Goal: Find contact information: Find contact information

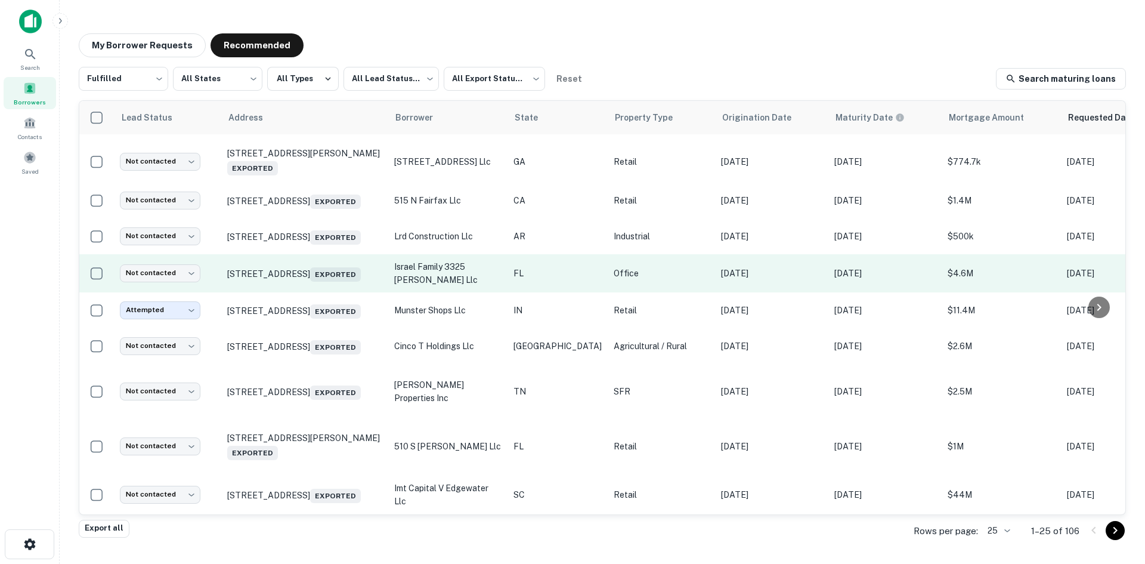
scroll to position [239, 0]
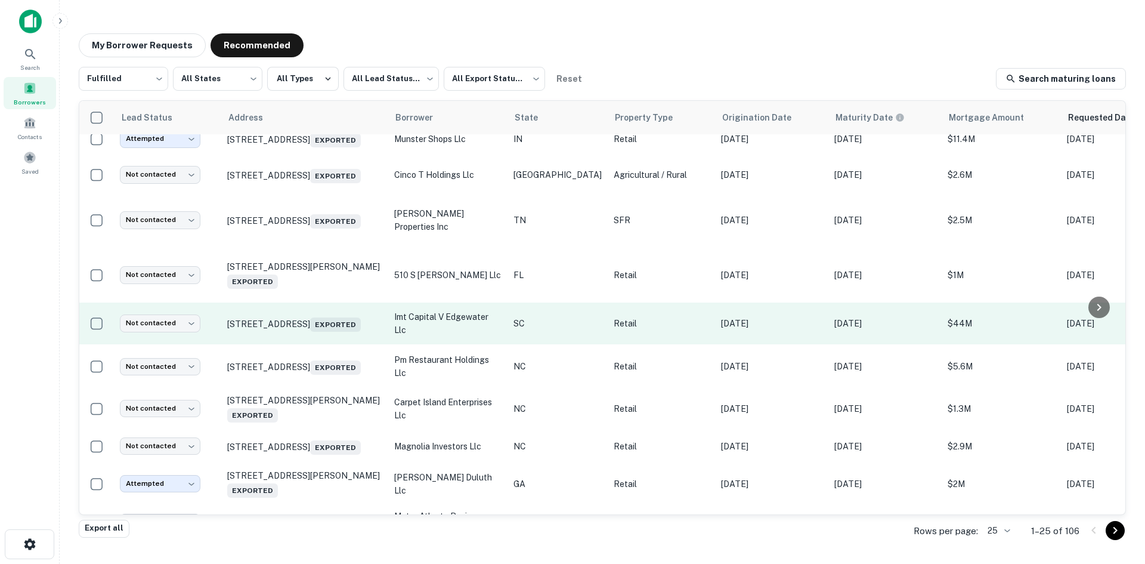
click at [310, 344] on td "4104 Flats Main St Fort Mill, SC 29707 Exported" at bounding box center [304, 323] width 167 height 42
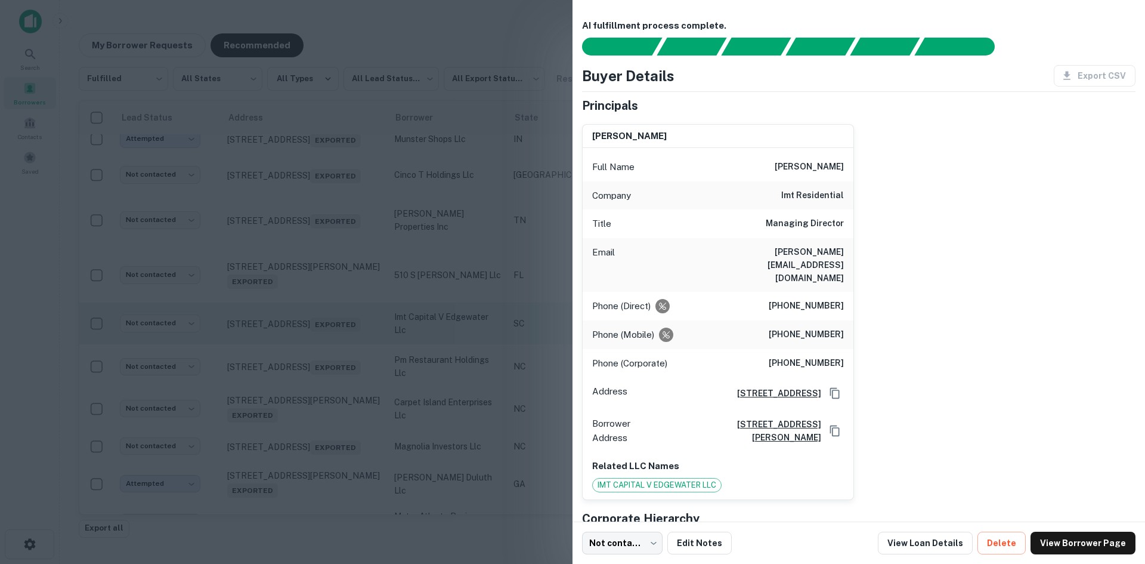
click at [310, 347] on div at bounding box center [572, 282] width 1145 height 564
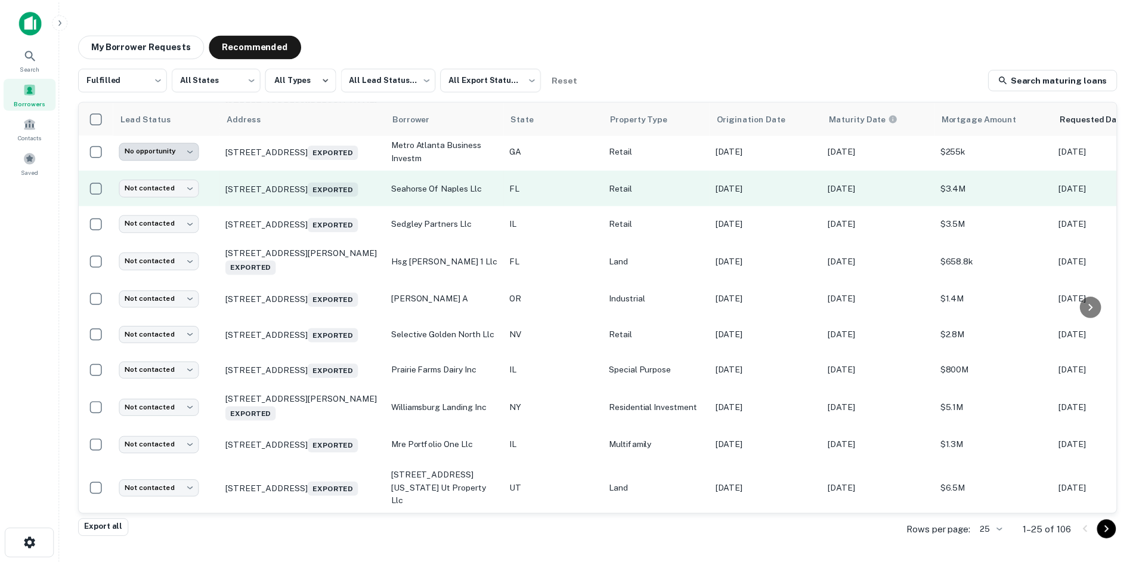
scroll to position [638, 0]
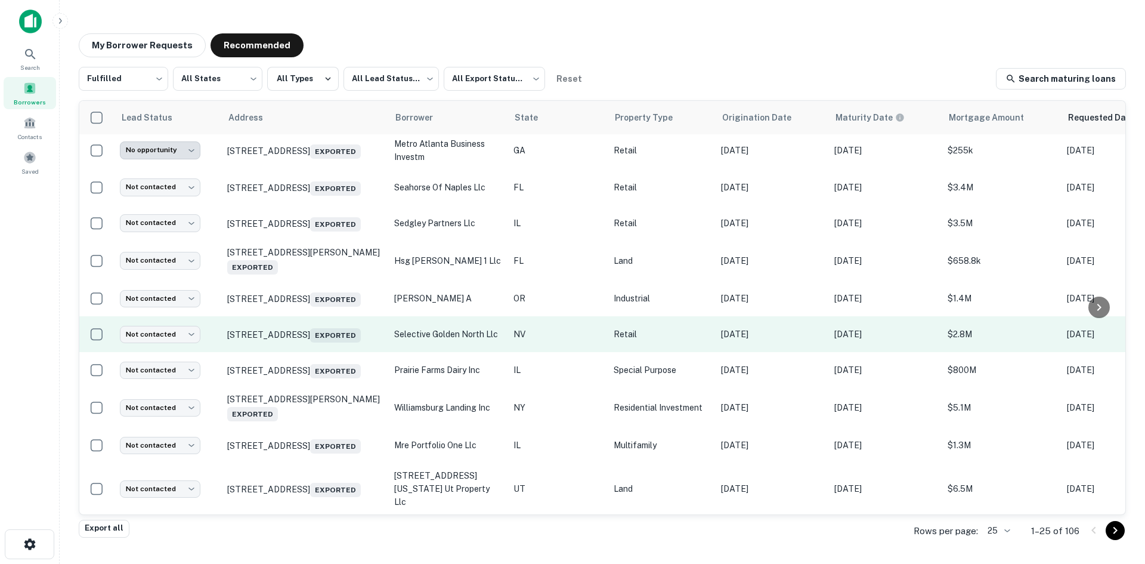
click at [280, 342] on td "1025 N Hills Blvd Reno, NV 89506 Exported" at bounding box center [304, 334] width 167 height 36
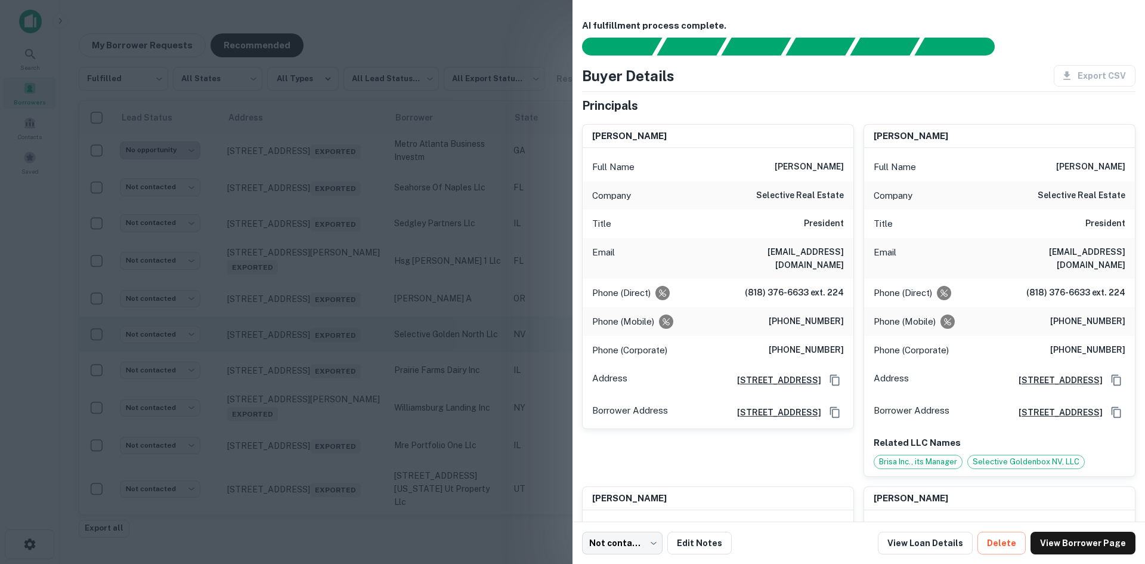
click at [280, 342] on div at bounding box center [572, 282] width 1145 height 564
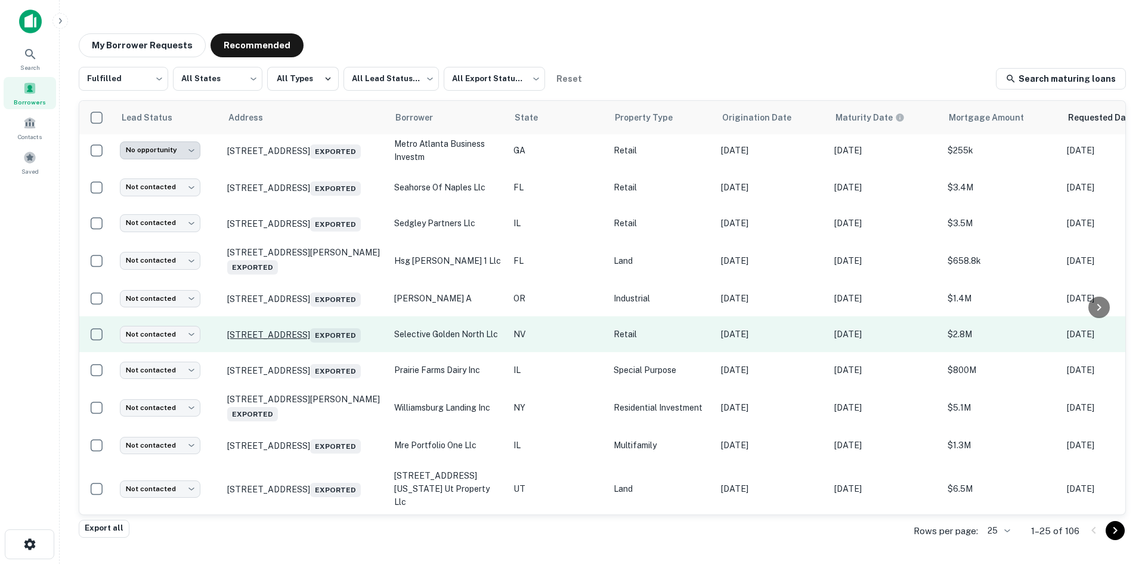
click at [283, 327] on p "1025 N Hills Blvd Reno, NV 89506 Exported" at bounding box center [304, 334] width 155 height 17
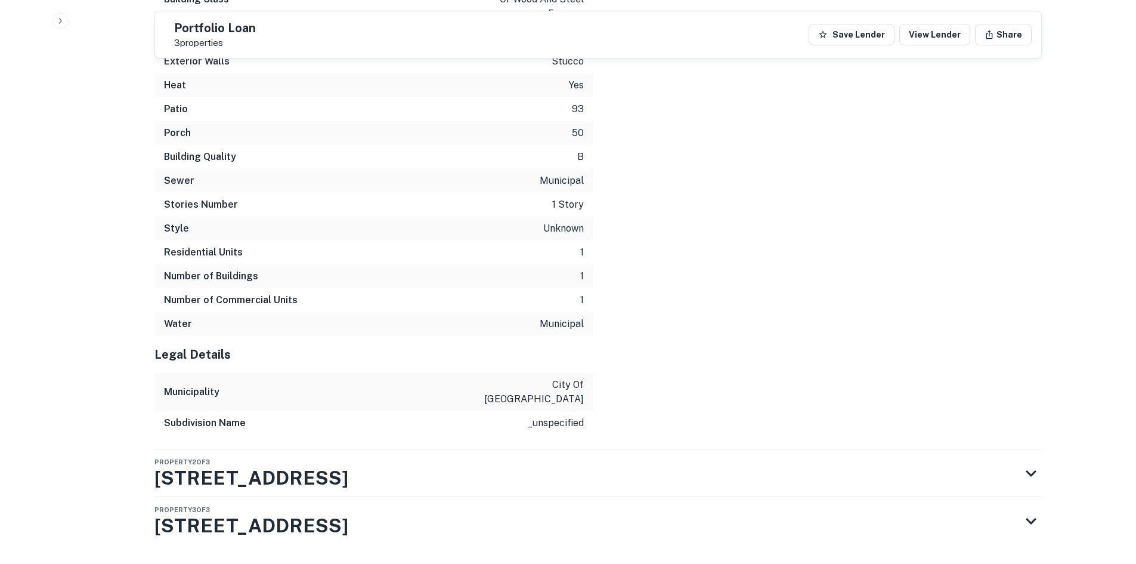
scroll to position [3581, 0]
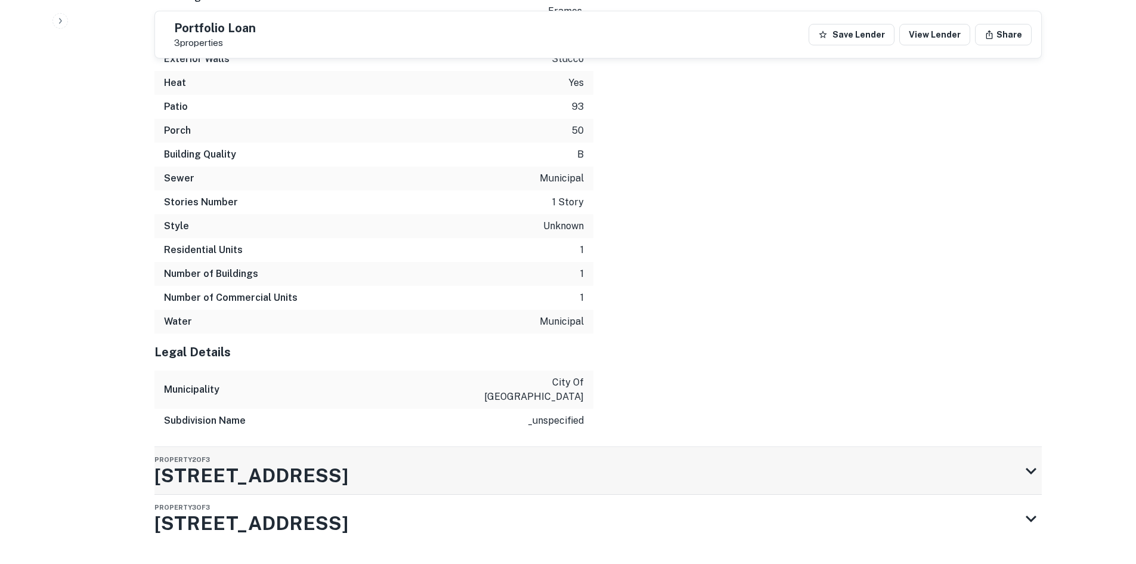
click at [867, 447] on div "Property 2 of 3 1080 N Hills Blvd" at bounding box center [587, 471] width 866 height 48
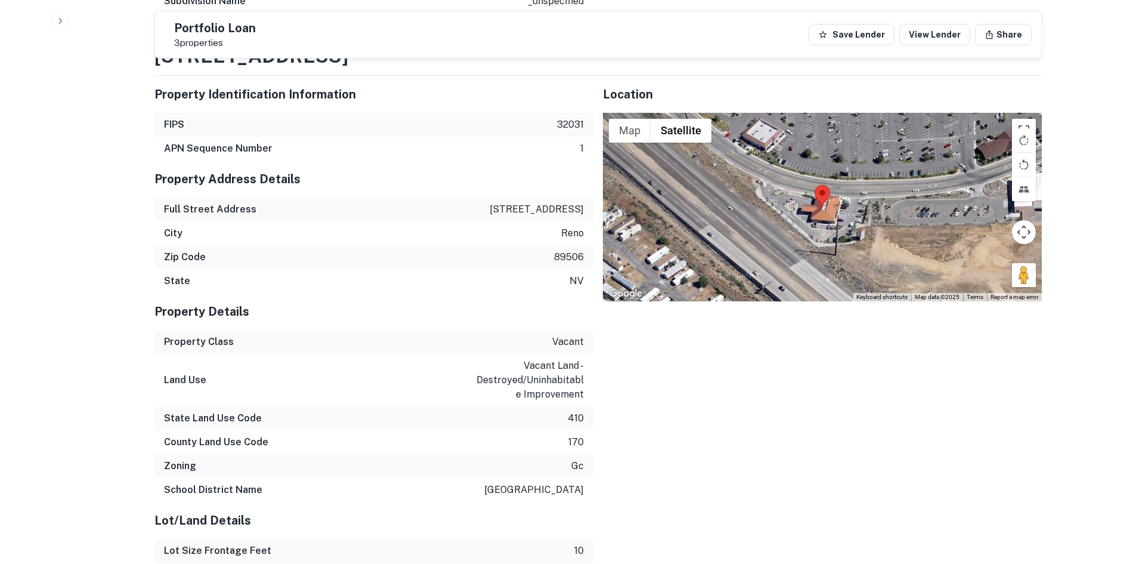
scroll to position [3999, 0]
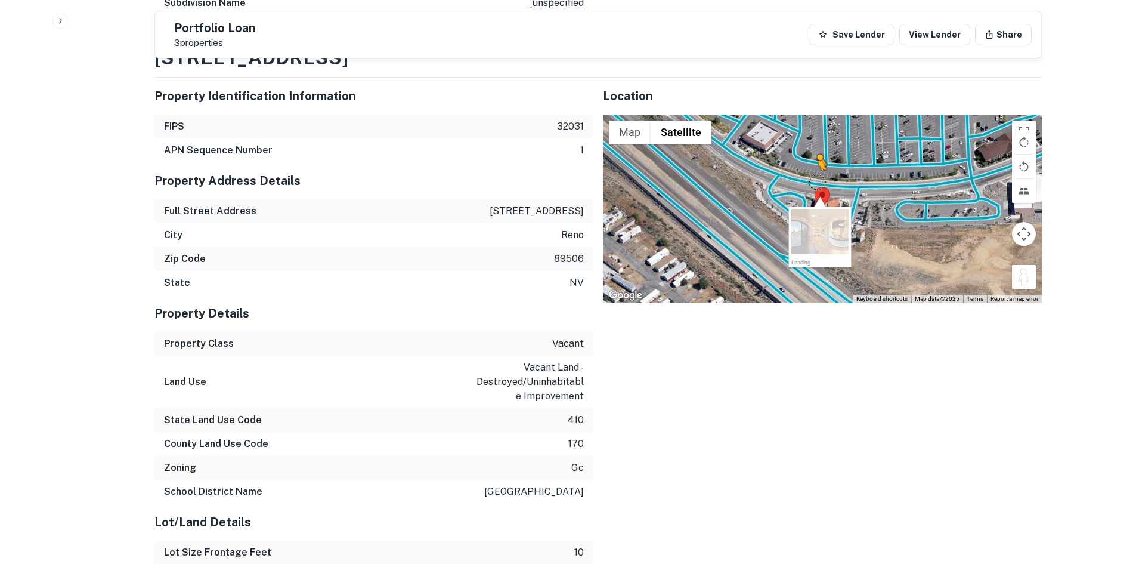
drag, startPoint x: 1021, startPoint y: 243, endPoint x: 819, endPoint y: 146, distance: 223.8
click at [819, 146] on div "To activate drag with keyboard, press Alt + Enter. Once in keyboard drag state,…" at bounding box center [822, 209] width 439 height 188
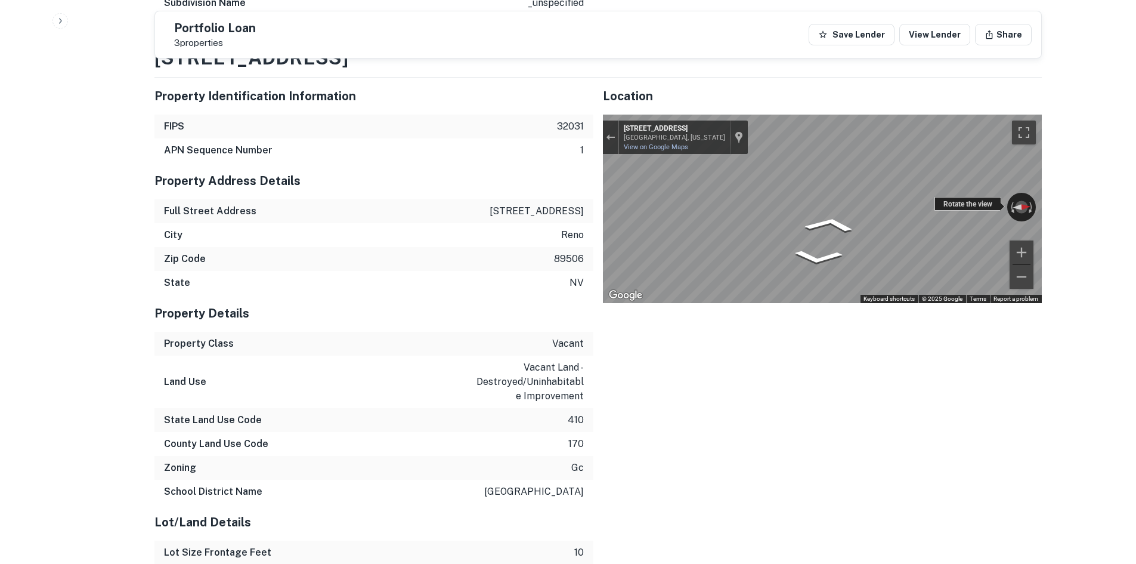
click at [999, 166] on div "← Move left → Move right ↑ Move up ↓ Move down + Zoom in - Zoom out 1080 N Hill…" at bounding box center [822, 209] width 439 height 188
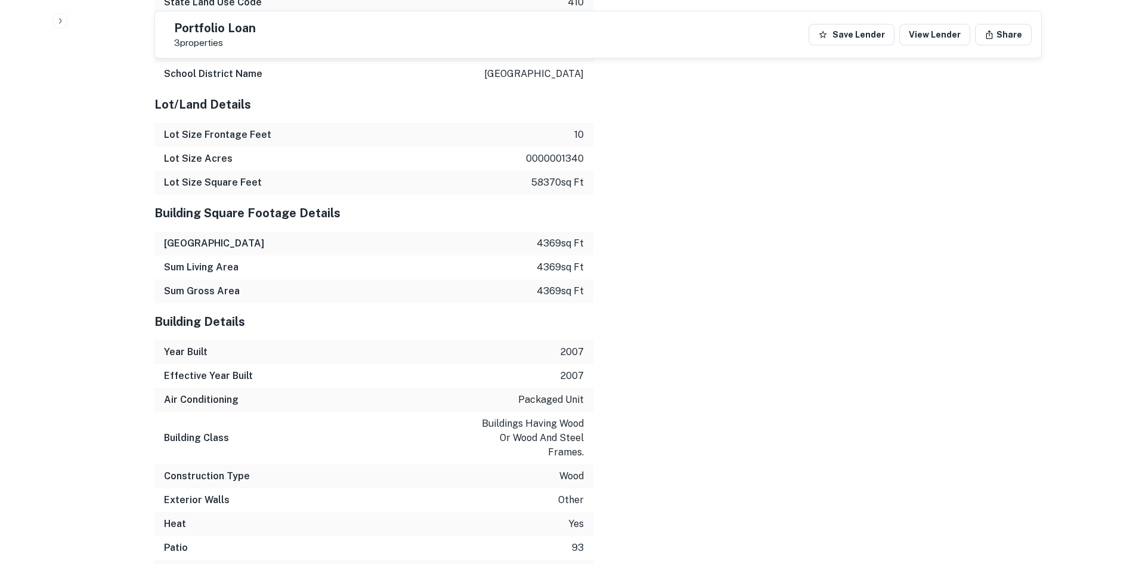
scroll to position [4761, 0]
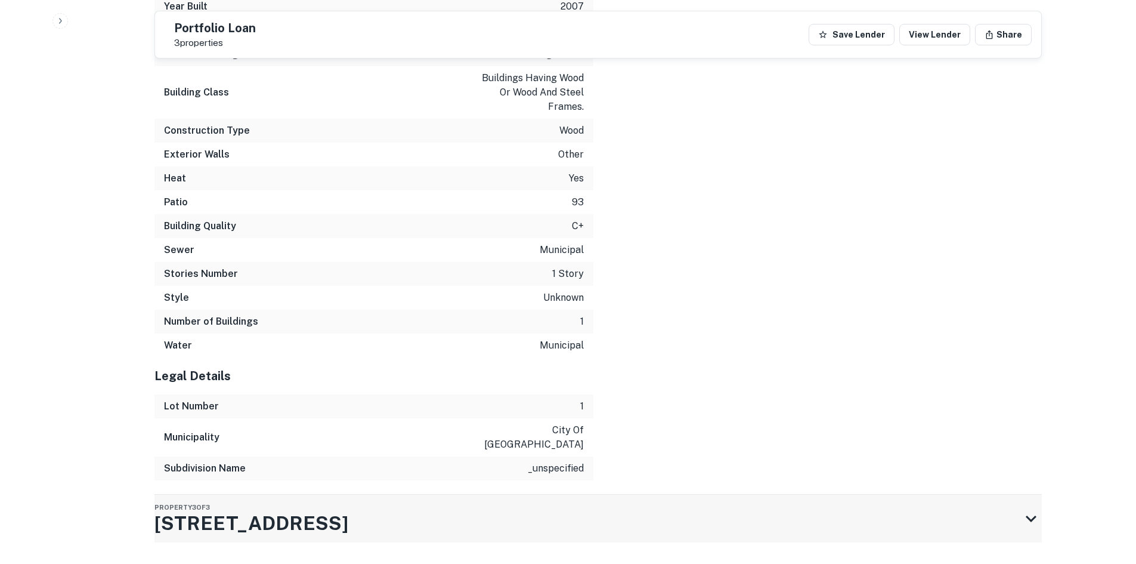
click at [325, 494] on div "Property 3 of 3 1005 N Hills Blvd" at bounding box center [587, 518] width 866 height 48
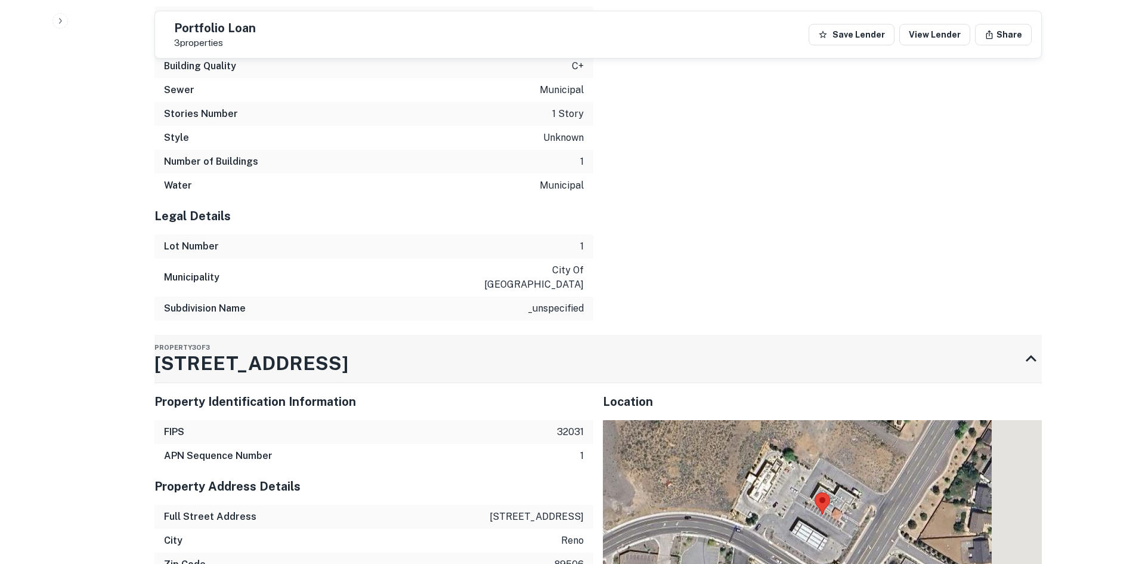
scroll to position [5094, 0]
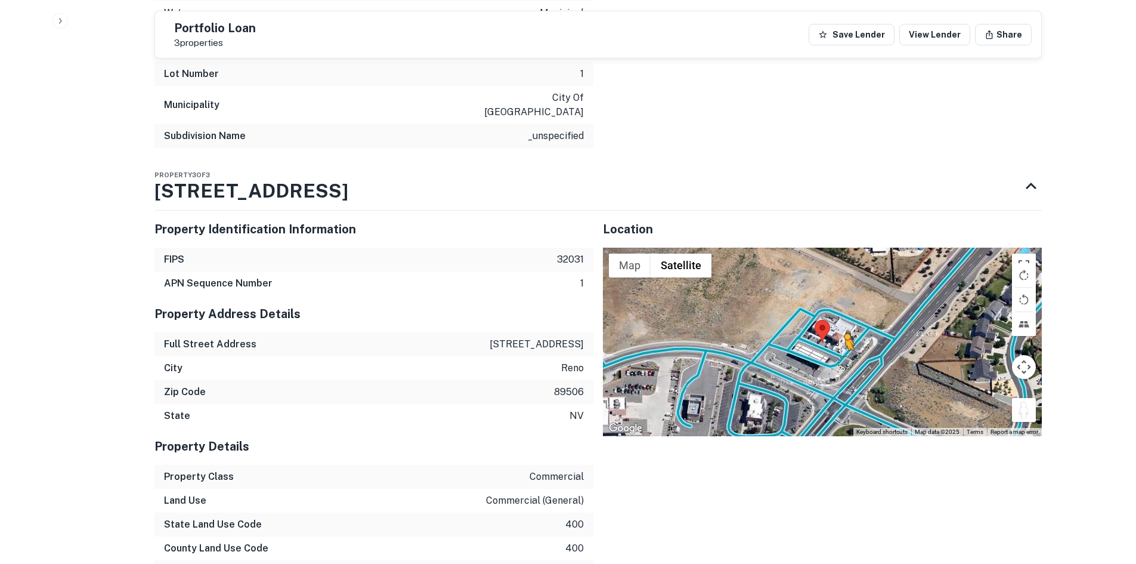
drag, startPoint x: 1017, startPoint y: 372, endPoint x: 846, endPoint y: 326, distance: 177.1
click at [846, 326] on div "To activate drag with keyboard, press Alt + Enter. Once in keyboard drag state,…" at bounding box center [822, 342] width 439 height 188
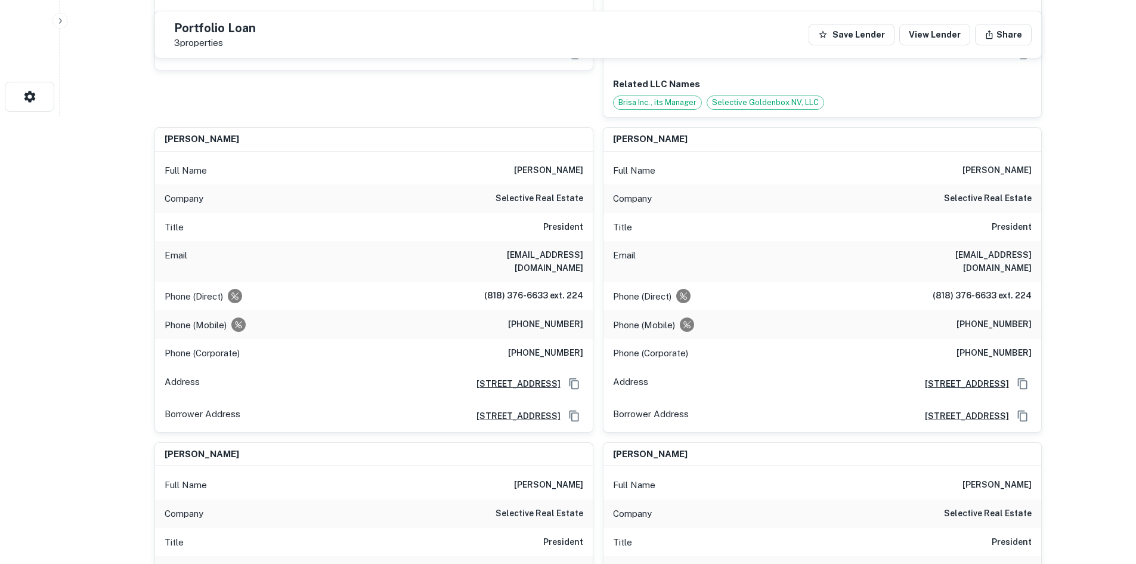
scroll to position [441, 0]
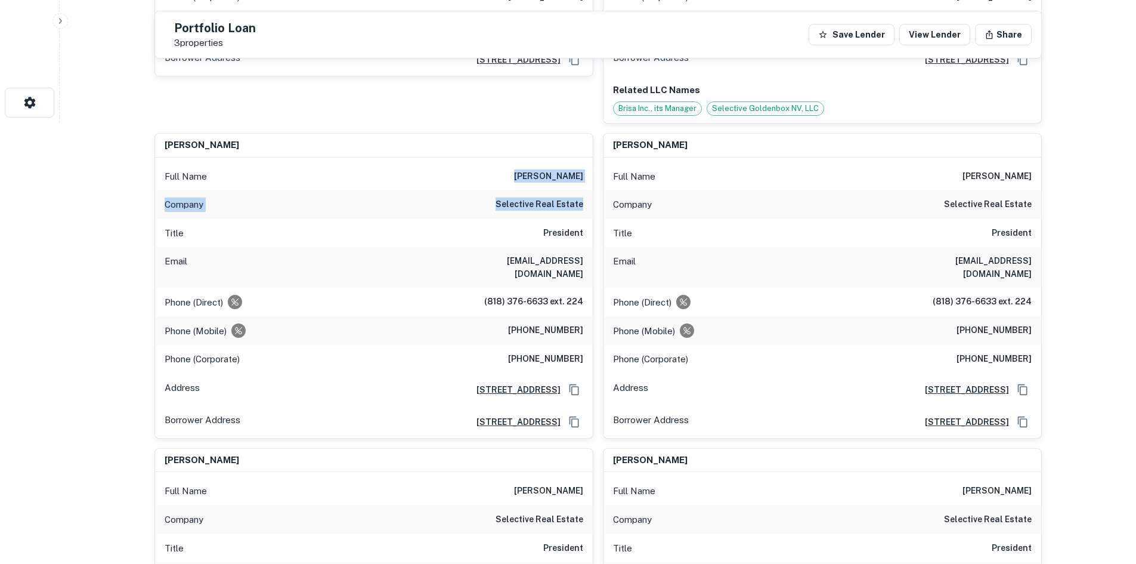
drag, startPoint x: 526, startPoint y: 165, endPoint x: 586, endPoint y: 199, distance: 68.7
click at [586, 199] on div "Full Name brian a. fagan Company selective real estate Title President Email bf…" at bounding box center [374, 297] width 438 height 280
copy div "brian a. fagan Company selective real estate"
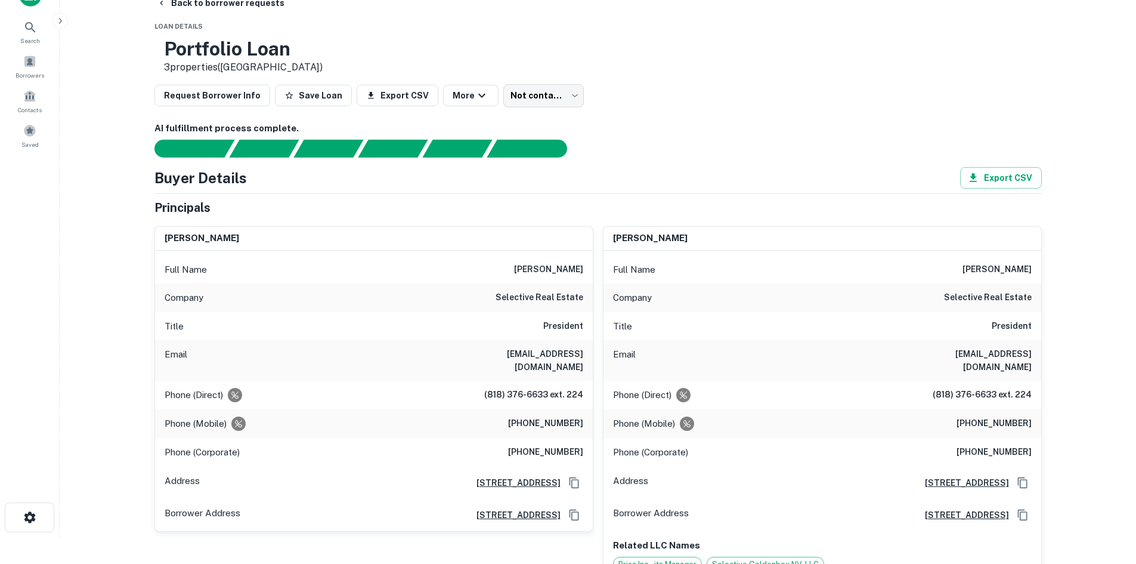
scroll to position [0, 0]
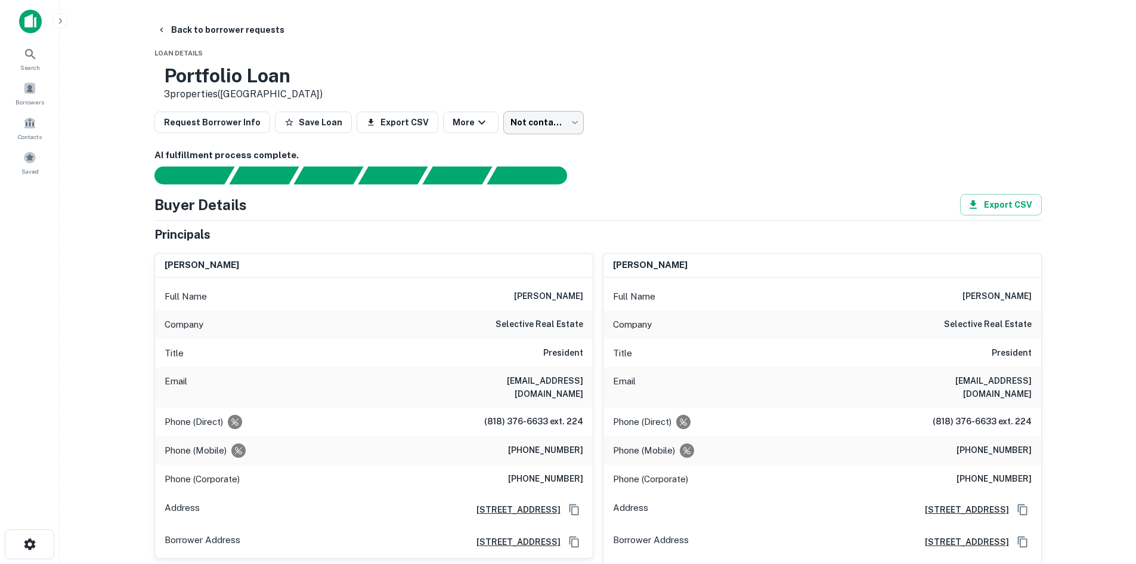
click at [526, 119] on body "Search Borrowers Contacts Saved Back to borrower requests Loan Details Portfoli…" at bounding box center [568, 282] width 1136 height 564
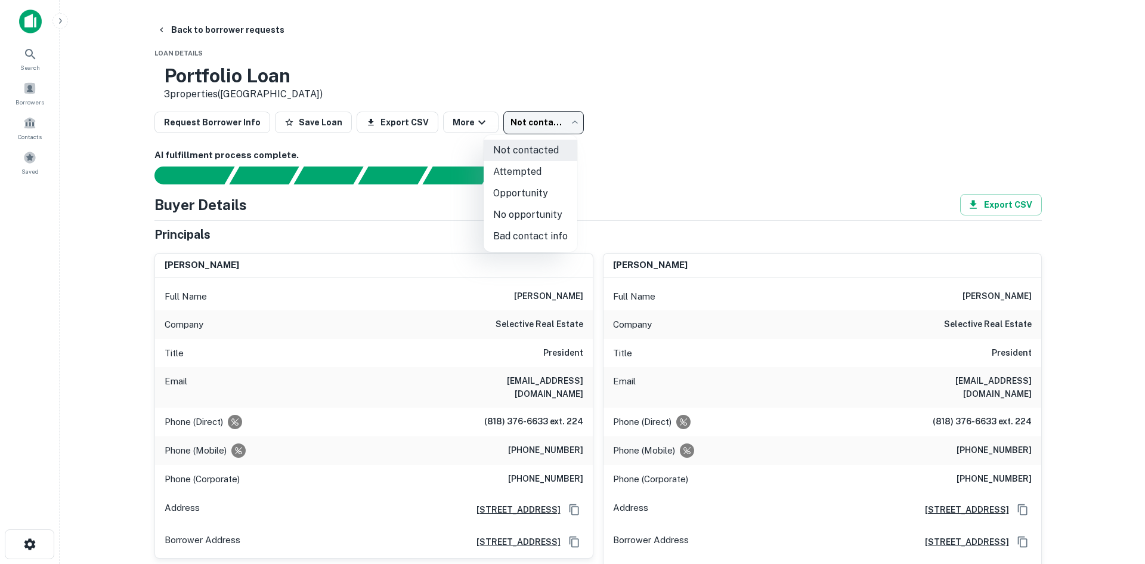
click at [633, 181] on div at bounding box center [572, 282] width 1145 height 564
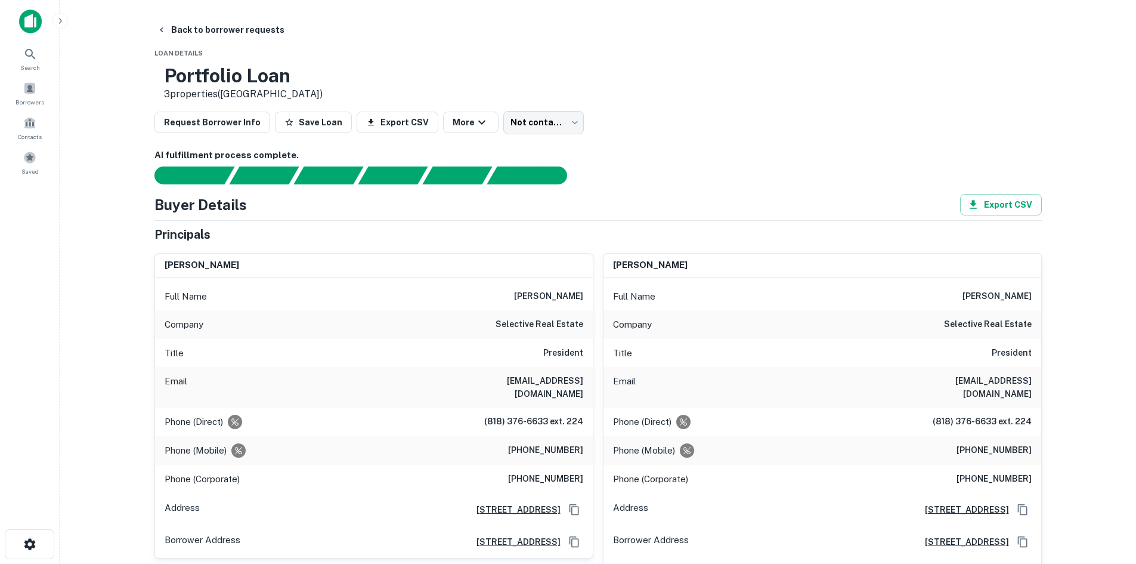
click at [555, 301] on h6 "brian a. fagan" at bounding box center [548, 296] width 69 height 14
copy h6 "brian a. fagan"
click at [531, 415] on h6 "(818) 376-6633 ext. 224" at bounding box center [533, 422] width 99 height 14
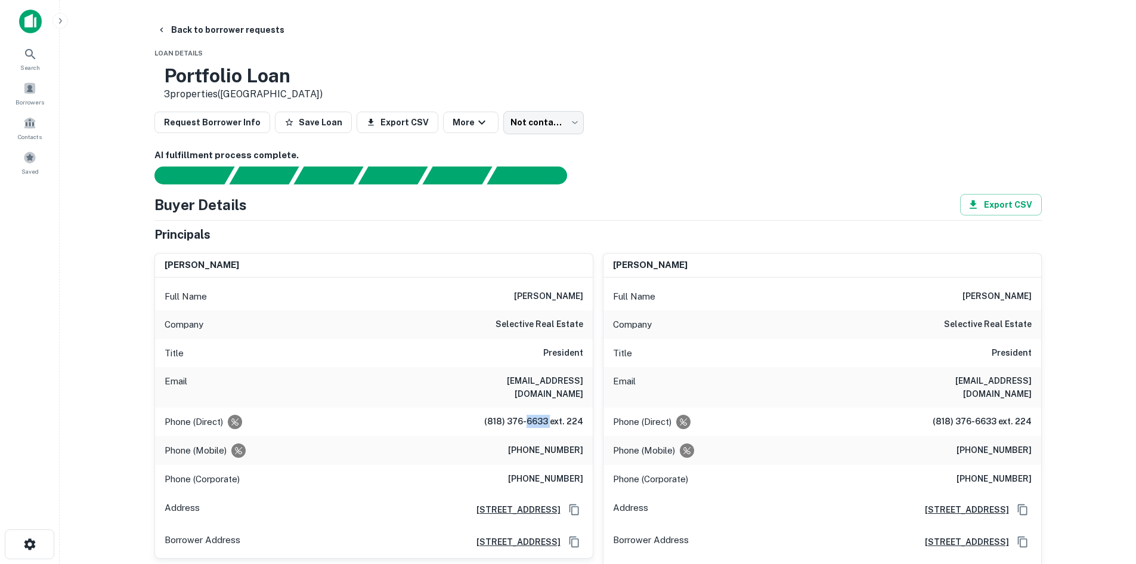
click at [531, 415] on h6 "(818) 376-6633 ext. 224" at bounding box center [533, 422] width 99 height 14
click at [527, 415] on h6 "(818) 376-6633 ext. 224" at bounding box center [533, 422] width 99 height 14
click at [534, 424] on div "Phone (Direct) (818) 376-6633 ext. 224" at bounding box center [374, 421] width 438 height 29
click at [535, 436] on div "Phone (Mobile) (818) 613-7760" at bounding box center [374, 450] width 438 height 29
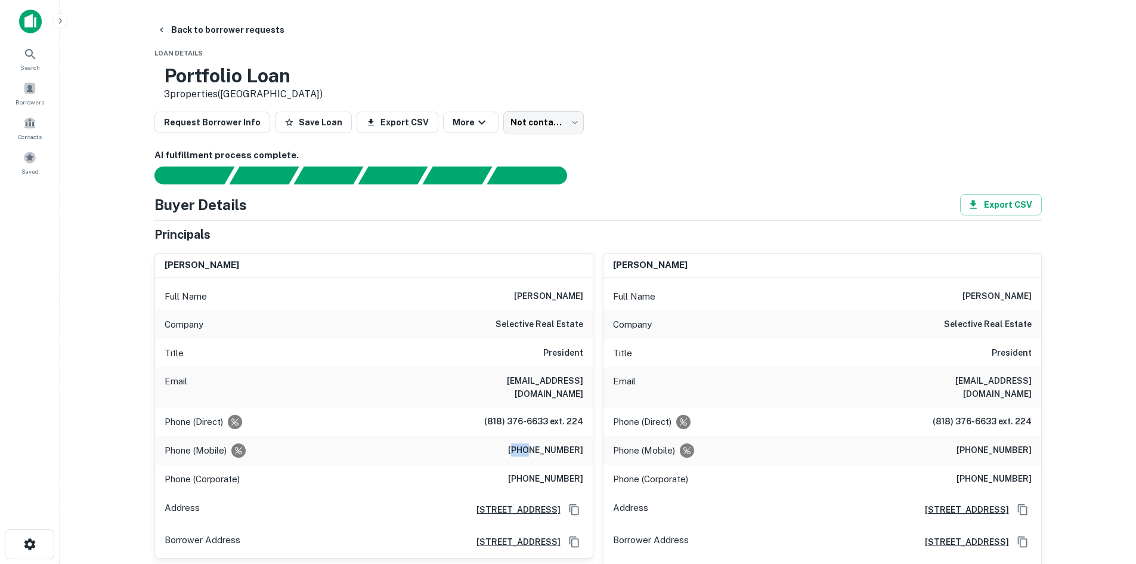
click at [536, 436] on div "Phone (Mobile) (818) 613-7760" at bounding box center [374, 450] width 438 height 29
click at [538, 436] on div "Phone (Mobile) (818) 613-7760" at bounding box center [374, 450] width 438 height 29
click at [542, 443] on h6 "(818) 613-7760" at bounding box center [545, 450] width 75 height 14
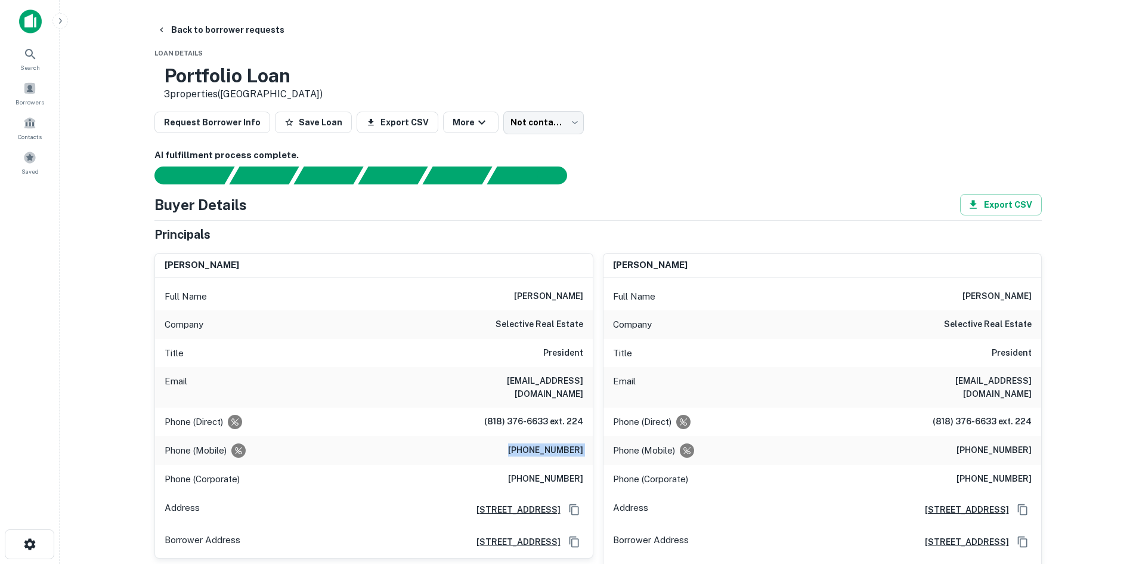
click at [542, 443] on h6 "(818) 613-7760" at bounding box center [545, 450] width 75 height 14
click at [20, 96] on div "Borrowers" at bounding box center [30, 93] width 52 height 32
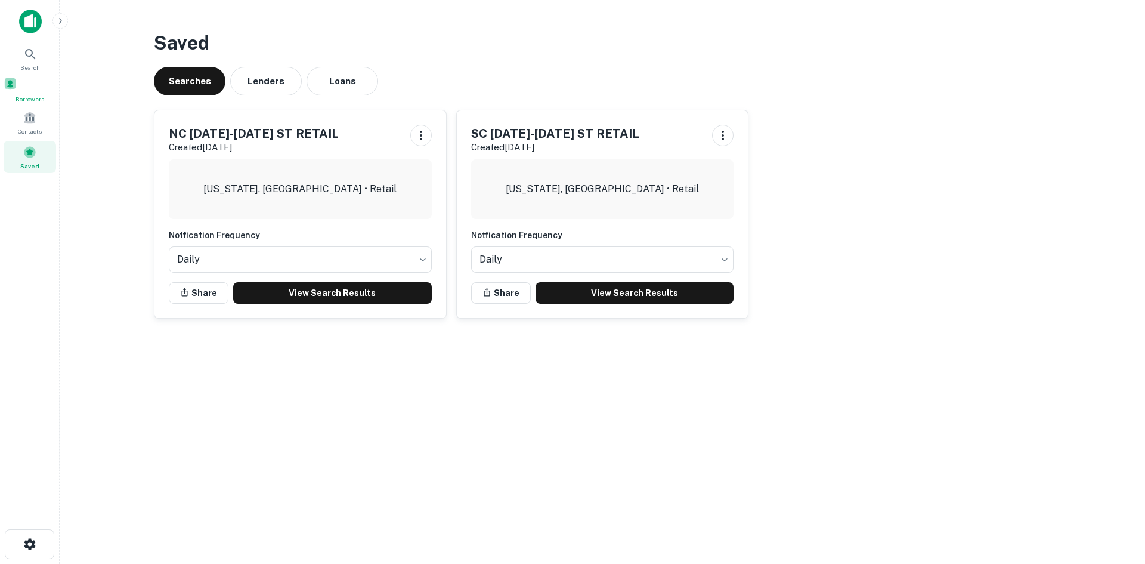
click at [48, 95] on div "Borrowers" at bounding box center [30, 90] width 52 height 27
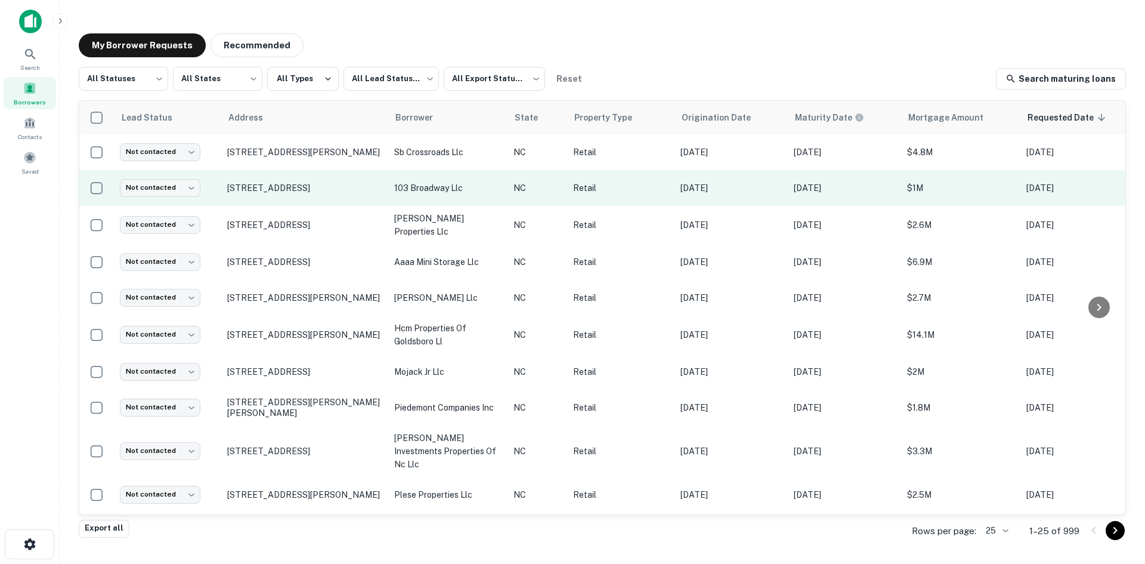
click at [299, 203] on td "[STREET_ADDRESS]" at bounding box center [304, 188] width 167 height 36
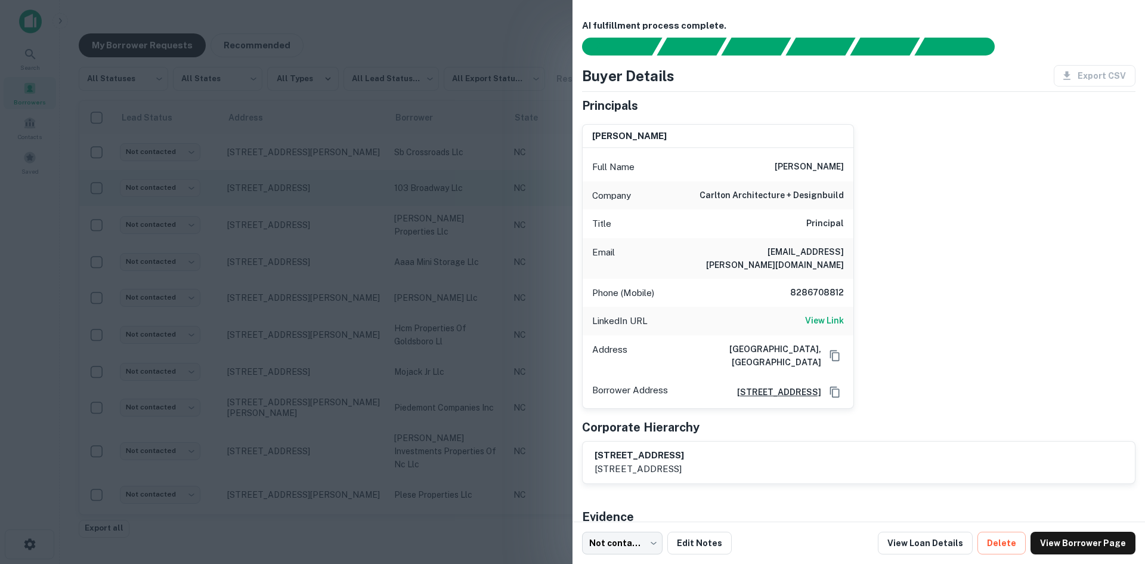
click at [299, 203] on div at bounding box center [572, 282] width 1145 height 564
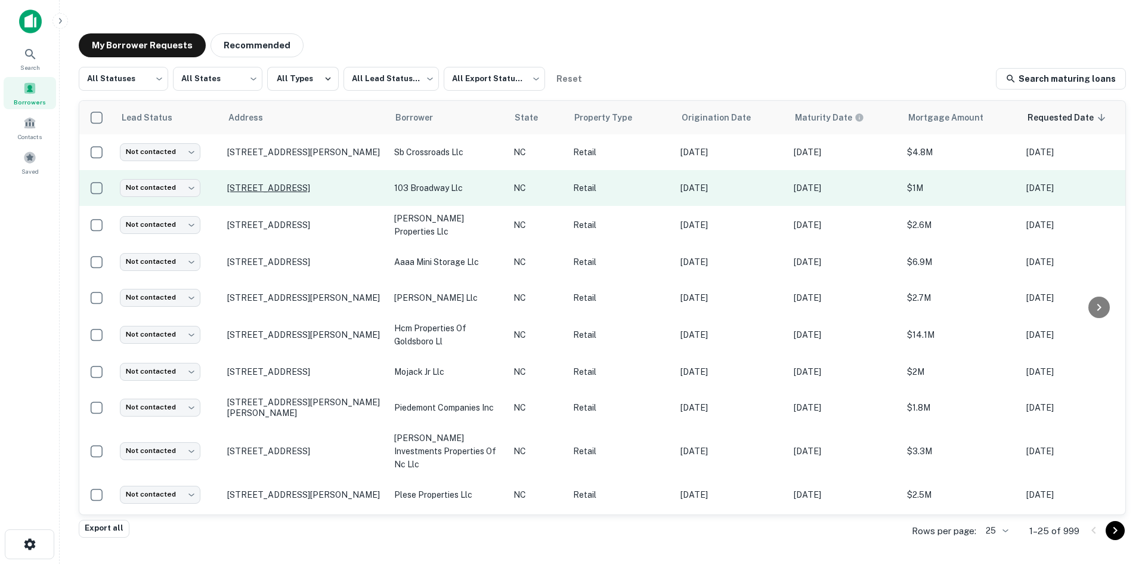
click at [299, 191] on p "103 Broadway St Asheville, NC 28801" at bounding box center [304, 188] width 155 height 11
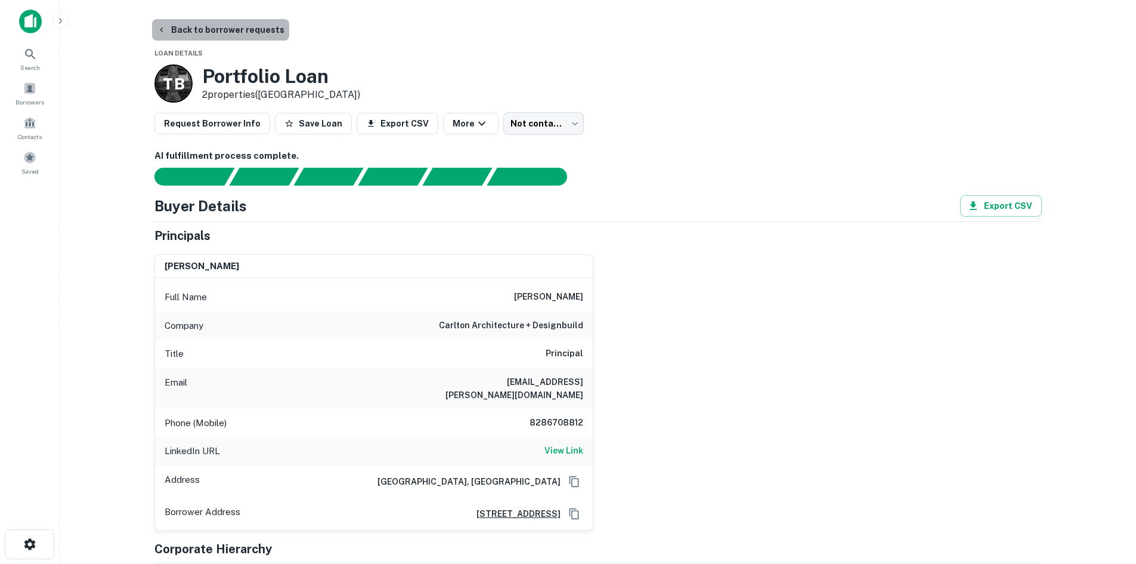
click at [231, 30] on button "Back to borrower requests" at bounding box center [220, 29] width 137 height 21
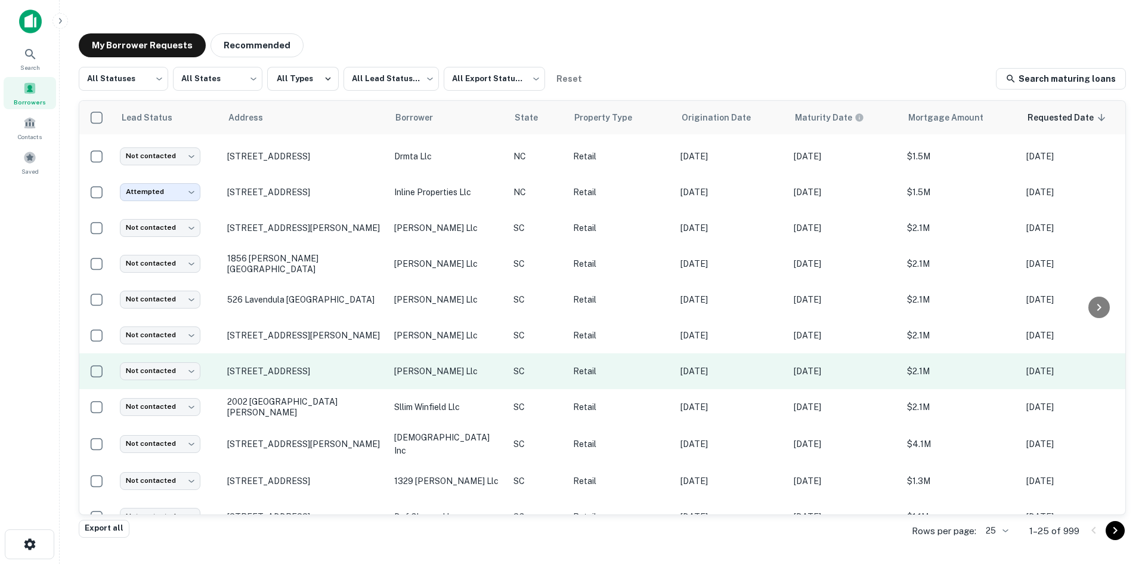
scroll to position [531, 0]
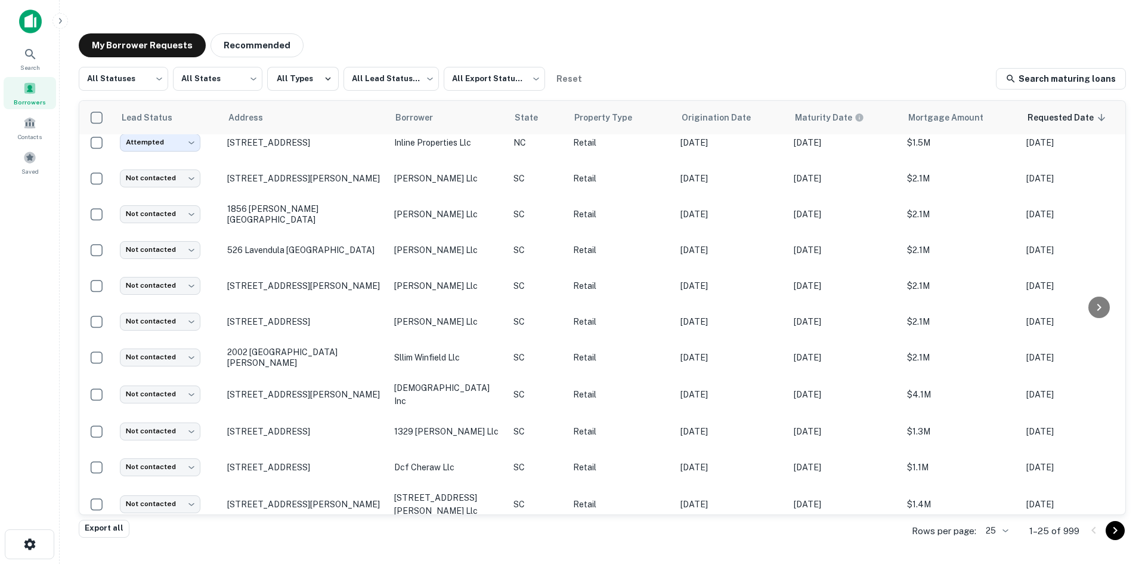
click at [1003, 528] on body "Search Borrowers Contacts Saved My Borrower Requests Recommended All Statuses *…" at bounding box center [572, 282] width 1145 height 564
click at [1003, 537] on li "1000" at bounding box center [996, 538] width 41 height 21
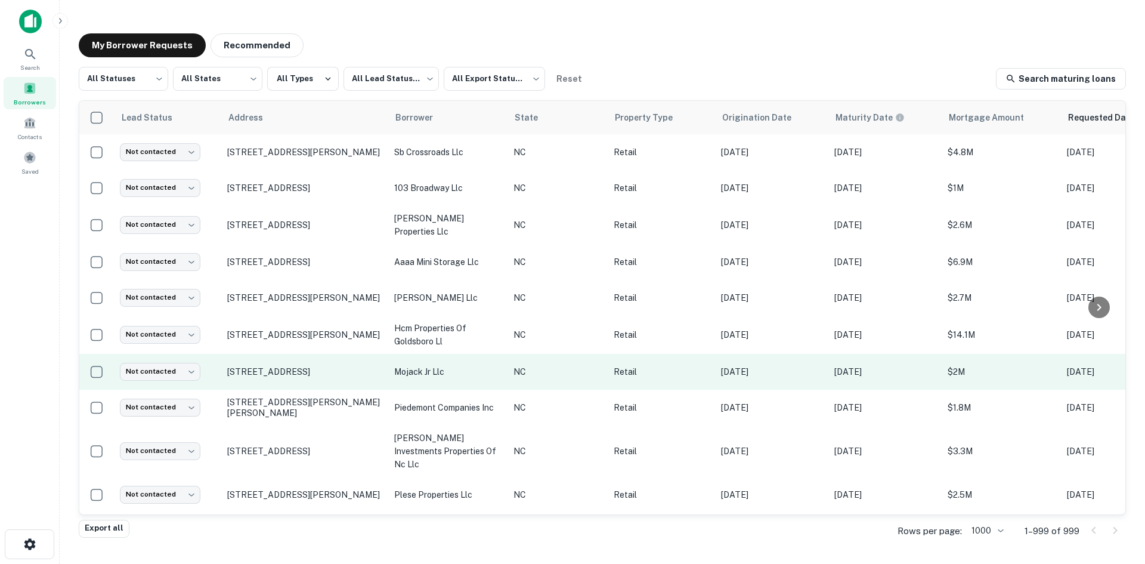
click at [285, 381] on td "1619 Western Blvd Jacksonville, NC 28546" at bounding box center [304, 372] width 167 height 36
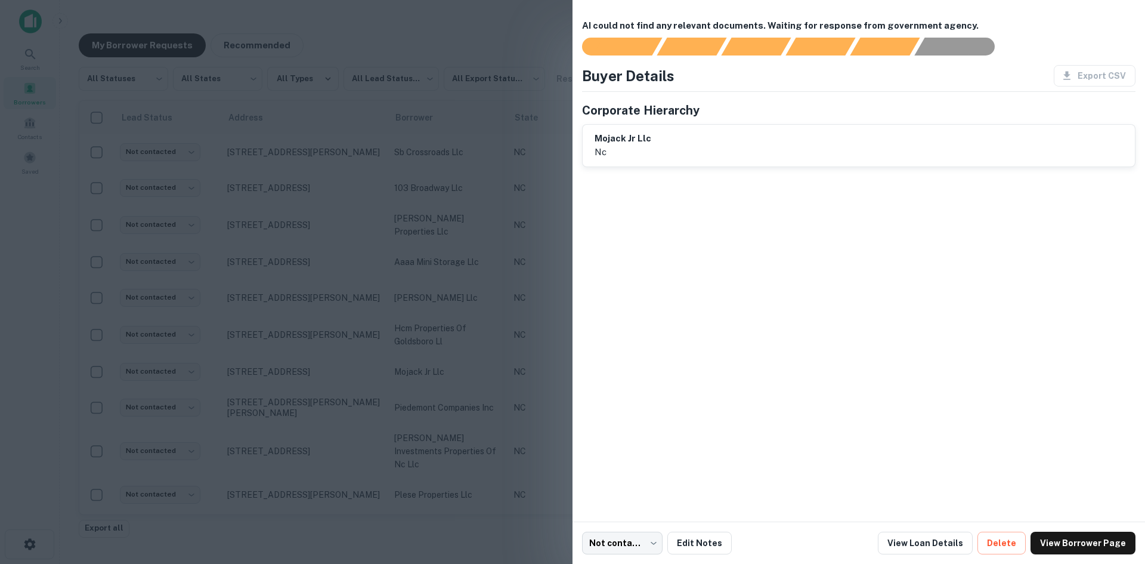
click at [310, 380] on div at bounding box center [572, 282] width 1145 height 564
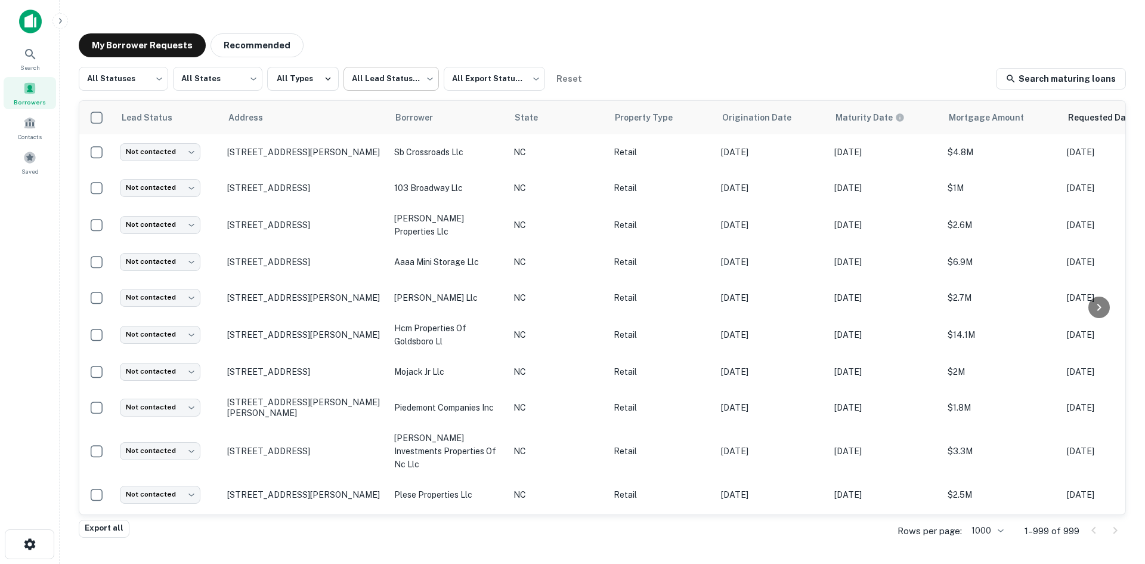
click at [367, 67] on body "Search Borrowers Contacts Saved My Borrower Requests Recommended All Statuses *…" at bounding box center [572, 282] width 1145 height 564
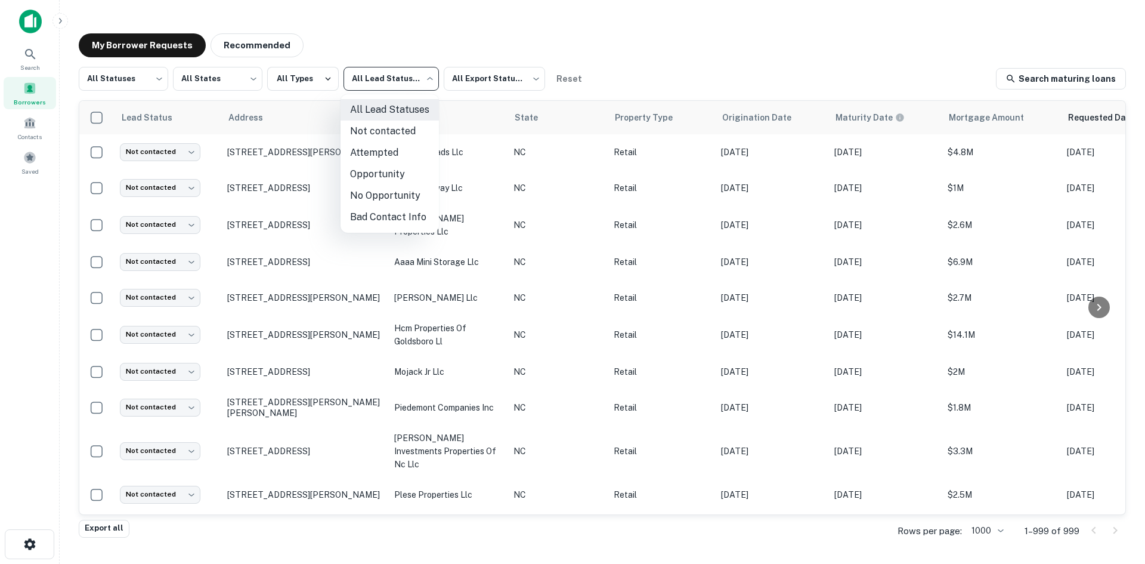
click at [135, 78] on div at bounding box center [572, 282] width 1145 height 564
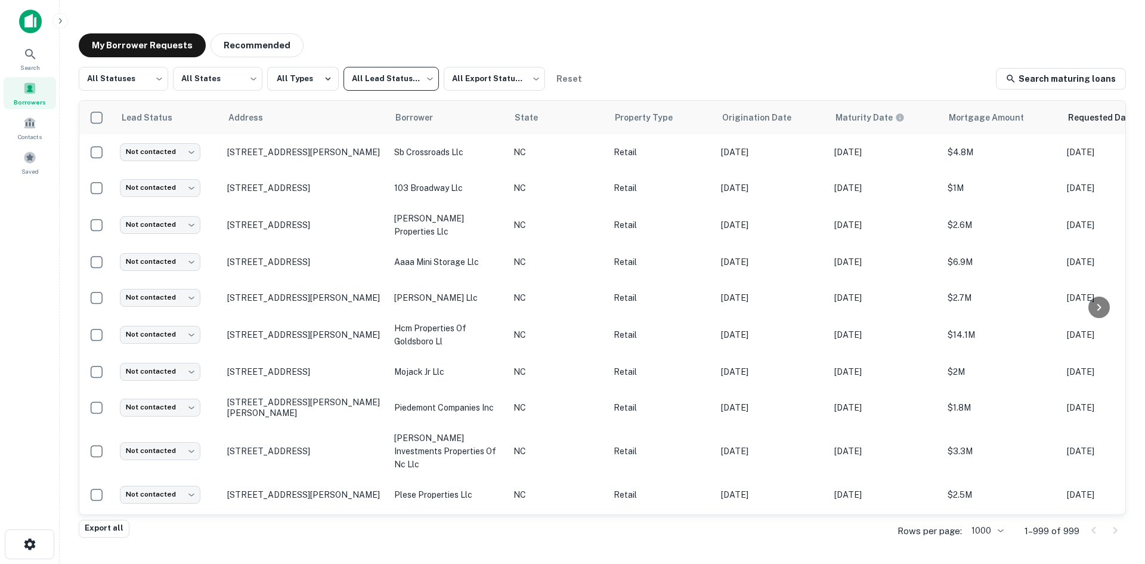
click at [135, 78] on body "Search Borrowers Contacts Saved My Borrower Requests Recommended All Statuses *…" at bounding box center [572, 282] width 1145 height 564
click at [130, 146] on li "Fulfilled" at bounding box center [123, 152] width 89 height 21
type input "*********"
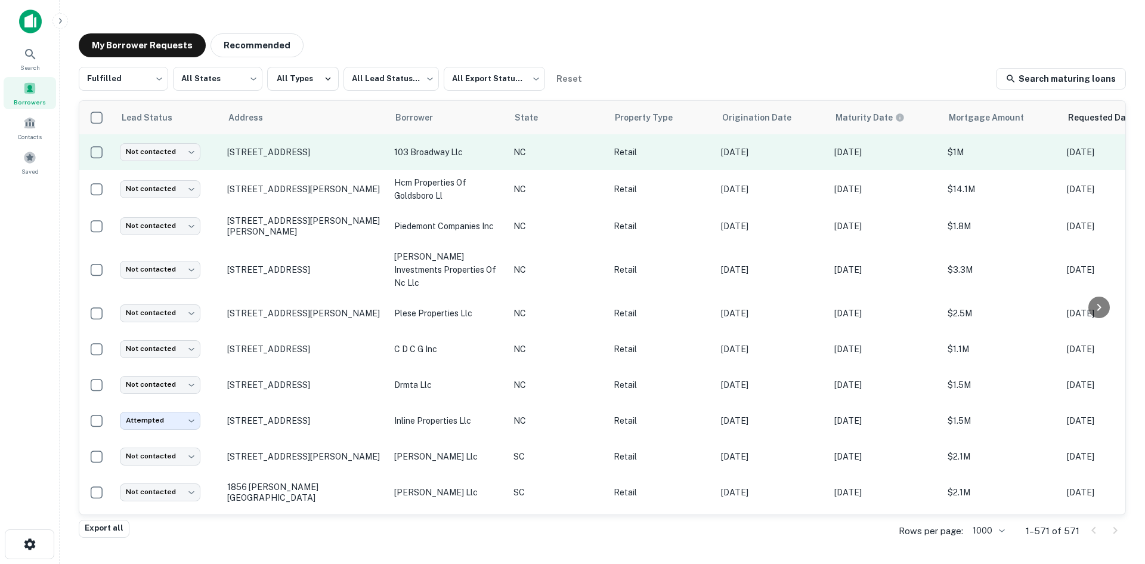
click at [255, 161] on td "[STREET_ADDRESS]" at bounding box center [304, 152] width 167 height 36
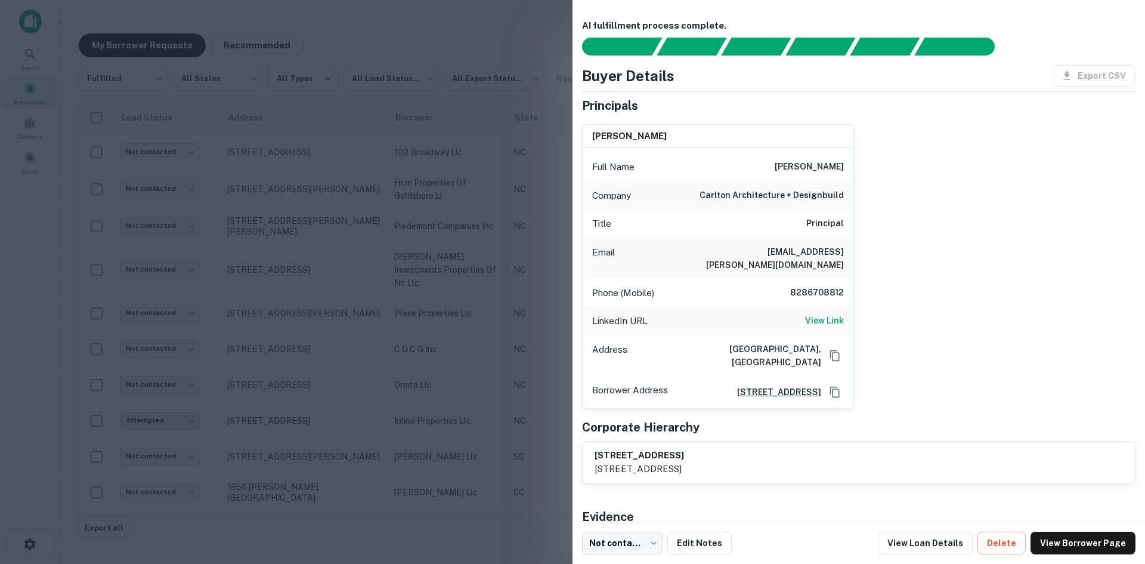
click at [264, 158] on div at bounding box center [572, 282] width 1145 height 564
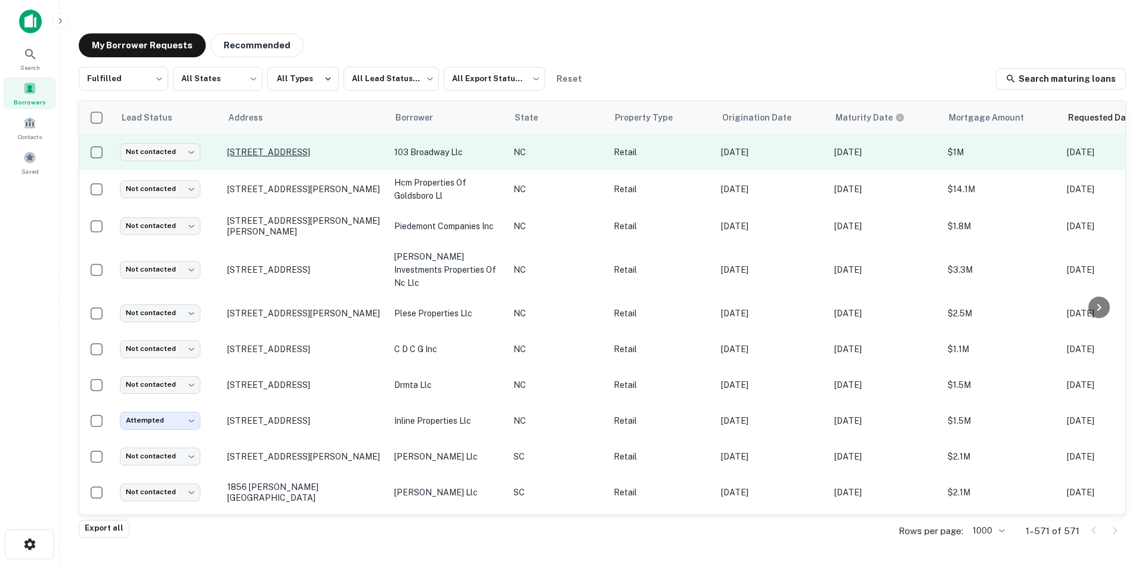
click at [274, 156] on p "[STREET_ADDRESS]" at bounding box center [304, 152] width 155 height 11
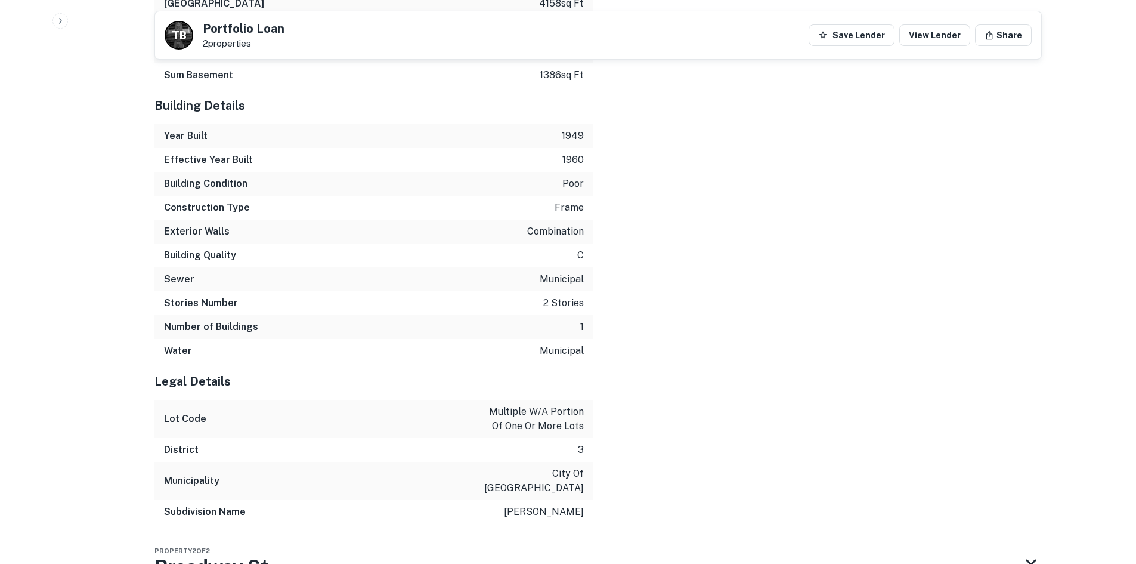
scroll to position [1926, 0]
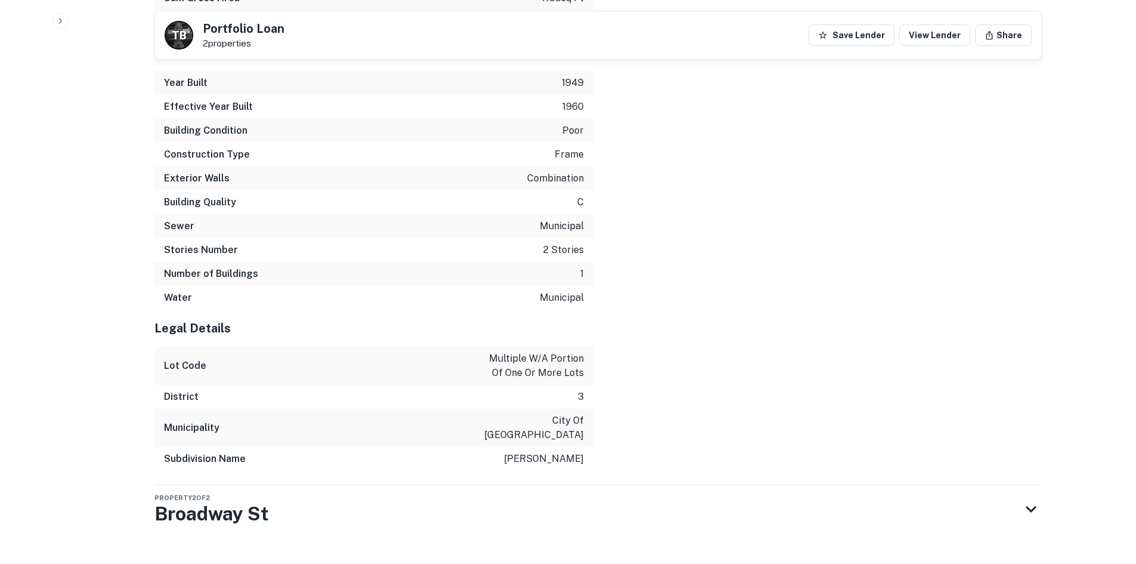
click at [324, 497] on div "Property 2 of 2 Broadway St" at bounding box center [587, 509] width 866 height 48
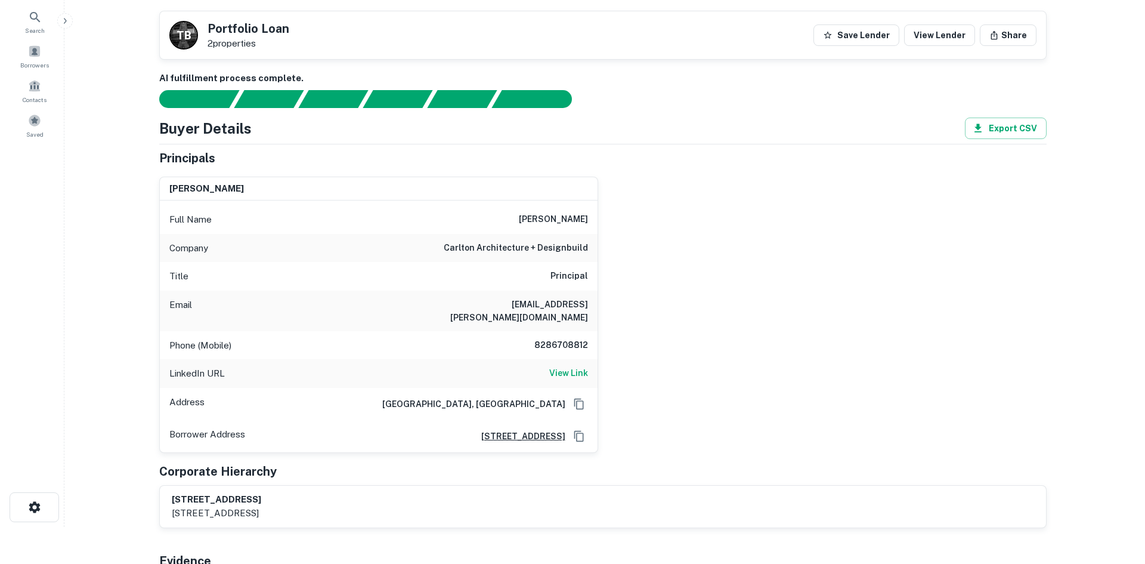
scroll to position [0, 0]
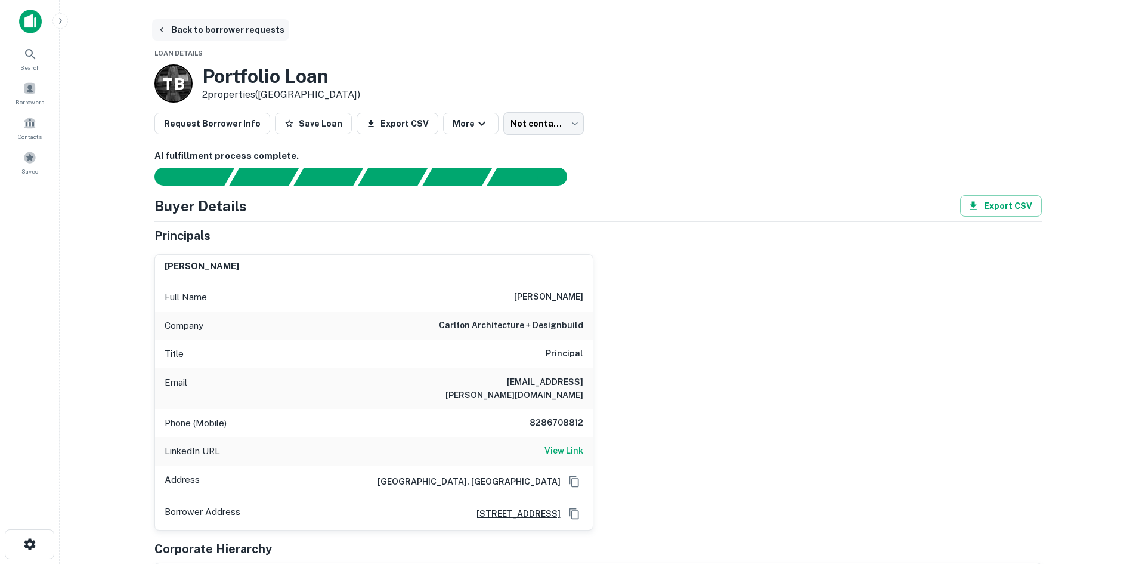
click at [192, 30] on button "Back to borrower requests" at bounding box center [220, 29] width 137 height 21
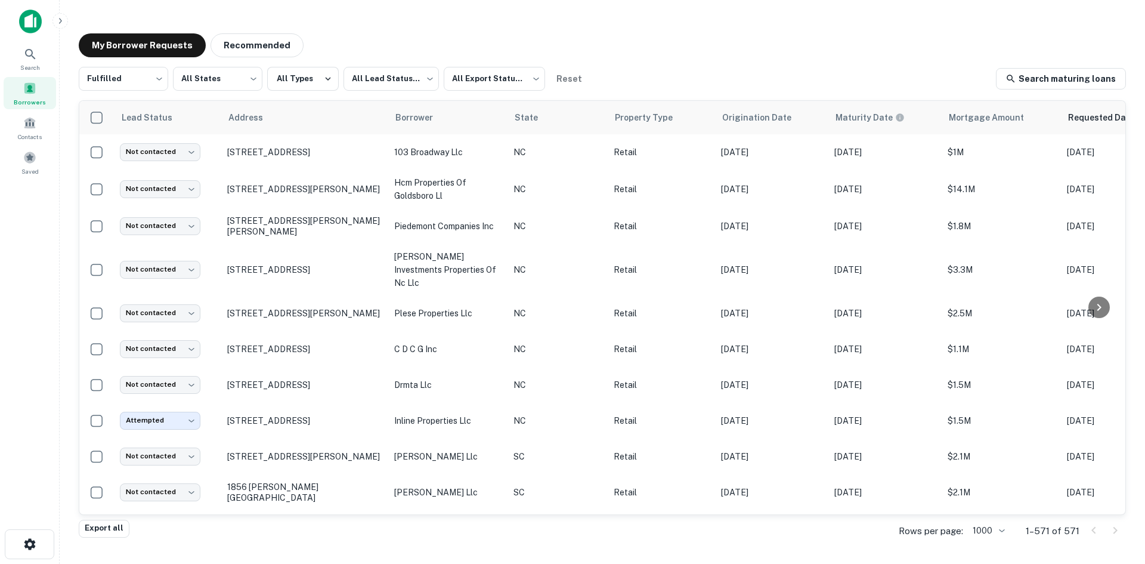
click at [259, 546] on td "[STREET_ADDRESS]" at bounding box center [304, 564] width 167 height 36
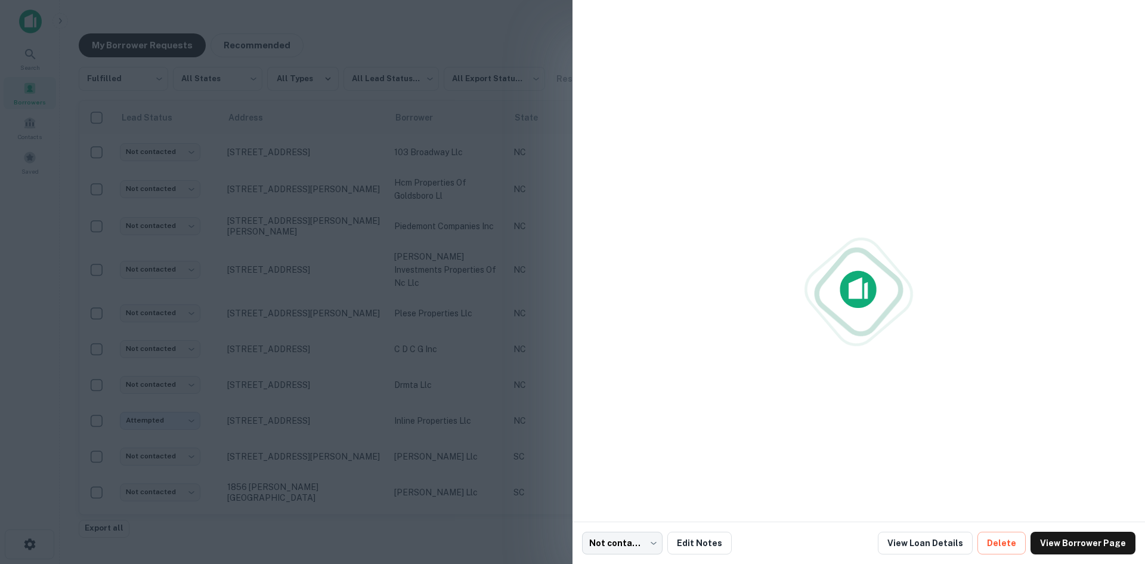
scroll to position [239, 0]
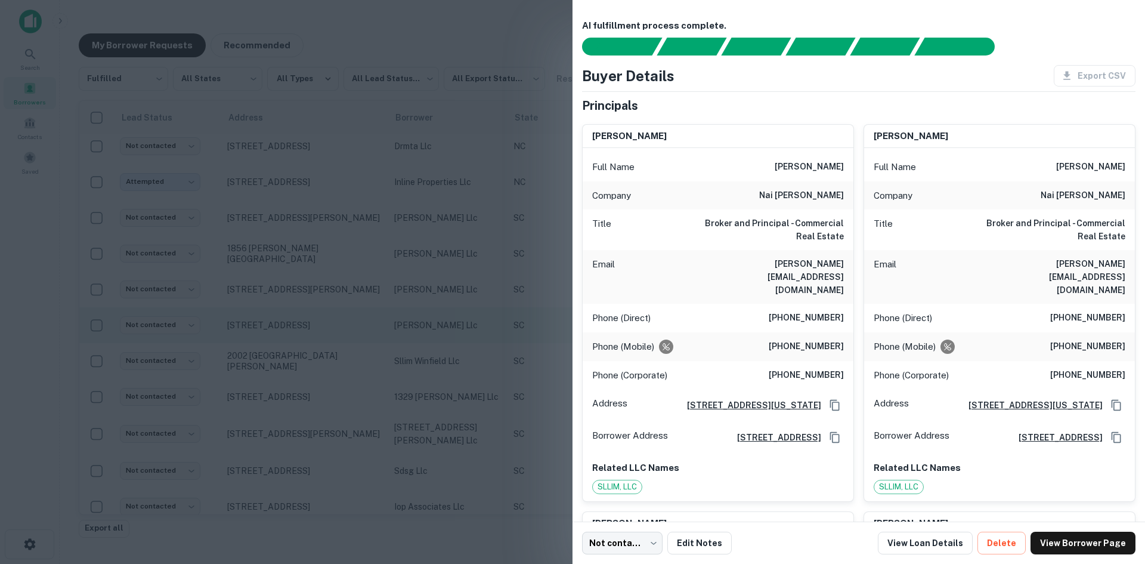
click at [259, 326] on div at bounding box center [572, 282] width 1145 height 564
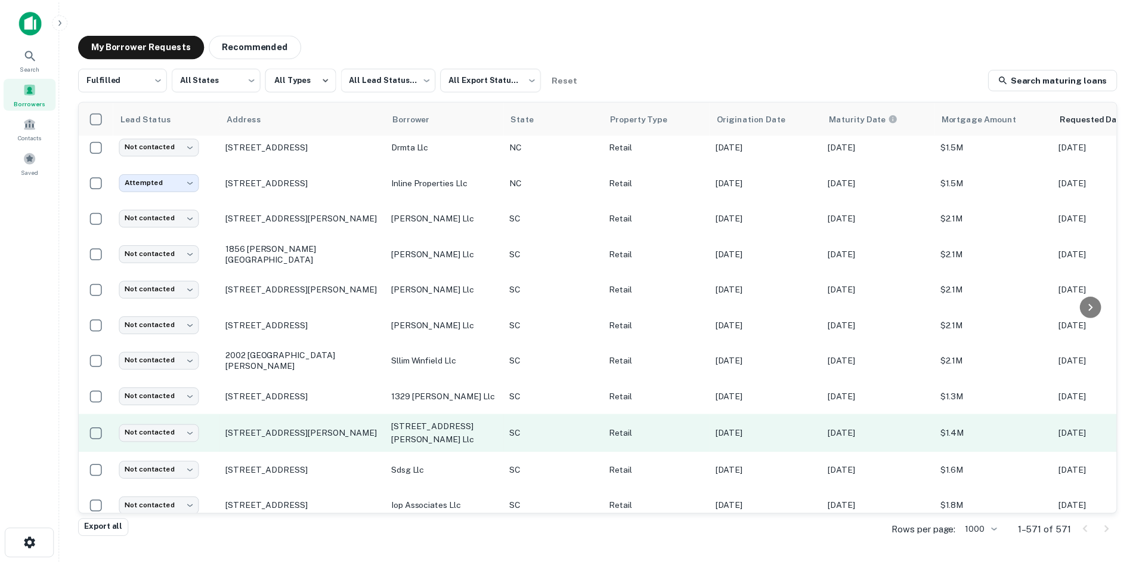
scroll to position [179, 0]
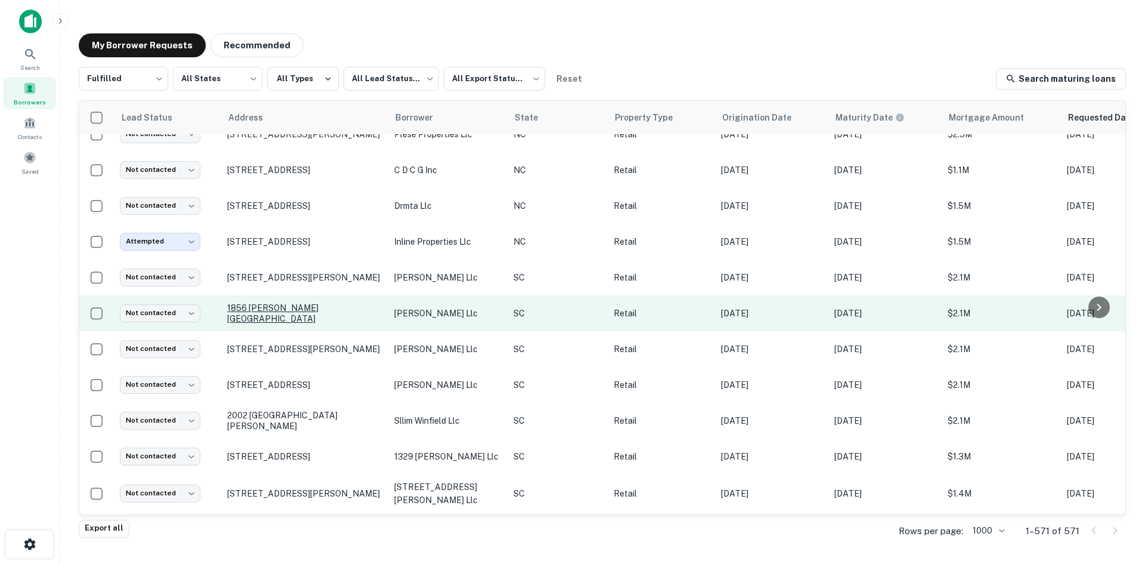
click at [323, 302] on p "1856 [PERSON_NAME][GEOGRAPHIC_DATA]" at bounding box center [304, 312] width 155 height 21
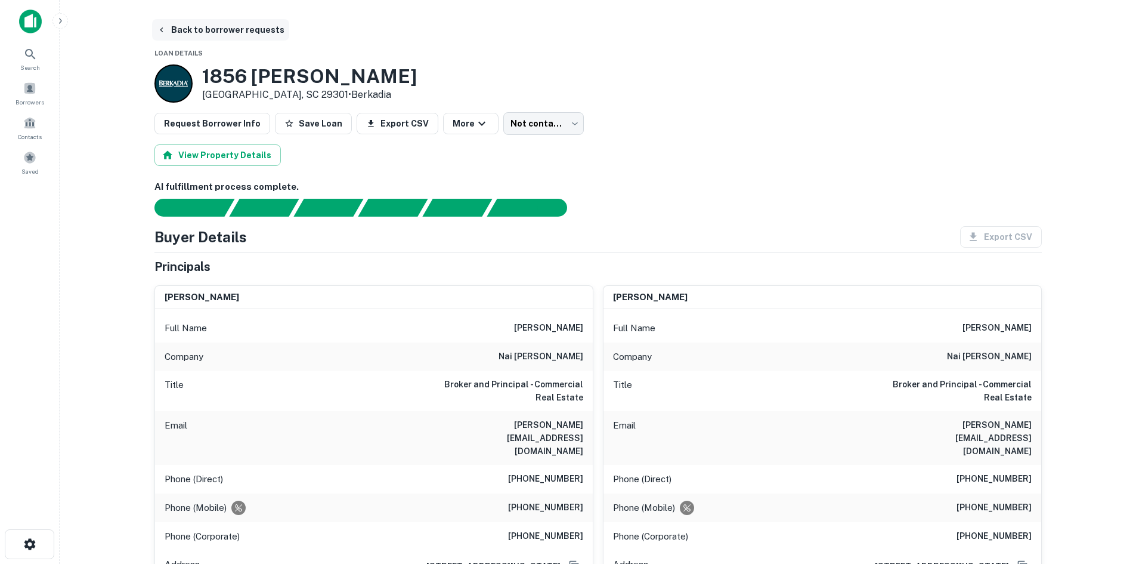
click at [258, 25] on button "Back to borrower requests" at bounding box center [220, 29] width 137 height 21
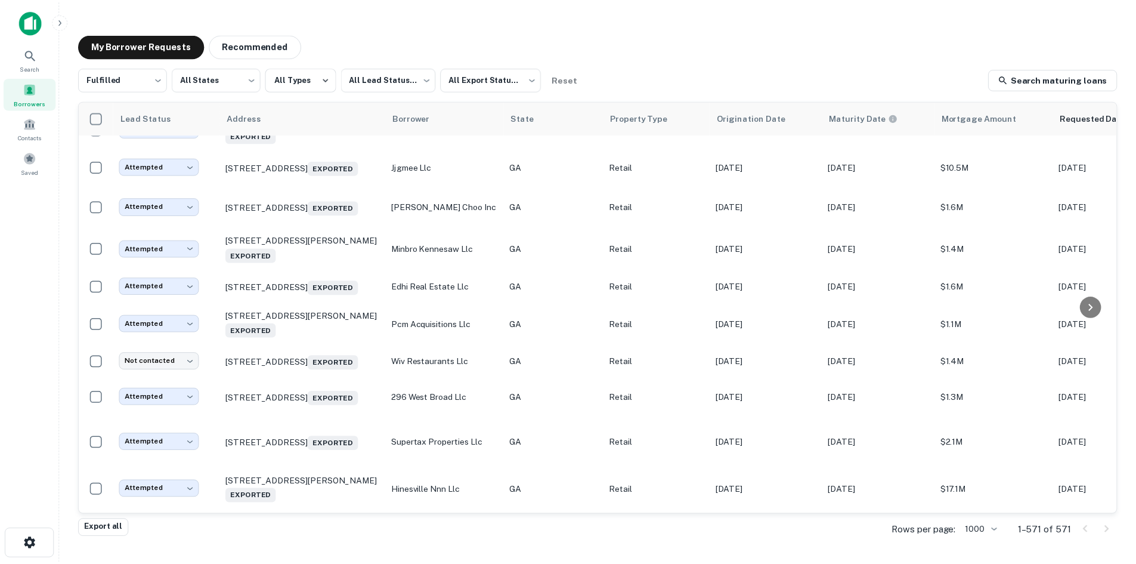
scroll to position [954, 0]
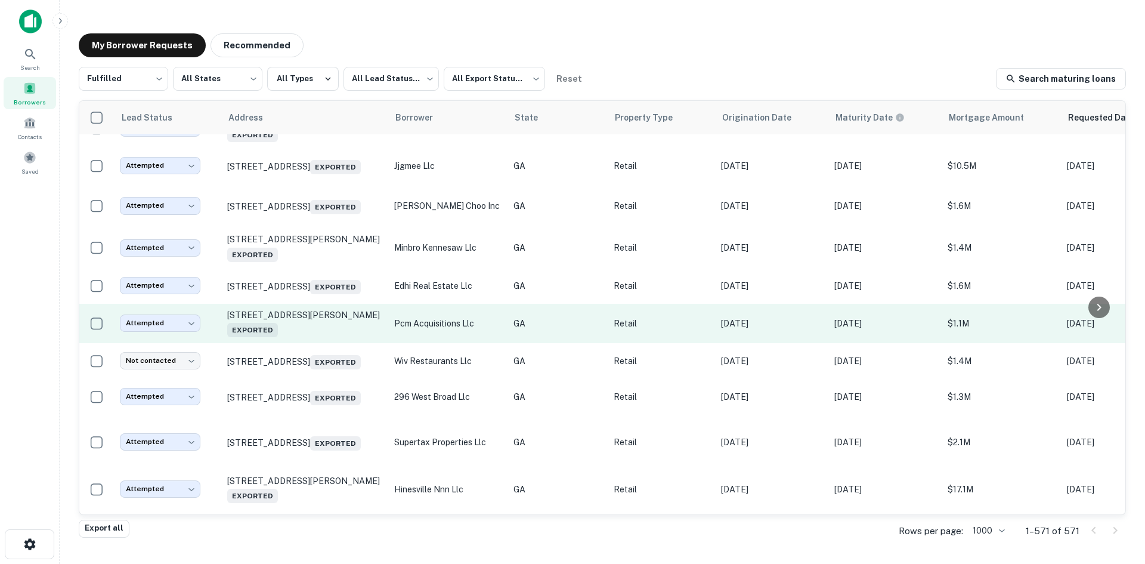
click at [329, 343] on td "406 Grayson Hwy Lawrenceville, GA 30046 Exported" at bounding box center [304, 323] width 167 height 39
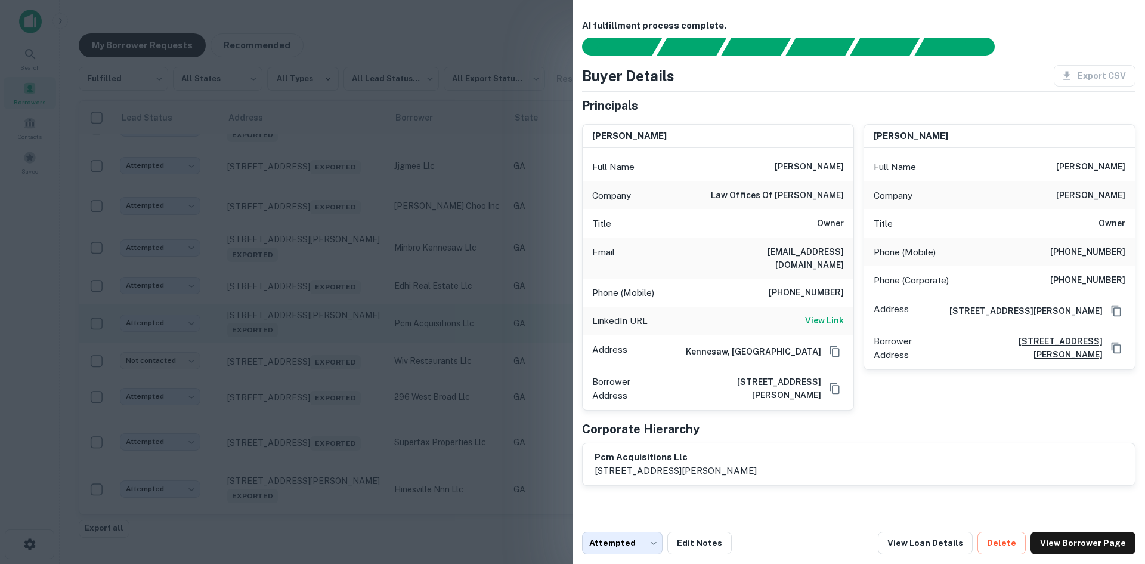
click at [329, 343] on div at bounding box center [572, 282] width 1145 height 564
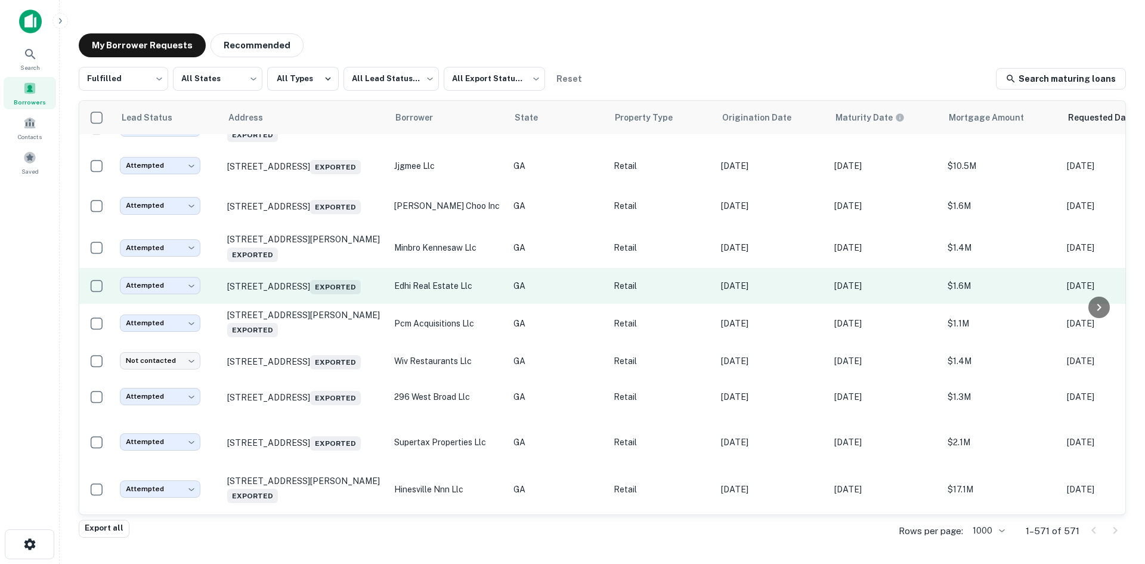
click at [298, 304] on td "14 Roving Rd Cartersville, GA 30121 Exported" at bounding box center [304, 286] width 167 height 36
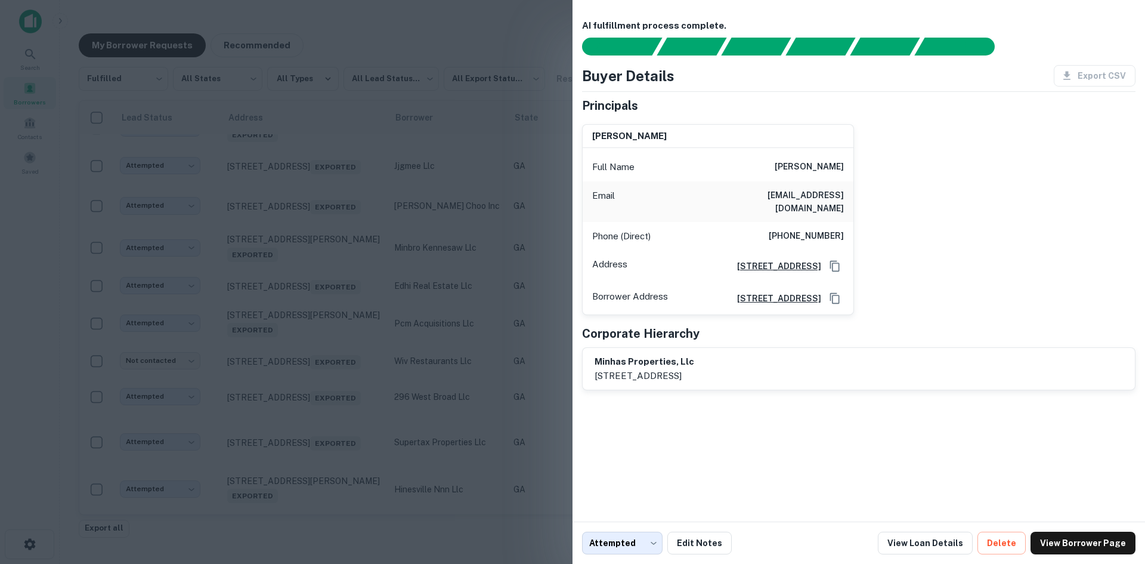
click at [296, 305] on div at bounding box center [572, 282] width 1145 height 564
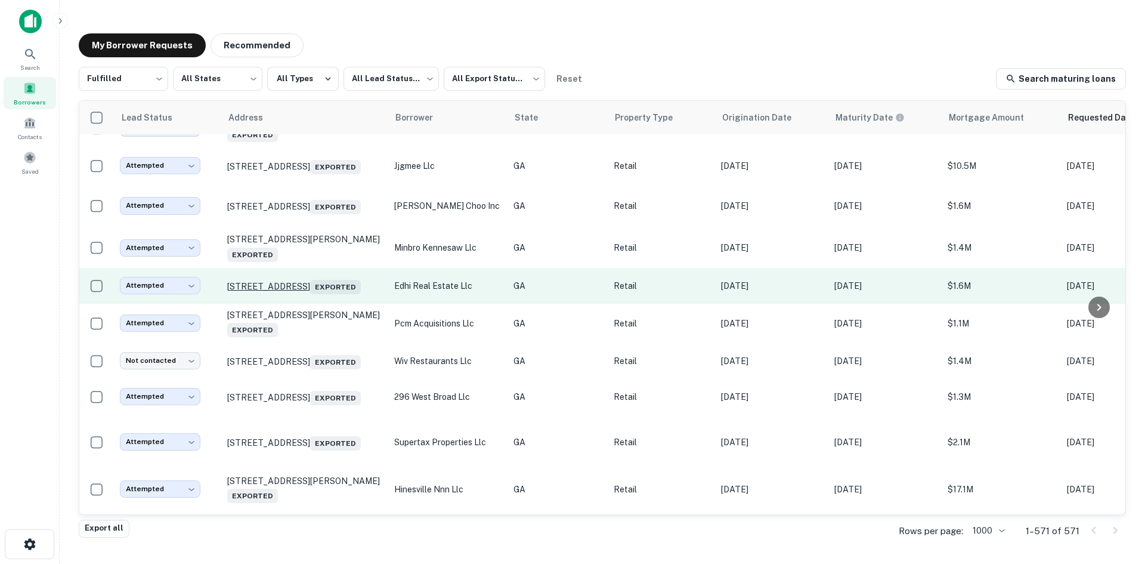
click at [296, 286] on p "14 Roving Rd Cartersville, GA 30121 Exported" at bounding box center [304, 285] width 155 height 17
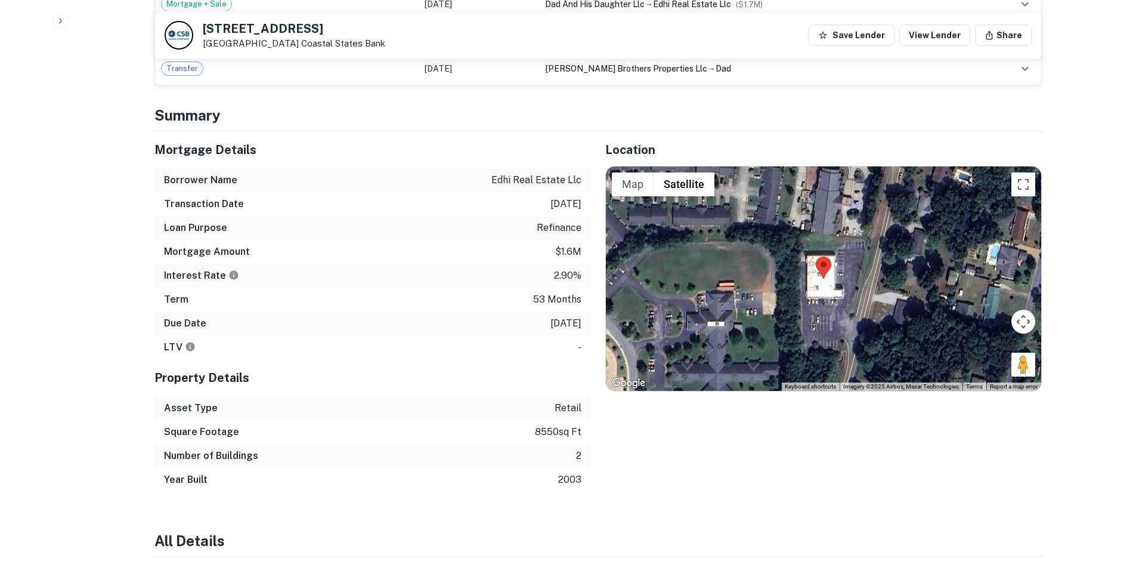
scroll to position [716, 0]
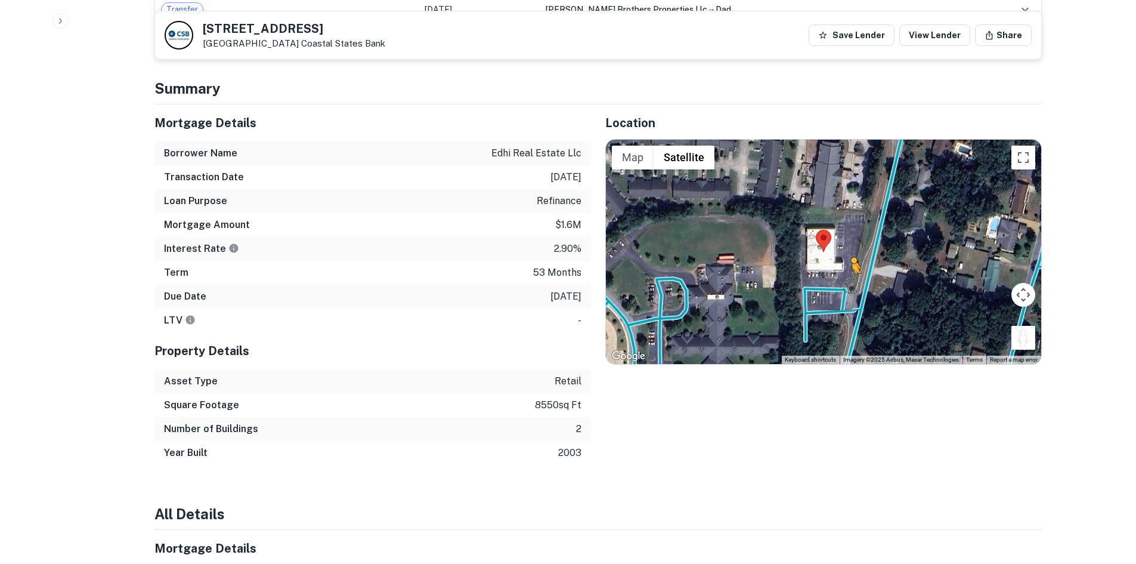
drag, startPoint x: 1029, startPoint y: 332, endPoint x: 846, endPoint y: 273, distance: 193.0
click at [846, 273] on div "To activate drag with keyboard, press Alt + Enter. Once in keyboard drag state,…" at bounding box center [823, 252] width 435 height 224
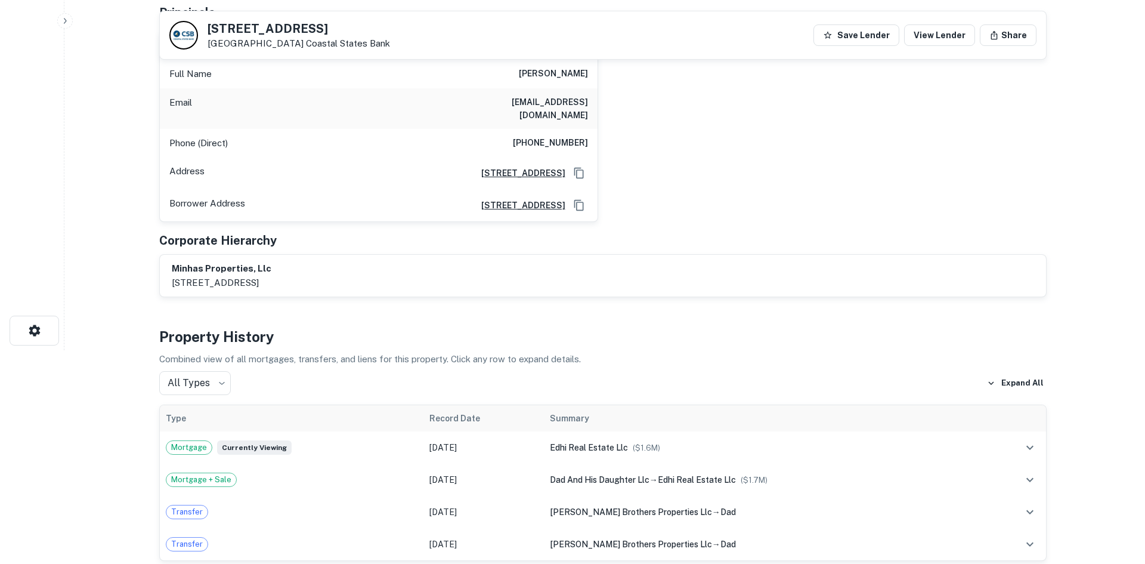
scroll to position [0, 0]
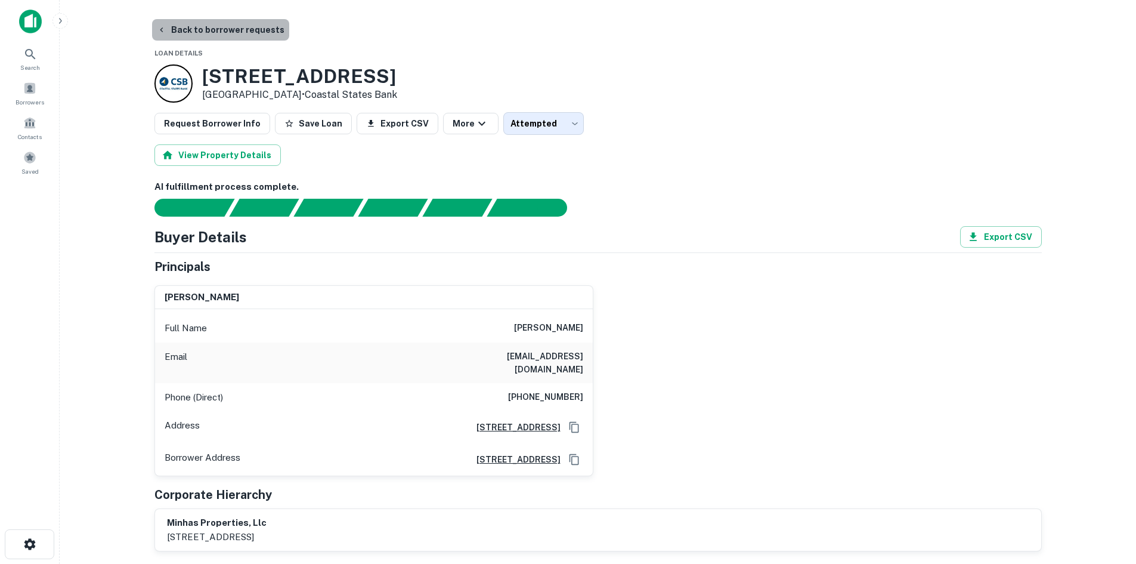
click at [229, 31] on button "Back to borrower requests" at bounding box center [220, 29] width 137 height 21
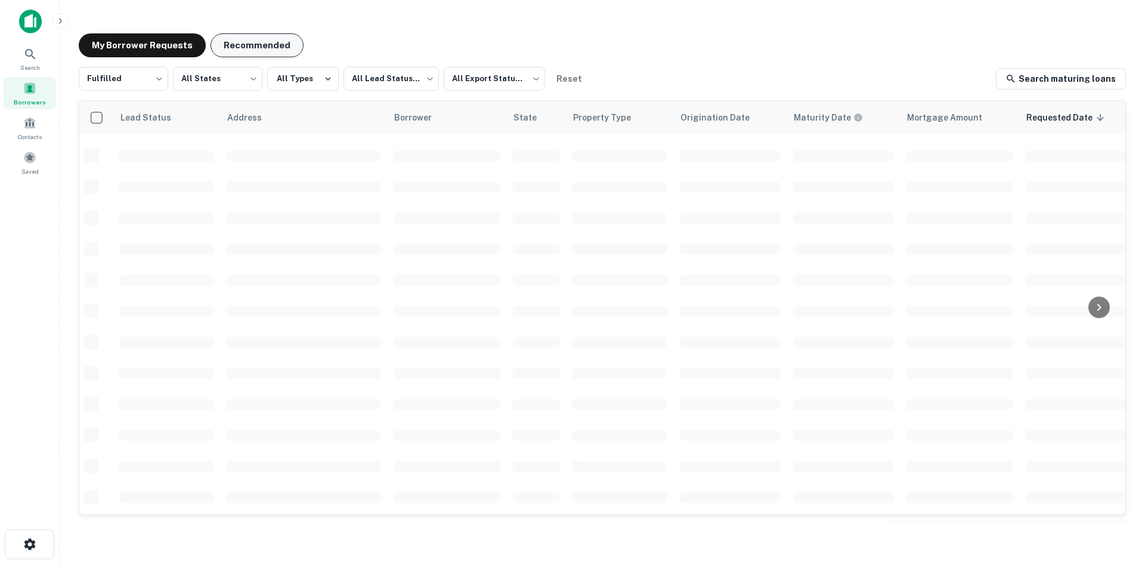
scroll to position [404, 0]
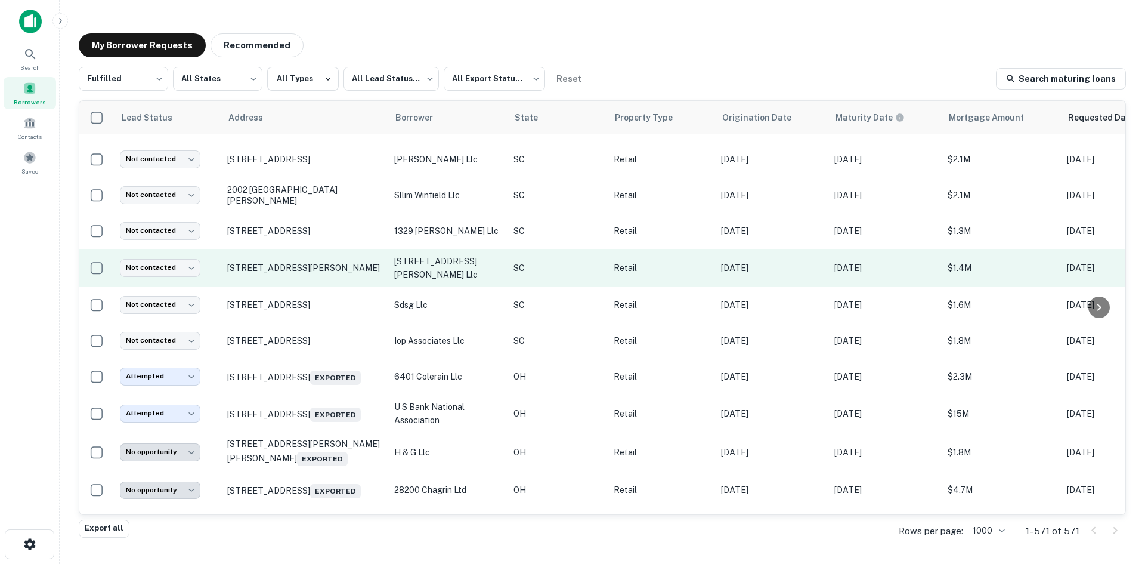
drag, startPoint x: 220, startPoint y: 121, endPoint x: 478, endPoint y: 226, distance: 278.2
click at [611, 30] on div "My Borrower Requests Recommended Fulfilled ********* ​ All States *** ​ All Typ…" at bounding box center [602, 278] width 1066 height 508
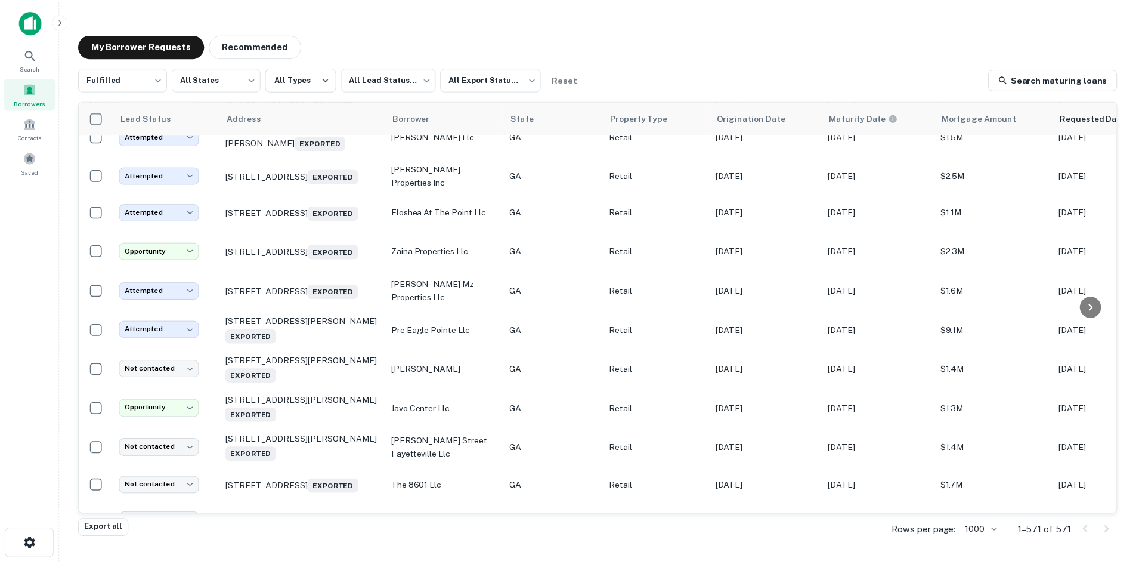
scroll to position [1836, 0]
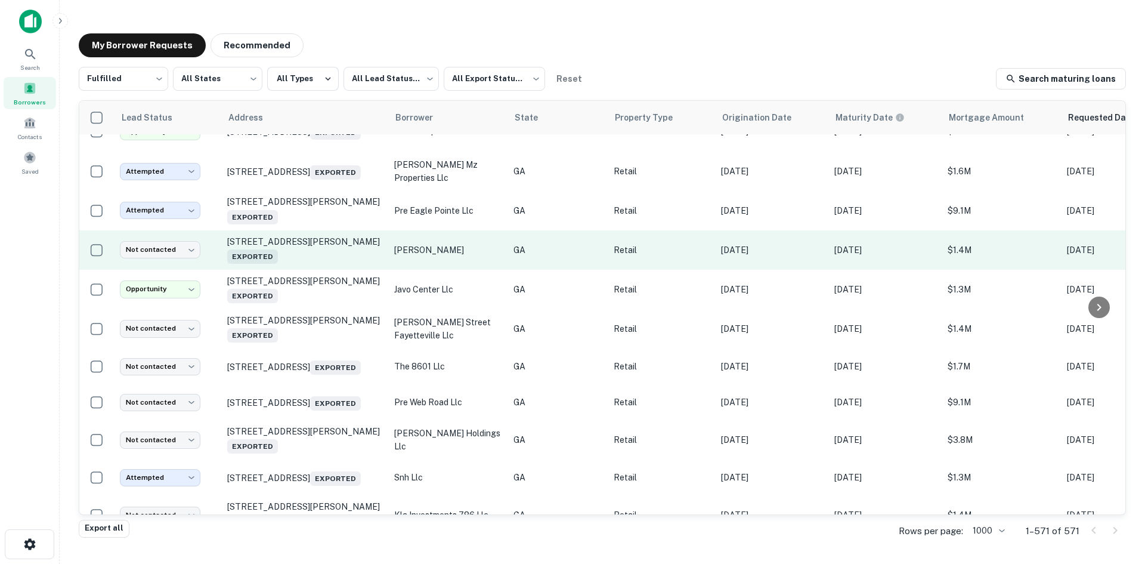
click at [299, 270] on td "2425 N Slappey Blvd Albany, GA 31701 Exported" at bounding box center [304, 249] width 167 height 39
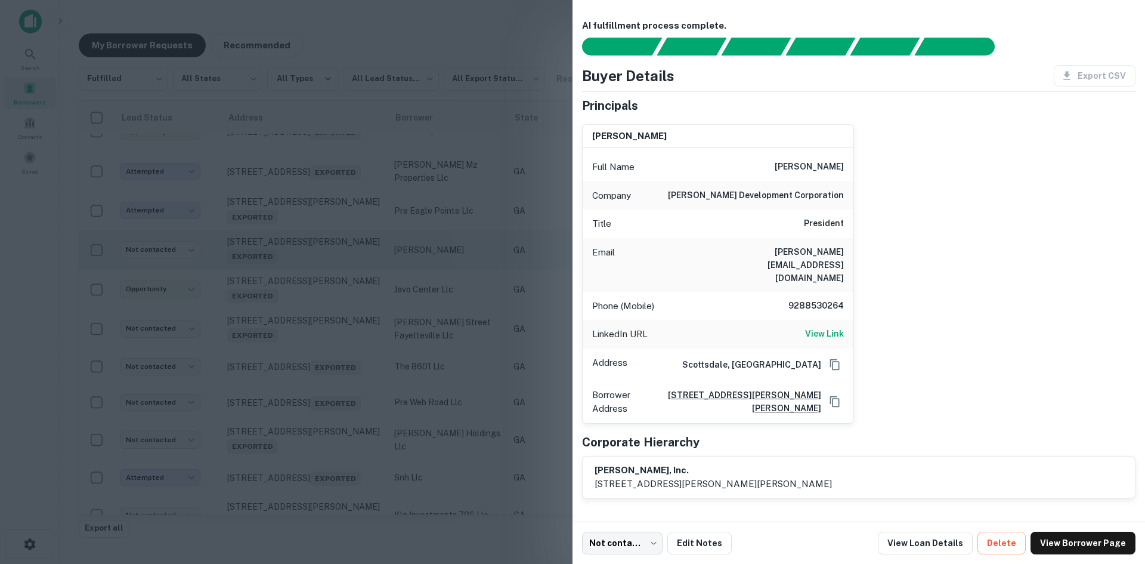
click at [299, 319] on div at bounding box center [572, 282] width 1145 height 564
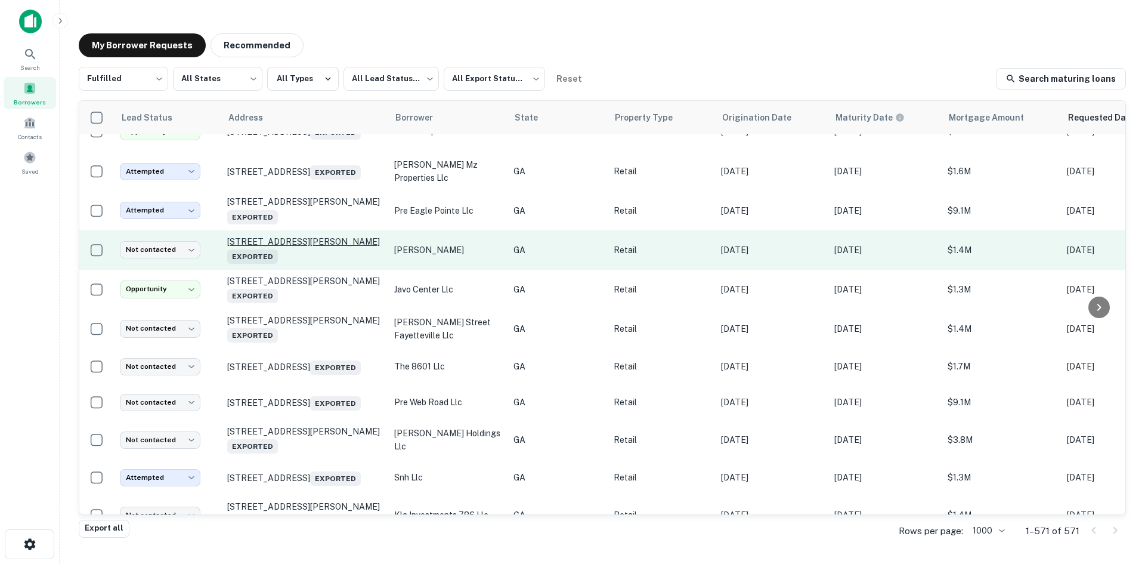
click at [298, 264] on p "2425 N Slappey Blvd Albany, GA 31701 Exported" at bounding box center [304, 249] width 155 height 27
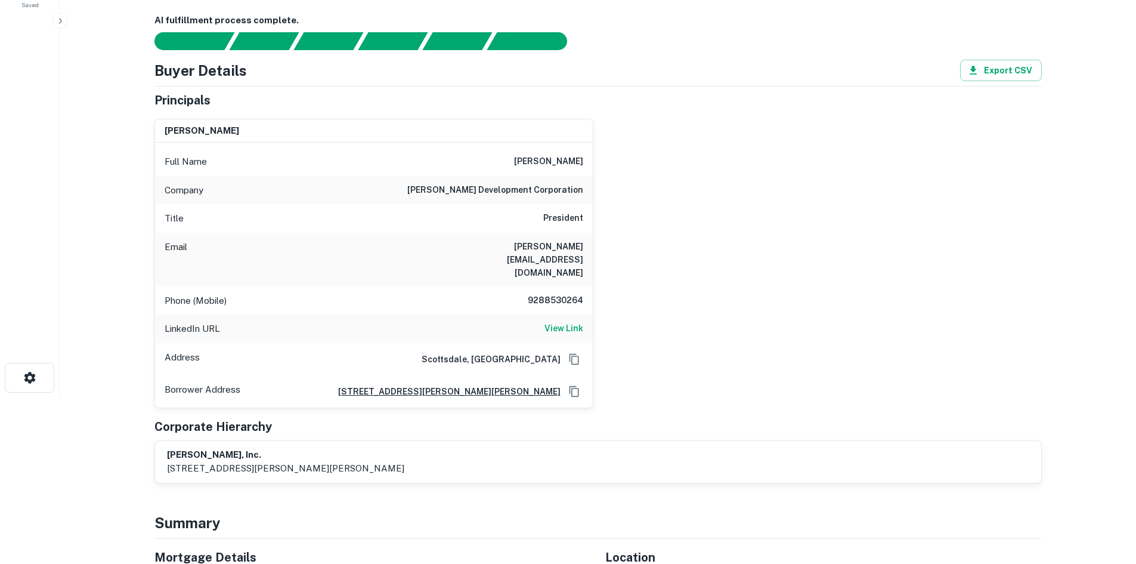
scroll to position [418, 0]
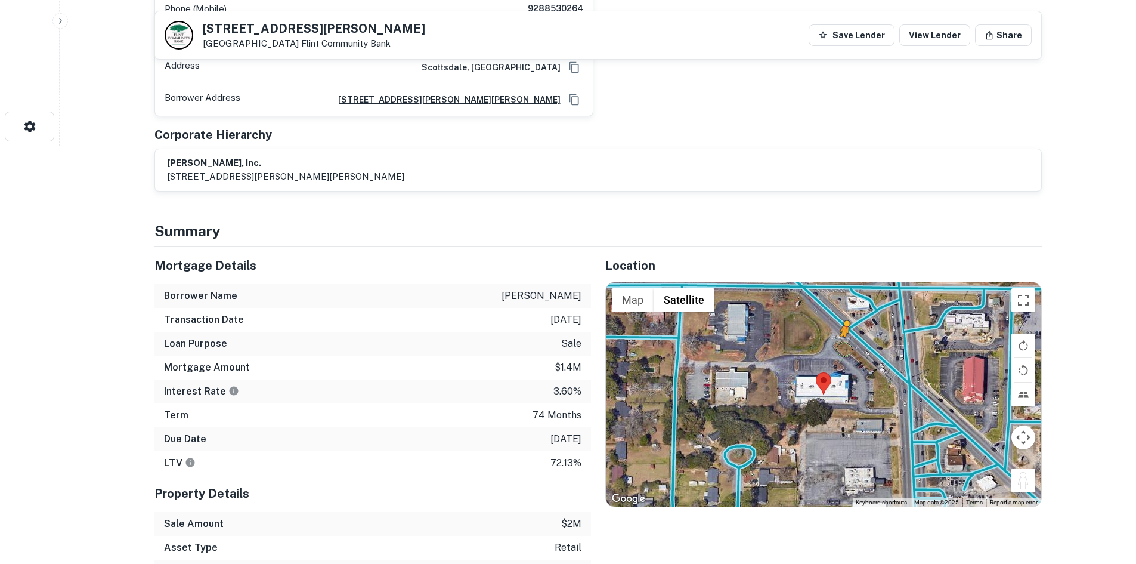
drag, startPoint x: 1023, startPoint y: 448, endPoint x: 859, endPoint y: 310, distance: 214.2
click at [858, 310] on div "To activate drag with keyboard, press Alt + Enter. Once in keyboard drag state,…" at bounding box center [823, 394] width 435 height 224
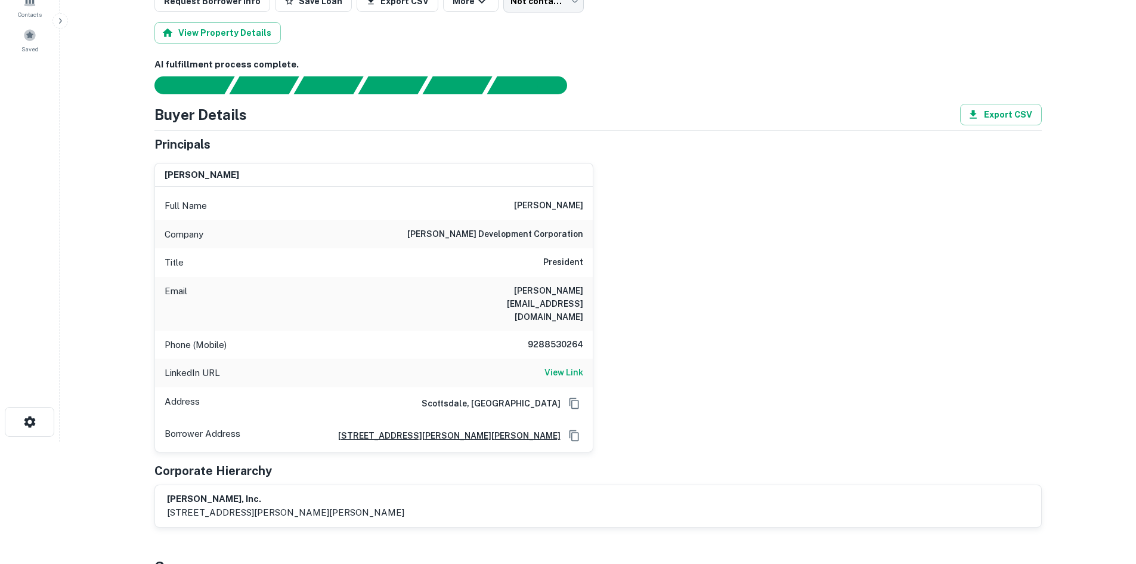
scroll to position [0, 0]
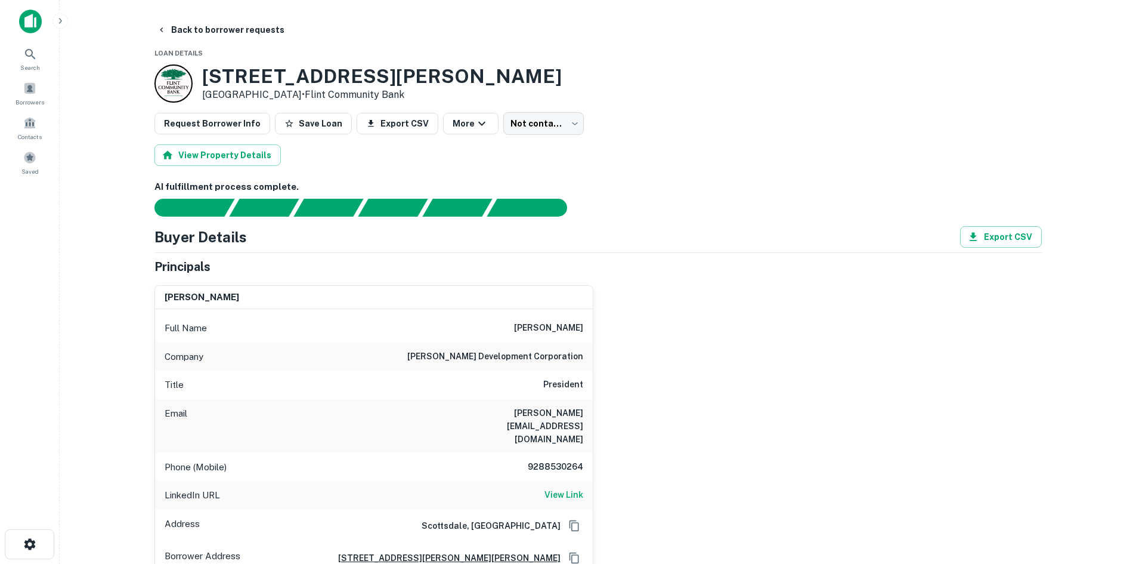
click at [556, 460] on h6 "9288530264" at bounding box center [548, 467] width 72 height 14
copy h6 "9288530264"
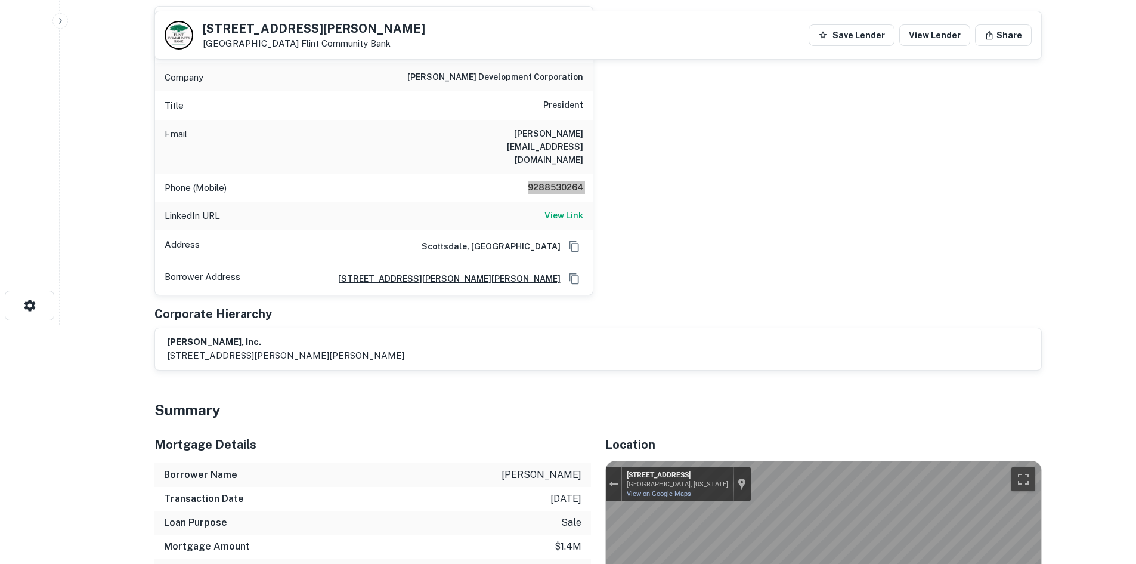
scroll to position [60, 0]
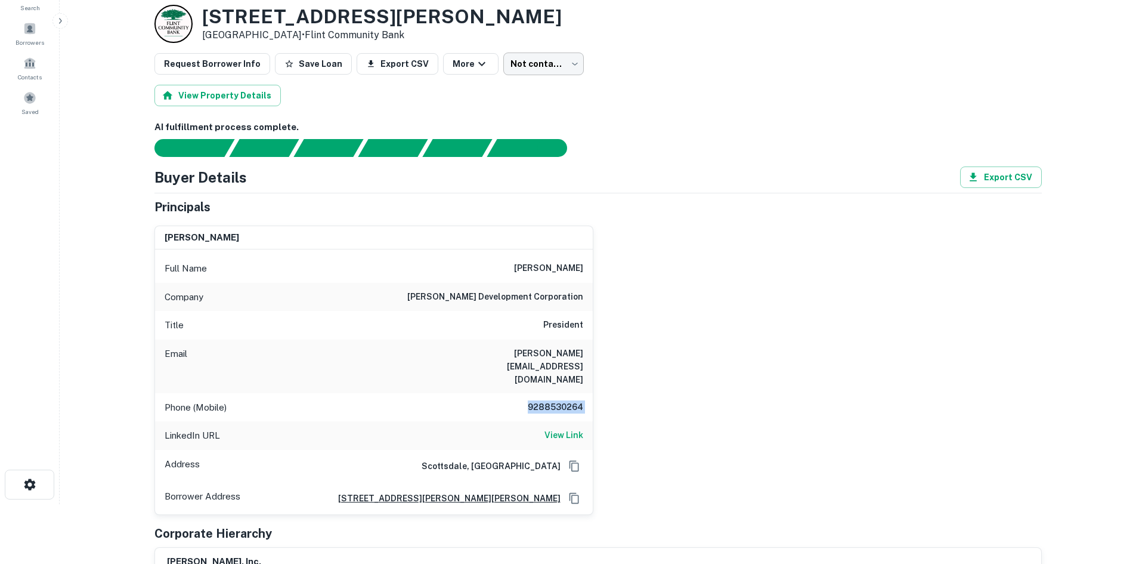
click at [500, 64] on body "Search Borrowers Contacts Saved Back to borrower requests Loan Details 2425 N S…" at bounding box center [568, 222] width 1136 height 564
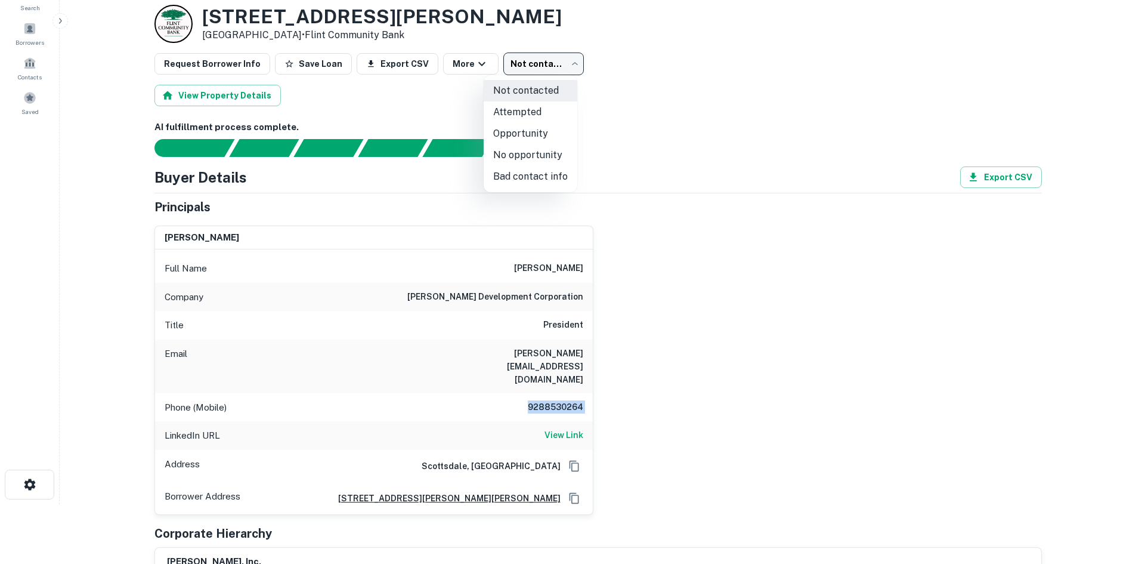
click at [508, 102] on li "Attempted" at bounding box center [531, 111] width 94 height 21
type input "*********"
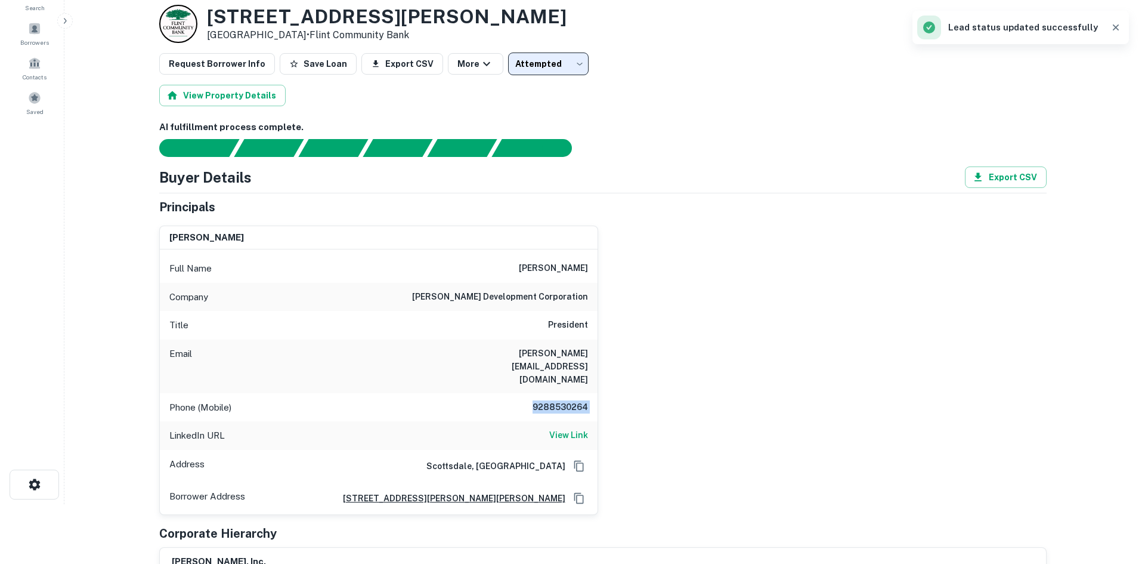
scroll to position [0, 0]
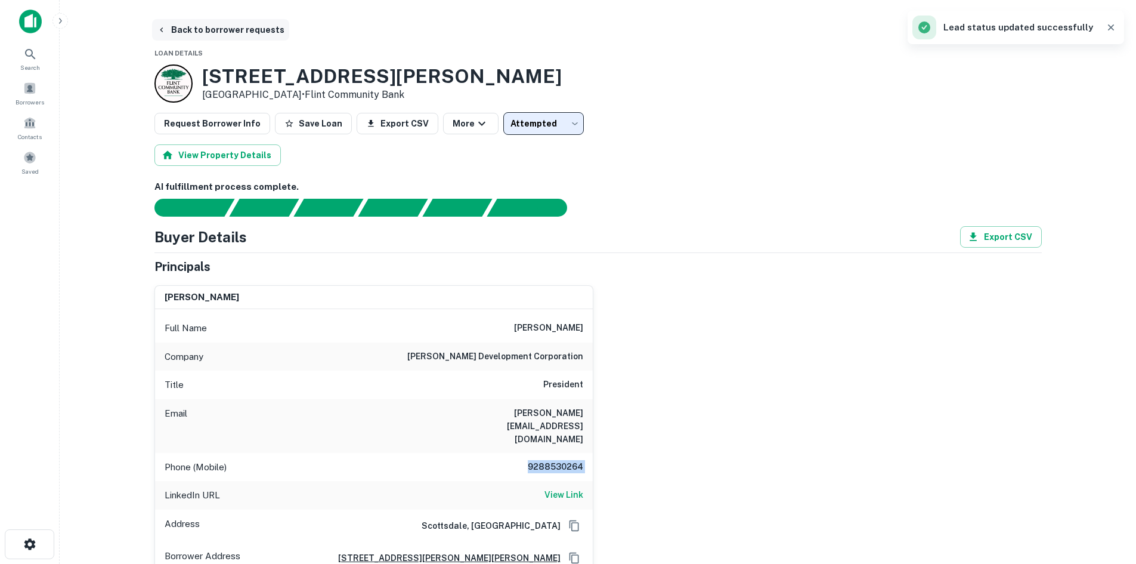
click at [209, 35] on button "Back to borrower requests" at bounding box center [220, 29] width 137 height 21
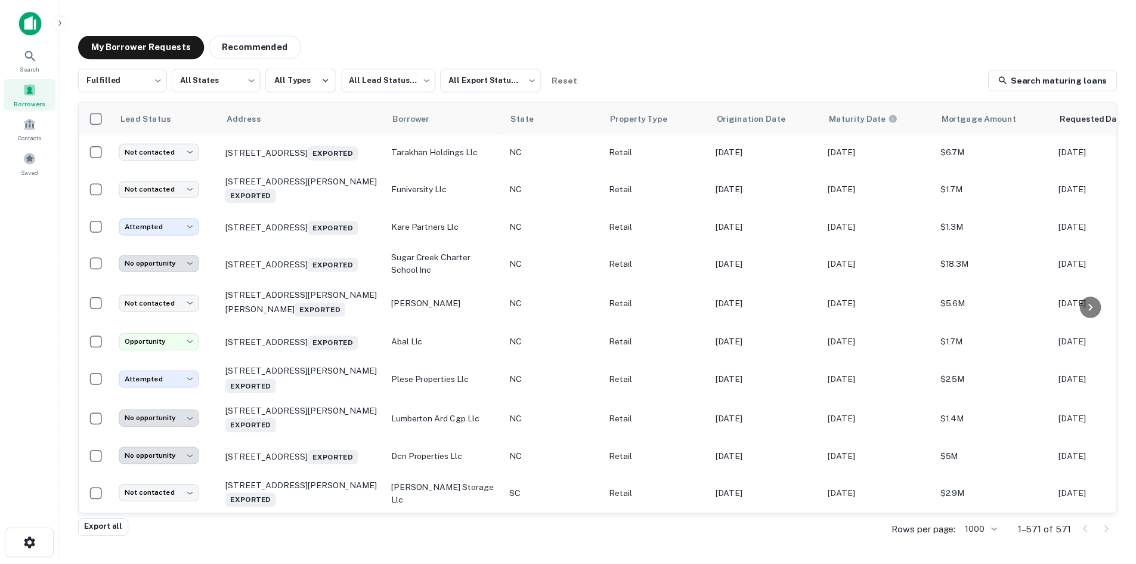
scroll to position [10067, 0]
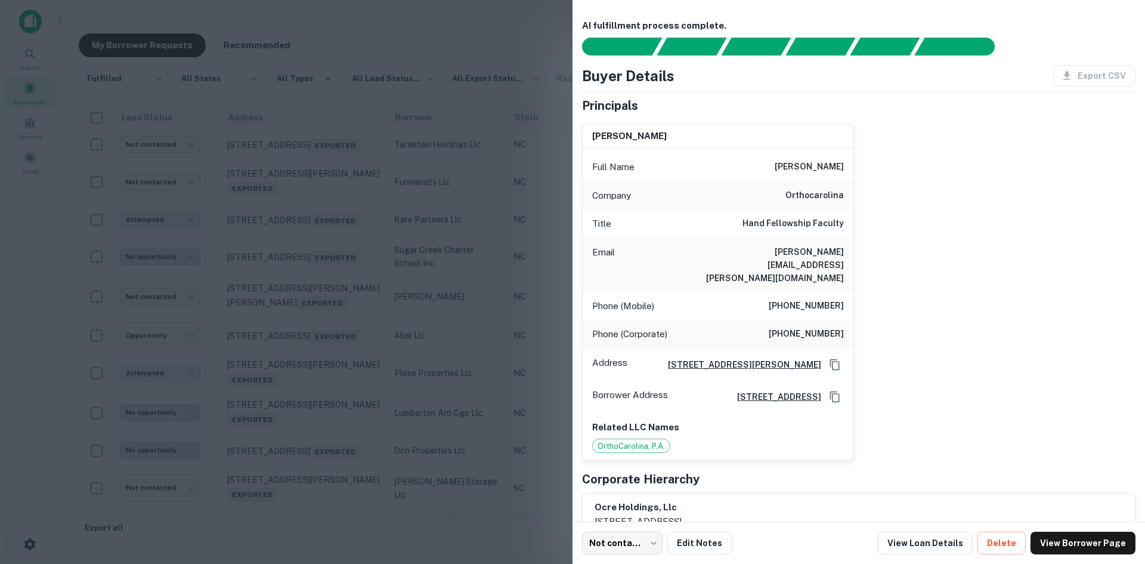
click at [326, 293] on div at bounding box center [572, 282] width 1145 height 564
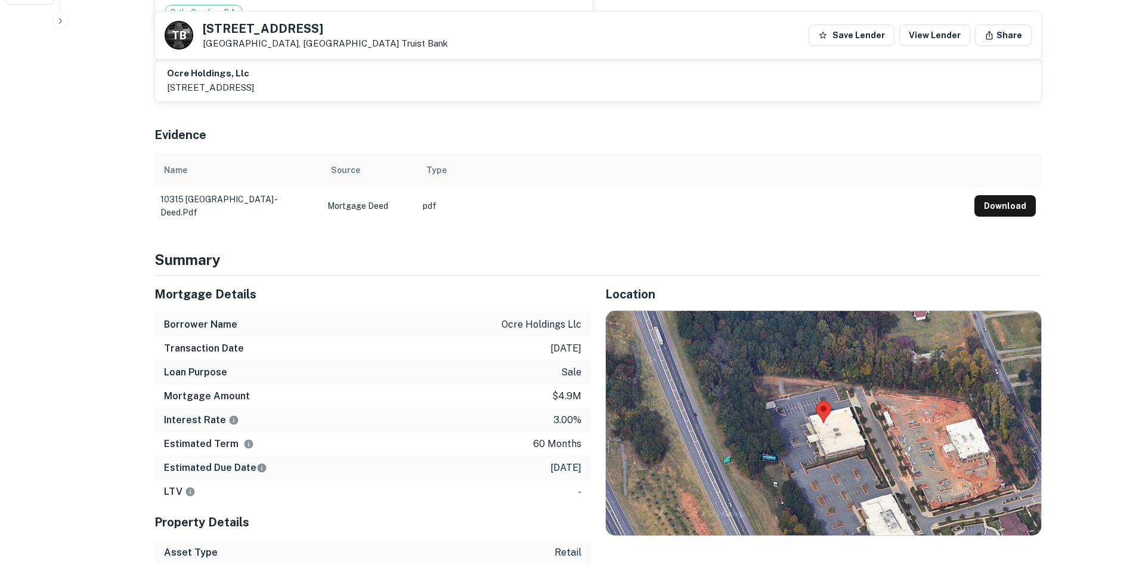
scroll to position [716, 0]
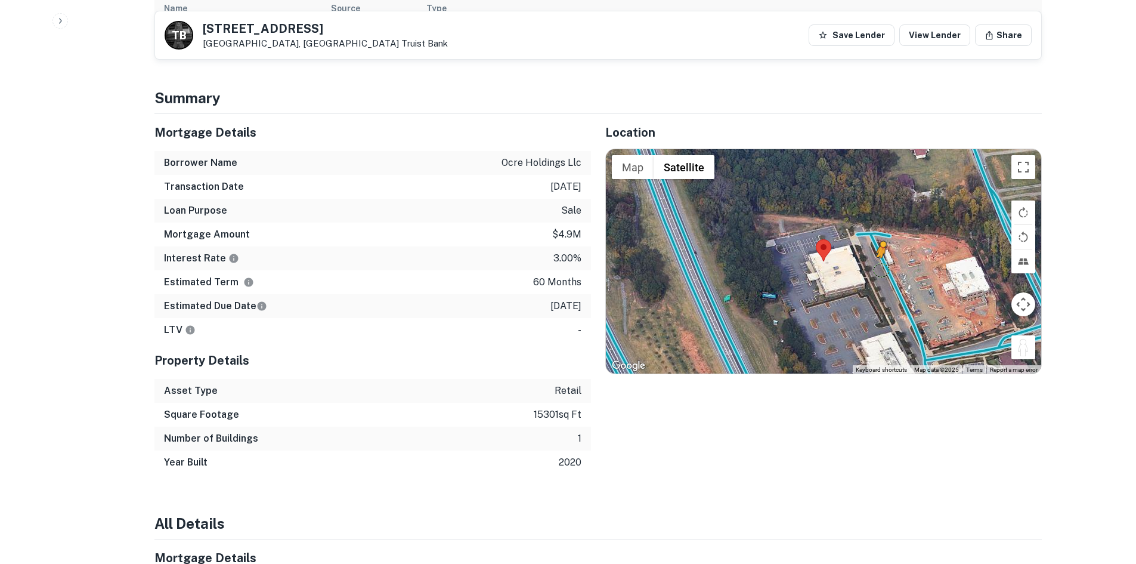
drag, startPoint x: 1018, startPoint y: 311, endPoint x: 882, endPoint y: 245, distance: 151.5
click at [882, 245] on div "To activate drag with keyboard, press Alt + Enter. Once in keyboard drag state,…" at bounding box center [823, 261] width 435 height 224
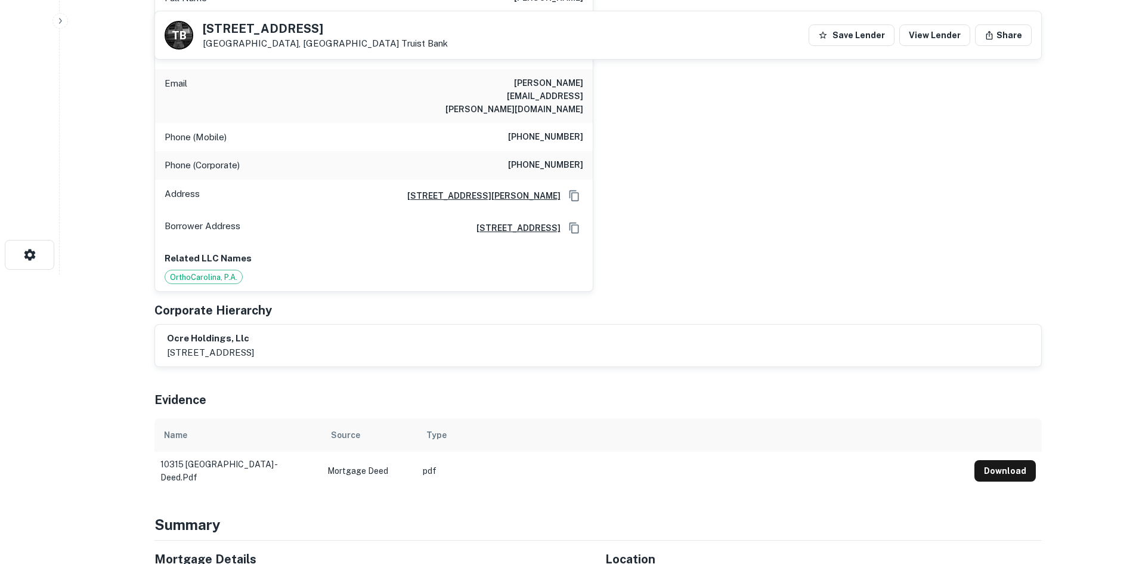
scroll to position [119, 0]
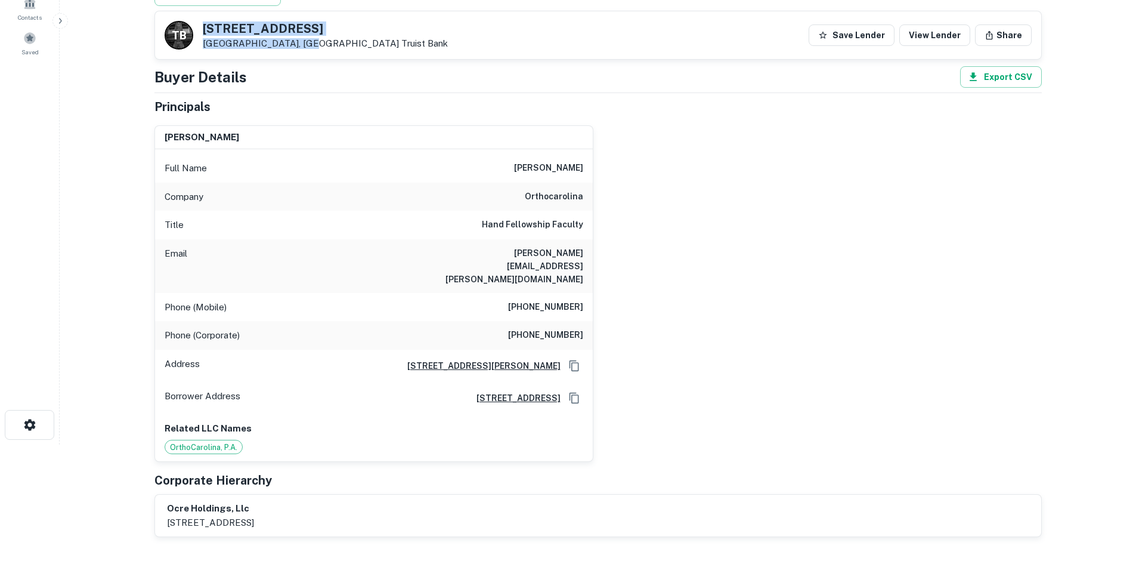
drag, startPoint x: 202, startPoint y: 27, endPoint x: 298, endPoint y: 41, distance: 96.4
click at [298, 41] on div "10315 Hamptons Park Dr Huntersville, NC 28078 Truist Bank" at bounding box center [325, 36] width 245 height 26
copy div "[STREET_ADDRESS]"
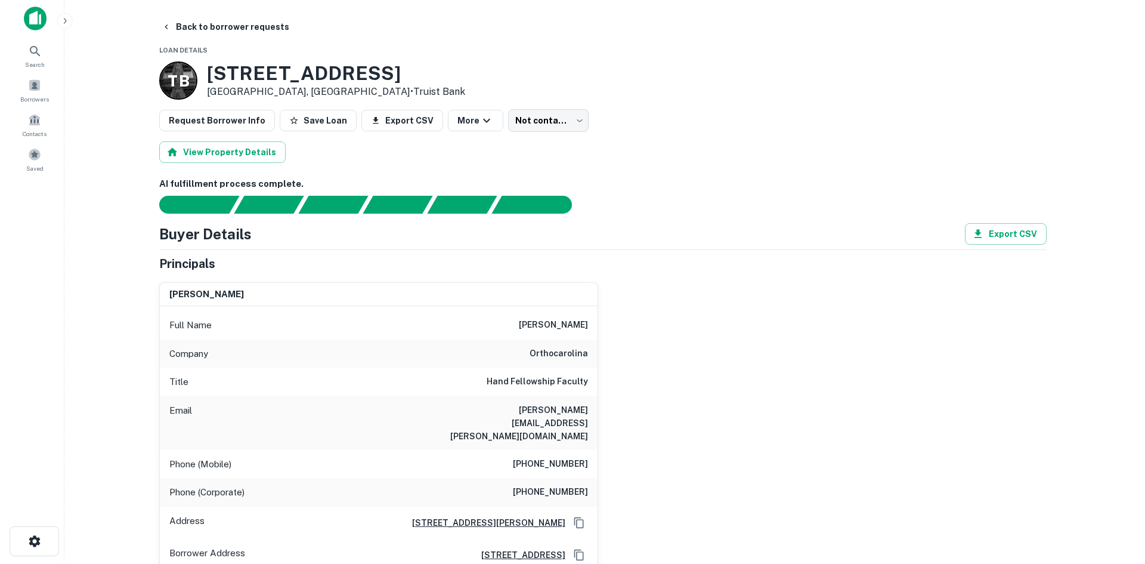
scroll to position [0, 0]
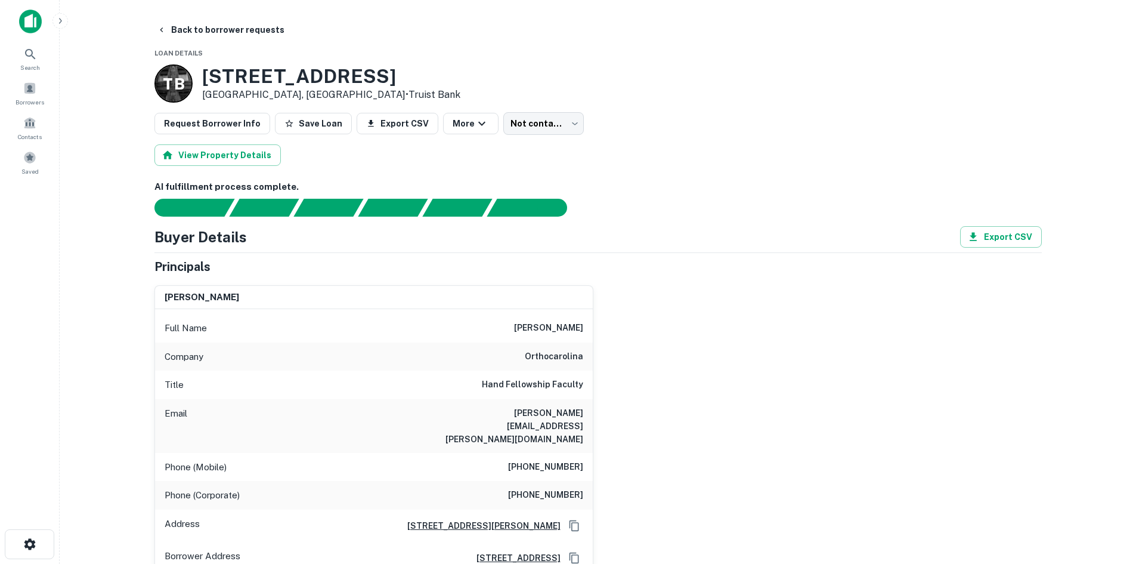
click at [542, 460] on h6 "(704) 323-2282" at bounding box center [545, 467] width 75 height 14
copy h6 "(704) 323-2282"
drag, startPoint x: 505, startPoint y: 471, endPoint x: 598, endPoint y: 466, distance: 93.8
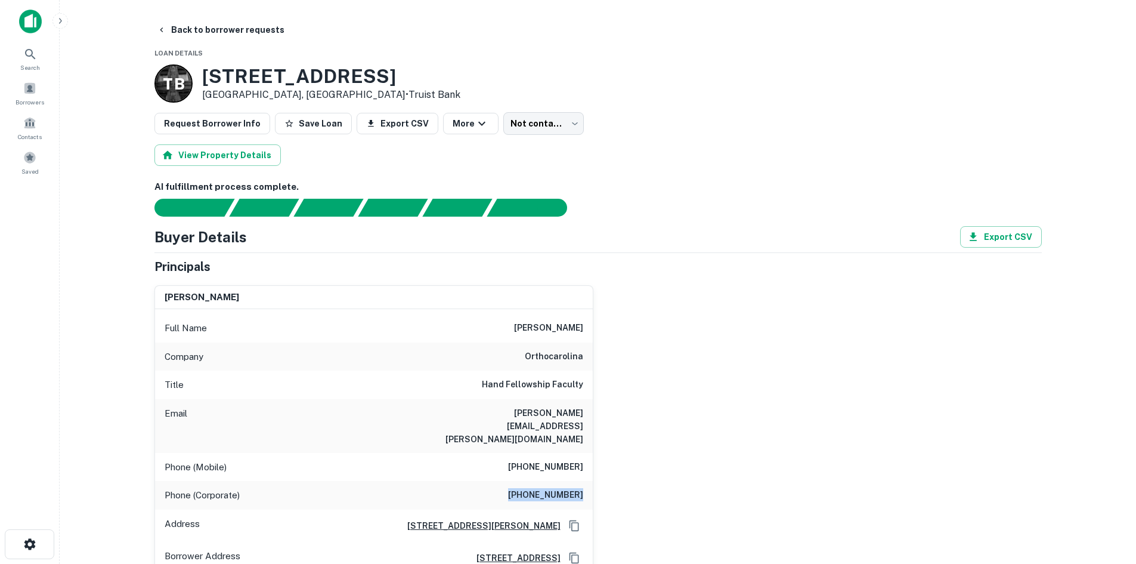
click at [598, 466] on div "daniel r. lewis Full Name daniel r. lewis Company orthocarolina Title Hand Fell…" at bounding box center [593, 449] width 897 height 347
copy h6 "(704) 323-2000"
click at [188, 27] on button "Back to borrower requests" at bounding box center [220, 29] width 137 height 21
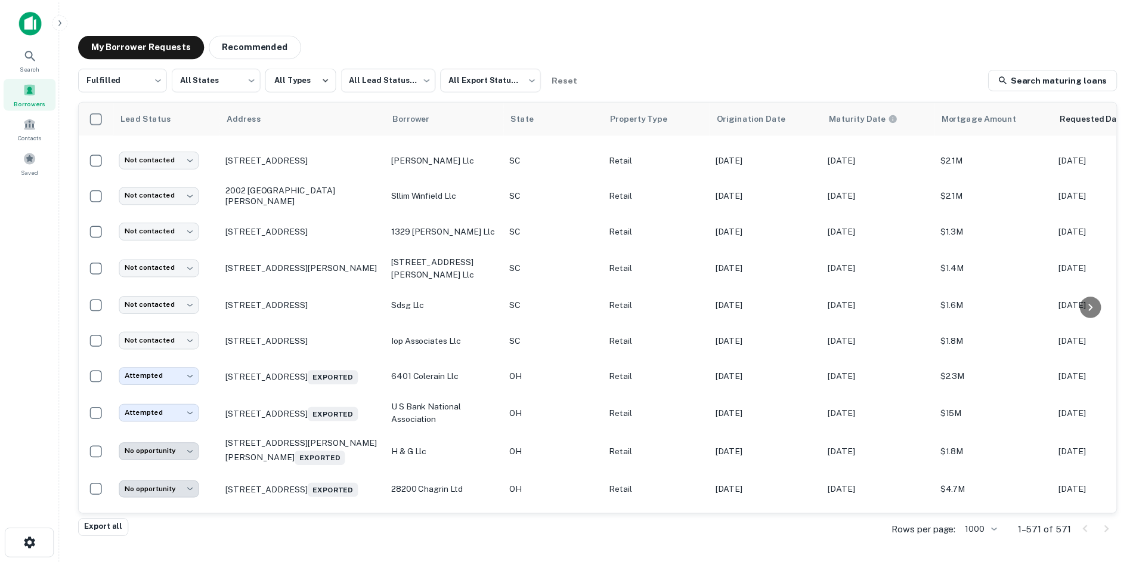
scroll to position [1896, 0]
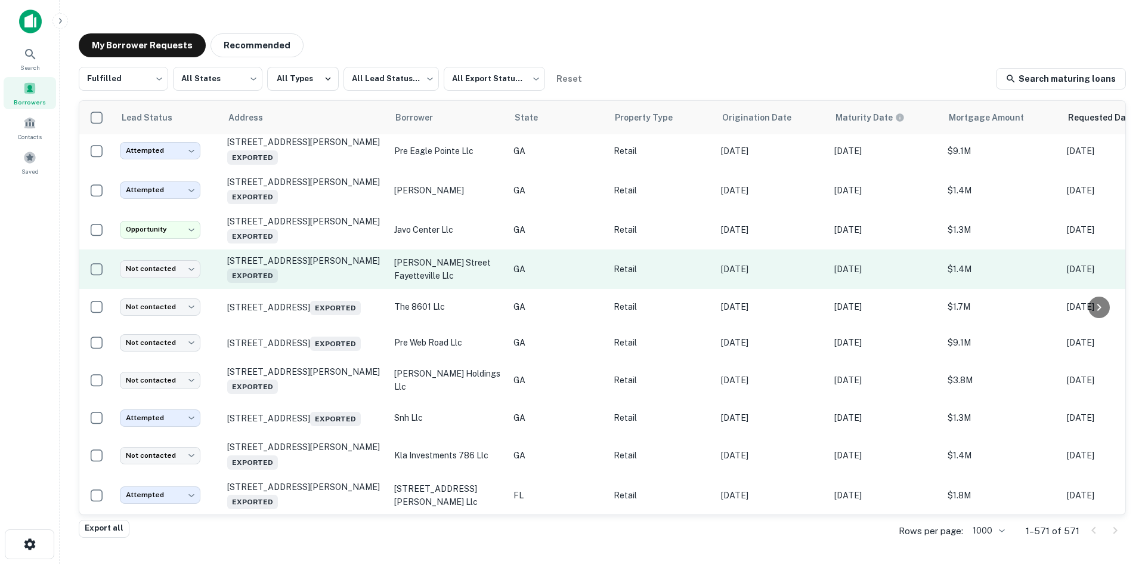
click at [341, 289] on td "190 Glynn St N Fayetteville, GA 30214 Exported" at bounding box center [304, 268] width 167 height 39
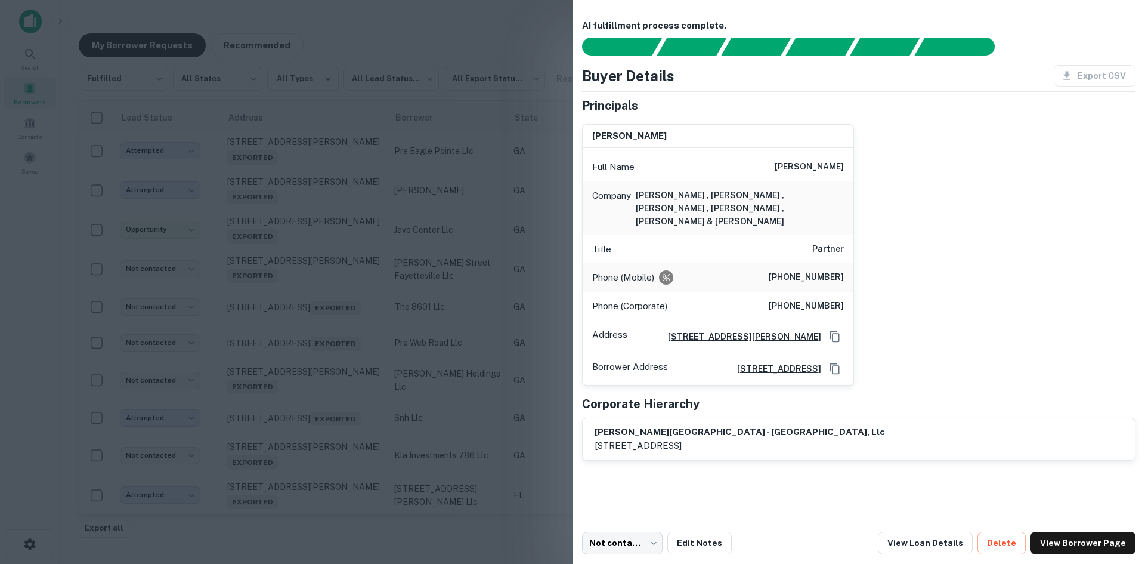
click at [410, 311] on div at bounding box center [572, 282] width 1145 height 564
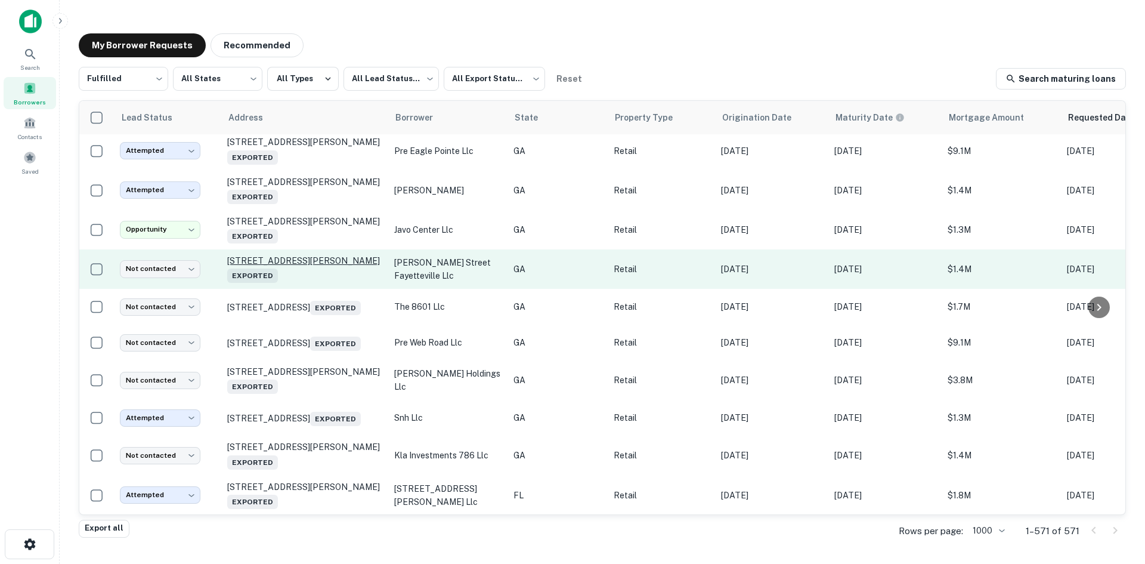
click at [320, 283] on p "190 Glynn St N Fayetteville, GA 30214 Exported" at bounding box center [304, 268] width 155 height 27
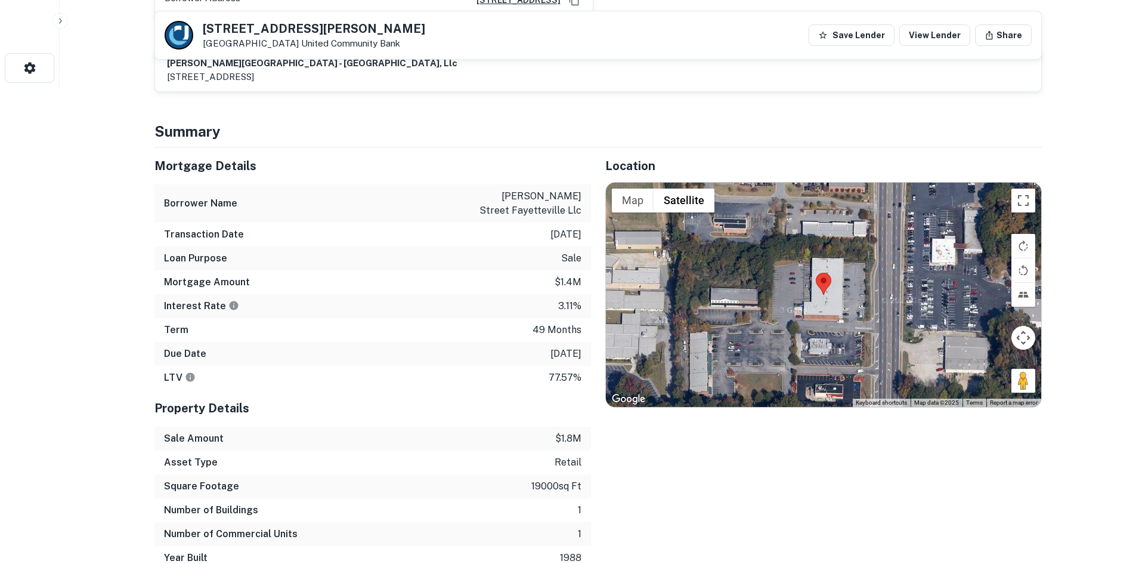
scroll to position [477, 0]
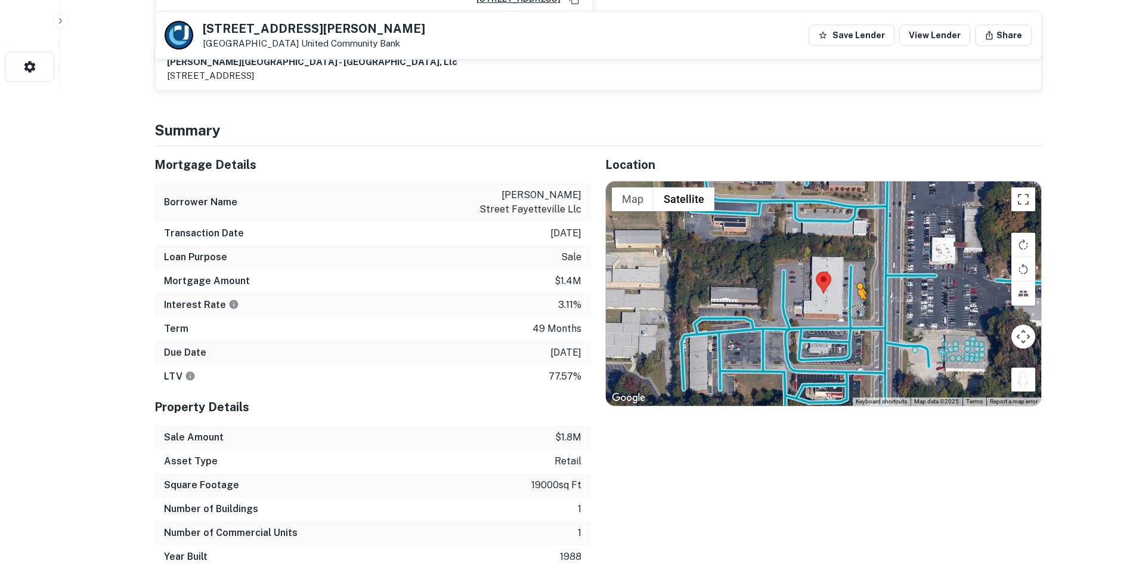
drag, startPoint x: 1019, startPoint y: 371, endPoint x: 856, endPoint y: 299, distance: 178.1
click at [857, 299] on div "To activate drag with keyboard, press Alt + Enter. Once in keyboard drag state,…" at bounding box center [823, 293] width 435 height 224
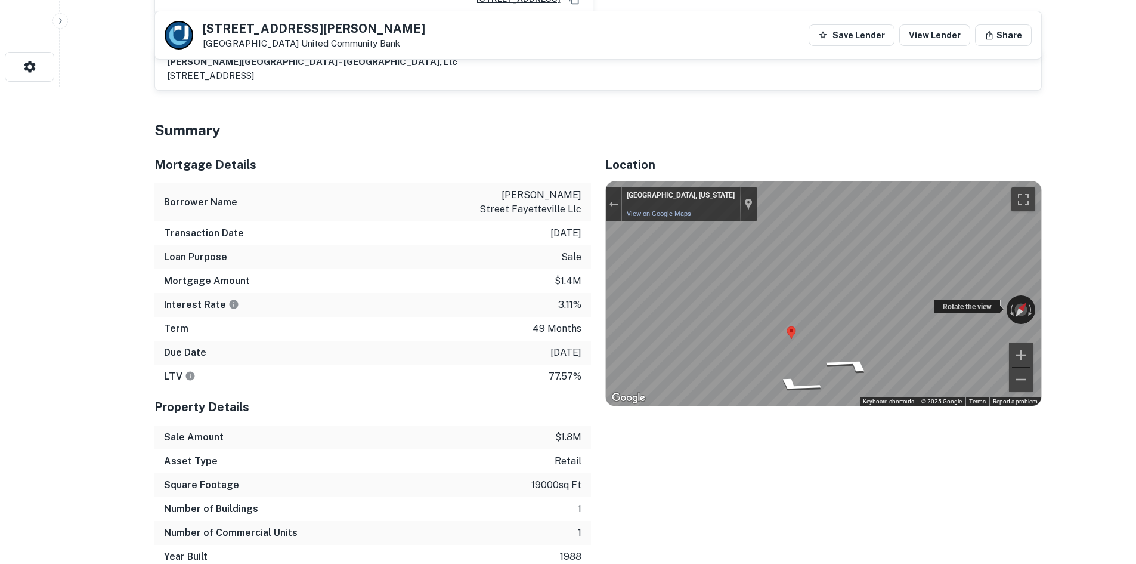
click at [984, 299] on div "← Move left → Move right ↑ Move up ↓ Move down + Zoom in - Zoom out Fayettevill…" at bounding box center [823, 293] width 435 height 224
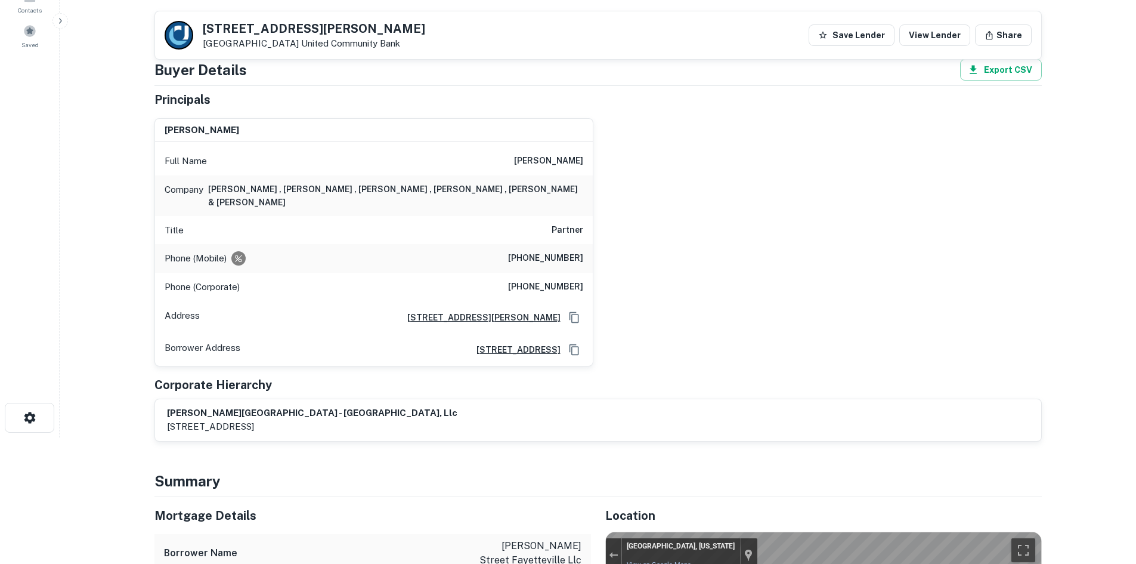
scroll to position [119, 0]
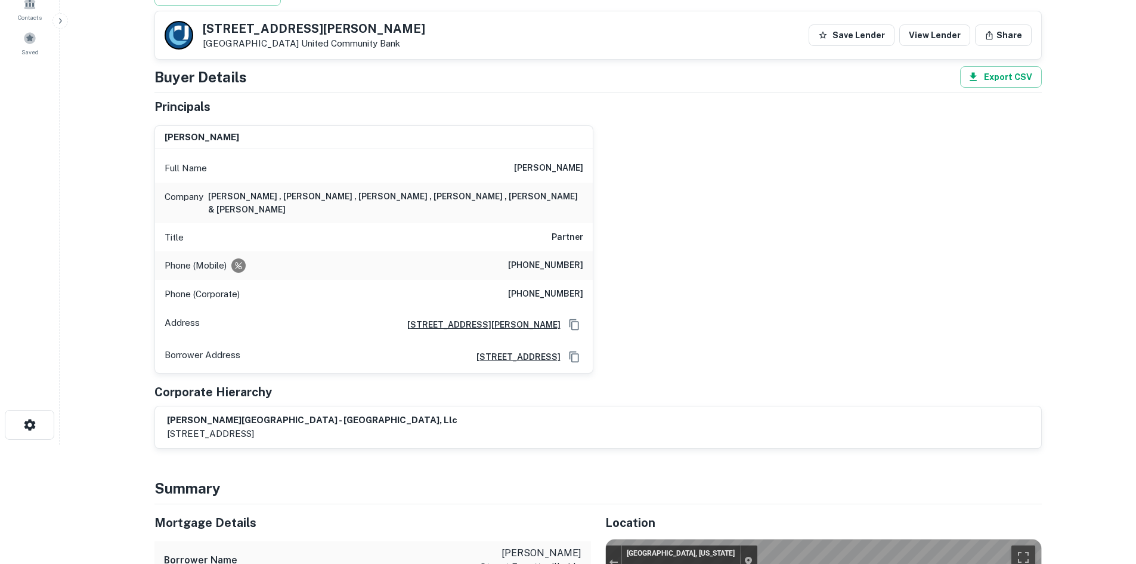
click at [530, 258] on h6 "(512) 468-3842" at bounding box center [545, 265] width 75 height 14
copy h6 "(512) 468-3842"
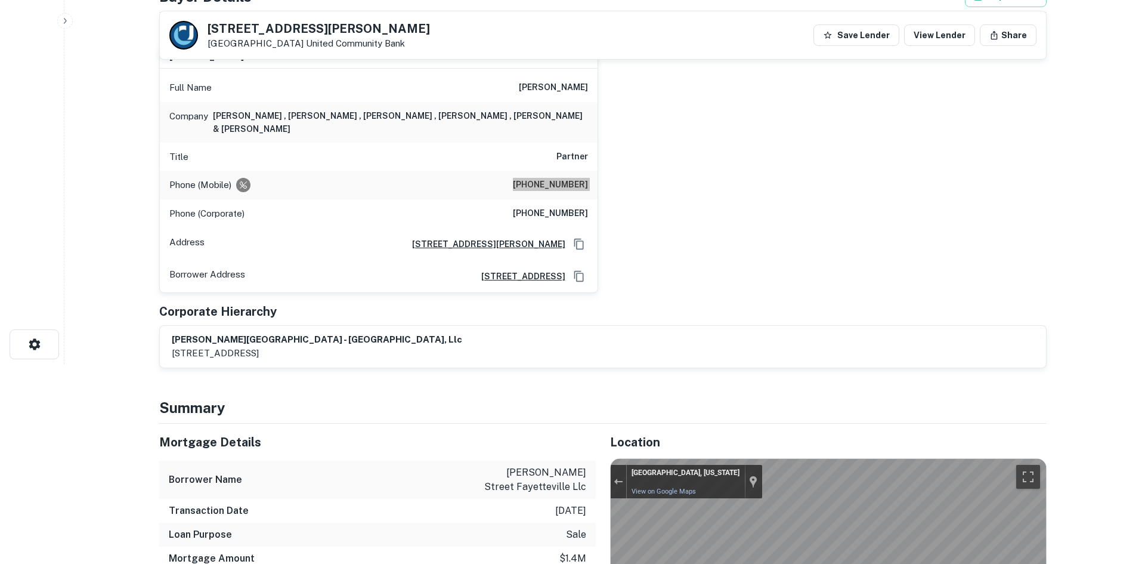
scroll to position [0, 0]
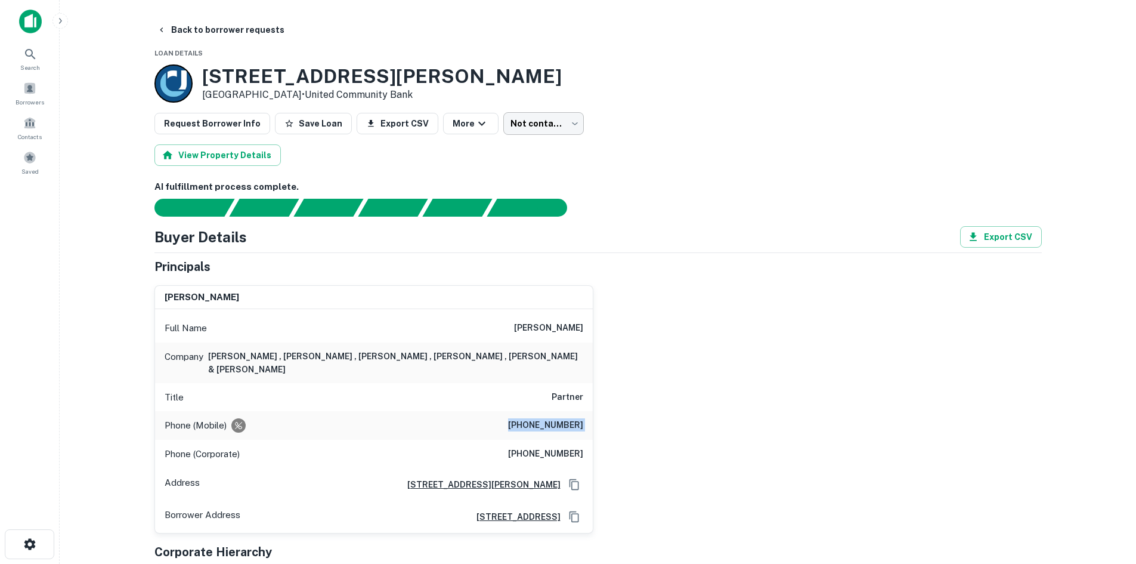
click at [501, 122] on body "Search Borrowers Contacts Saved Back to borrower requests Loan Details 190 GLYN…" at bounding box center [568, 282] width 1136 height 564
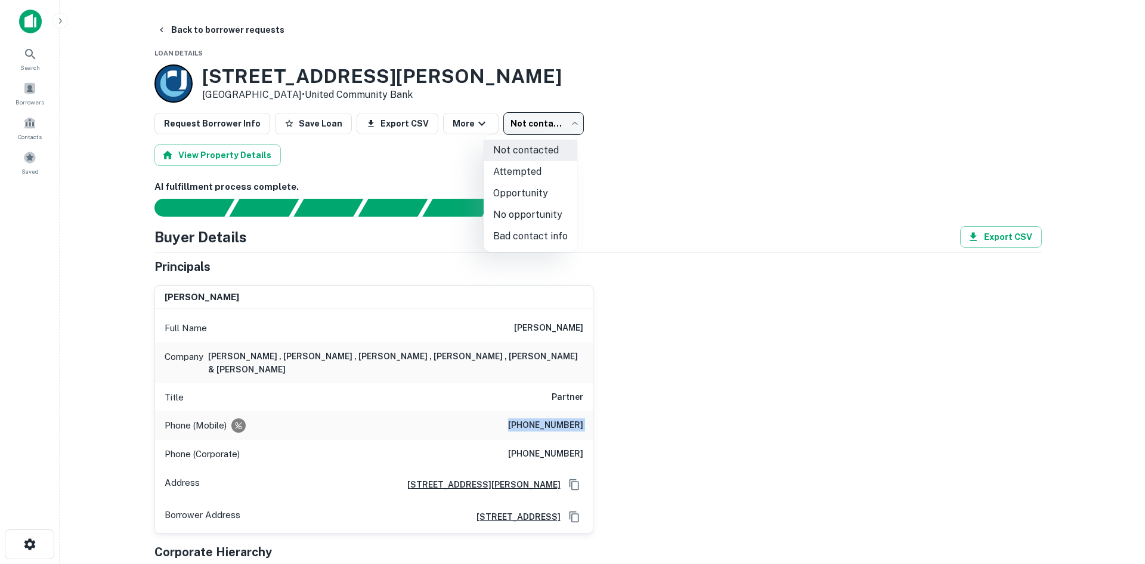
click at [499, 177] on li "Attempted" at bounding box center [531, 171] width 94 height 21
type input "*********"
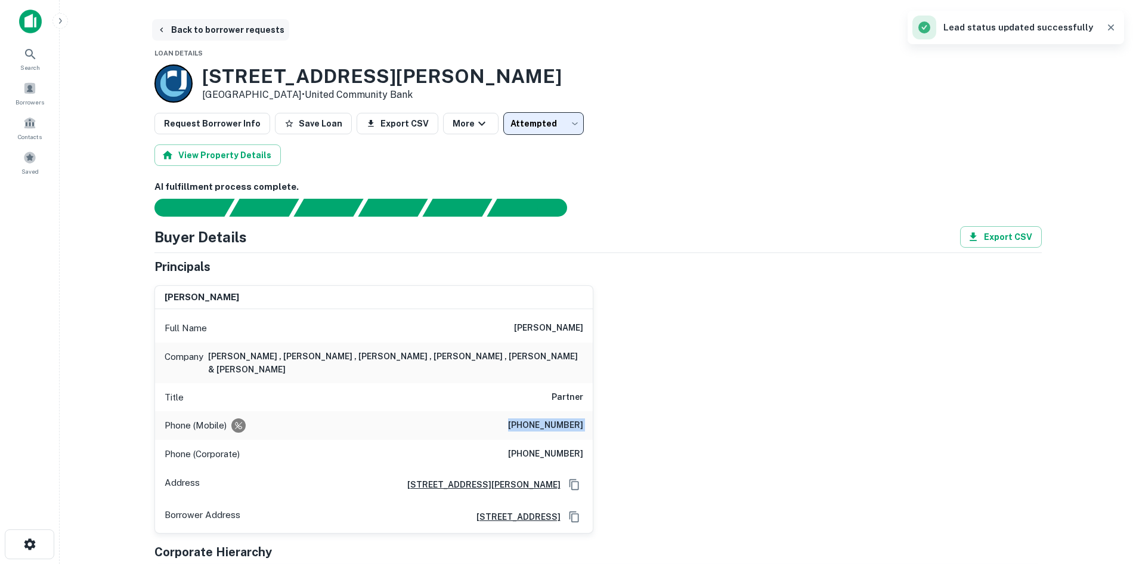
drag, startPoint x: 227, startPoint y: 36, endPoint x: 226, endPoint y: 26, distance: 10.2
click at [227, 35] on button "Back to borrower requests" at bounding box center [220, 29] width 137 height 21
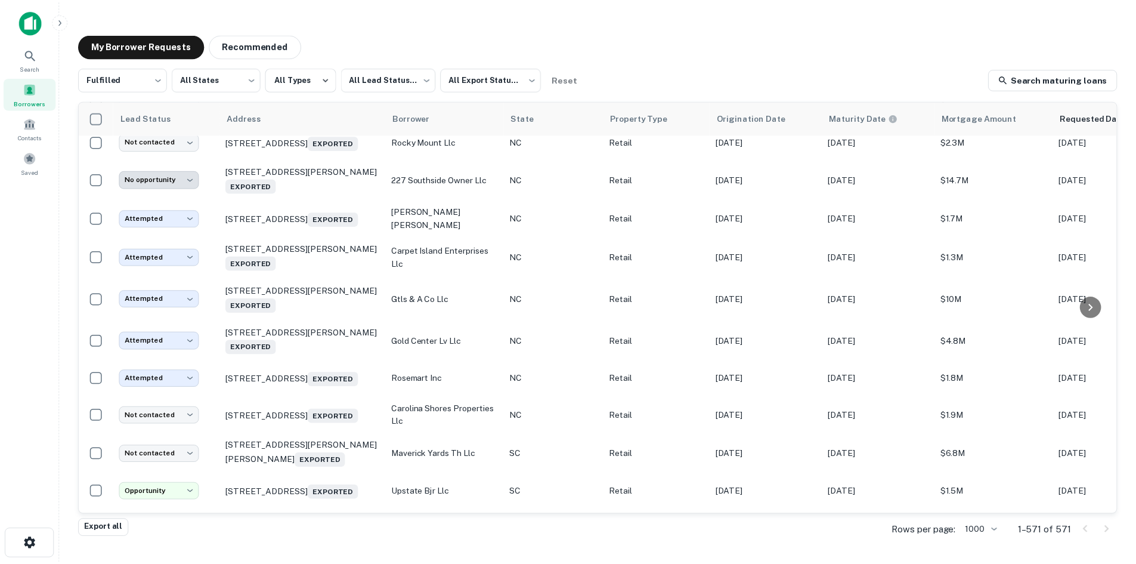
scroll to position [11797, 0]
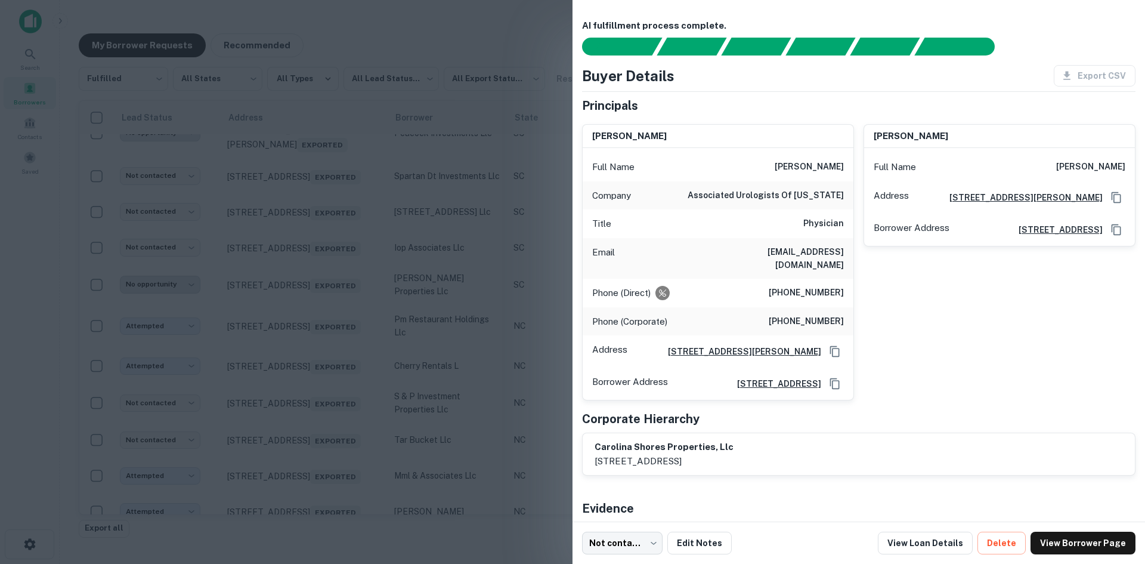
click at [329, 415] on div at bounding box center [572, 282] width 1145 height 564
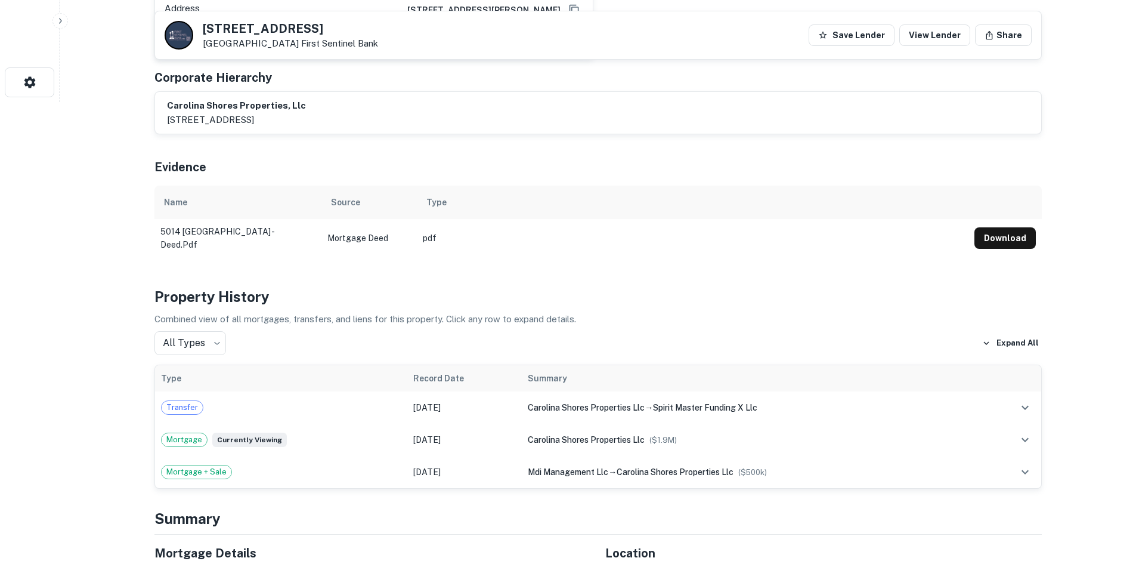
scroll to position [716, 0]
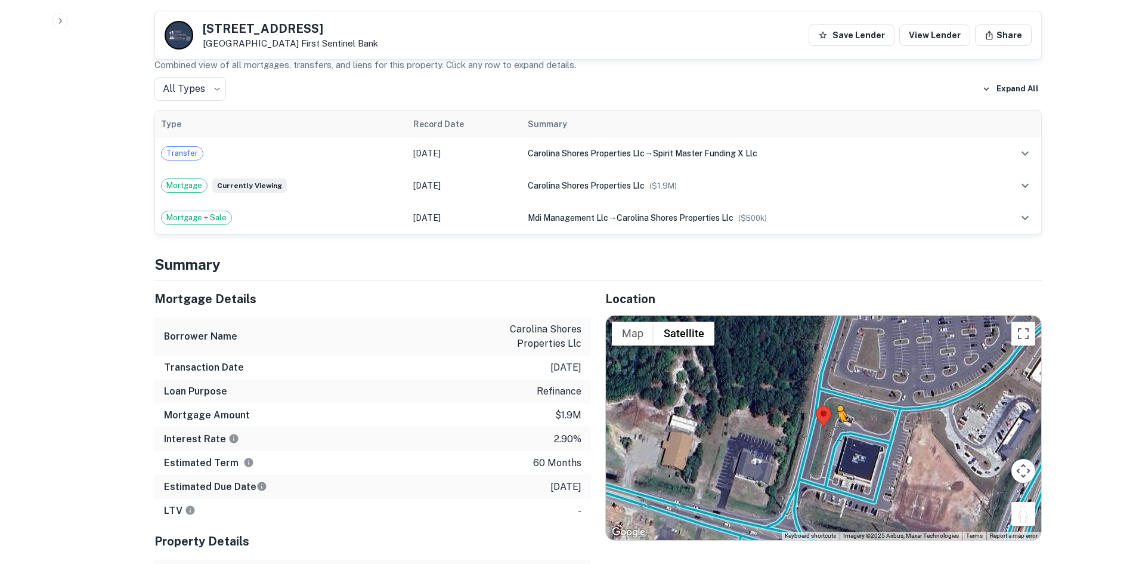
drag, startPoint x: 1021, startPoint y: 494, endPoint x: 840, endPoint y: 420, distance: 194.5
click at [840, 420] on div "To activate drag with keyboard, press Alt + Enter. Once in keyboard drag state,…" at bounding box center [823, 428] width 435 height 224
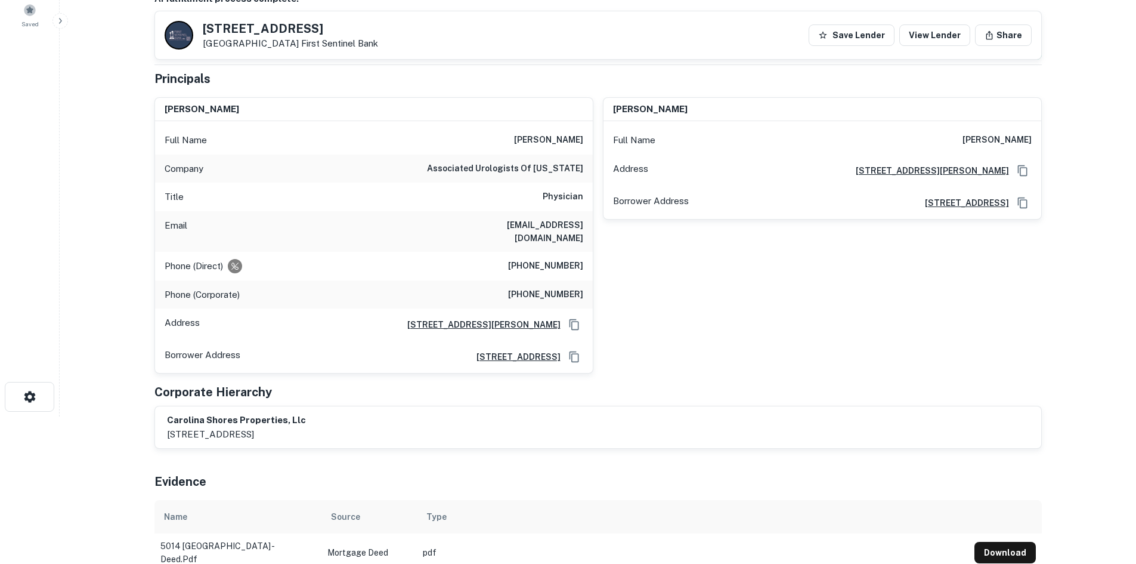
scroll to position [119, 0]
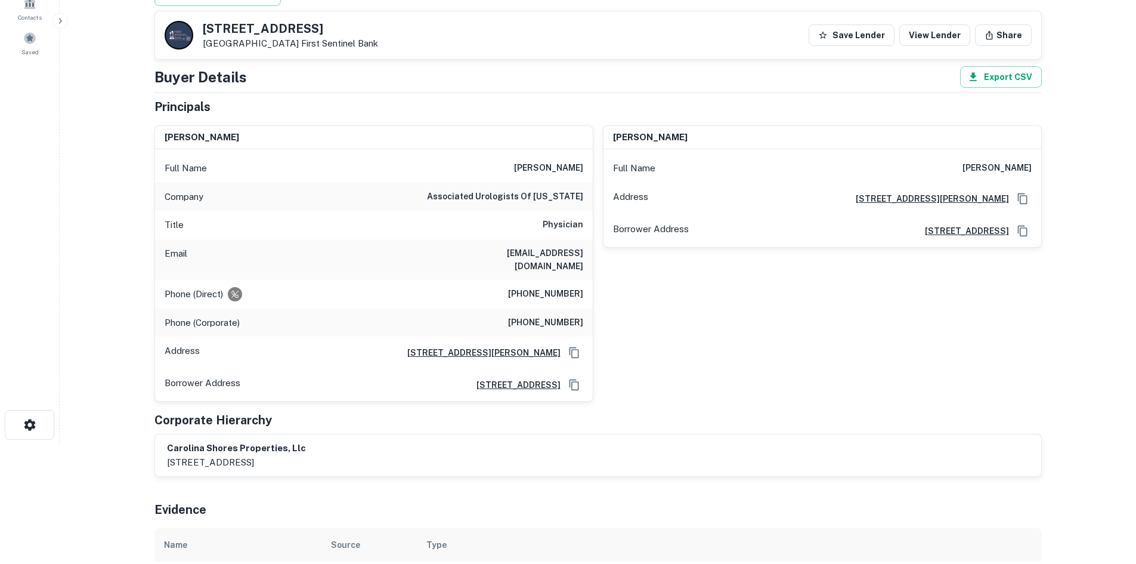
click at [562, 287] on h6 "(919) 758-8677" at bounding box center [545, 294] width 75 height 14
copy h6 "(919) 758-8677"
click at [564, 316] on h6 "(919) 467-3203" at bounding box center [545, 323] width 75 height 14
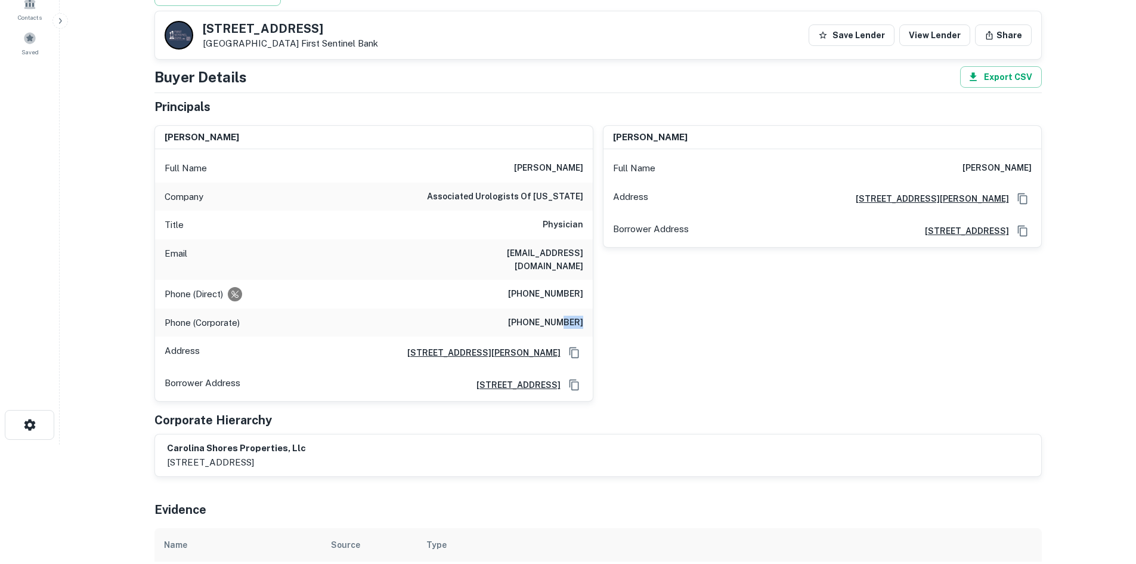
click at [564, 316] on h6 "(919) 467-3203" at bounding box center [545, 323] width 75 height 14
copy h6 "(919) 467-3203"
drag, startPoint x: 512, startPoint y: 162, endPoint x: 586, endPoint y: 196, distance: 81.1
click at [586, 196] on div "Full Name scott d. baker Company associated urologists of north carolina Title …" at bounding box center [374, 275] width 438 height 252
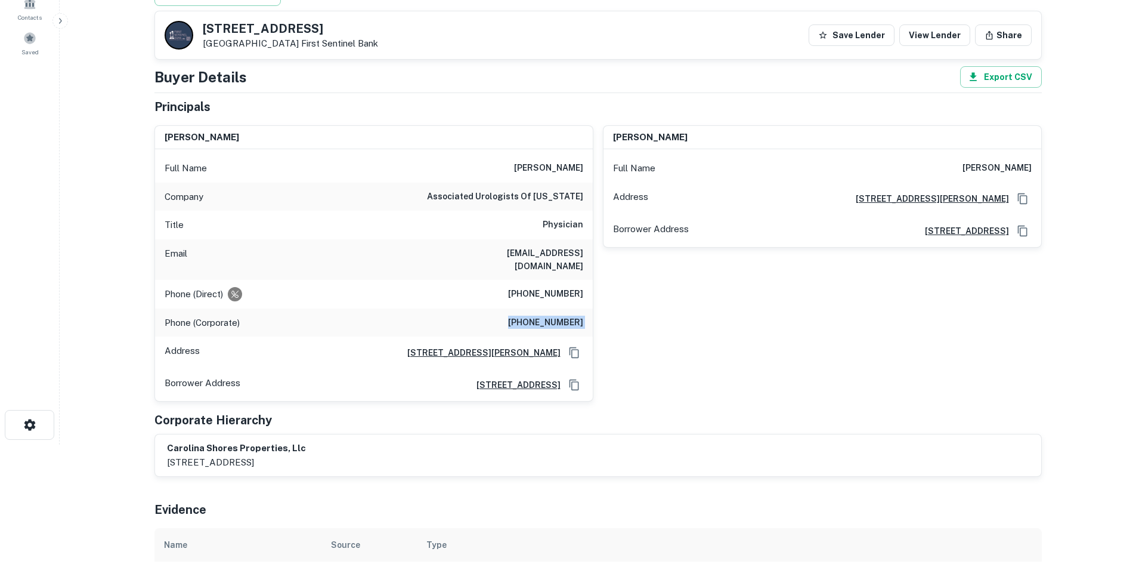
copy div "scott d. baker Company associated urologists of north carolina"
click at [534, 245] on div "Email mbaker1@auncurology.com" at bounding box center [374, 259] width 438 height 41
copy h6 "mbaker1@auncurology.com"
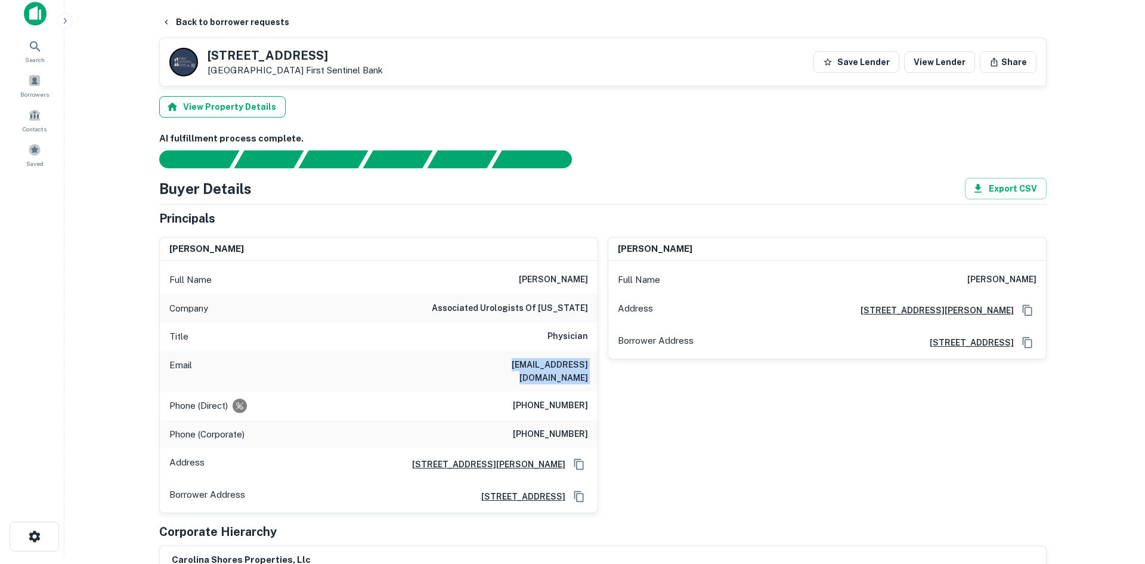
scroll to position [0, 0]
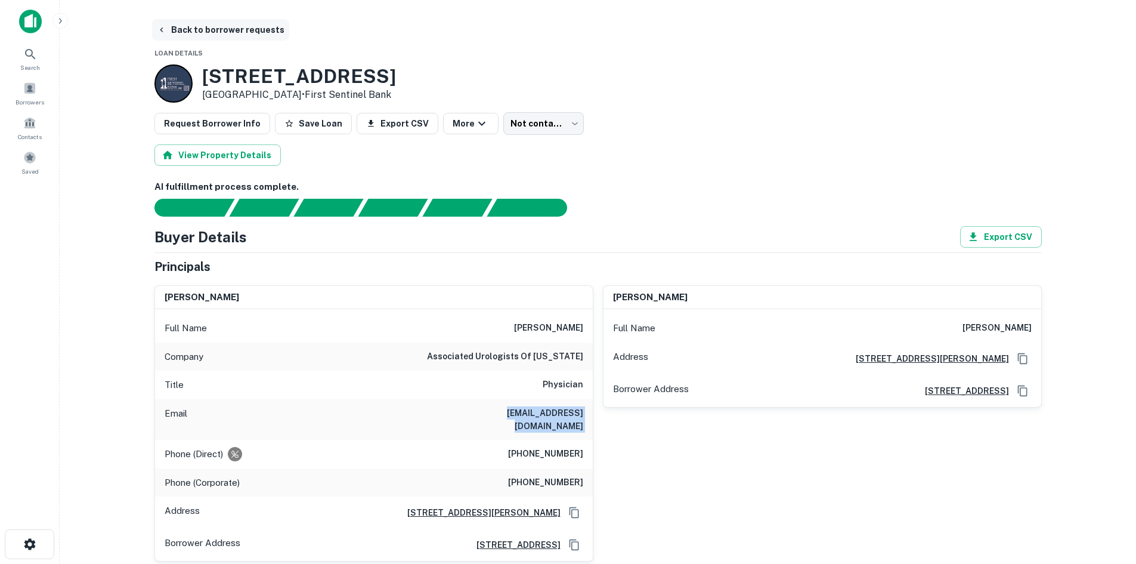
click at [225, 33] on button "Back to borrower requests" at bounding box center [220, 29] width 137 height 21
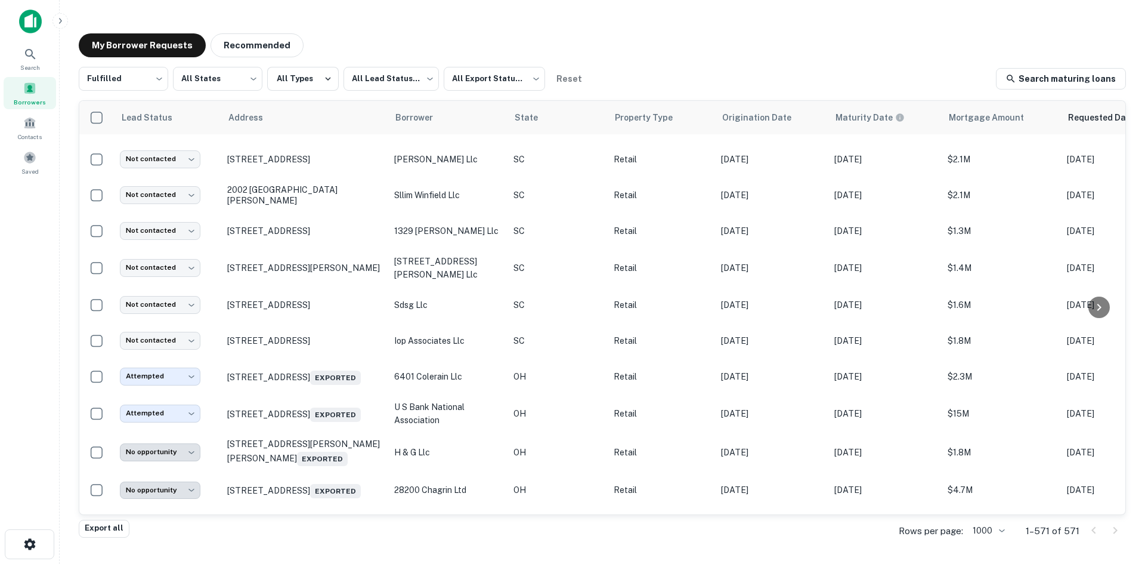
scroll to position [18622, 0]
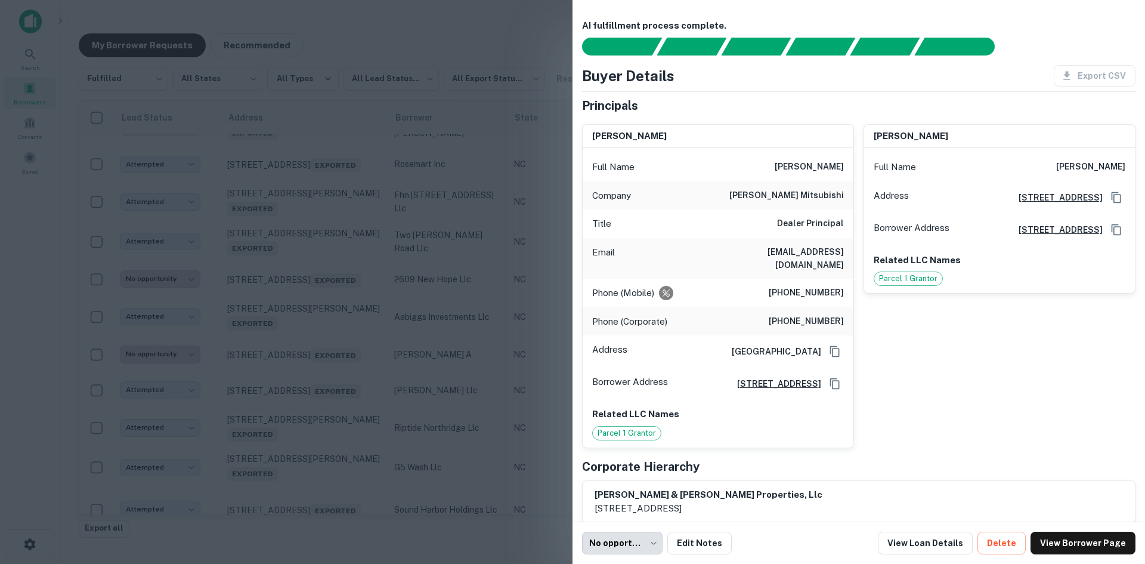
click at [446, 23] on div at bounding box center [572, 282] width 1145 height 564
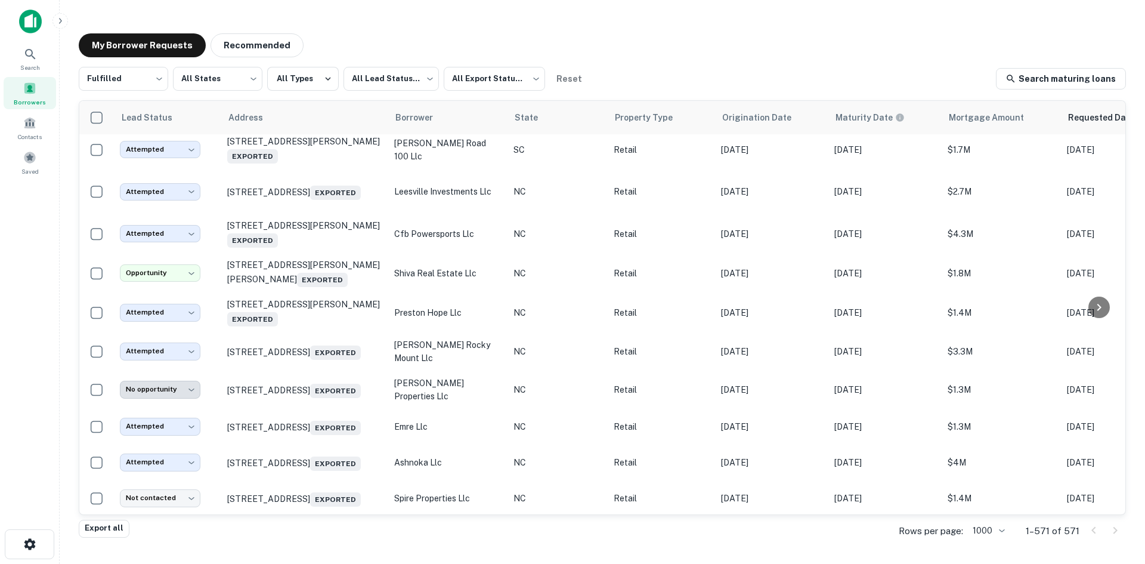
scroll to position [19576, 0]
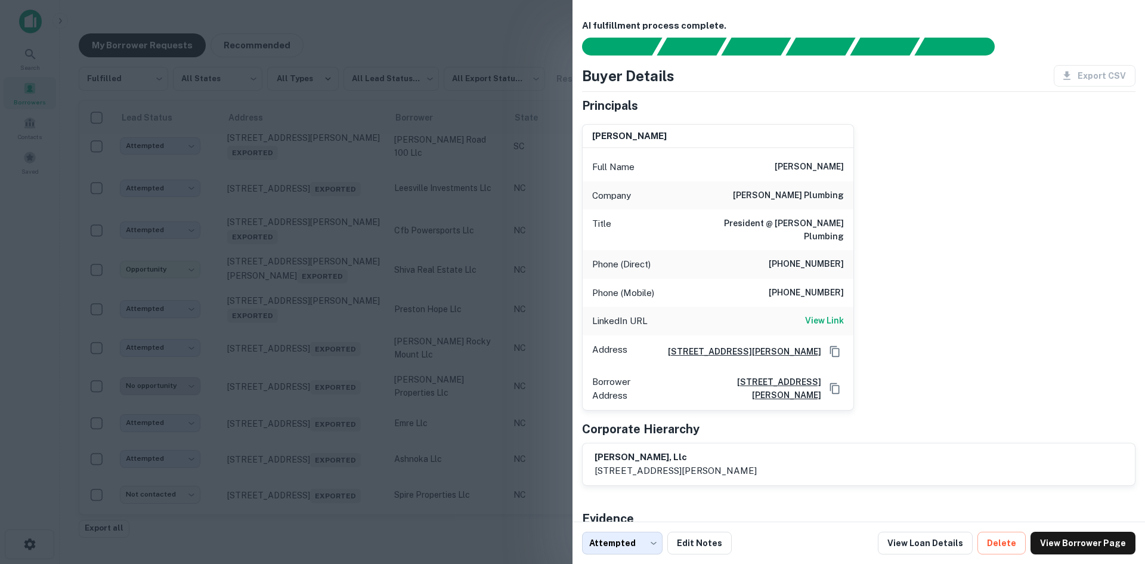
click at [425, 43] on div at bounding box center [572, 282] width 1145 height 564
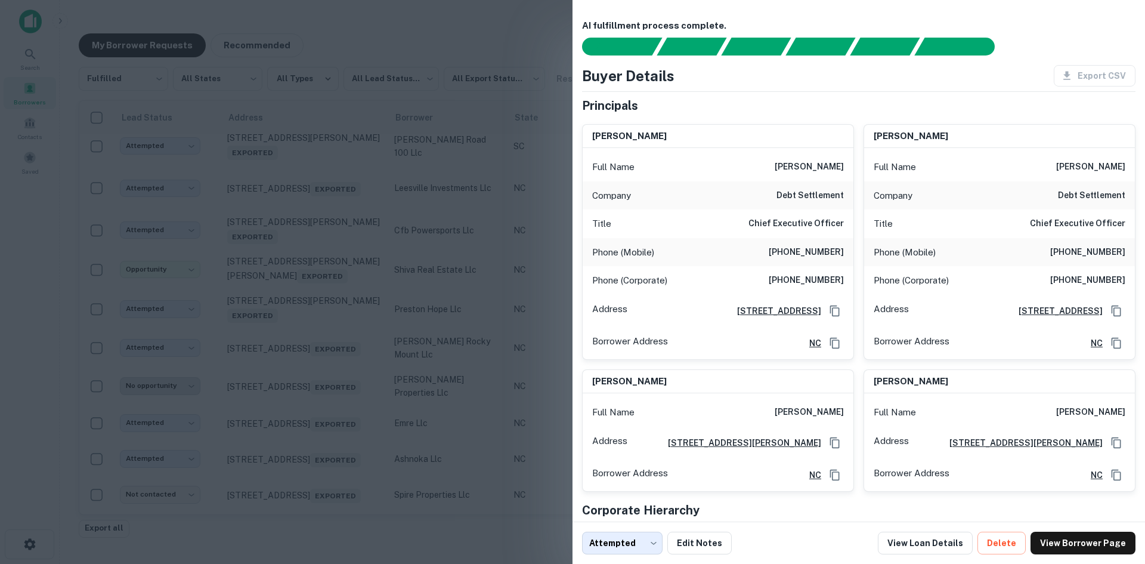
click at [397, 58] on div at bounding box center [572, 282] width 1145 height 564
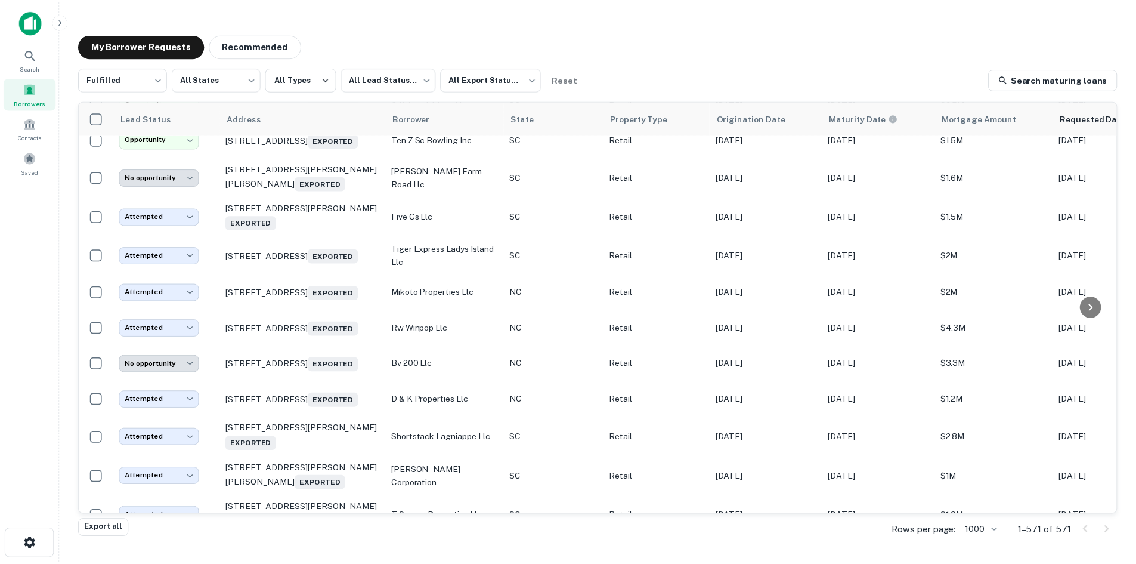
scroll to position [20053, 0]
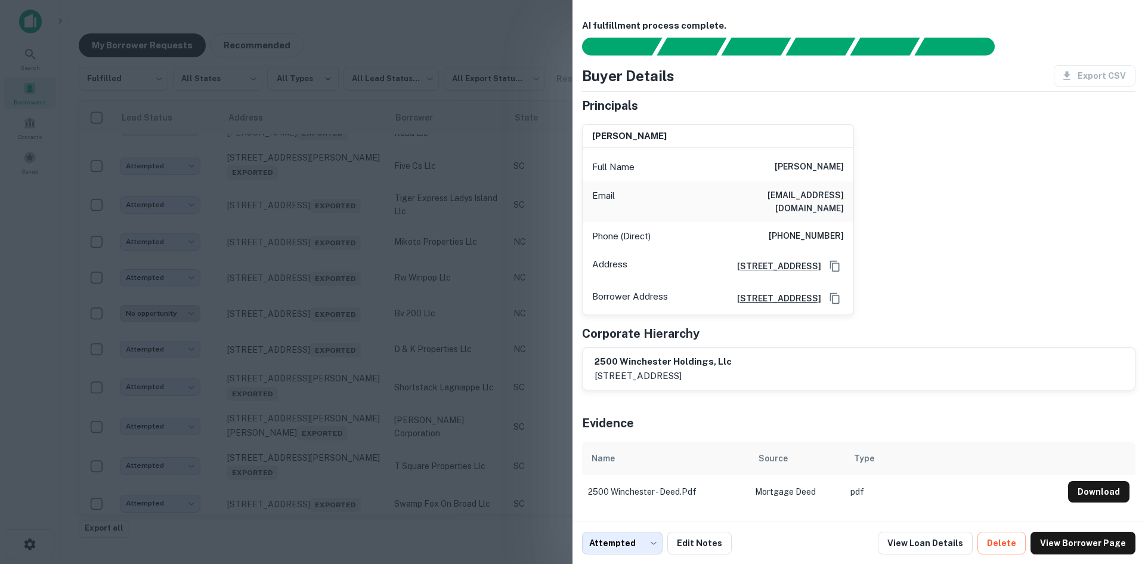
click at [353, 437] on div at bounding box center [572, 282] width 1145 height 564
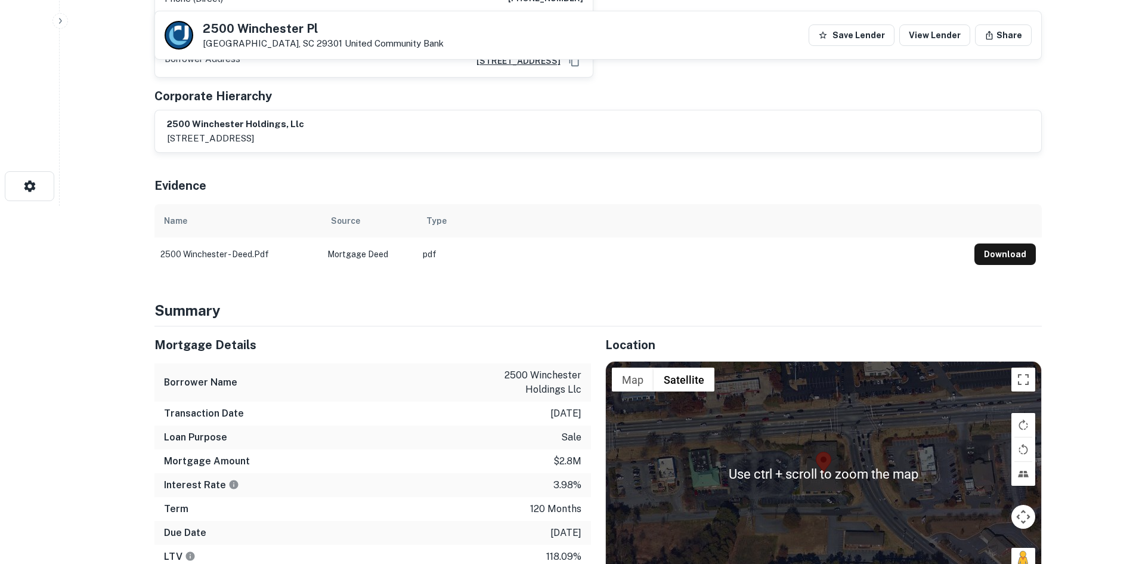
scroll to position [537, 0]
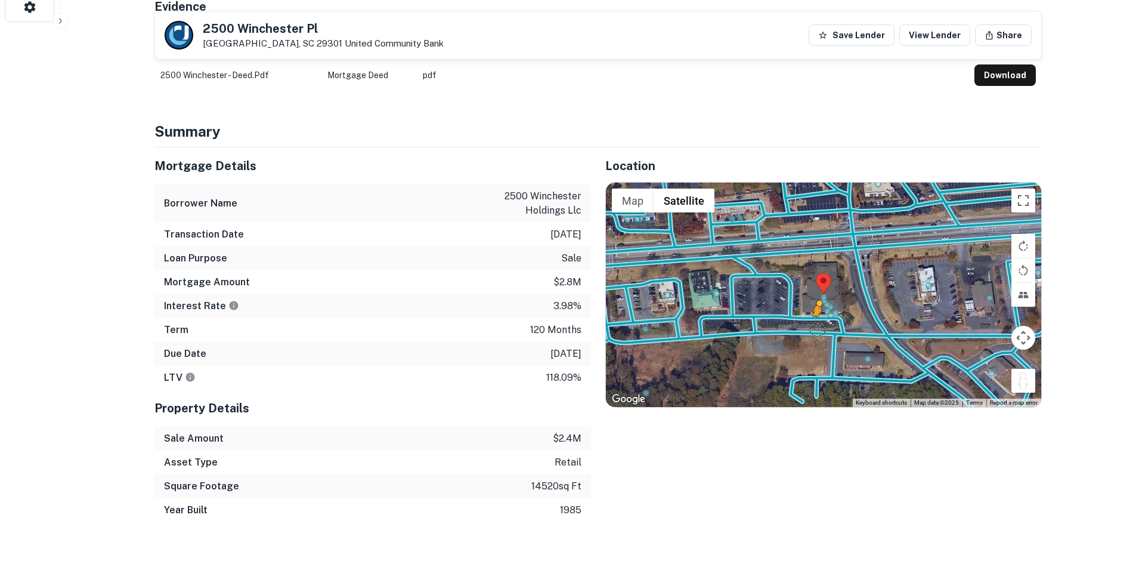
drag, startPoint x: 1023, startPoint y: 365, endPoint x: 816, endPoint y: 317, distance: 212.5
click at [816, 317] on div "To activate drag with keyboard, press Alt + Enter. Once in keyboard drag state,…" at bounding box center [823, 295] width 435 height 224
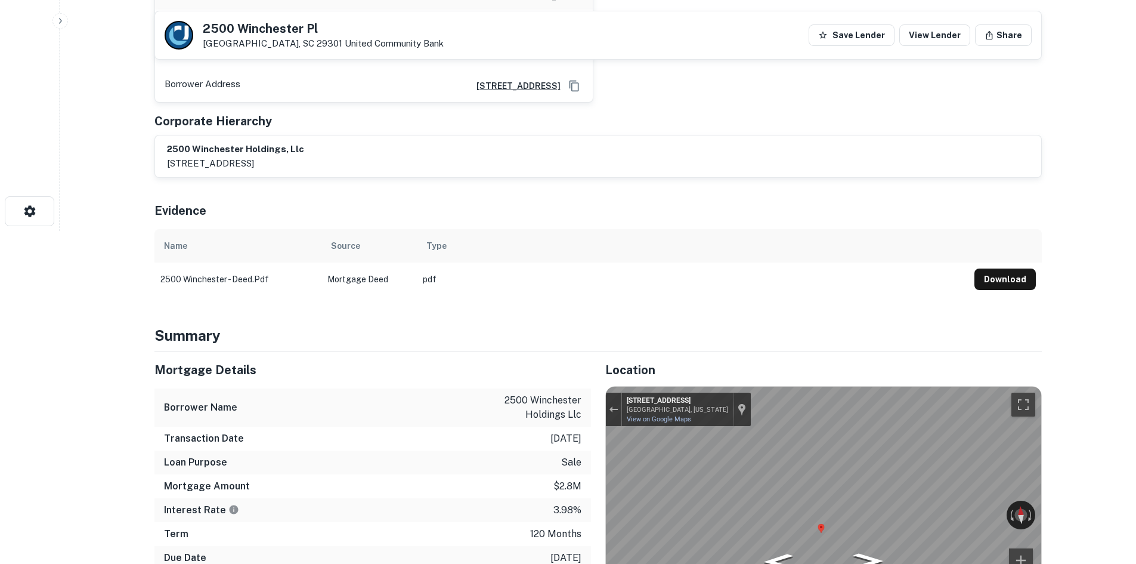
scroll to position [179, 0]
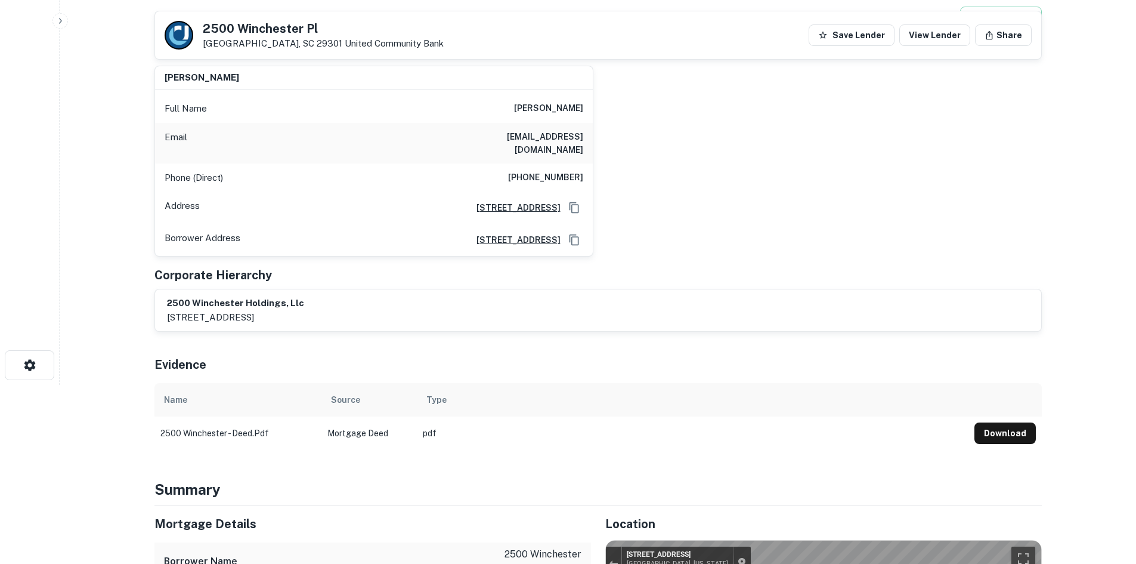
click at [550, 171] on h6 "(561) 703-1316" at bounding box center [545, 178] width 75 height 14
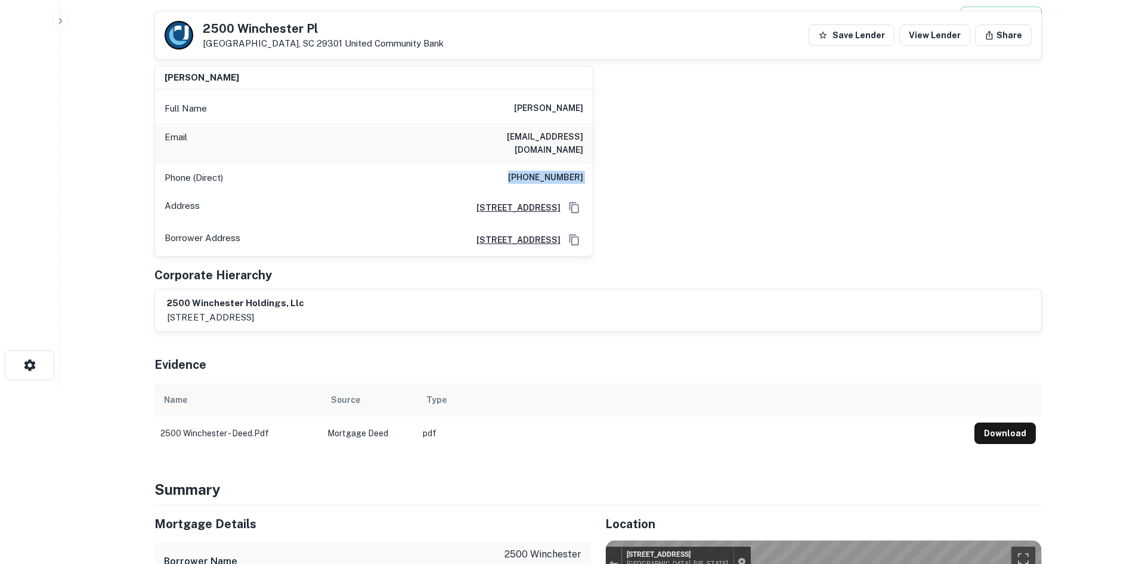
copy h6 "(561) 703-1316"
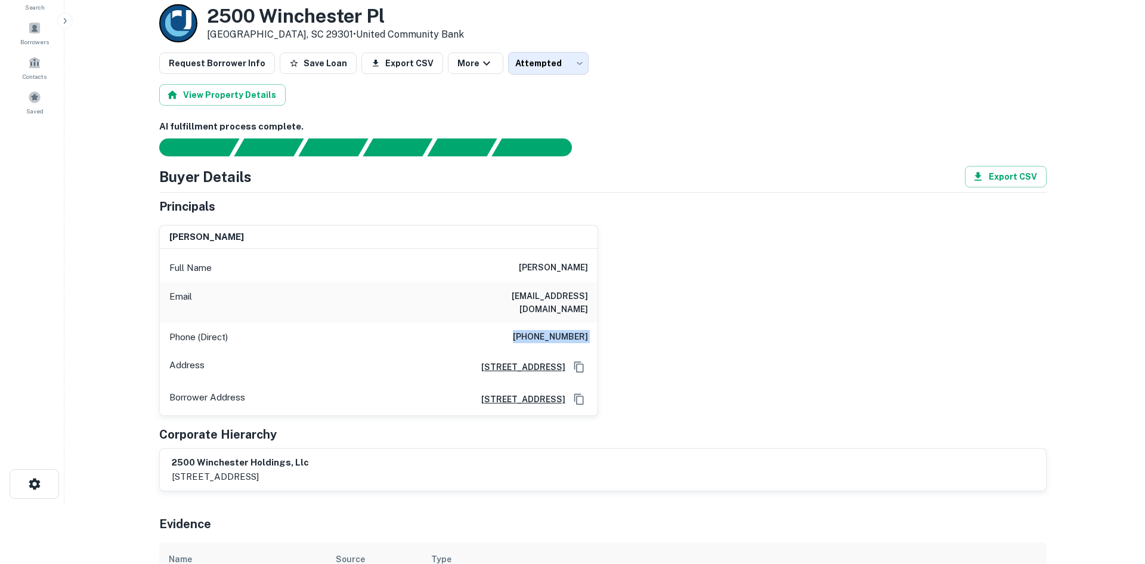
scroll to position [0, 0]
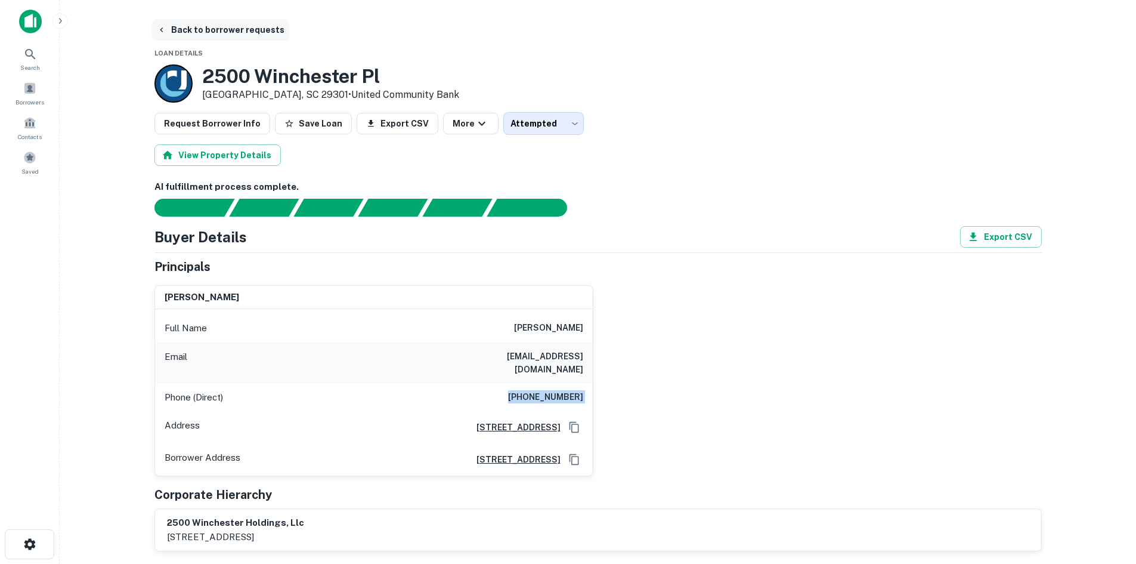
click at [179, 29] on button "Back to borrower requests" at bounding box center [220, 29] width 137 height 21
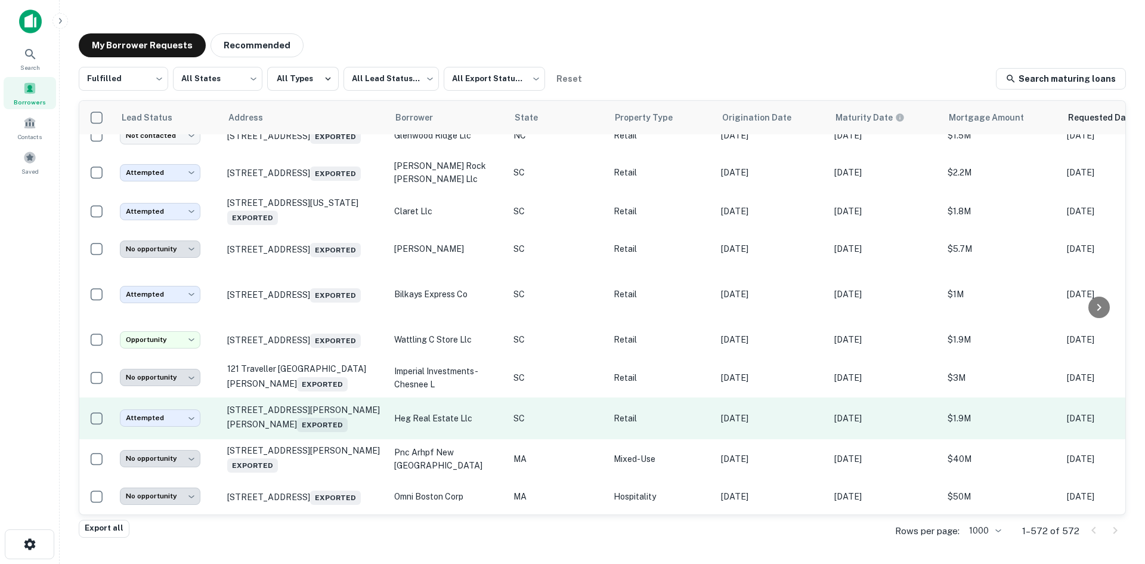
scroll to position [22492, 0]
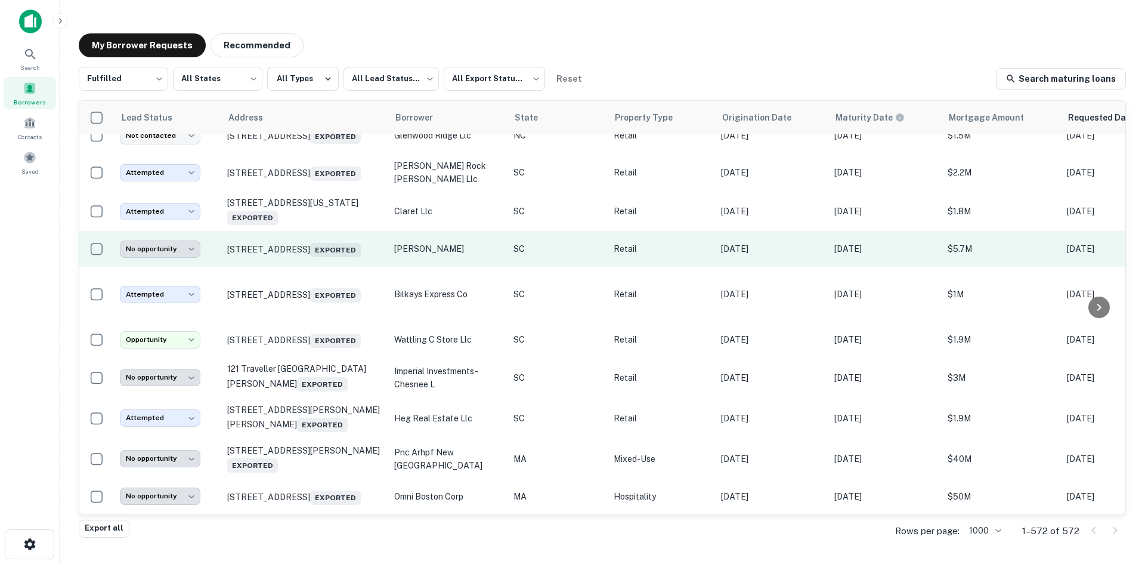
click at [339, 267] on td "304 S Pine St Summerville, SC 29483 Exported" at bounding box center [304, 249] width 167 height 36
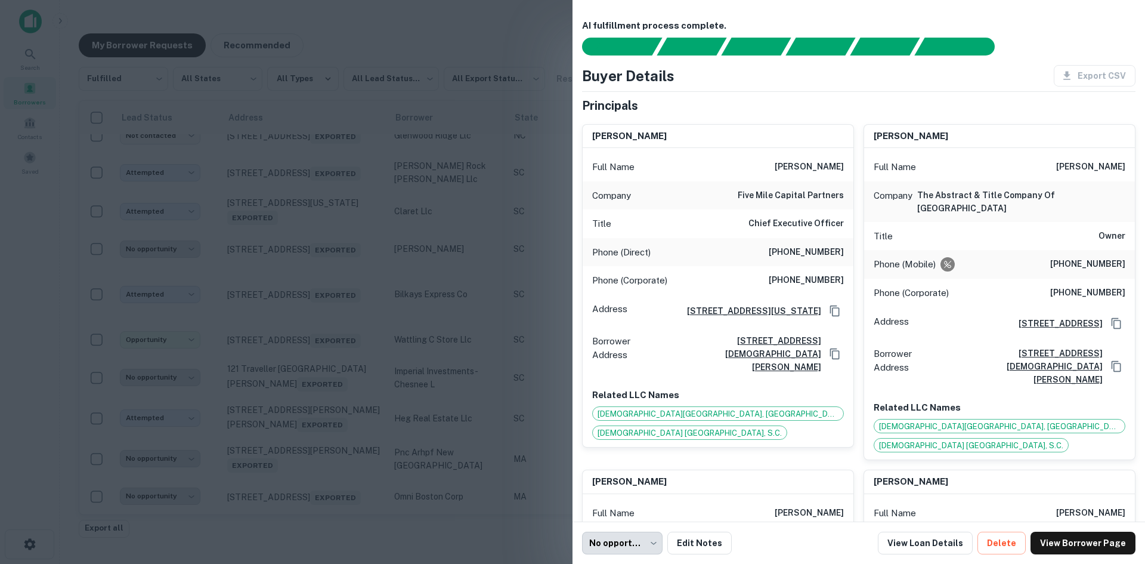
click at [335, 307] on div at bounding box center [572, 282] width 1145 height 564
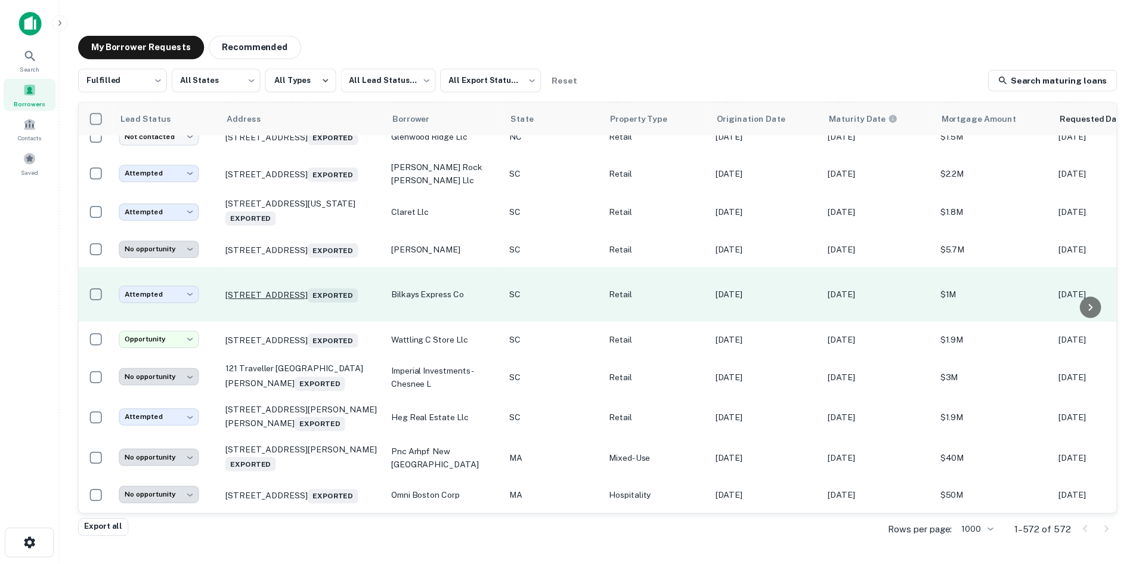
scroll to position [22432, 0]
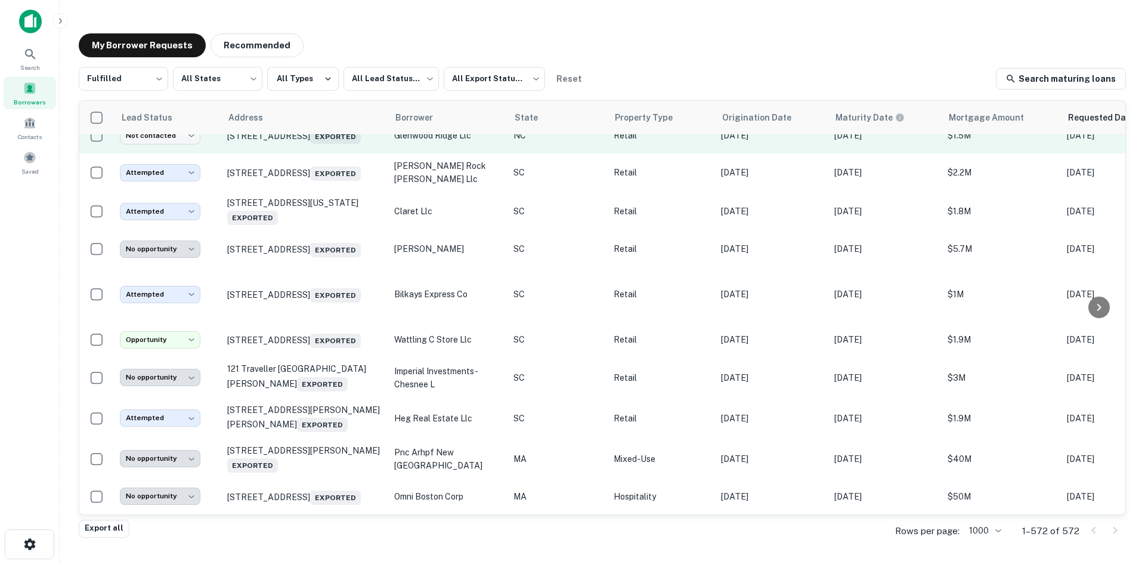
click at [317, 153] on td "7016 Glenwood Ave Raleigh, NC 27612 Exported" at bounding box center [304, 135] width 167 height 36
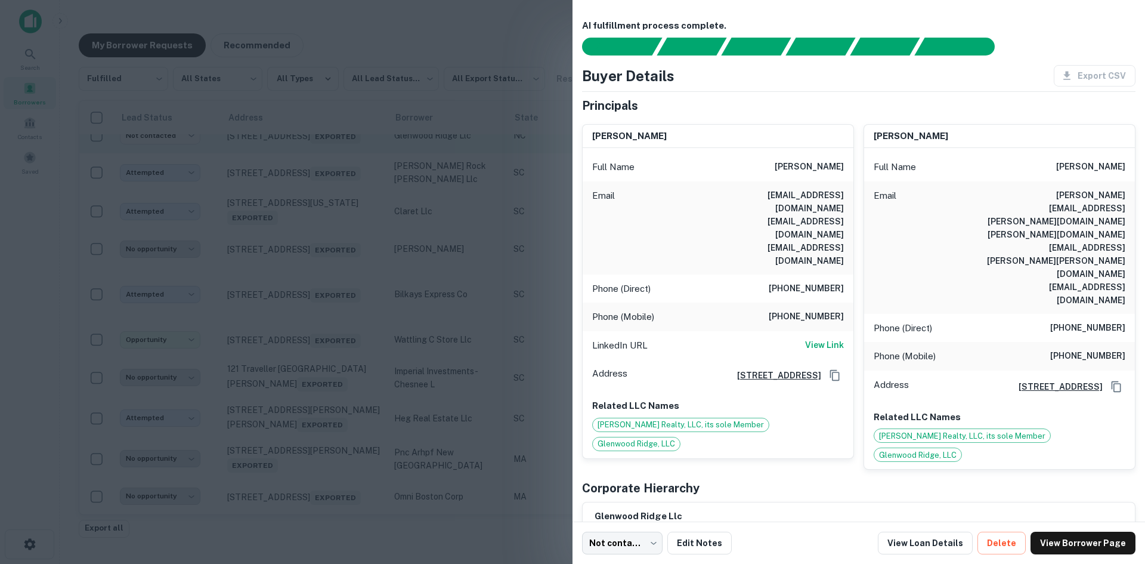
click at [317, 247] on div at bounding box center [572, 282] width 1145 height 564
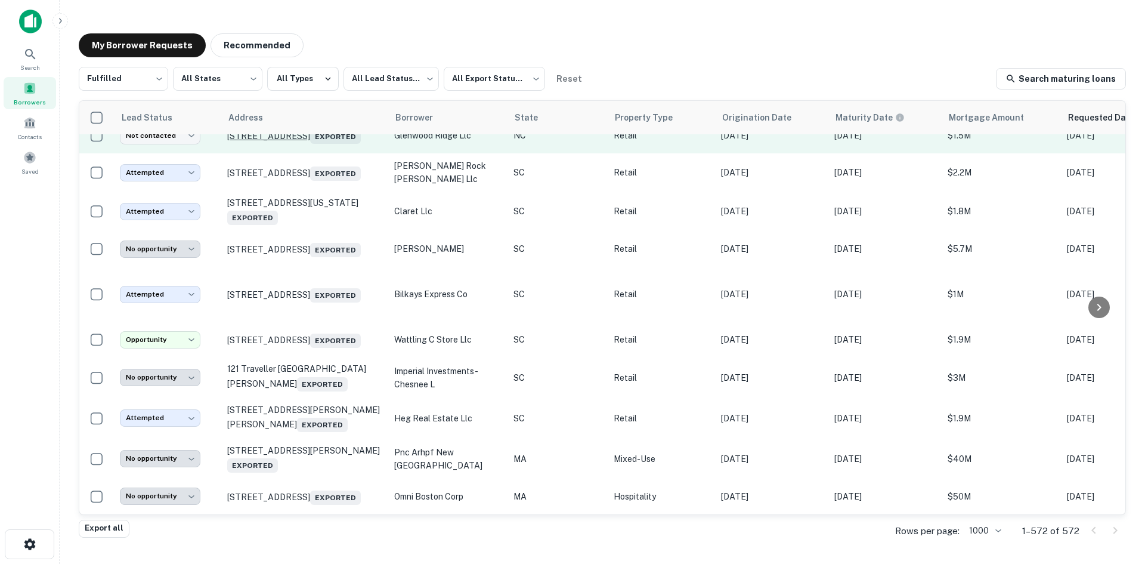
click at [313, 144] on p "7016 Glenwood Ave Raleigh, NC 27612 Exported" at bounding box center [304, 135] width 155 height 17
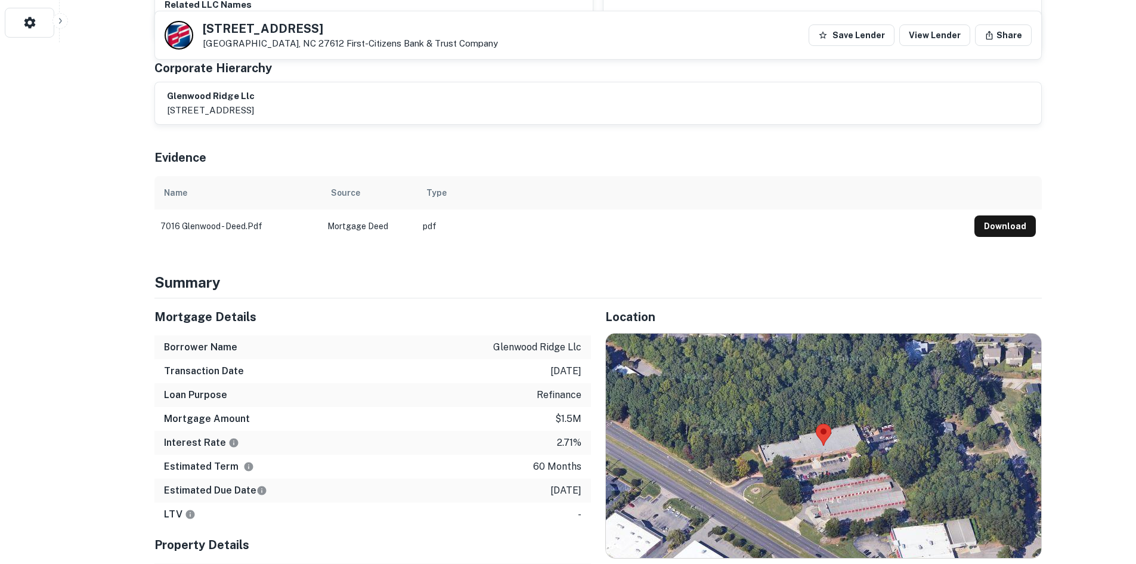
scroll to position [656, 0]
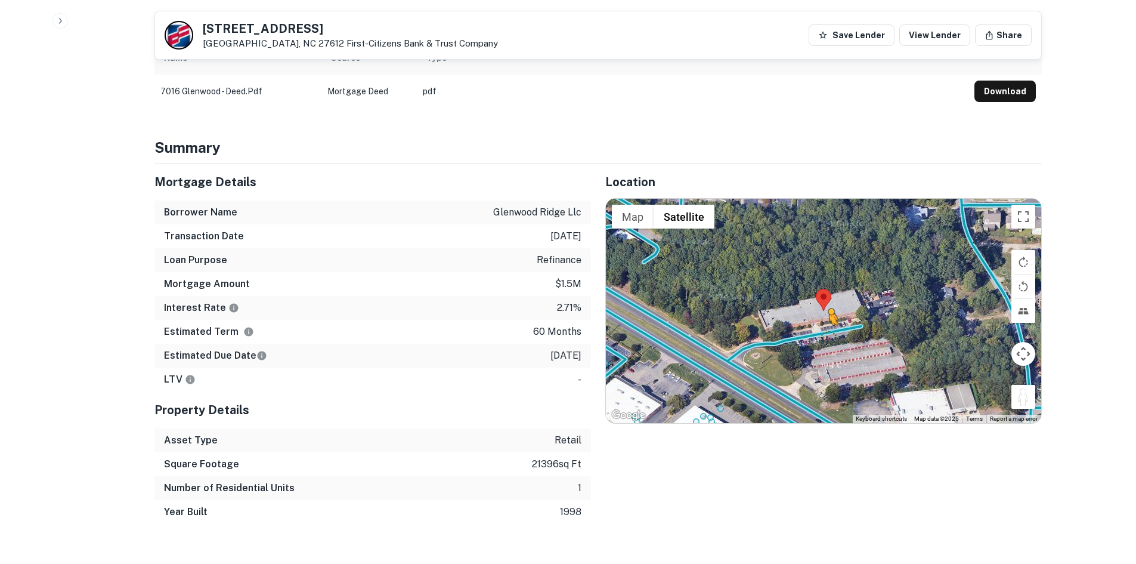
drag, startPoint x: 1021, startPoint y: 352, endPoint x: 824, endPoint y: 283, distance: 209.4
click at [824, 283] on div "To activate drag with keyboard, press Alt + Enter. Once in keyboard drag state,…" at bounding box center [823, 311] width 435 height 224
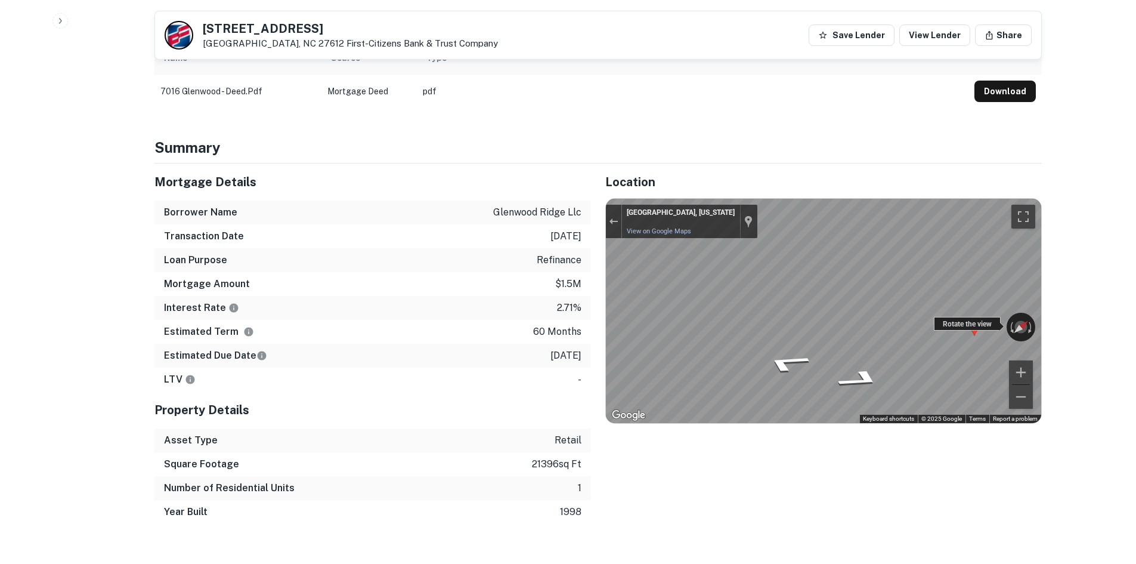
click at [998, 274] on div "← Move left → Move right ↑ Move up ↓ Move down + Zoom in - Zoom out Raleigh, No…" at bounding box center [823, 311] width 435 height 224
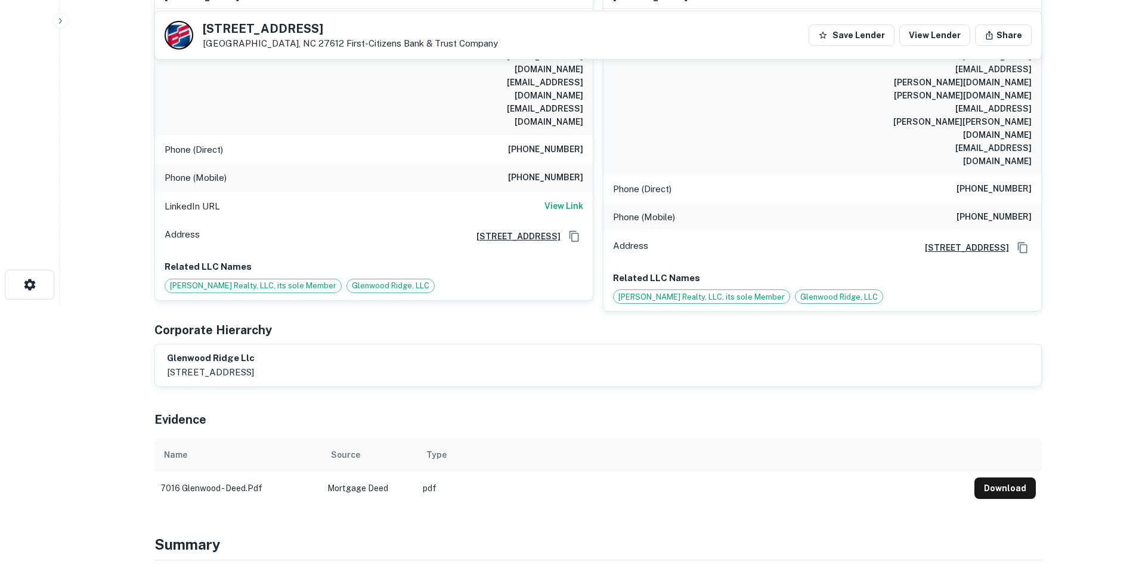
scroll to position [239, 0]
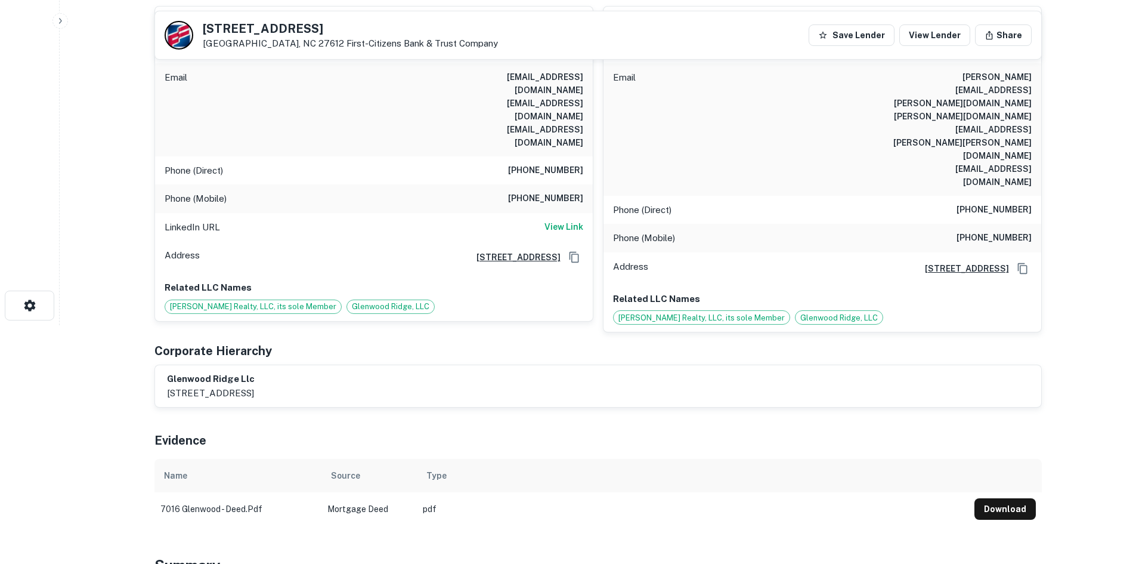
click at [558, 163] on h6 "(919) 676-3901" at bounding box center [545, 170] width 75 height 14
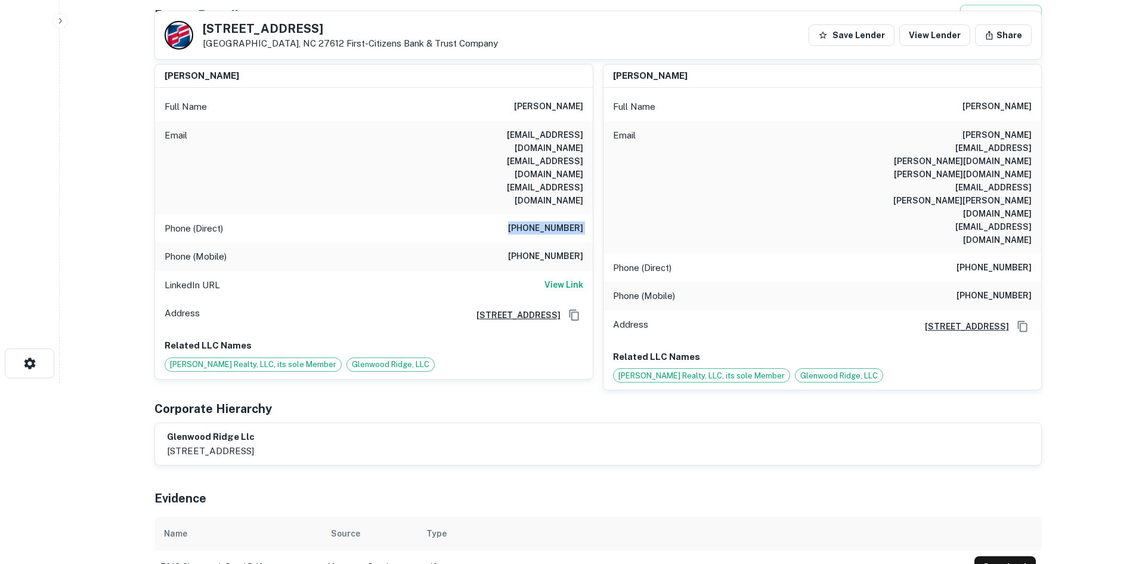
scroll to position [60, 0]
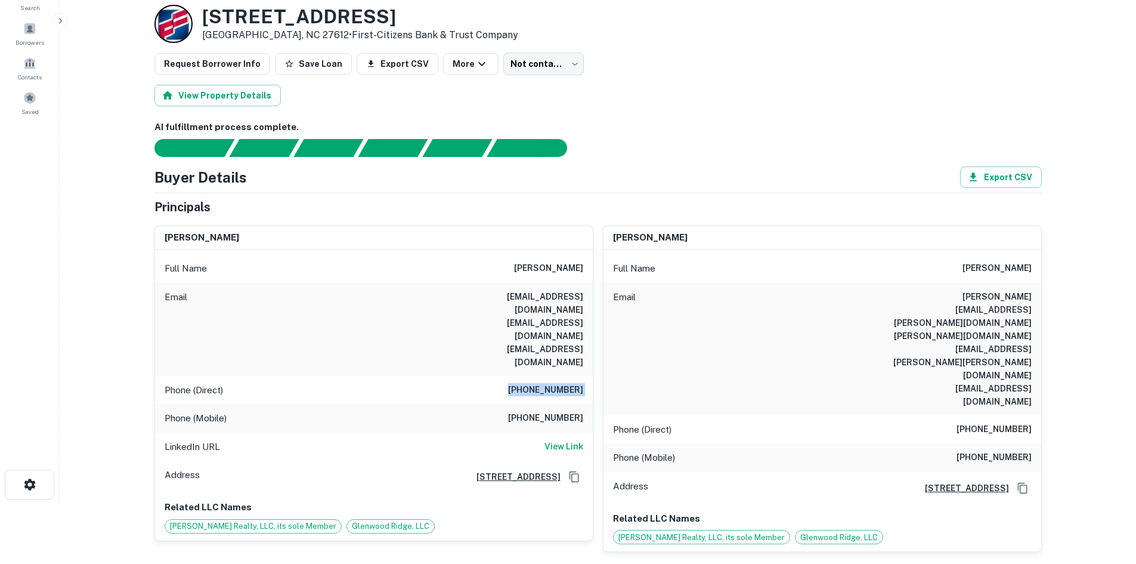
click at [533, 404] on div "Phone (Mobile) (919) 696-1011" at bounding box center [374, 418] width 438 height 29
click at [536, 411] on h6 "(919) 696-1011" at bounding box center [545, 418] width 75 height 14
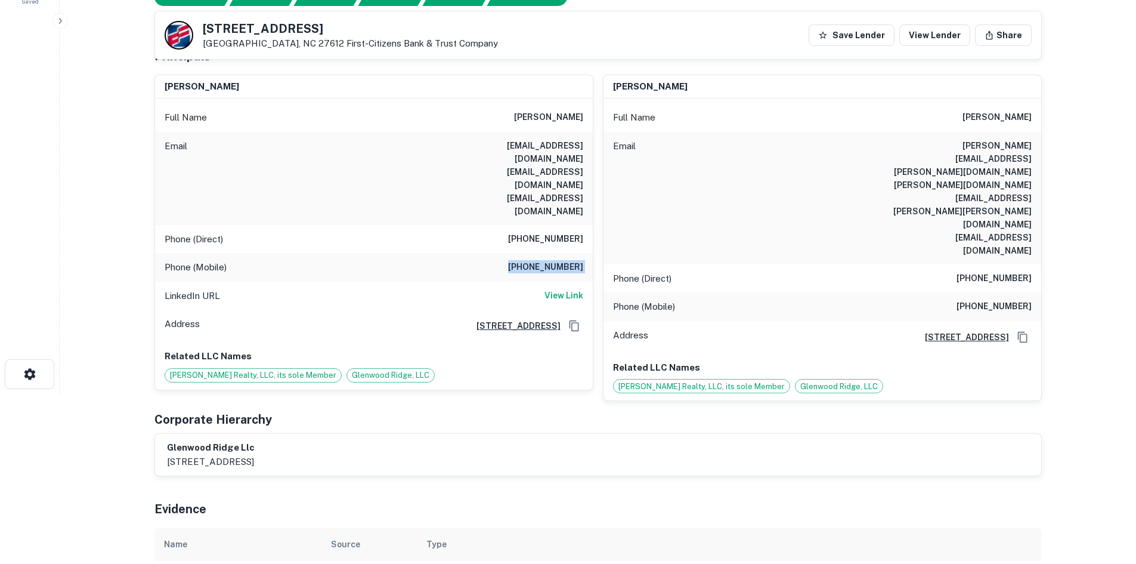
scroll to position [119, 0]
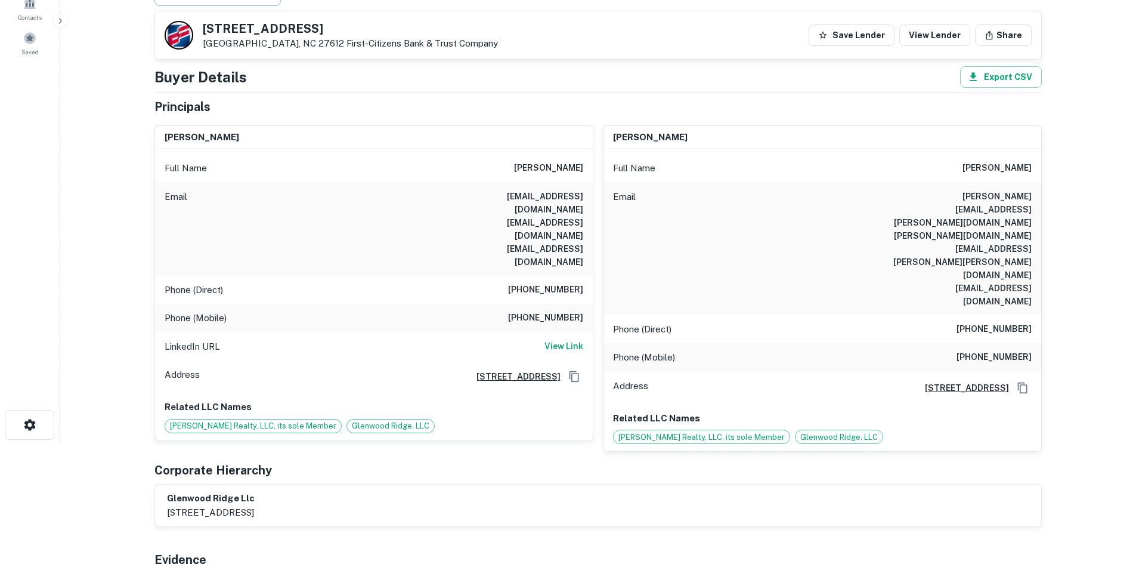
click at [558, 283] on h6 "(919) 676-3901" at bounding box center [545, 290] width 75 height 14
click at [995, 322] on h6 "(919) 783-2393" at bounding box center [994, 329] width 75 height 14
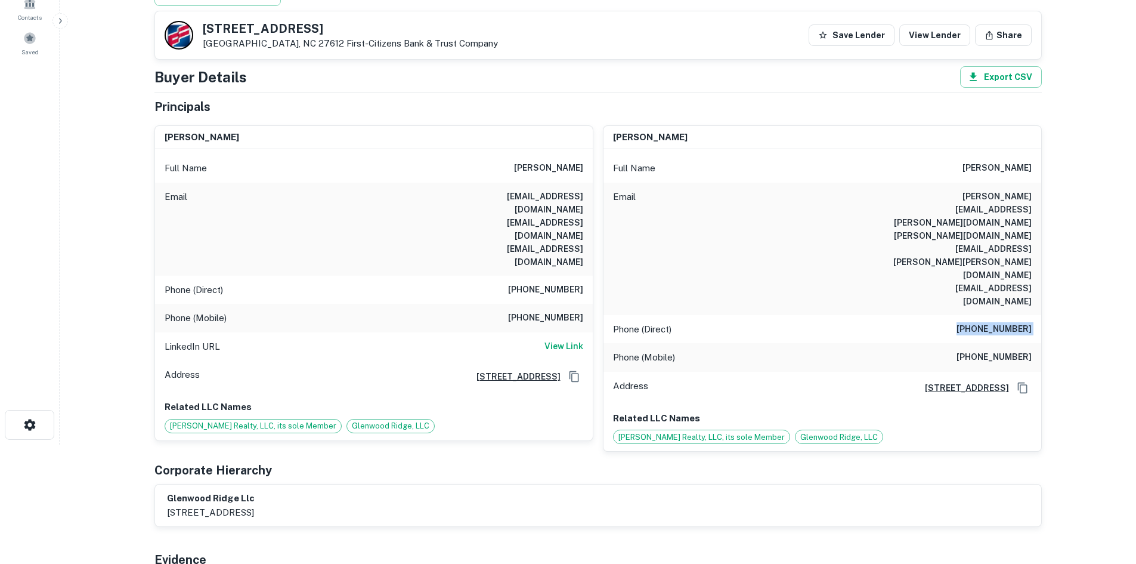
click at [995, 322] on h6 "(919) 783-2393" at bounding box center [994, 329] width 75 height 14
click at [983, 350] on h6 "(919) 696-1401" at bounding box center [994, 357] width 75 height 14
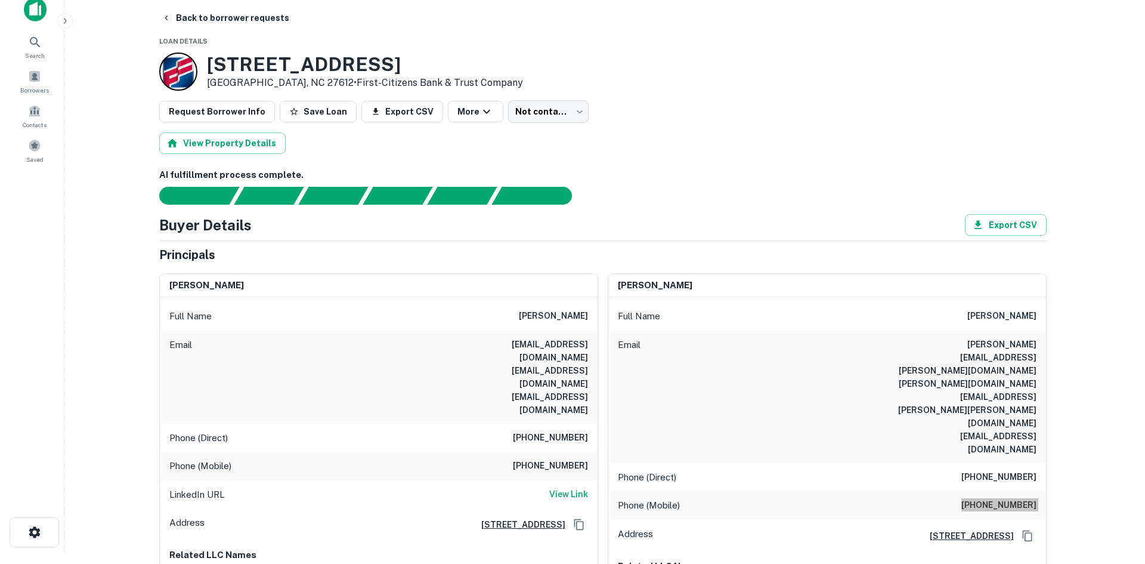
scroll to position [0, 0]
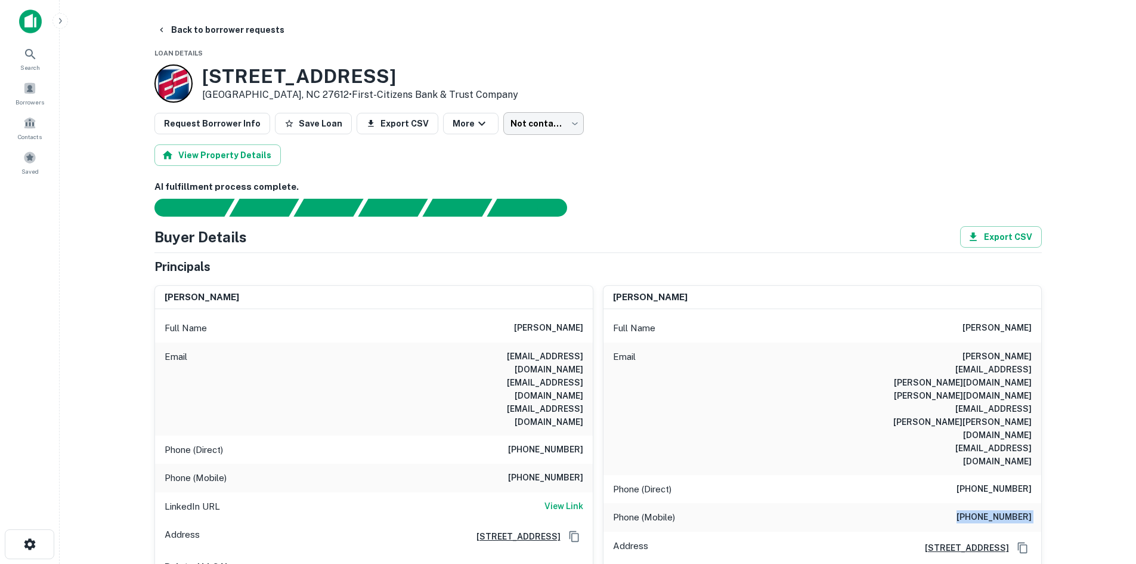
click at [527, 125] on body "Search Borrowers Contacts Saved Back to borrower requests Loan Details 7016 Gle…" at bounding box center [568, 282] width 1136 height 564
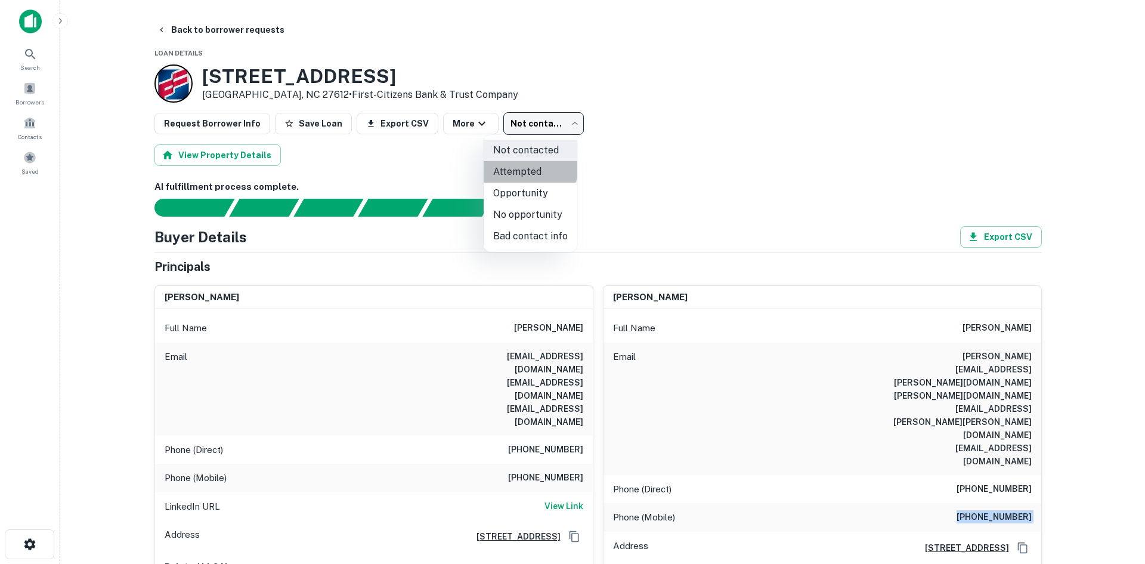
click at [511, 164] on li "Attempted" at bounding box center [531, 171] width 94 height 21
type input "*********"
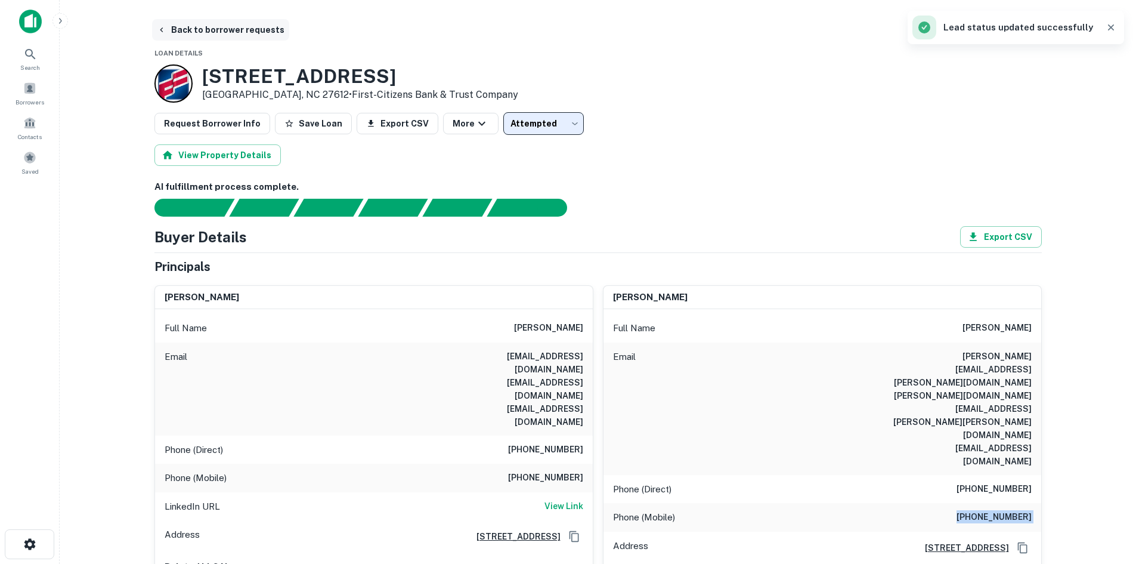
click at [259, 34] on button "Back to borrower requests" at bounding box center [220, 29] width 137 height 21
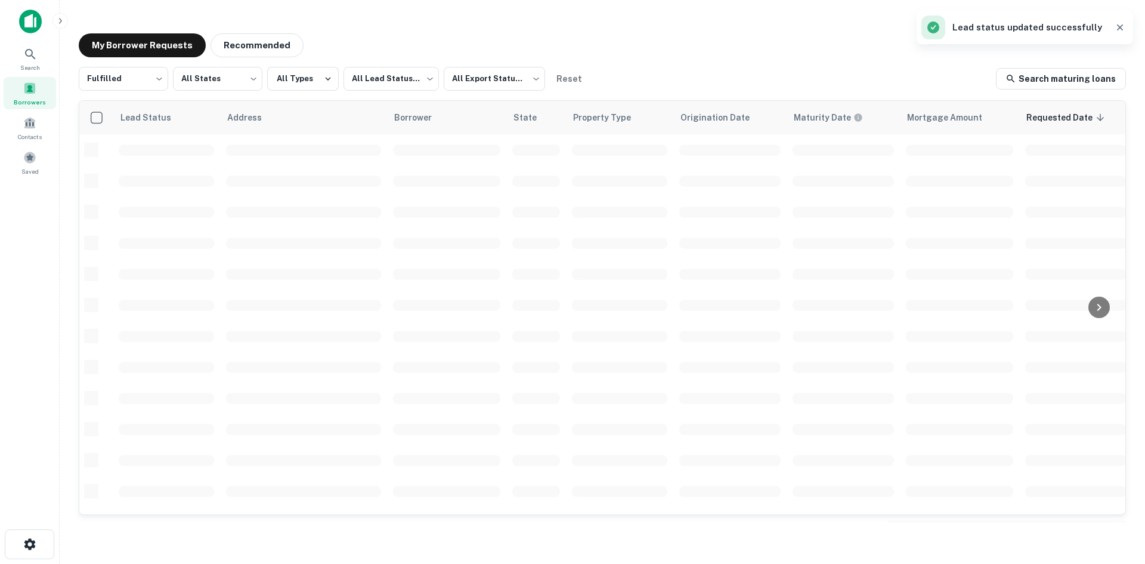
scroll to position [404, 0]
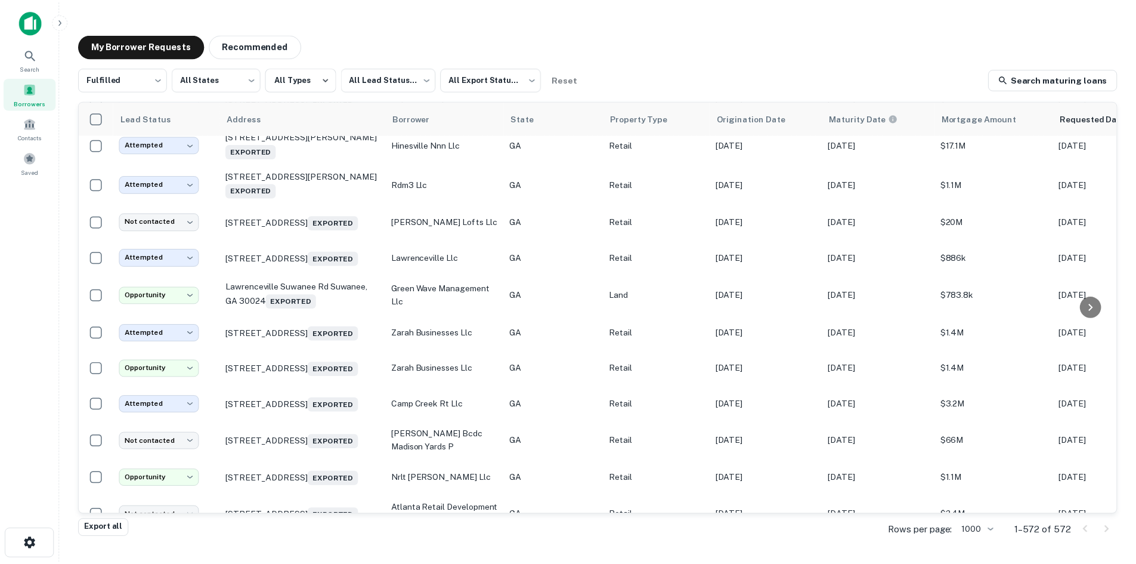
scroll to position [22552, 0]
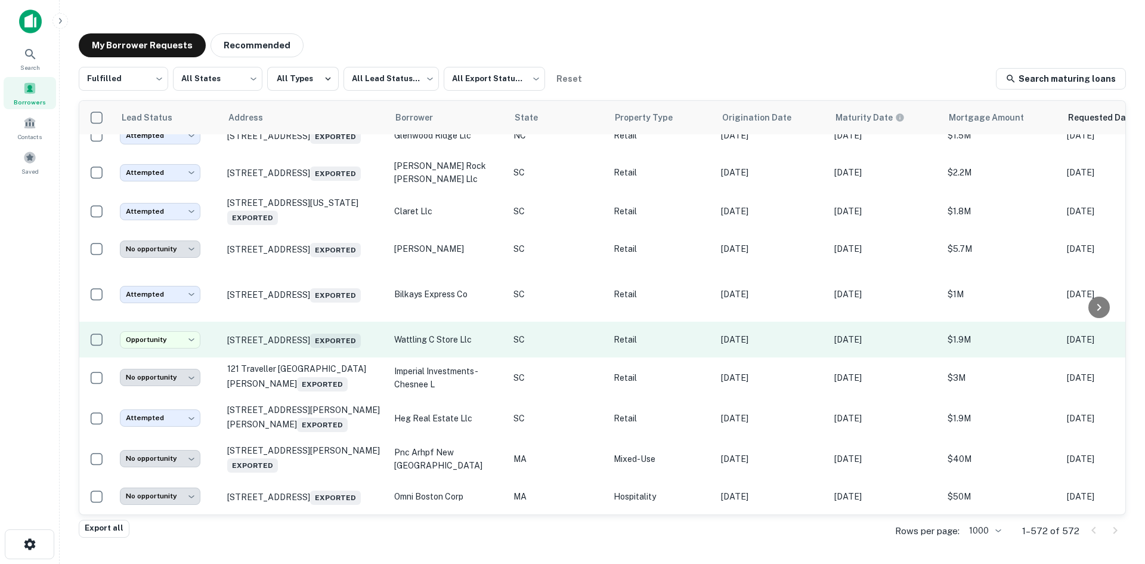
click at [311, 339] on td "209 Wattling Rd West Columbia, SC 29170 Exported" at bounding box center [304, 339] width 167 height 36
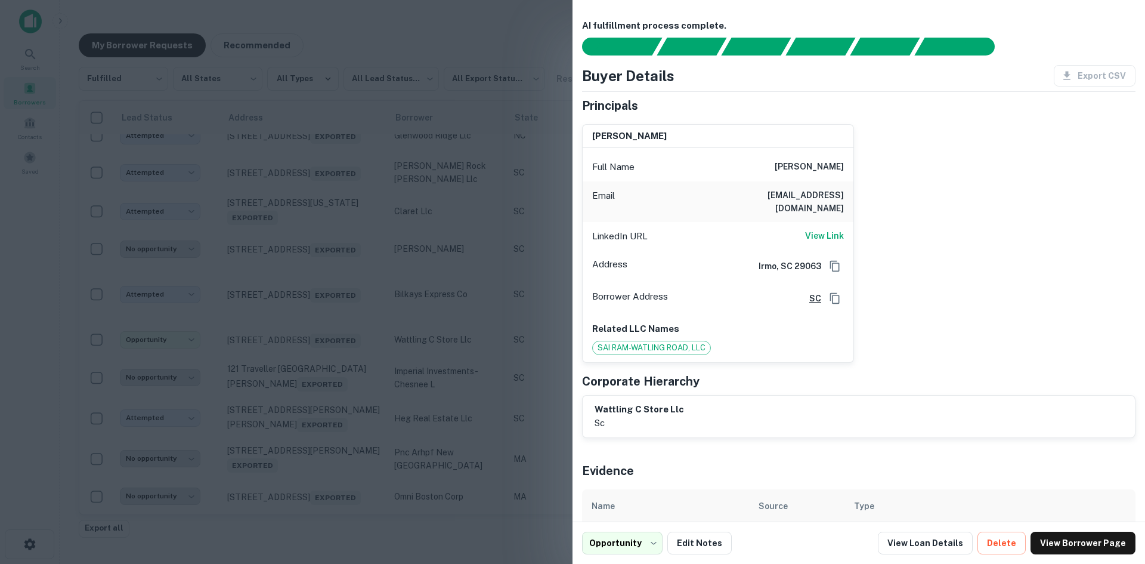
click at [320, 336] on div at bounding box center [572, 282] width 1145 height 564
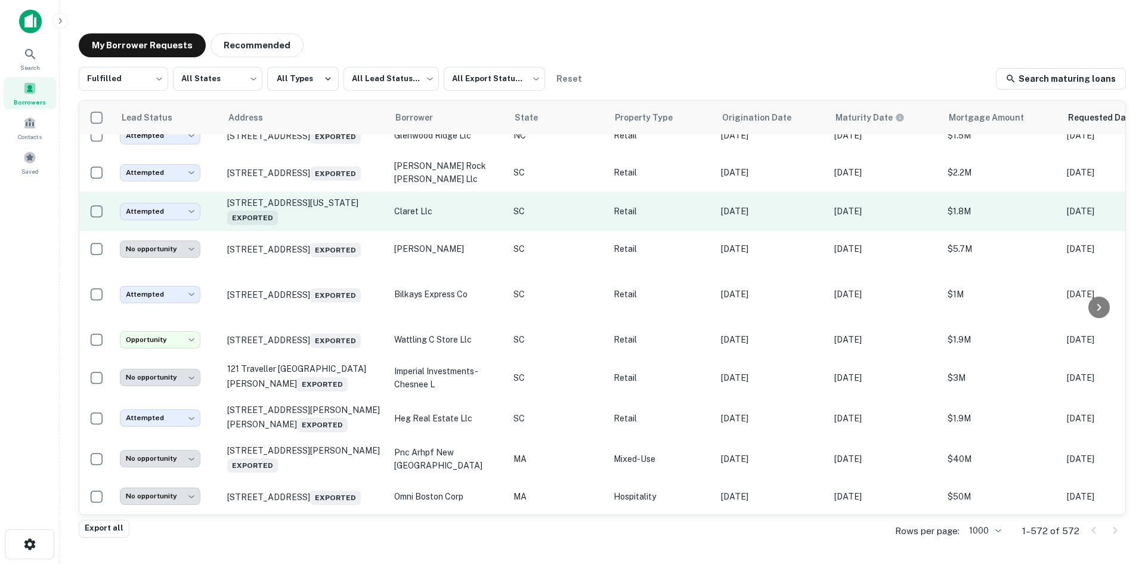
click at [300, 208] on td "225 N Washington St Sumter, SC 29150 Exported" at bounding box center [304, 210] width 167 height 39
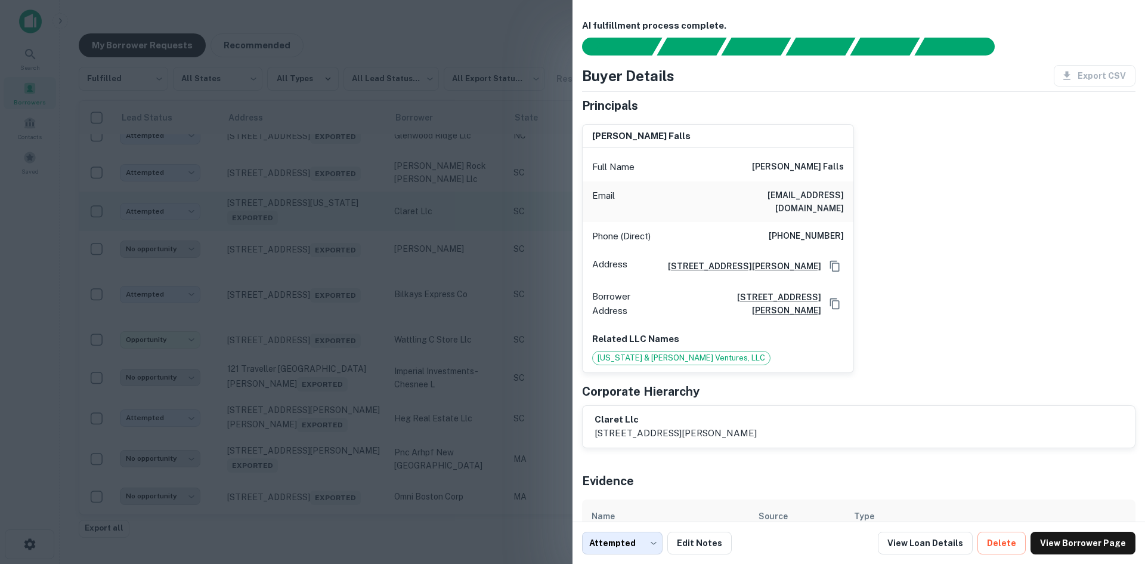
click at [299, 208] on div at bounding box center [572, 282] width 1145 height 564
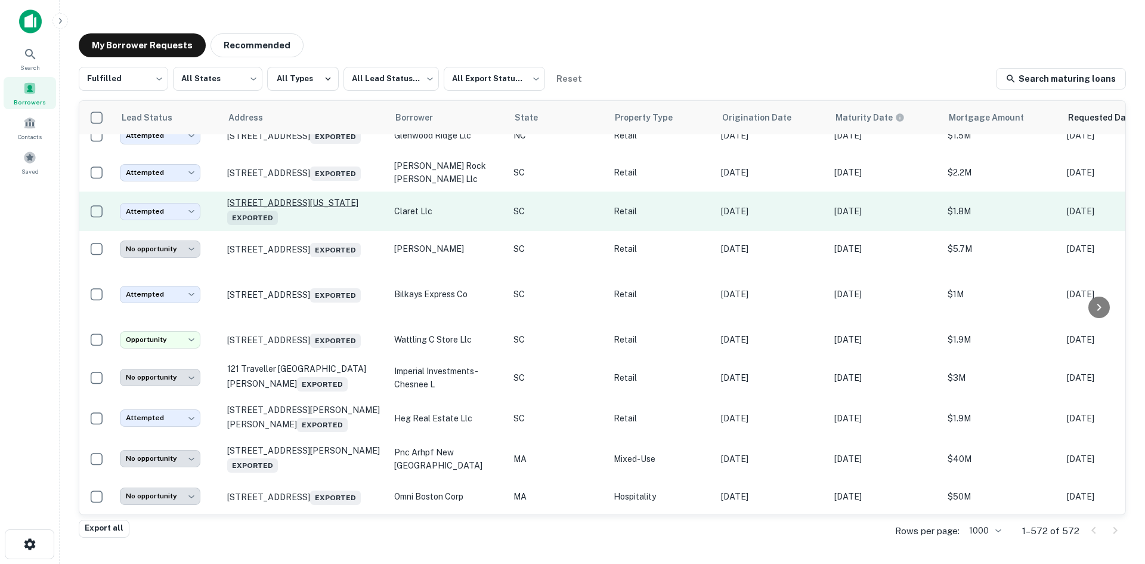
click at [297, 197] on p "225 N Washington St Sumter, SC 29150 Exported" at bounding box center [304, 210] width 155 height 27
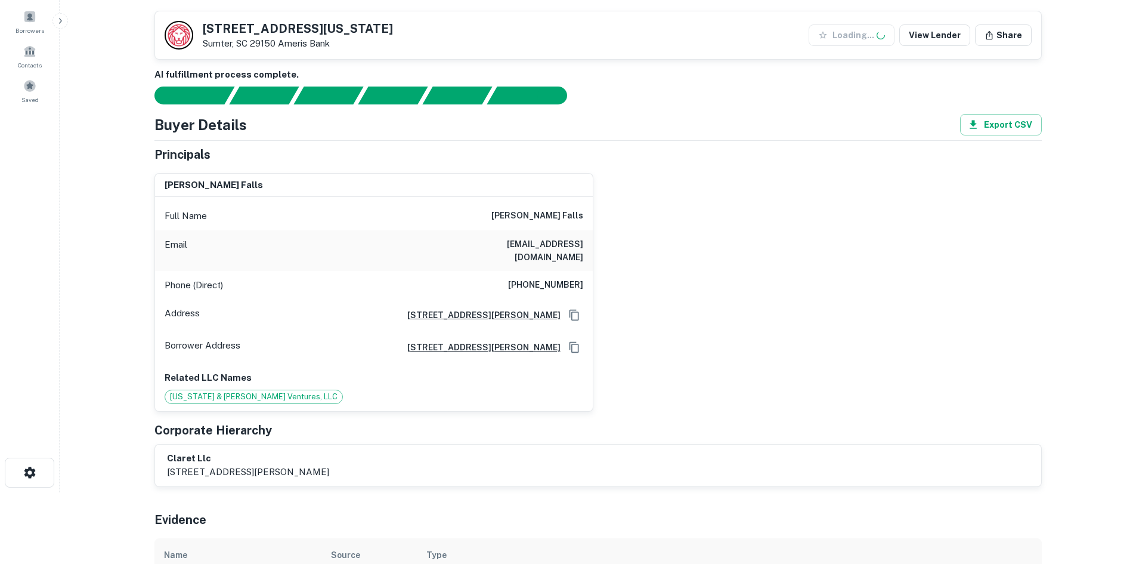
scroll to position [179, 0]
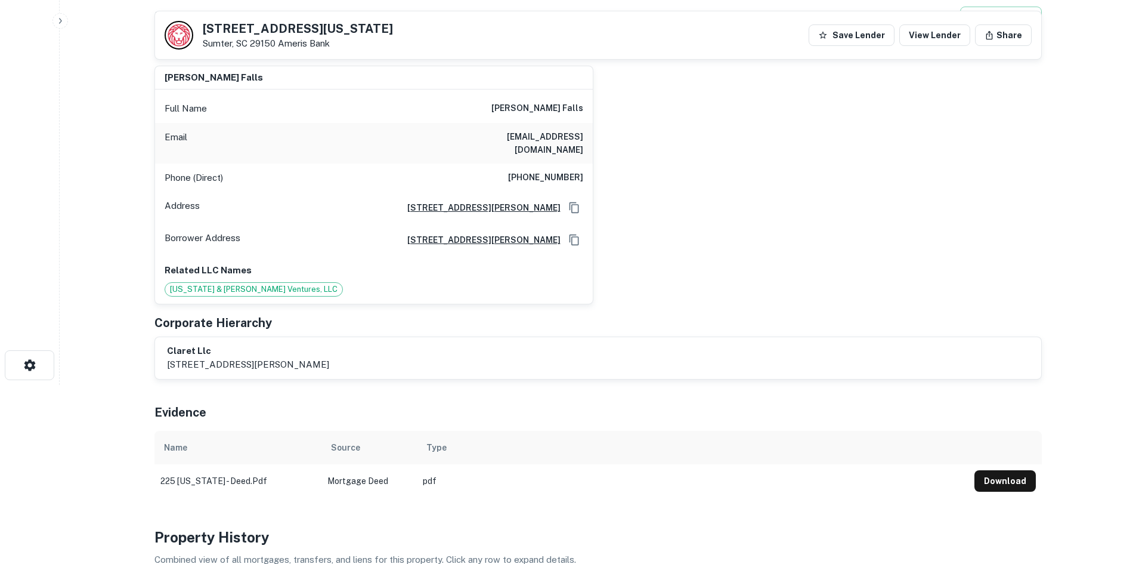
click at [542, 101] on h6 "ralph h falls" at bounding box center [537, 108] width 92 height 14
copy h6 "ralph h falls"
click at [574, 171] on h6 "(704) 957-8685" at bounding box center [545, 178] width 75 height 14
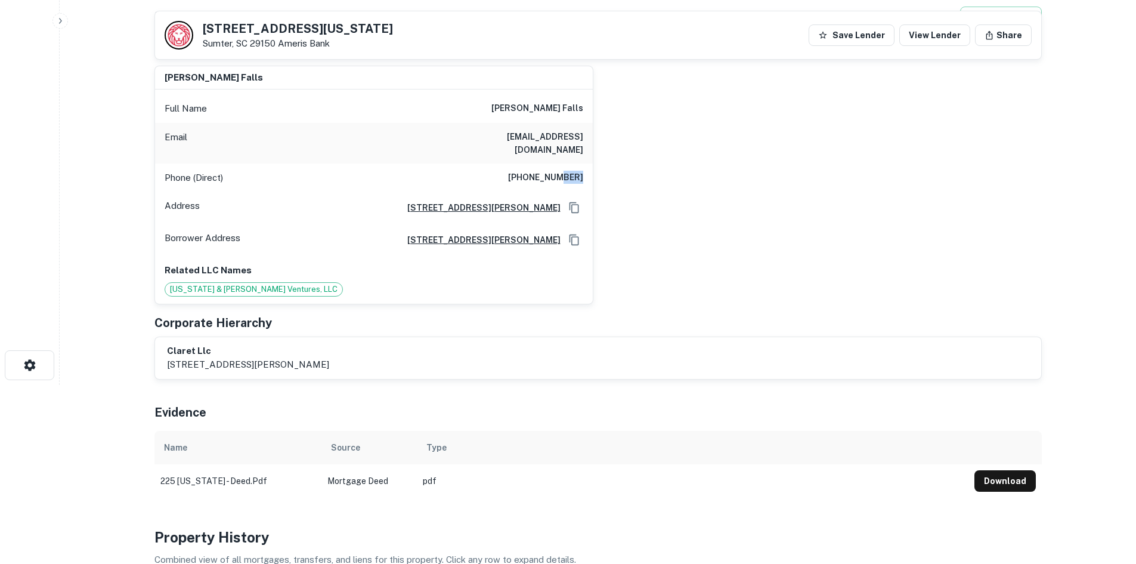
click at [573, 171] on h6 "(704) 957-8685" at bounding box center [545, 178] width 75 height 14
copy h6 "(704) 957-8685"
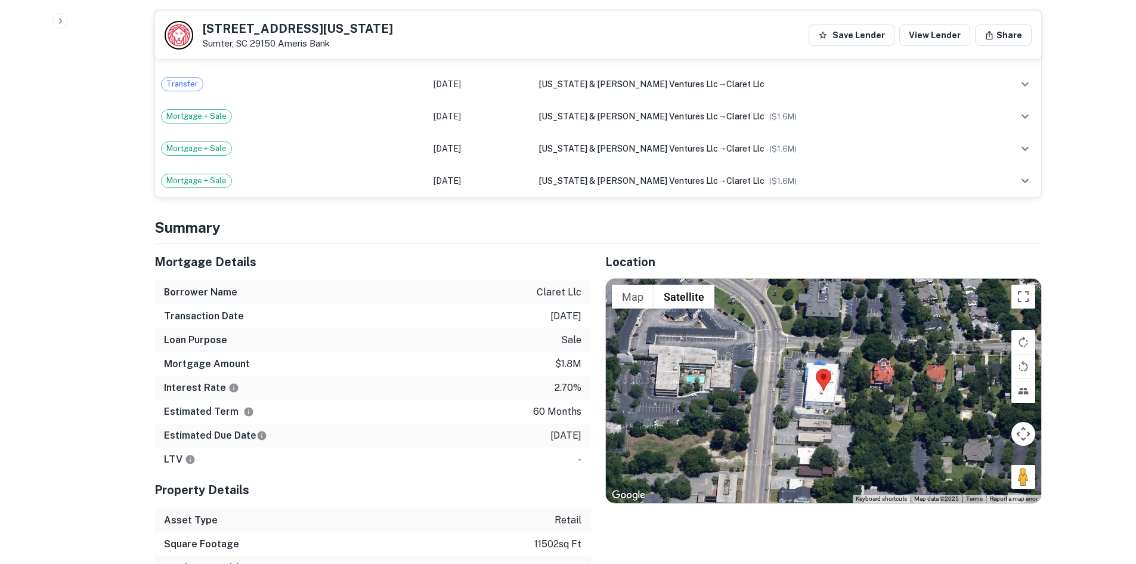
scroll to position [775, 0]
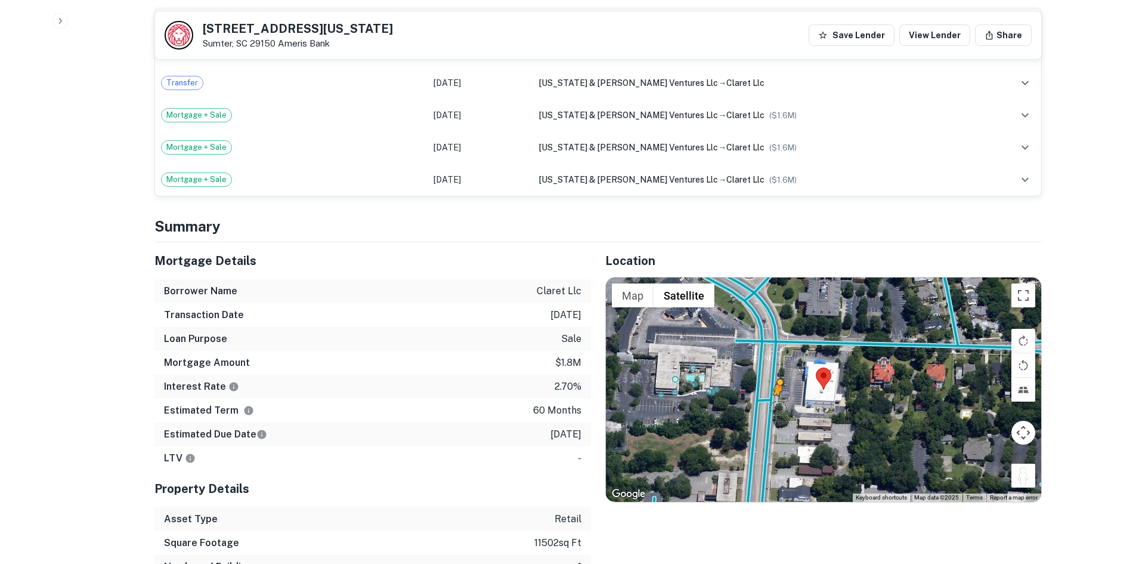
drag, startPoint x: 1024, startPoint y: 466, endPoint x: 768, endPoint y: 388, distance: 267.5
click at [768, 388] on div "To activate drag with keyboard, press Alt + Enter. Once in keyboard drag state,…" at bounding box center [823, 389] width 435 height 224
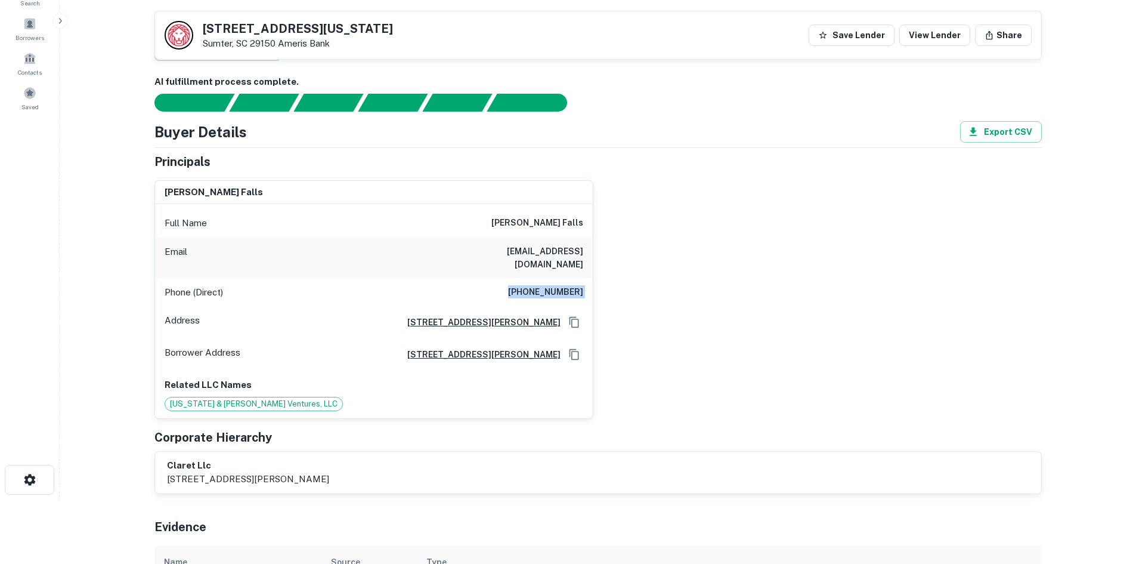
scroll to position [60, 0]
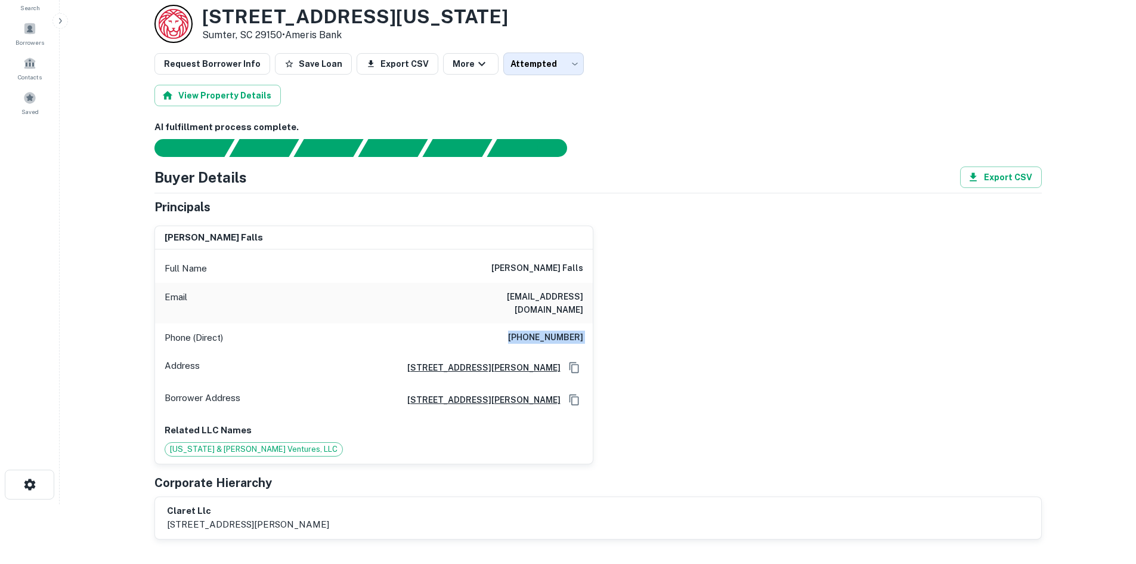
click at [546, 330] on h6 "(704) 957-8685" at bounding box center [545, 337] width 75 height 14
click at [530, 291] on h6 "nancyfalls@yahoo.com" at bounding box center [511, 303] width 143 height 26
click at [530, 292] on h6 "nancyfalls@yahoo.com" at bounding box center [511, 303] width 143 height 26
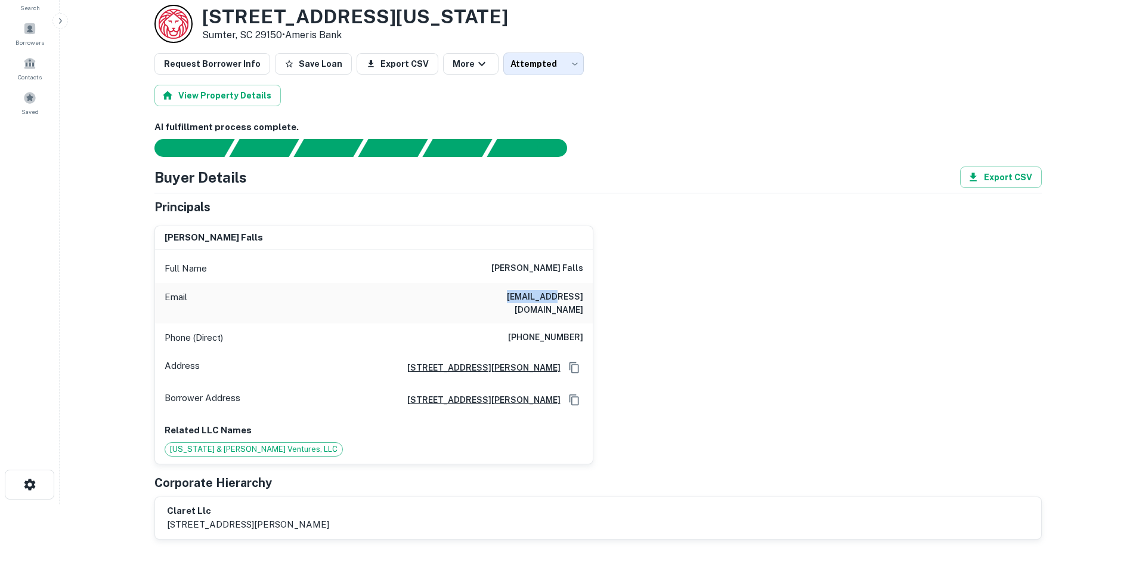
click at [530, 292] on h6 "nancyfalls@yahoo.com" at bounding box center [511, 303] width 143 height 26
copy h6 "nancyfalls@yahoo.com"
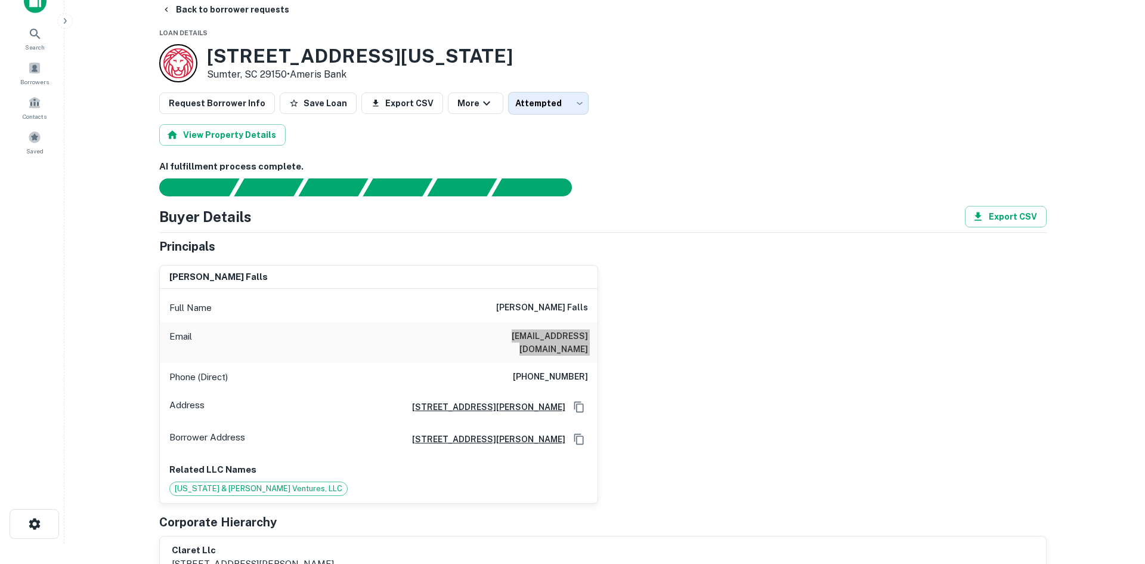
scroll to position [0, 0]
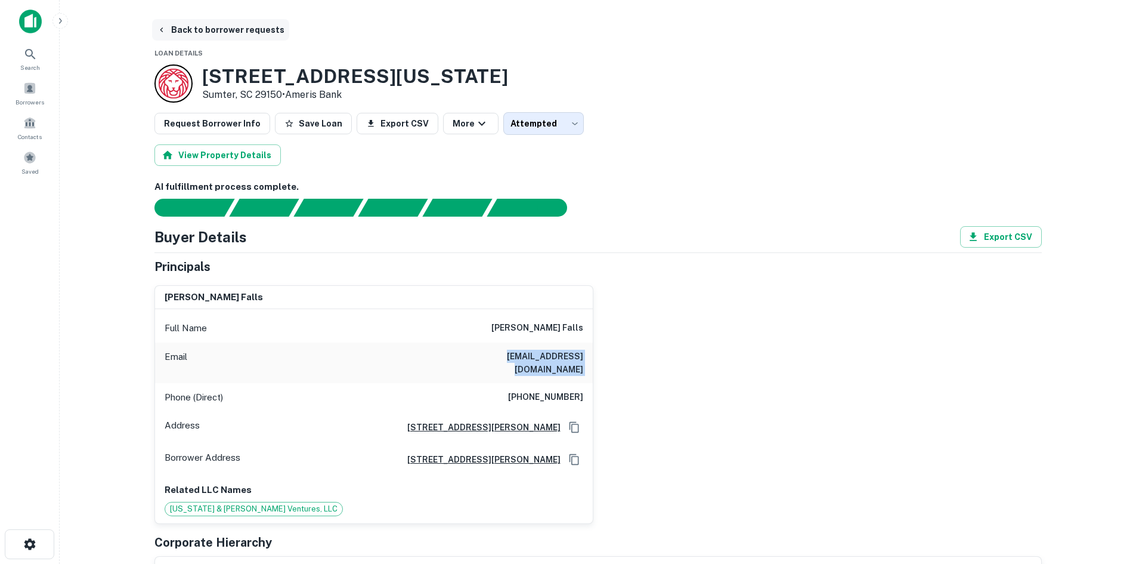
click at [221, 31] on button "Back to borrower requests" at bounding box center [220, 29] width 137 height 21
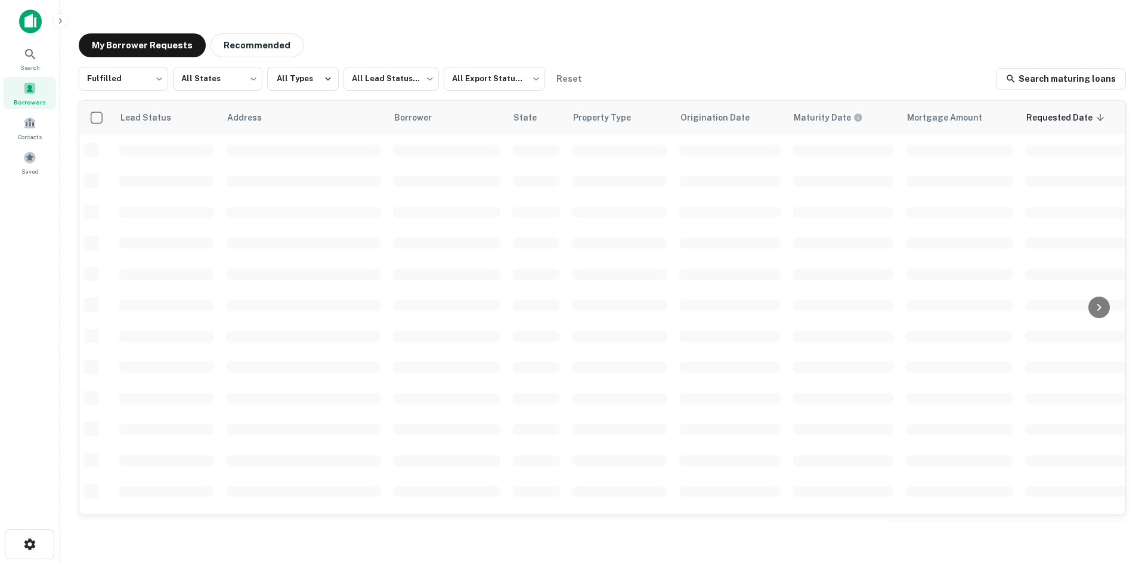
scroll to position [404, 0]
drag, startPoint x: 221, startPoint y: 31, endPoint x: 1111, endPoint y: 395, distance: 961.6
click at [1111, 395] on div "My Borrower Requests Recommended Fulfilled ********* ​ All States *** ​ All Typ…" at bounding box center [602, 278] width 1066 height 508
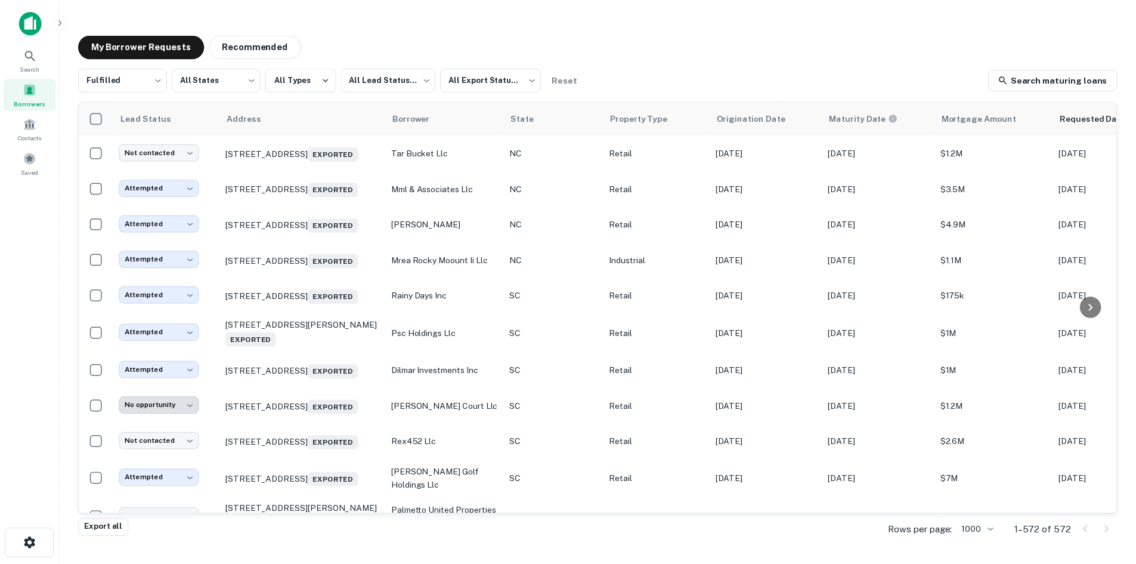
scroll to position [22552, 0]
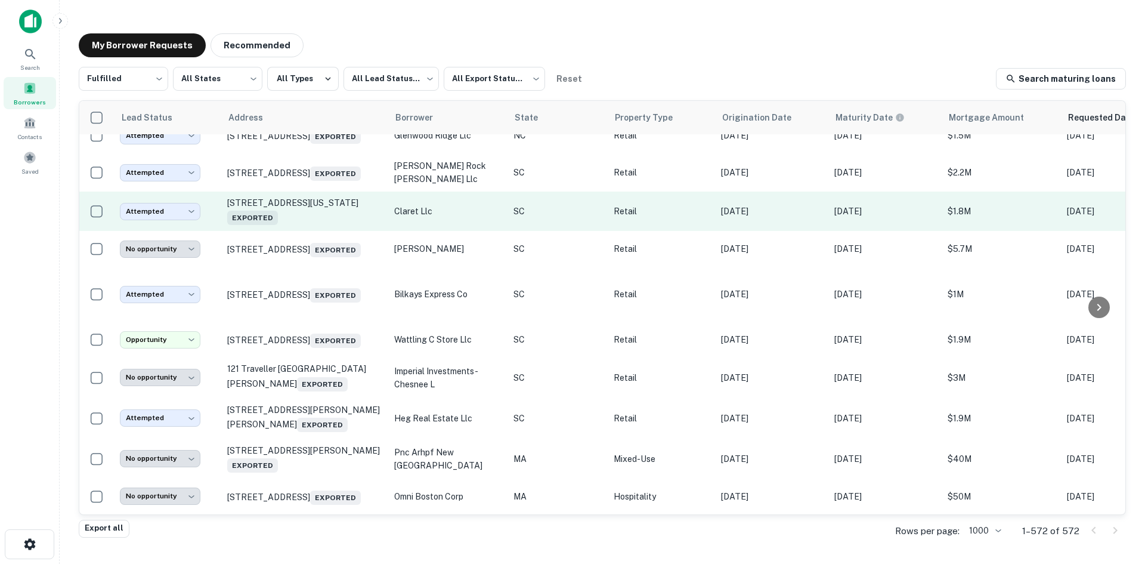
click at [899, 39] on div "My Borrower Requests Recommended" at bounding box center [602, 45] width 1047 height 24
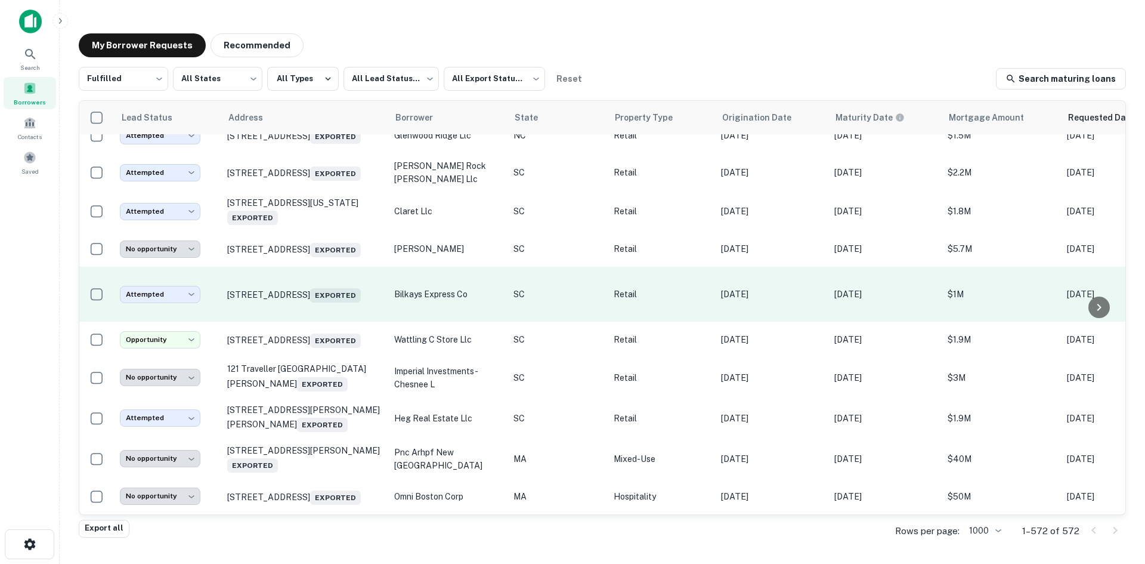
click at [327, 296] on td "3883 Cross Anchor Rd Enoree, SC 29335 Exported" at bounding box center [304, 294] width 167 height 55
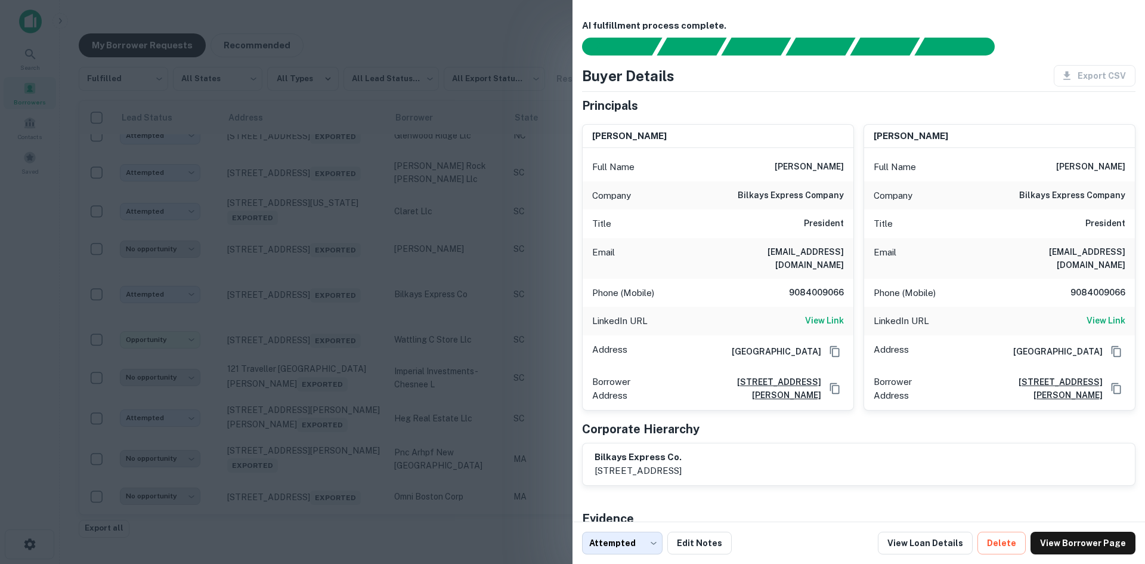
click at [327, 296] on div at bounding box center [572, 282] width 1145 height 564
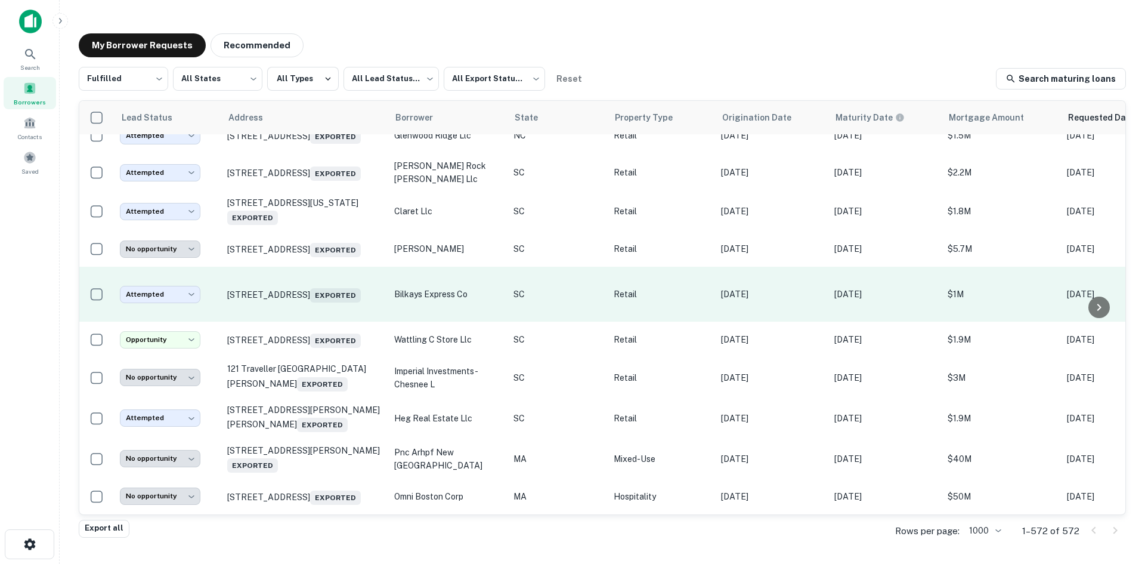
click at [326, 295] on td "3883 Cross Anchor Rd Enoree, SC 29335 Exported" at bounding box center [304, 294] width 167 height 55
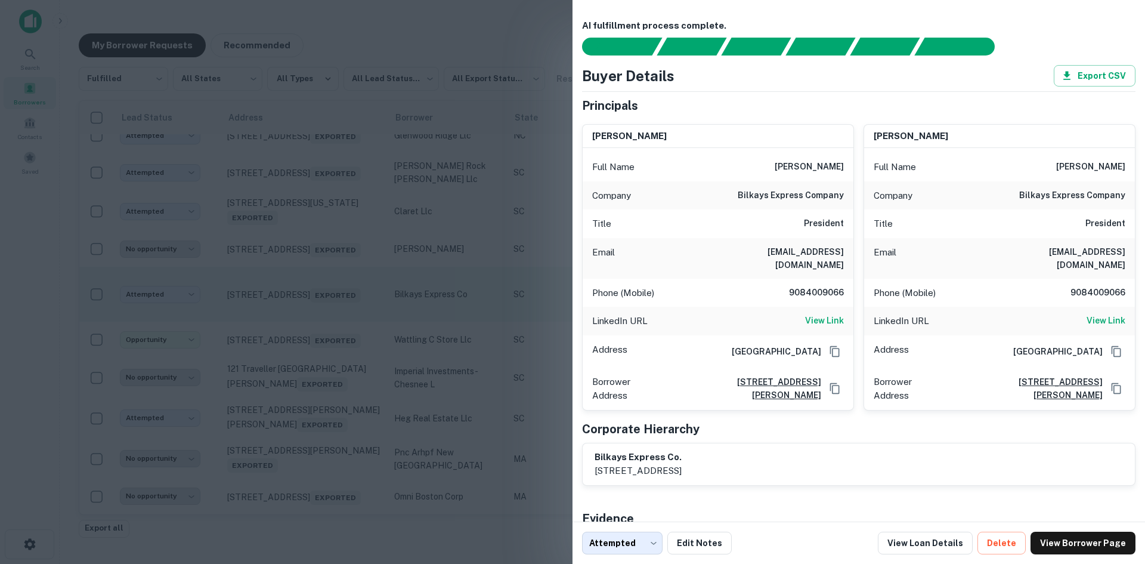
click at [326, 295] on div at bounding box center [572, 282] width 1145 height 564
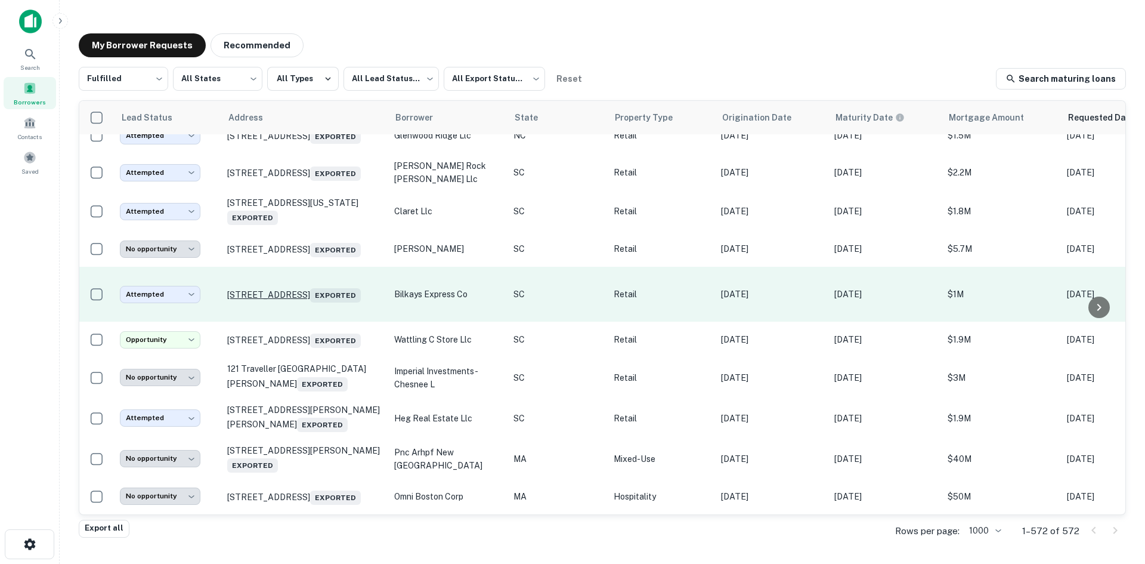
click at [321, 286] on p "3883 Cross Anchor Rd Enoree, SC 29335 Exported" at bounding box center [304, 294] width 155 height 17
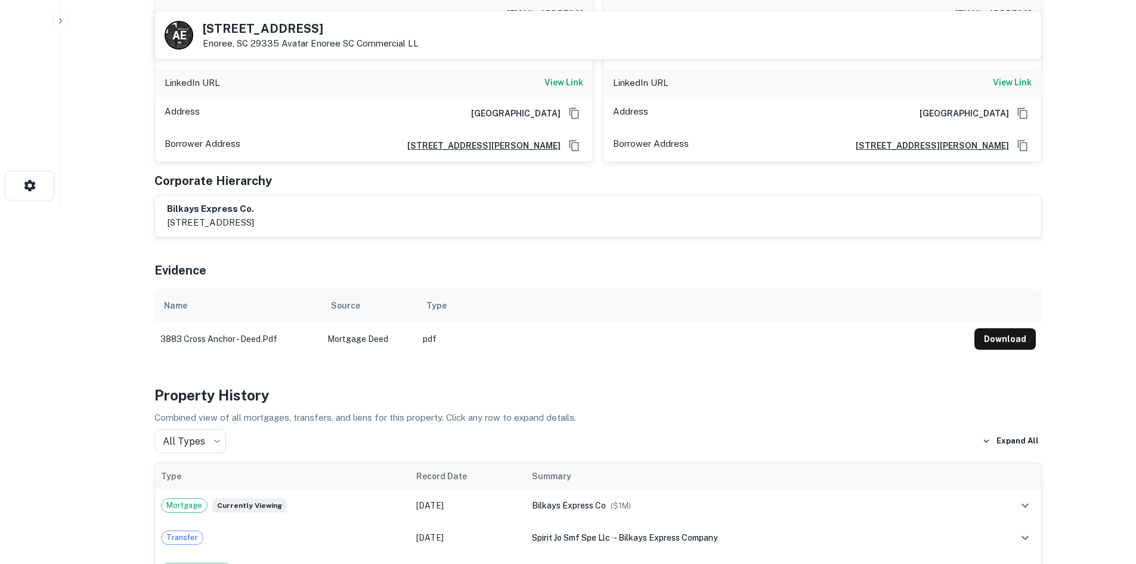
scroll to position [716, 0]
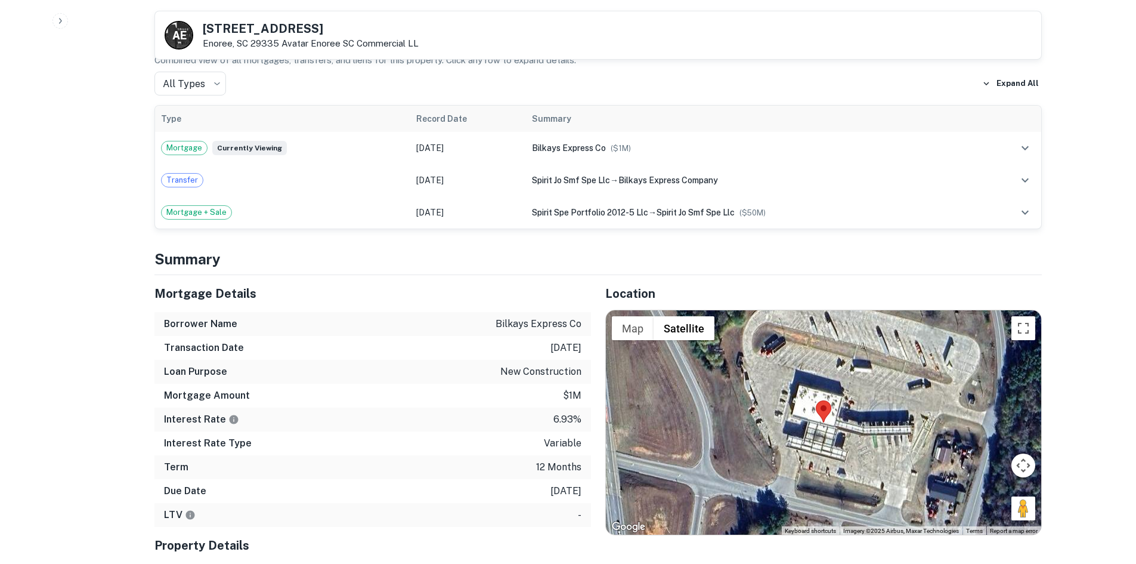
drag, startPoint x: 1013, startPoint y: 497, endPoint x: 911, endPoint y: 482, distance: 103.1
click at [911, 482] on div "Map Terrain Satellite Labels Keyboard shortcuts Map Data Imagery ©2025 Airbus, …" at bounding box center [823, 422] width 435 height 224
click at [1000, 491] on div at bounding box center [823, 422] width 435 height 224
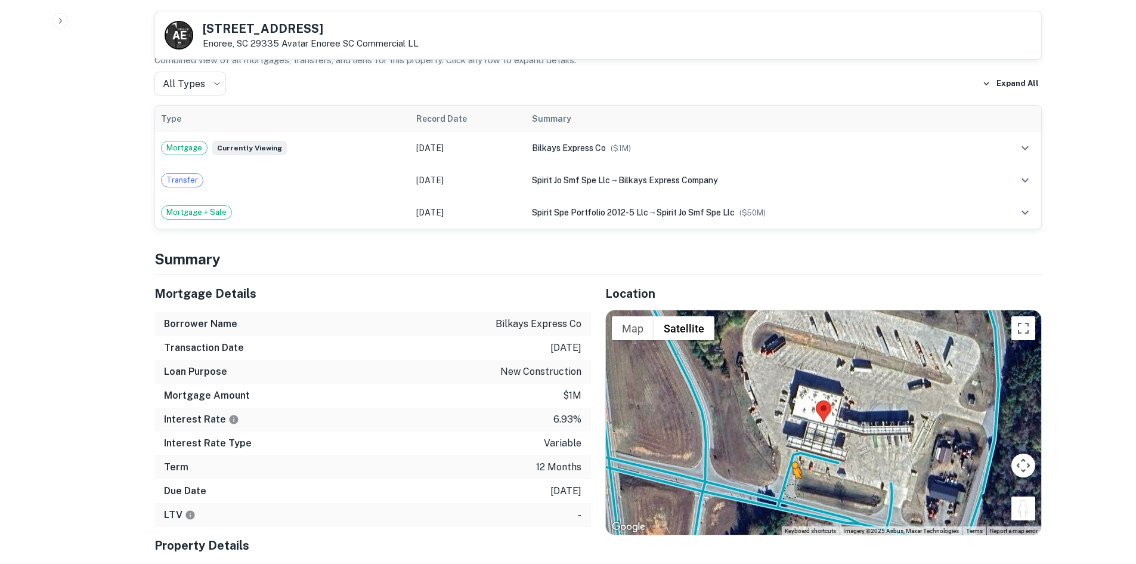
drag, startPoint x: 1023, startPoint y: 499, endPoint x: 780, endPoint y: 460, distance: 245.8
click at [780, 460] on div "To activate drag with keyboard, press Alt + Enter. Once in keyboard drag state,…" at bounding box center [823, 422] width 435 height 224
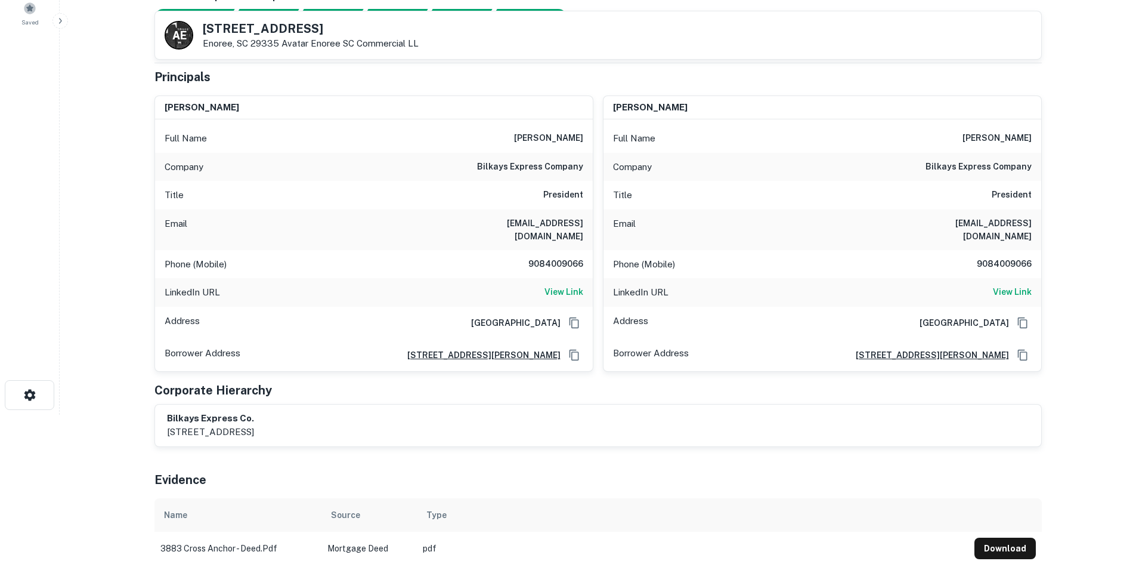
scroll to position [60, 0]
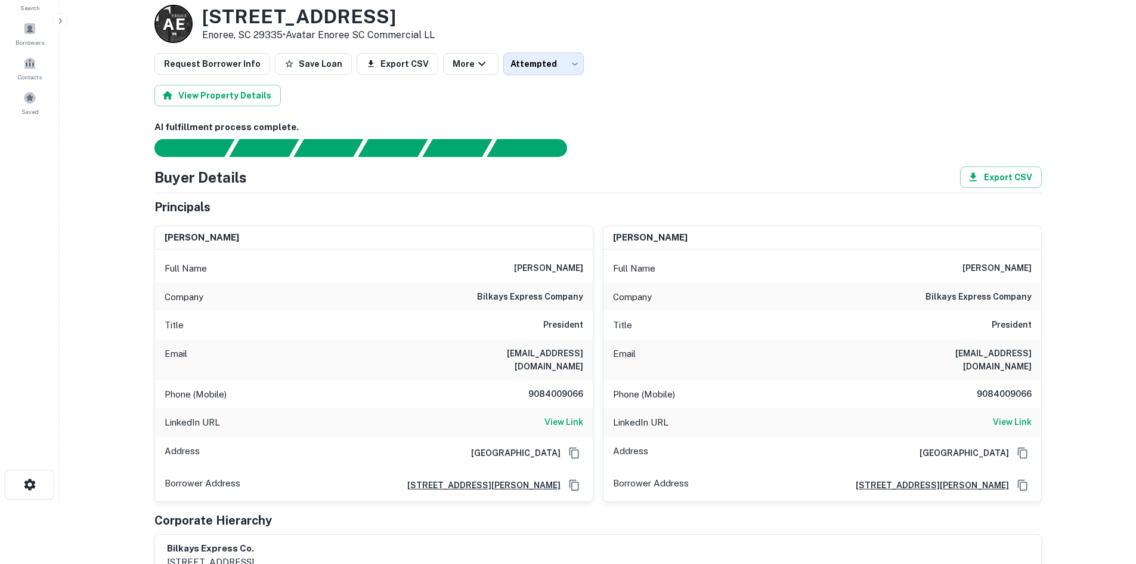
click at [568, 387] on h6 "9084009066" at bounding box center [548, 394] width 72 height 14
copy h6 "9084009066"
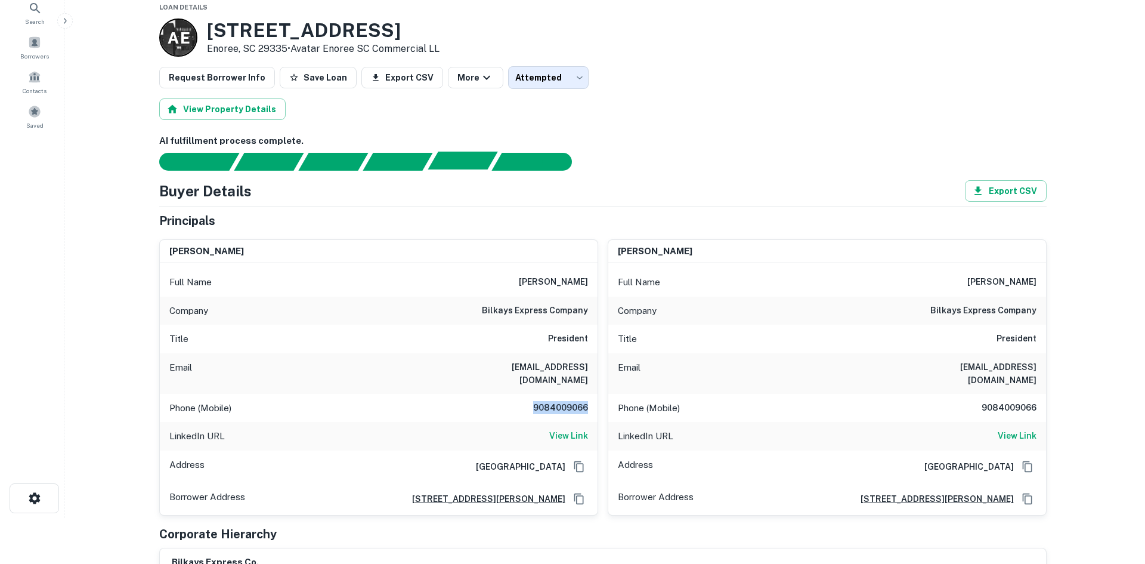
scroll to position [0, 0]
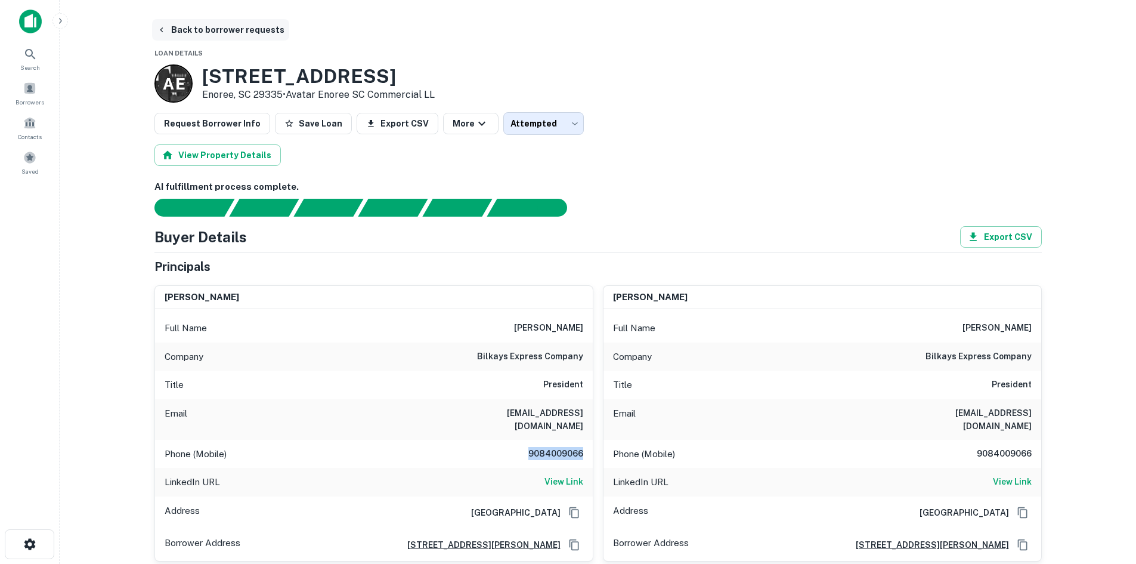
click at [265, 23] on button "Back to borrower requests" at bounding box center [220, 29] width 137 height 21
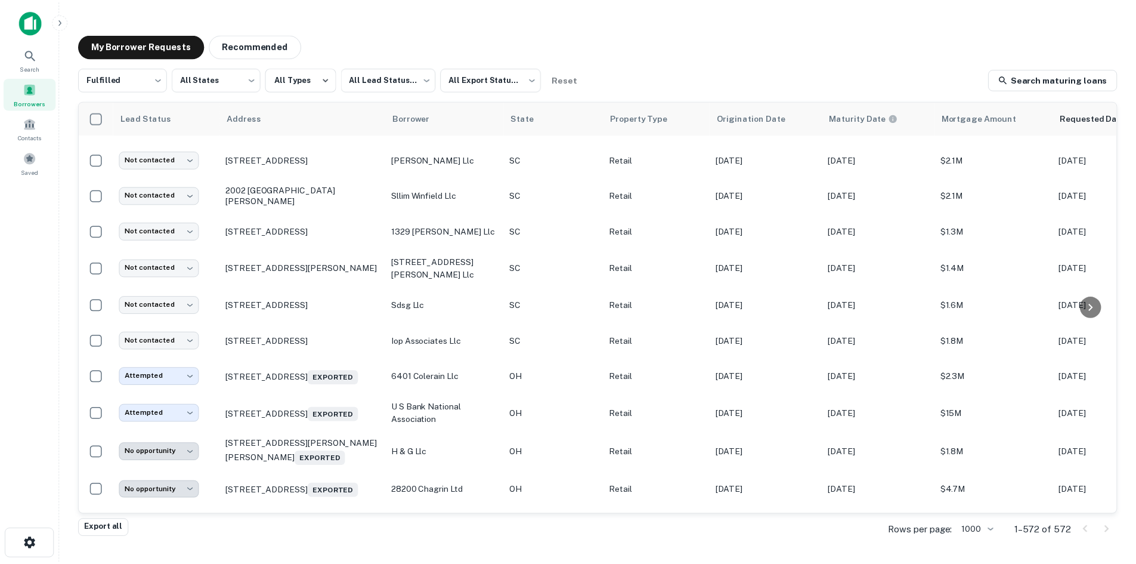
scroll to position [22552, 0]
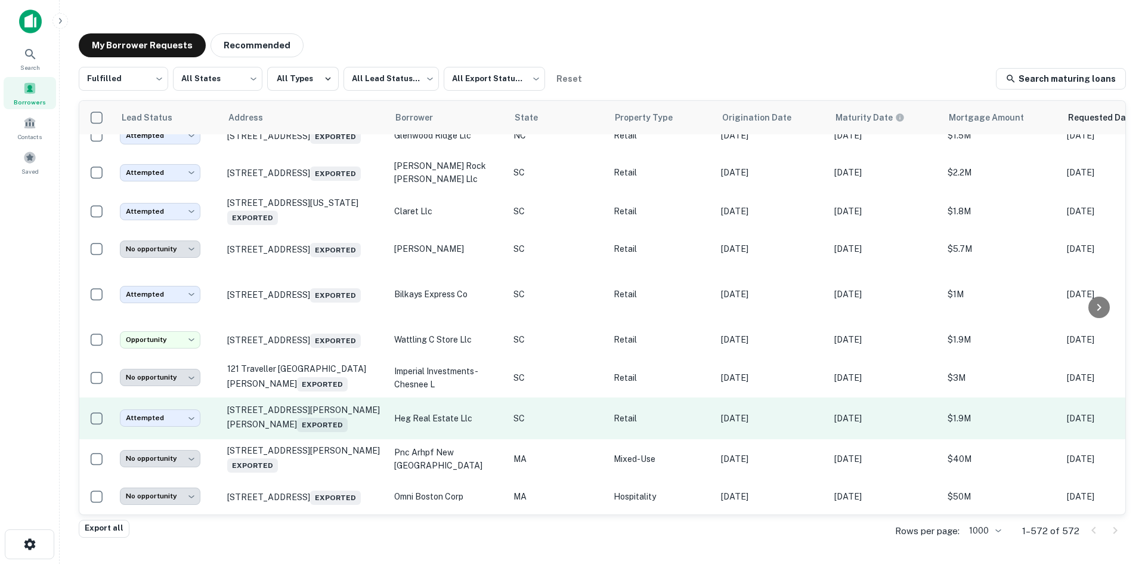
click at [302, 420] on td "606 N Woods Dr Fountain Inn, SC 29644 Exported" at bounding box center [304, 418] width 167 height 42
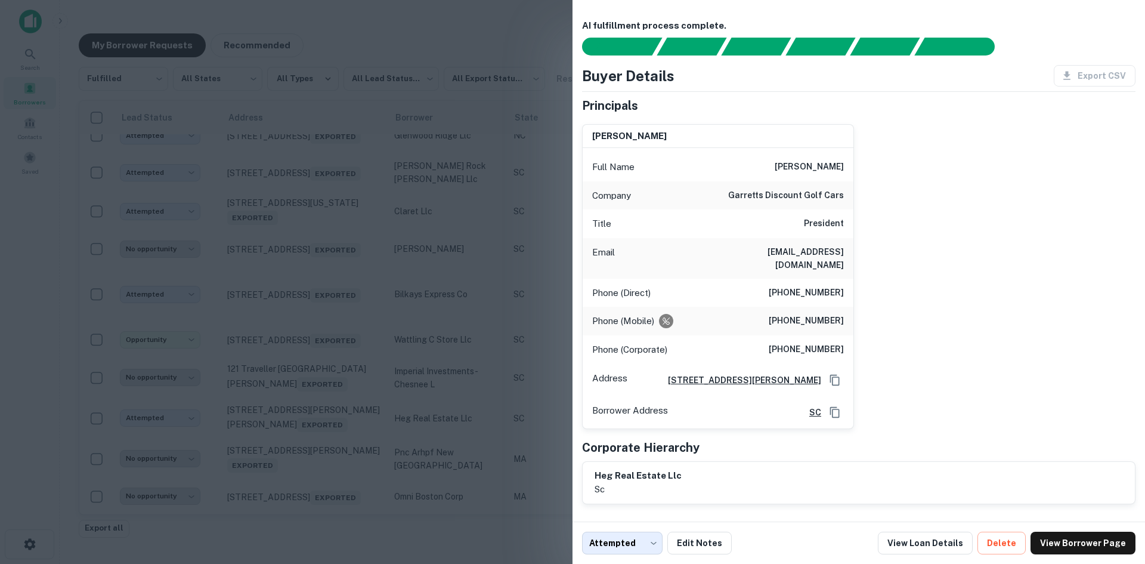
click at [388, 426] on div at bounding box center [572, 282] width 1145 height 564
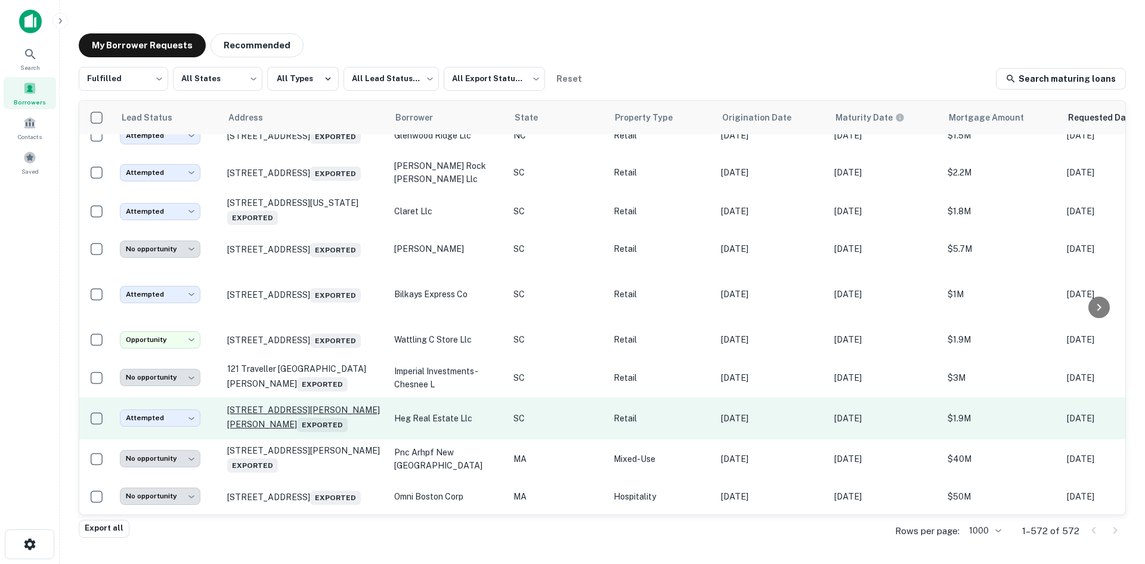
click at [331, 405] on p "606 N Woods Dr Fountain Inn, SC 29644 Exported" at bounding box center [304, 417] width 155 height 27
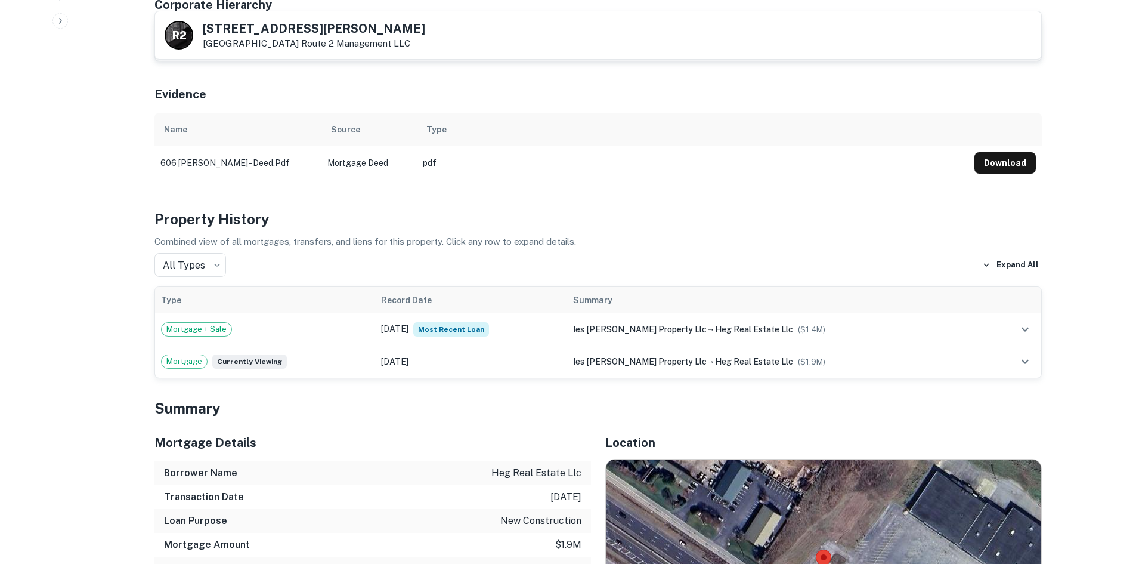
scroll to position [716, 0]
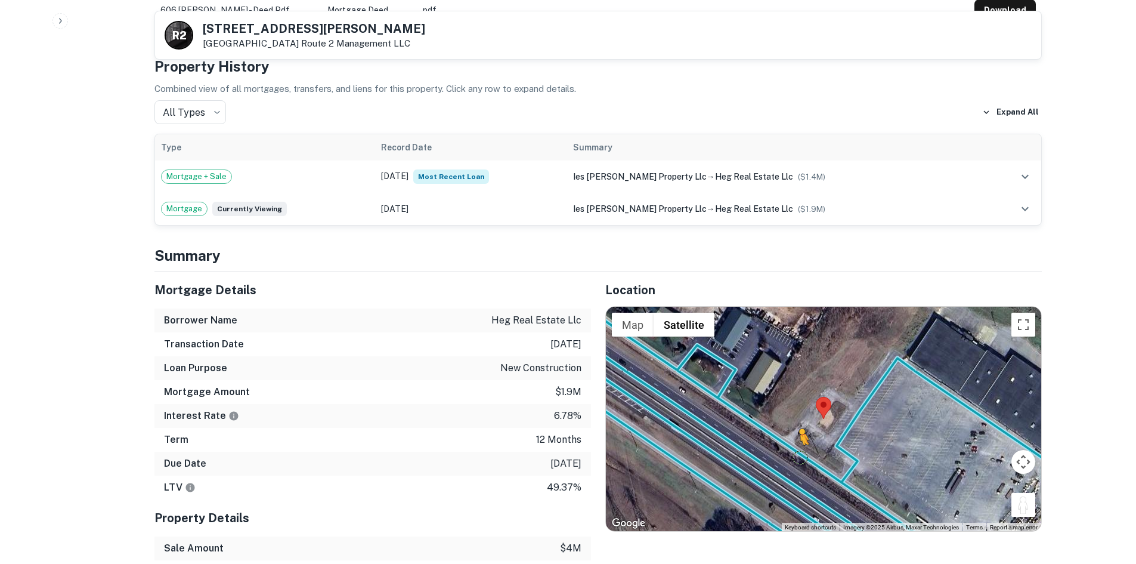
drag, startPoint x: 1016, startPoint y: 492, endPoint x: 797, endPoint y: 444, distance: 224.2
click at [797, 444] on div "To activate drag with keyboard, press Alt + Enter. Once in keyboard drag state,…" at bounding box center [823, 419] width 435 height 224
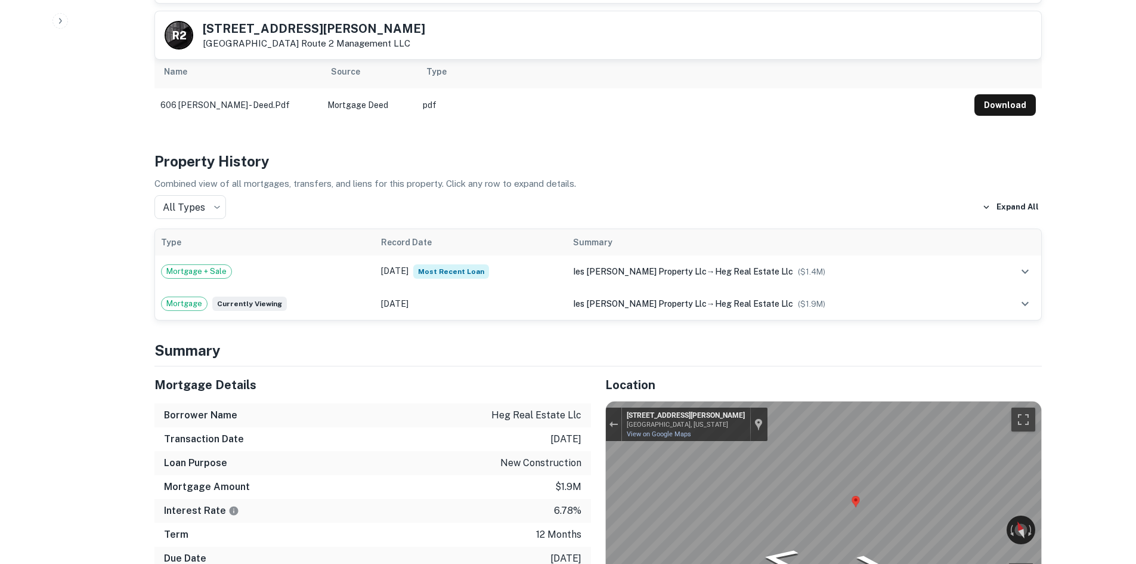
scroll to position [477, 0]
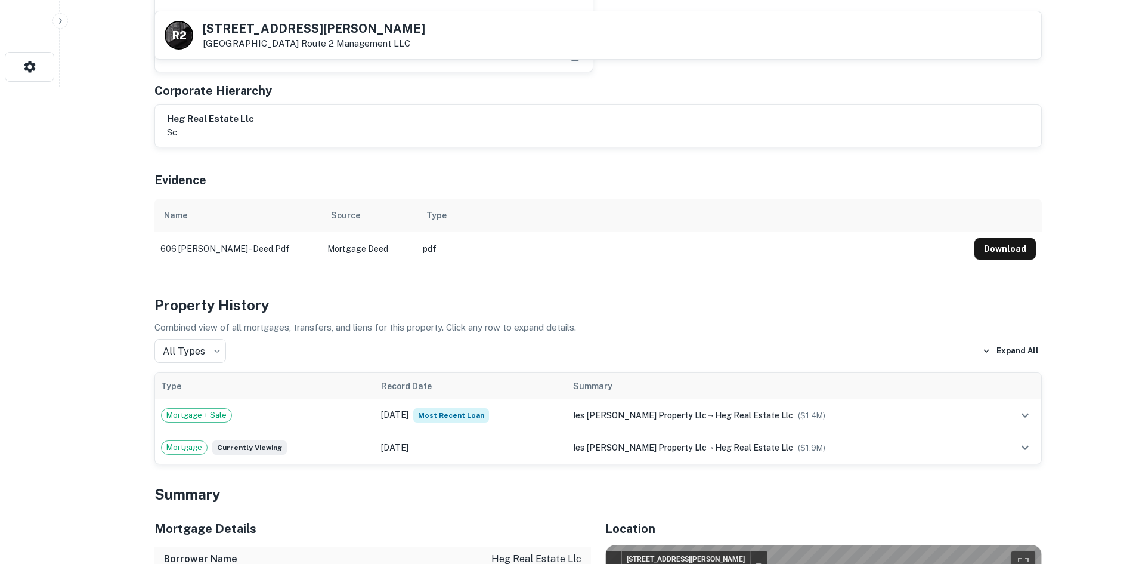
drag, startPoint x: 205, startPoint y: 26, endPoint x: 301, endPoint y: 44, distance: 97.1
click at [301, 44] on div "606 N WOODS DR Fountain Inn, SC 29644 Route 2 Management LLC" at bounding box center [314, 36] width 222 height 26
copy div "606 N WOODS DR Fountain Inn, SC 29644"
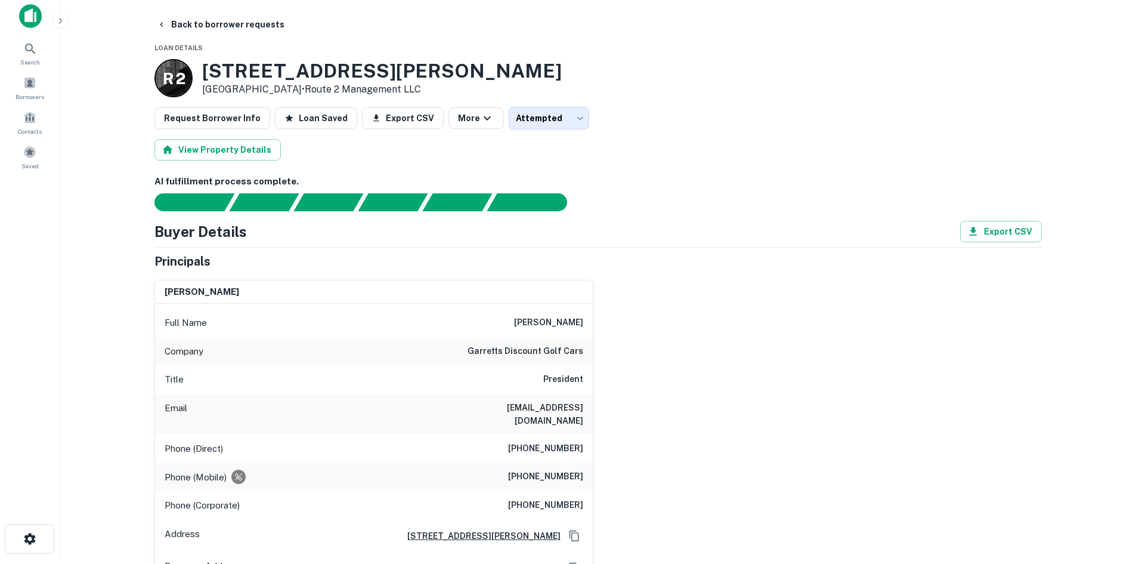
scroll to position [0, 0]
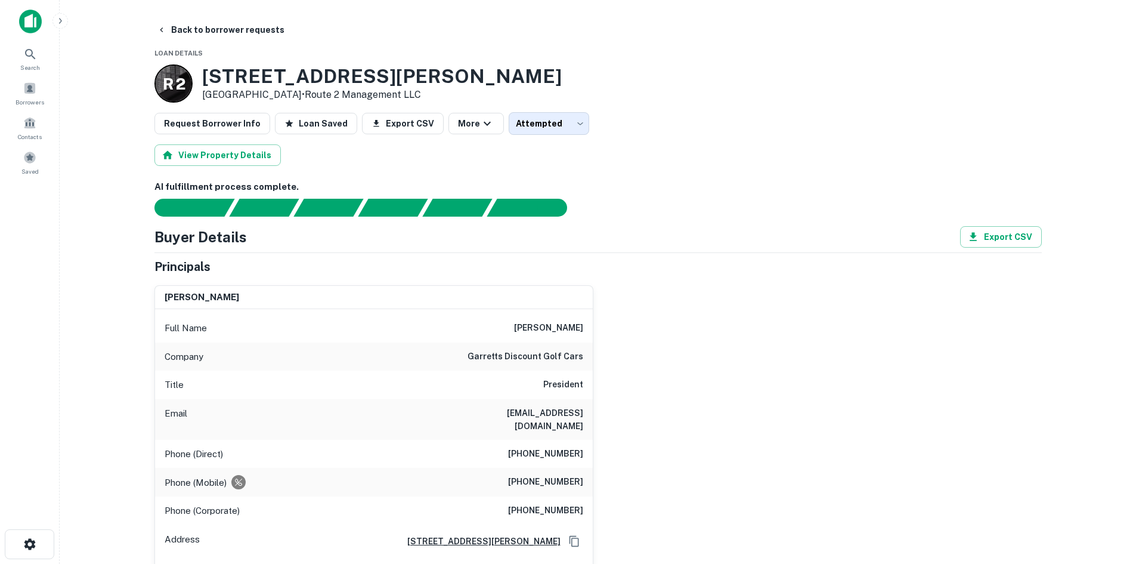
click at [566, 447] on h6 "(864) 862-7709" at bounding box center [545, 454] width 75 height 14
click at [564, 447] on h6 "(864) 862-7709" at bounding box center [545, 454] width 75 height 14
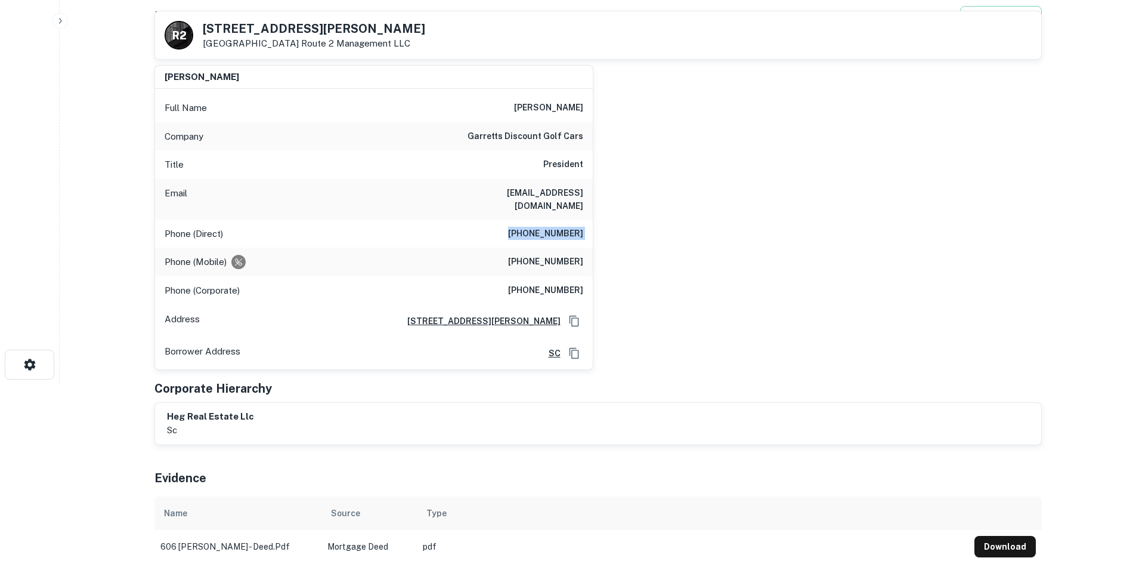
scroll to position [179, 0]
click at [574, 227] on h6 "(864) 862-7709" at bounding box center [545, 234] width 75 height 14
click at [573, 227] on h6 "(864) 862-7709" at bounding box center [545, 234] width 75 height 14
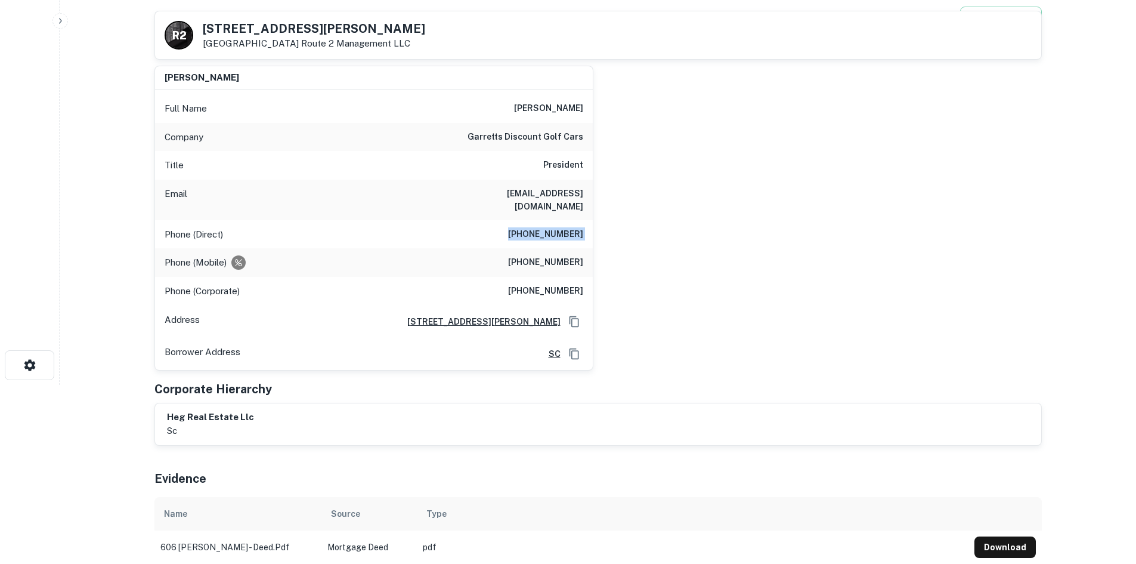
copy h6 "(864) 862-7709"
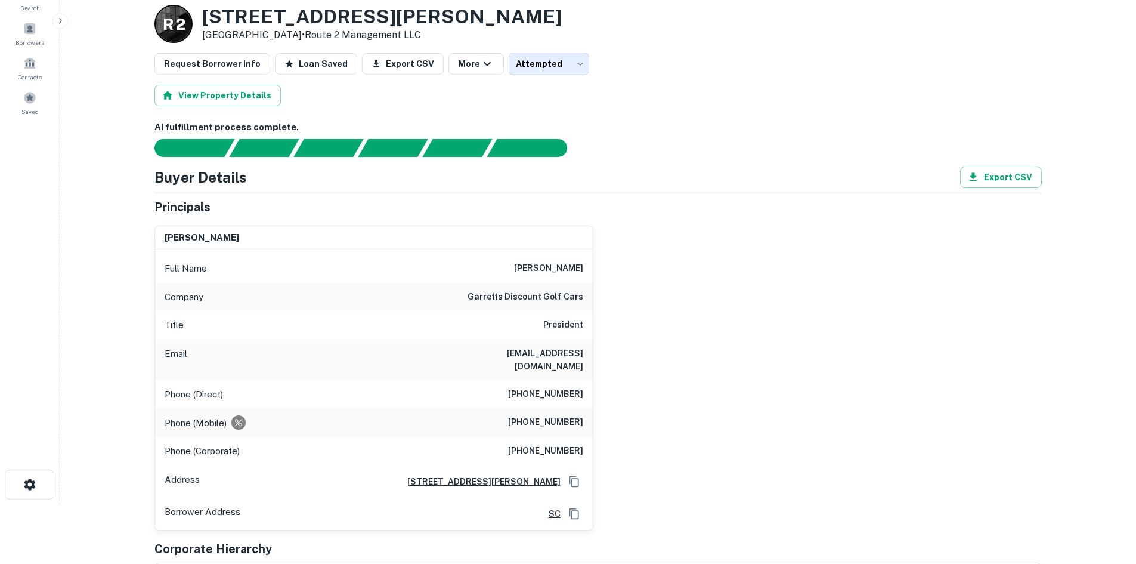
click at [557, 415] on h6 "(864) 787-9800" at bounding box center [545, 422] width 75 height 14
copy h6 "(864) 787-9800"
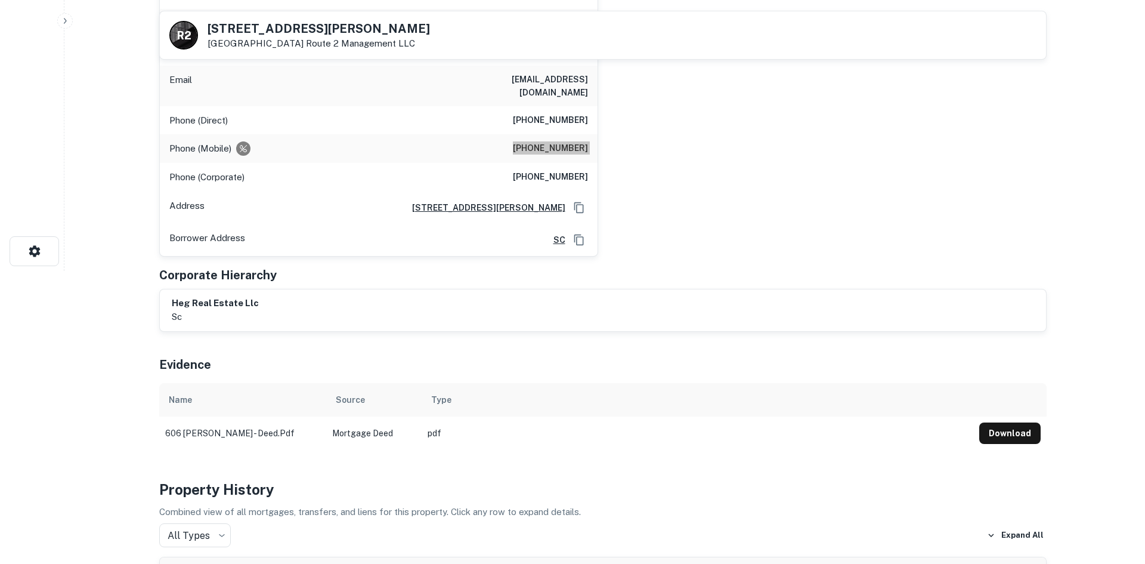
scroll to position [0, 0]
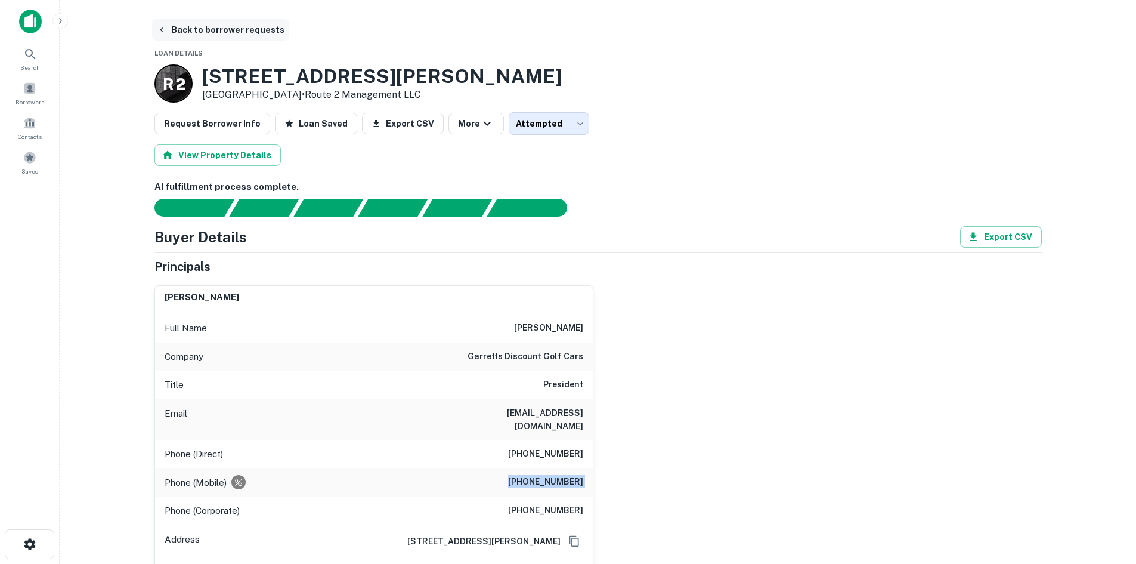
click at [202, 39] on button "Back to borrower requests" at bounding box center [220, 29] width 137 height 21
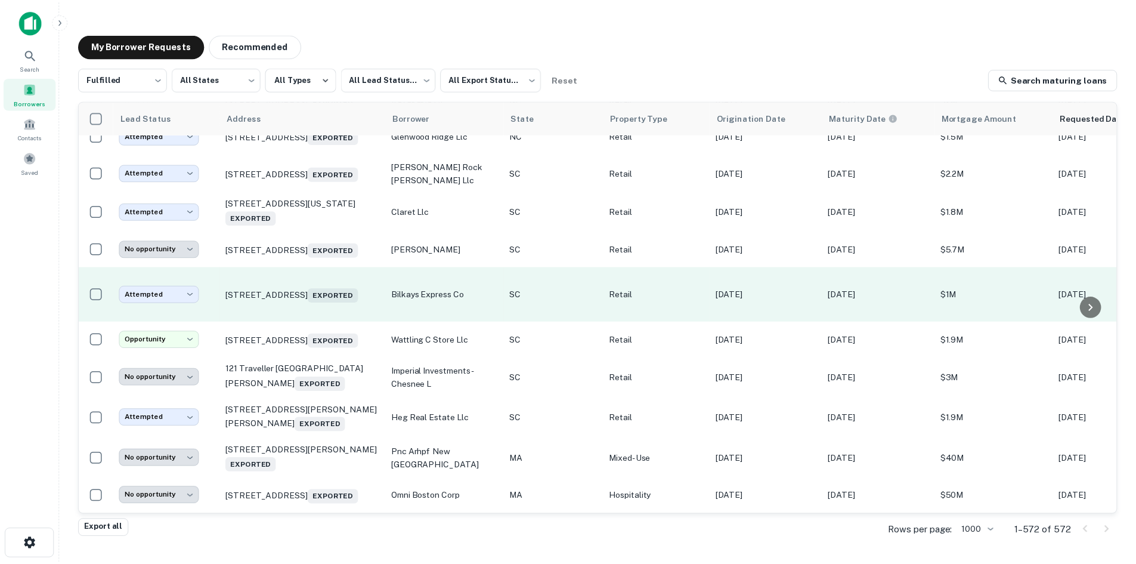
scroll to position [22015, 0]
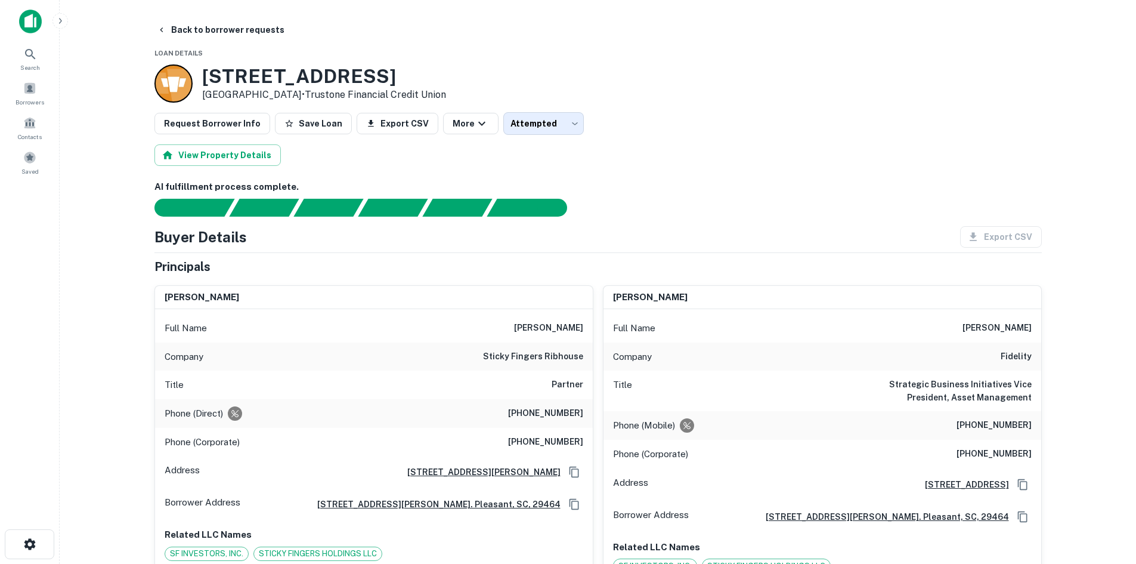
click at [537, 416] on h6 "(843) 849-8495" at bounding box center [545, 413] width 75 height 14
copy h6 "(843) 849-8495"
click at [539, 440] on h6 "(843) 856-7427" at bounding box center [545, 442] width 75 height 14
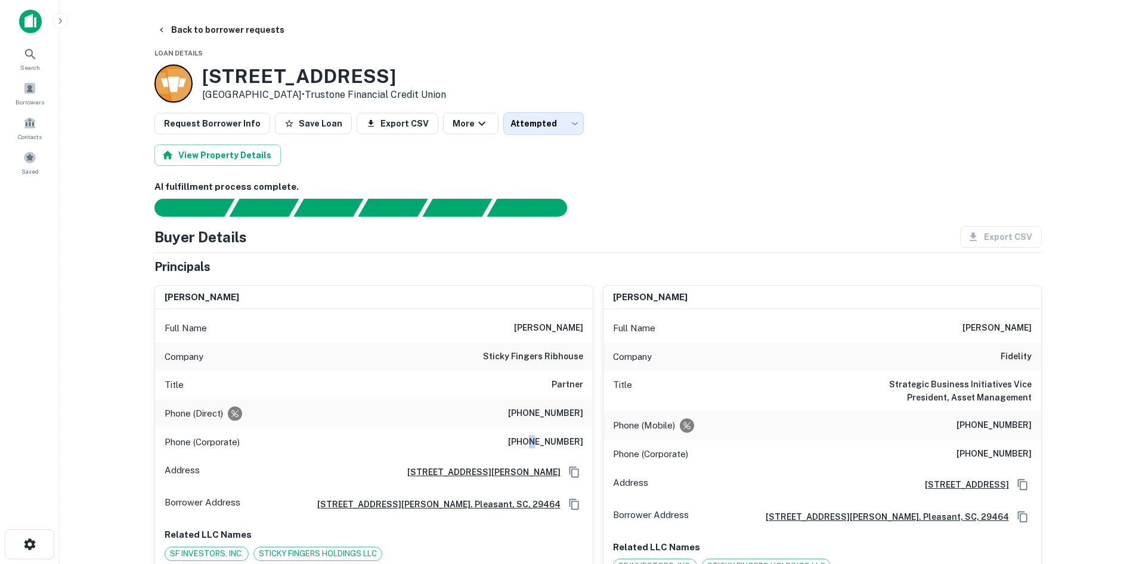
click at [538, 440] on h6 "(843) 856-7427" at bounding box center [545, 442] width 75 height 14
drag, startPoint x: 525, startPoint y: 325, endPoint x: 552, endPoint y: 326, distance: 26.9
click at [552, 326] on div "Full Name todd eischeid" at bounding box center [374, 328] width 438 height 29
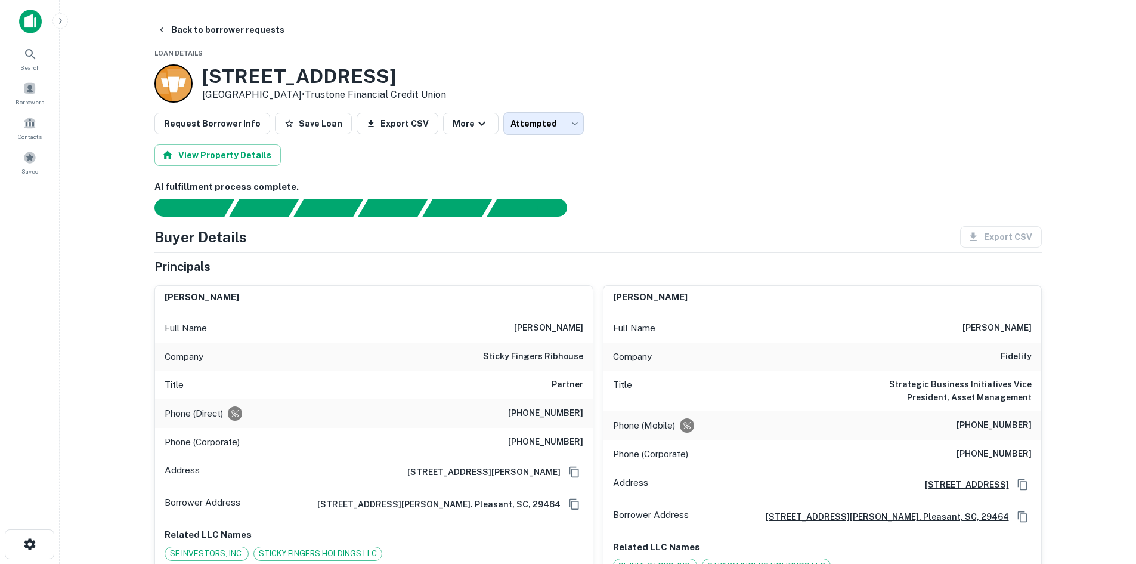
click at [1004, 423] on h6 "(202) 510-8724" at bounding box center [994, 425] width 75 height 14
copy h6 "(202) 510-8724"
click at [992, 455] on h6 "(800) 343-3548" at bounding box center [994, 454] width 75 height 14
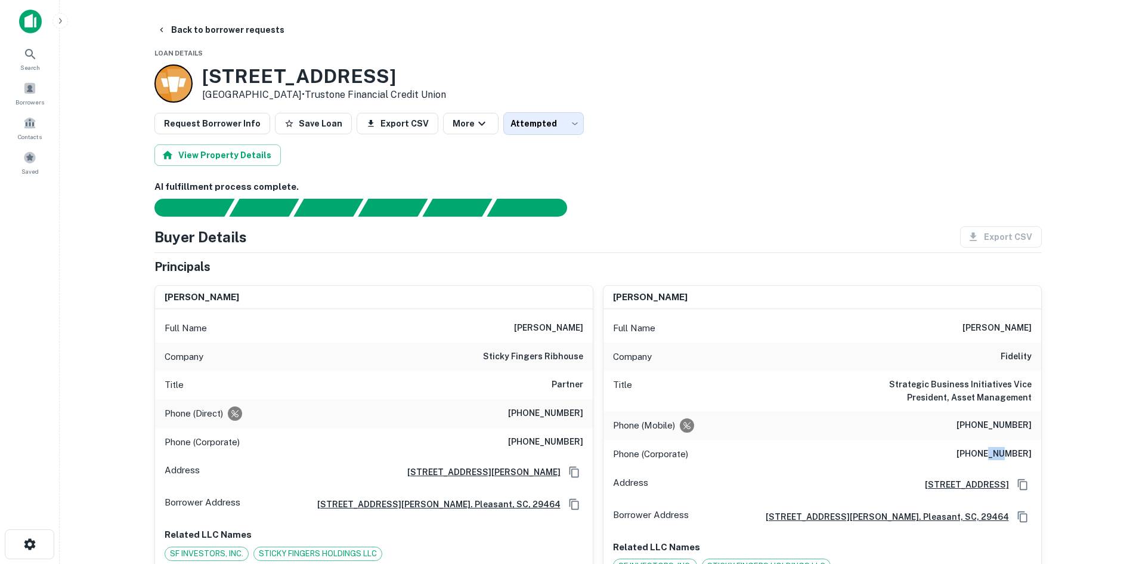
click at [992, 455] on h6 "(800) 343-3548" at bounding box center [994, 454] width 75 height 14
copy h6 "(800) 343-3548"
click at [535, 412] on h6 "(843) 849-8495" at bounding box center [545, 413] width 75 height 14
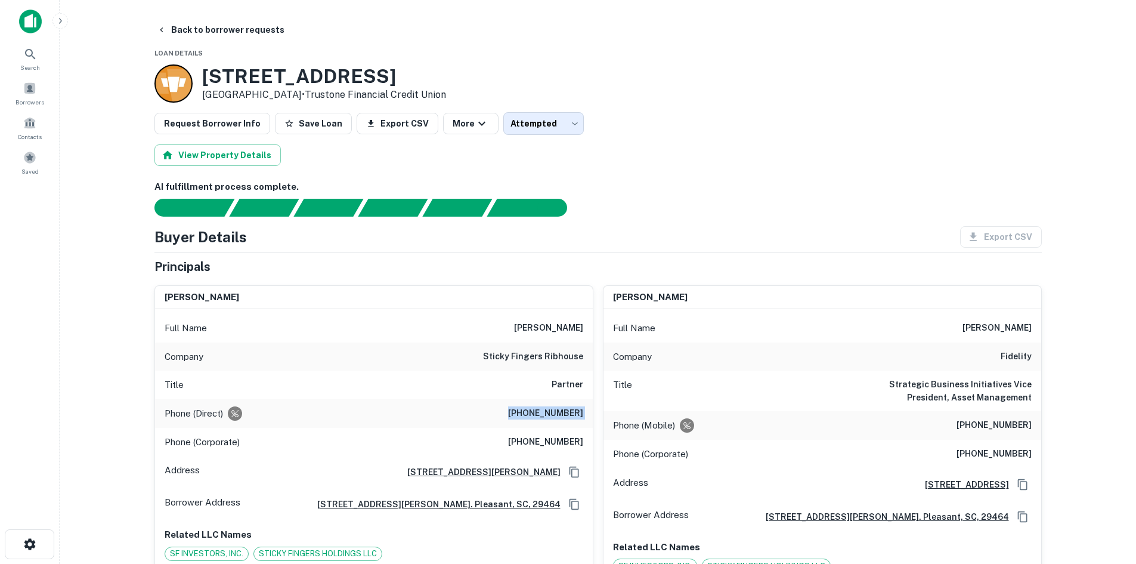
click at [535, 412] on h6 "(843) 849-8495" at bounding box center [545, 413] width 75 height 14
click at [530, 454] on div "Phone (Corporate) (843) 856-7427" at bounding box center [374, 442] width 438 height 29
click at [534, 451] on div "Phone (Corporate) (843) 856-7427" at bounding box center [374, 442] width 438 height 29
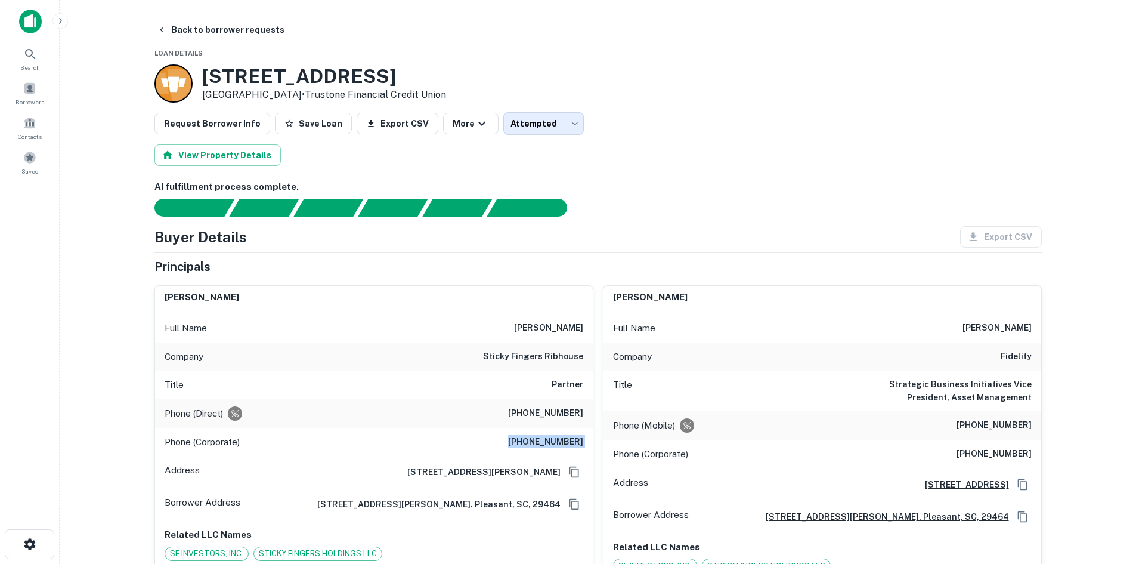
click at [534, 451] on div "Phone (Corporate) (843) 856-7427" at bounding box center [374, 442] width 438 height 29
click at [562, 332] on h6 "todd eischeid" at bounding box center [548, 328] width 69 height 14
click at [534, 344] on div "Company sticky fingers ribhouse" at bounding box center [374, 356] width 438 height 29
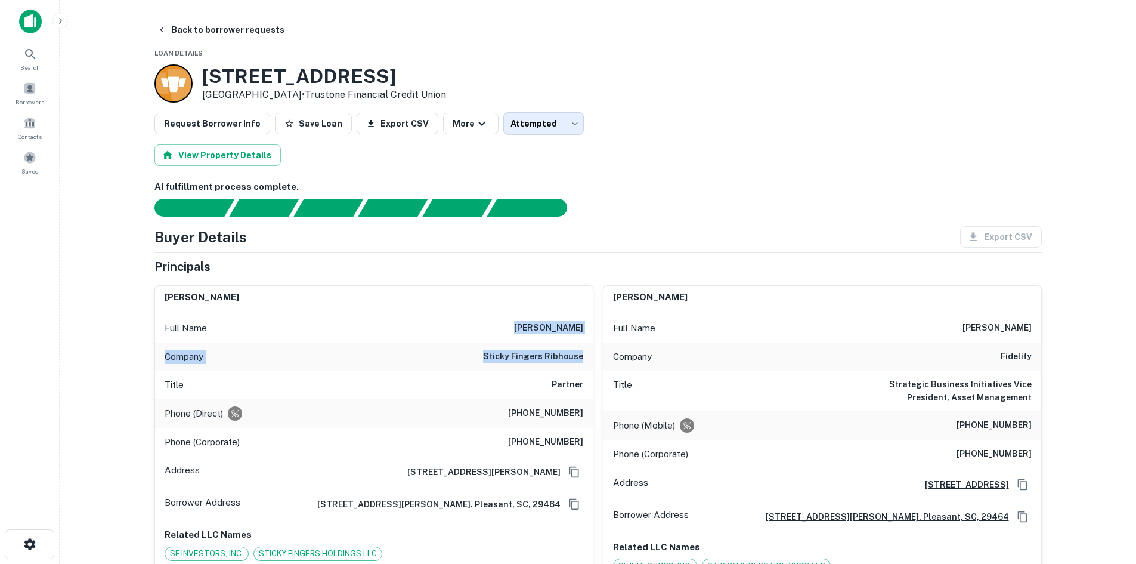
drag, startPoint x: 521, startPoint y: 323, endPoint x: 585, endPoint y: 362, distance: 75.0
click at [585, 362] on div "Full Name todd eischeid Company sticky fingers ribhouse Title Partner Phone (Di…" at bounding box center [374, 438] width 438 height 259
click at [226, 38] on button "Back to borrower requests" at bounding box center [220, 29] width 137 height 21
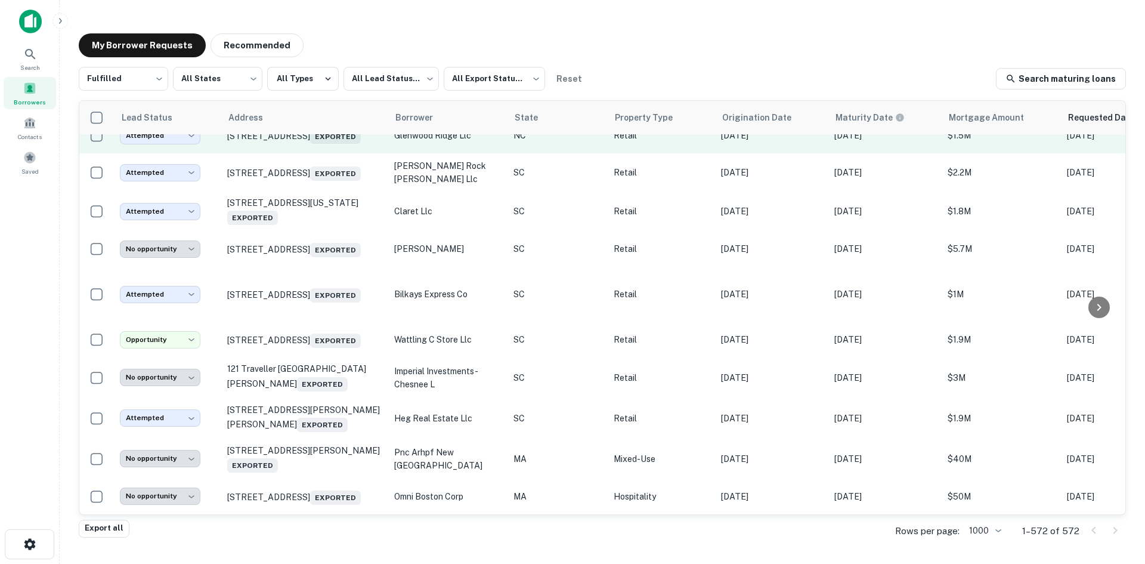
scroll to position [22253, 0]
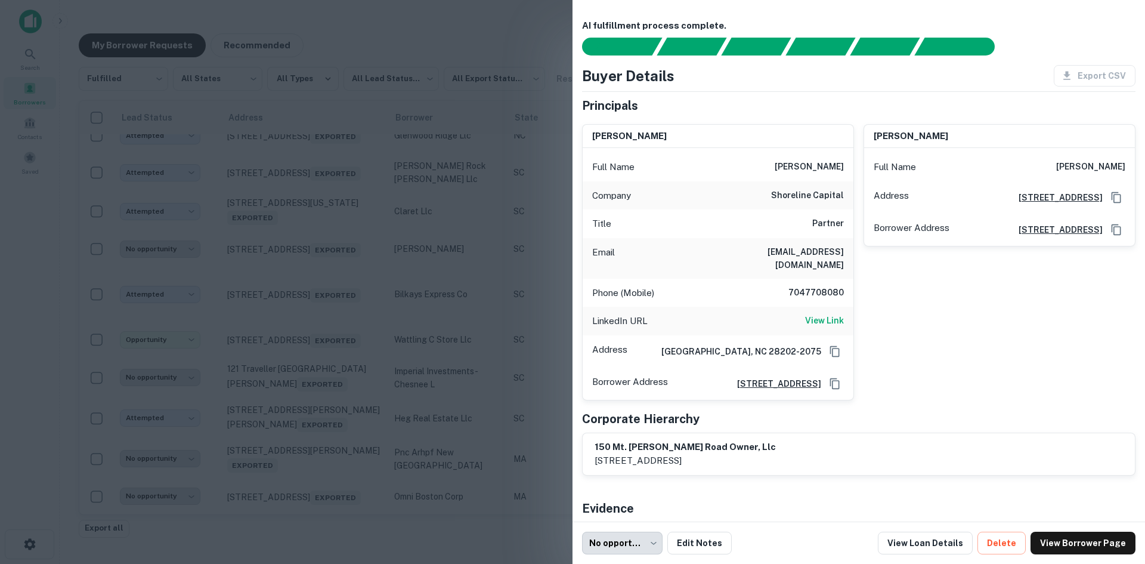
click at [309, 231] on div at bounding box center [572, 282] width 1145 height 564
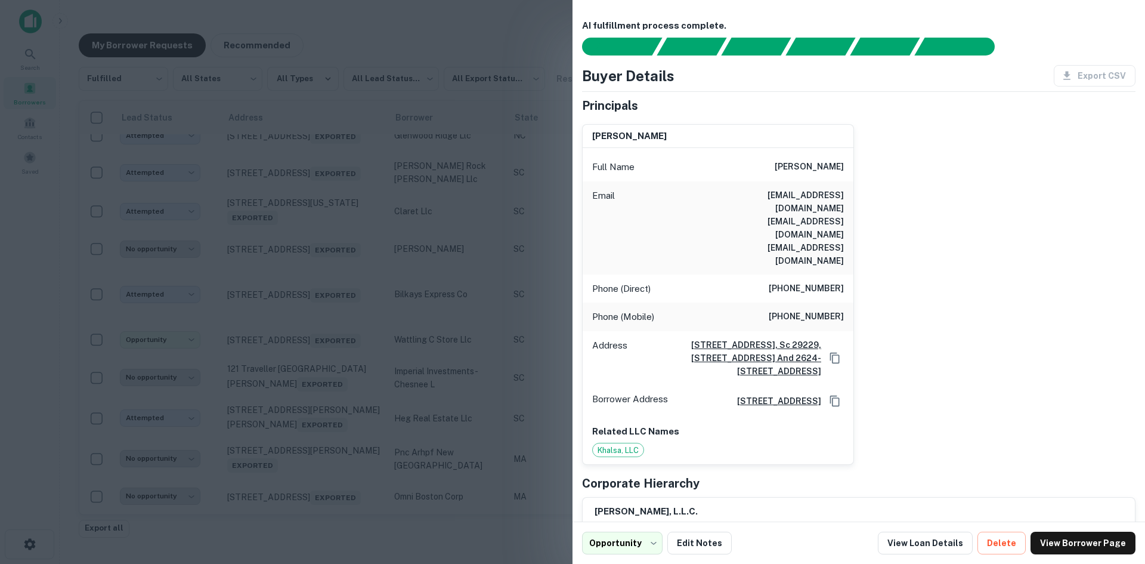
click at [482, 268] on div at bounding box center [572, 282] width 1145 height 564
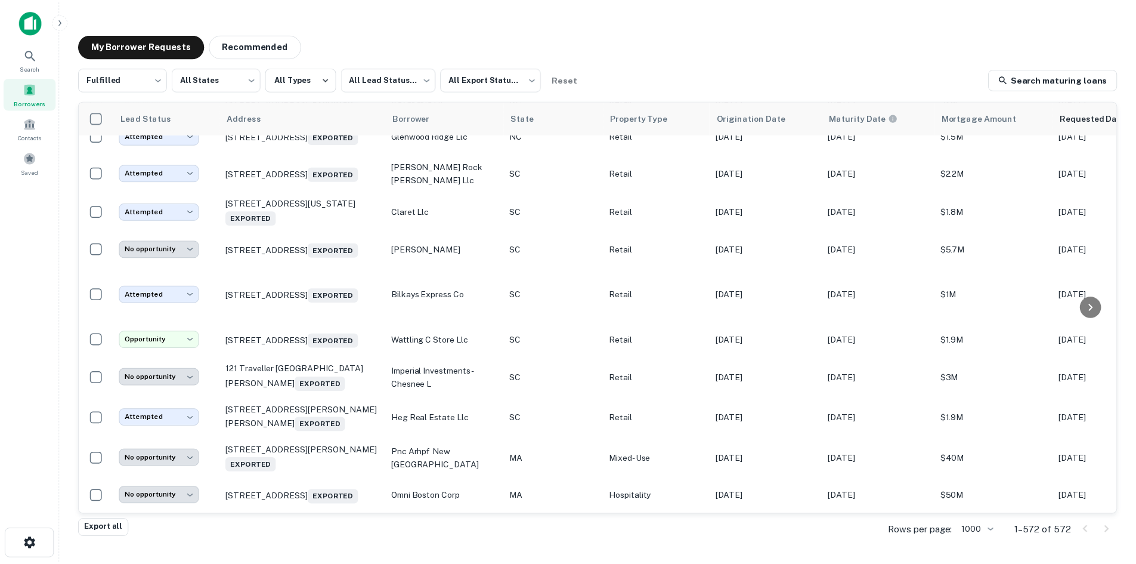
scroll to position [22134, 0]
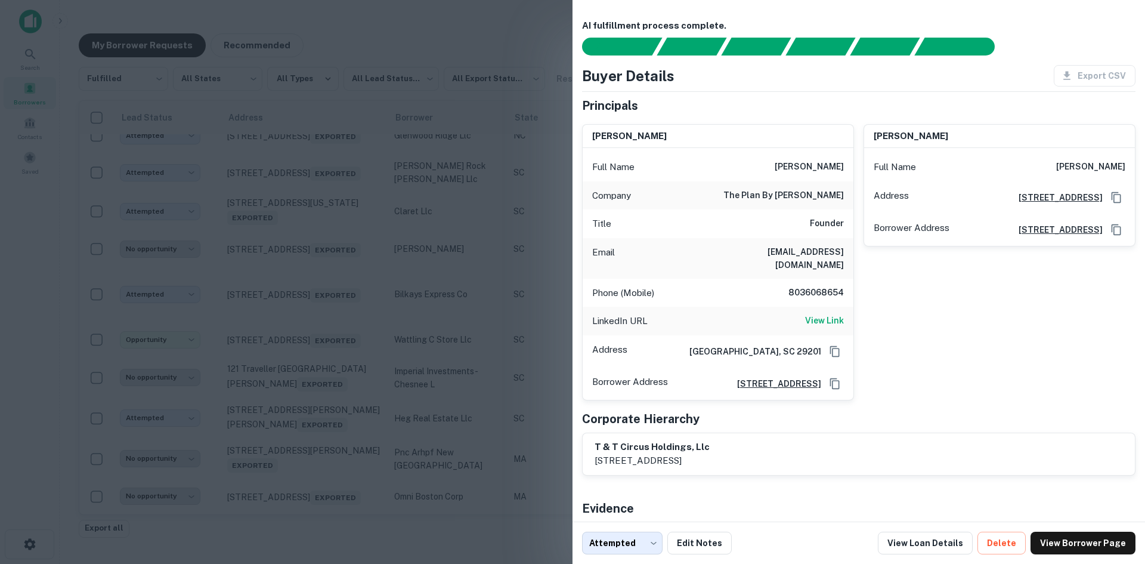
click at [329, 229] on div at bounding box center [572, 282] width 1145 height 564
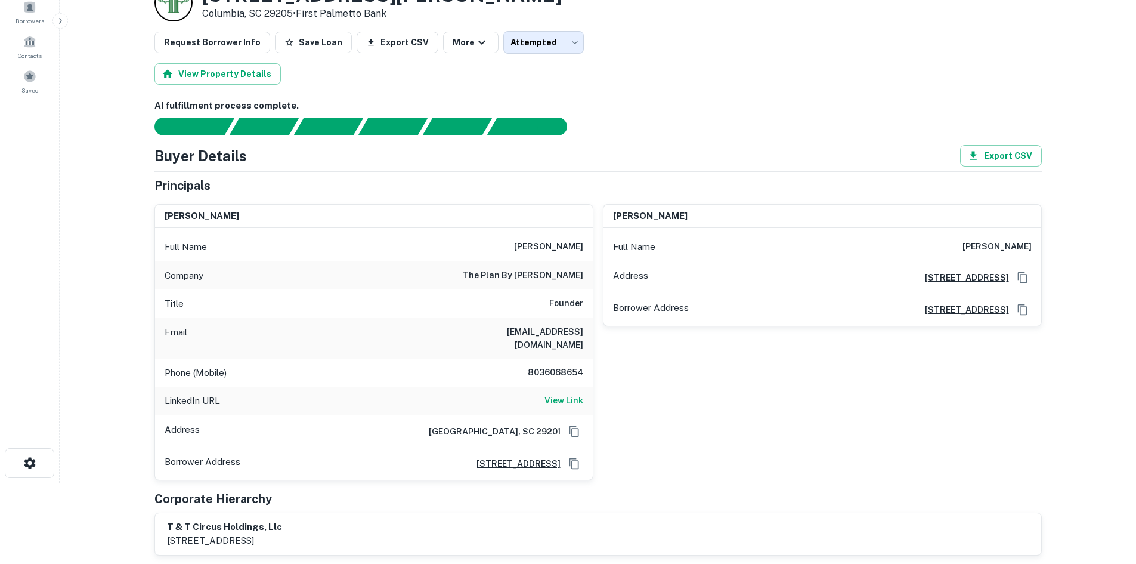
scroll to position [119, 0]
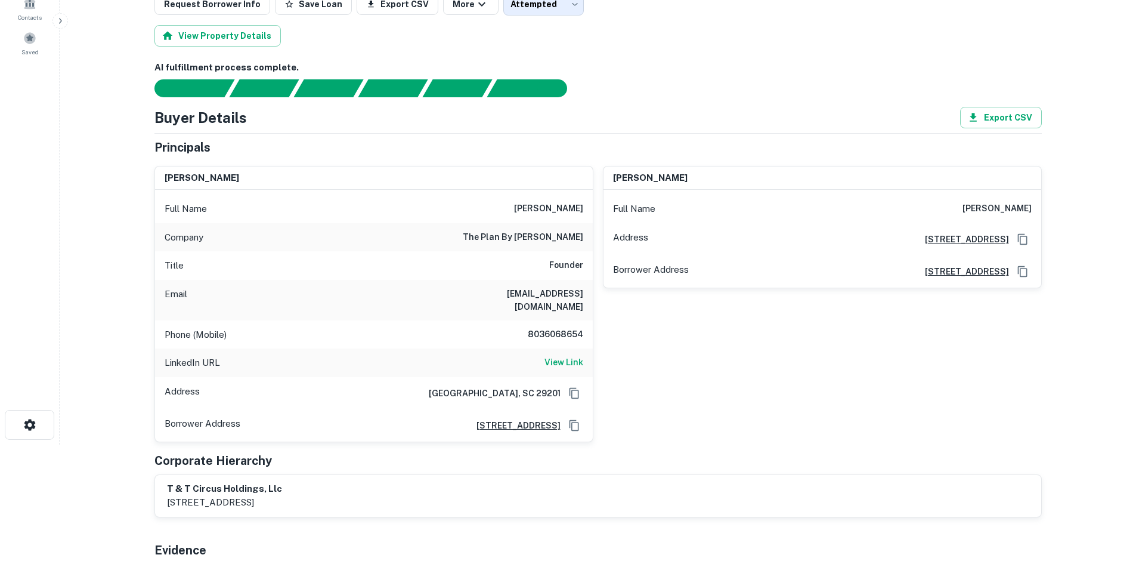
click at [561, 338] on h6 "8036068654" at bounding box center [548, 334] width 72 height 14
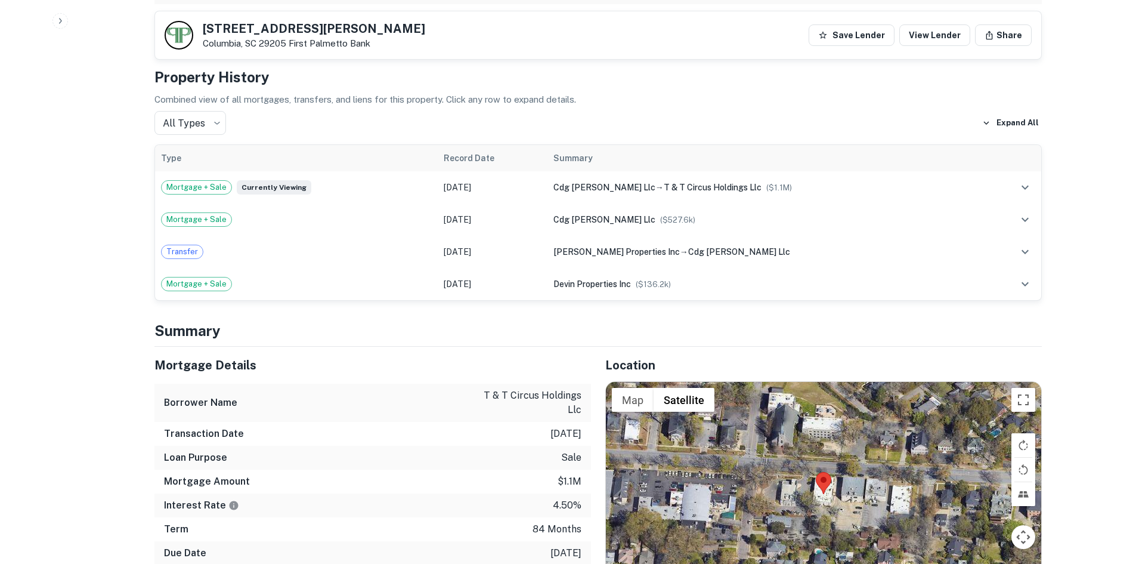
scroll to position [835, 0]
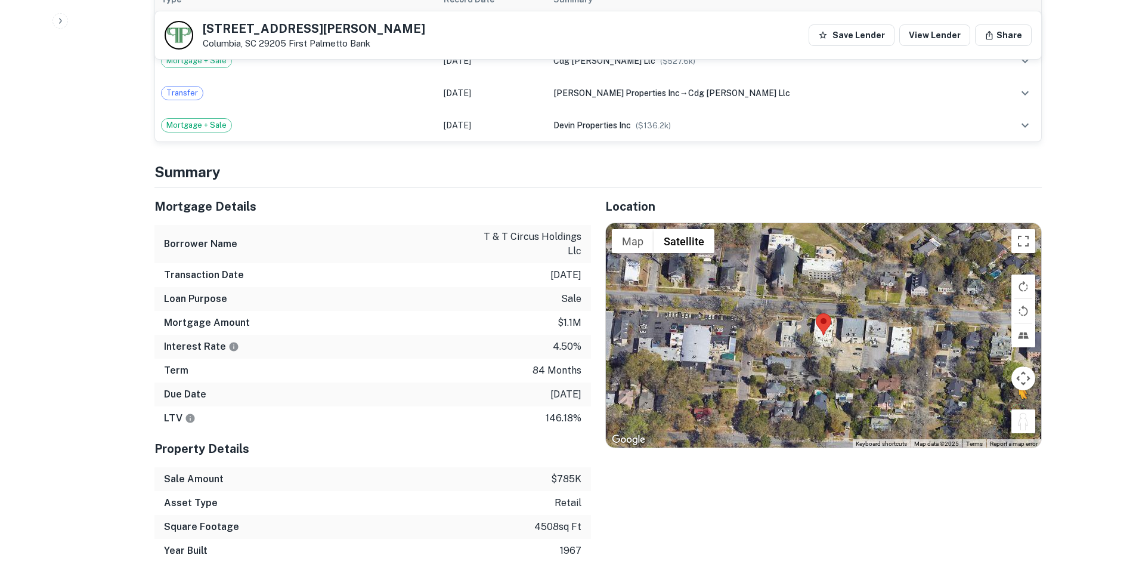
drag, startPoint x: 1029, startPoint y: 431, endPoint x: 984, endPoint y: 386, distance: 63.3
click at [861, 310] on div "To activate drag with keyboard, press Alt + Enter. Once in keyboard drag state,…" at bounding box center [823, 335] width 435 height 224
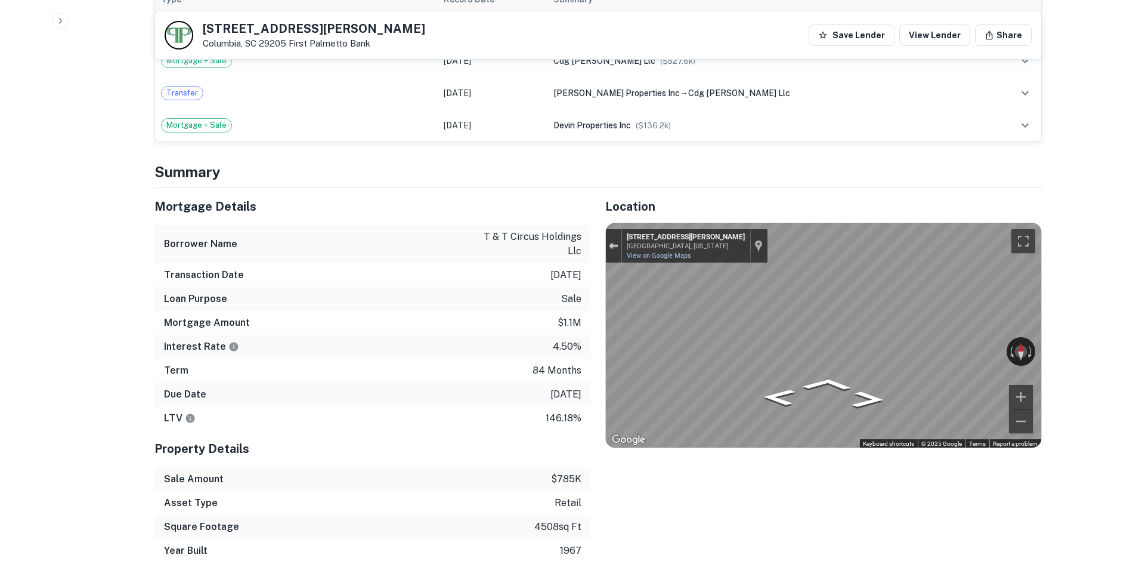
click at [616, 243] on div "Exit the Street View" at bounding box center [613, 245] width 9 height 7
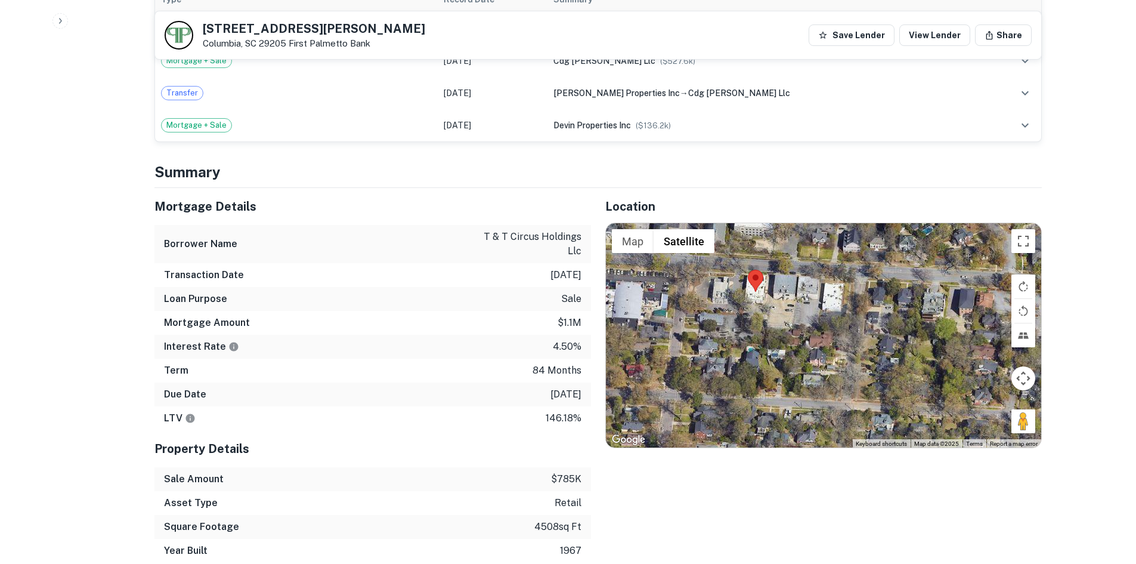
drag, startPoint x: 1035, startPoint y: 423, endPoint x: 1060, endPoint y: 423, distance: 24.5
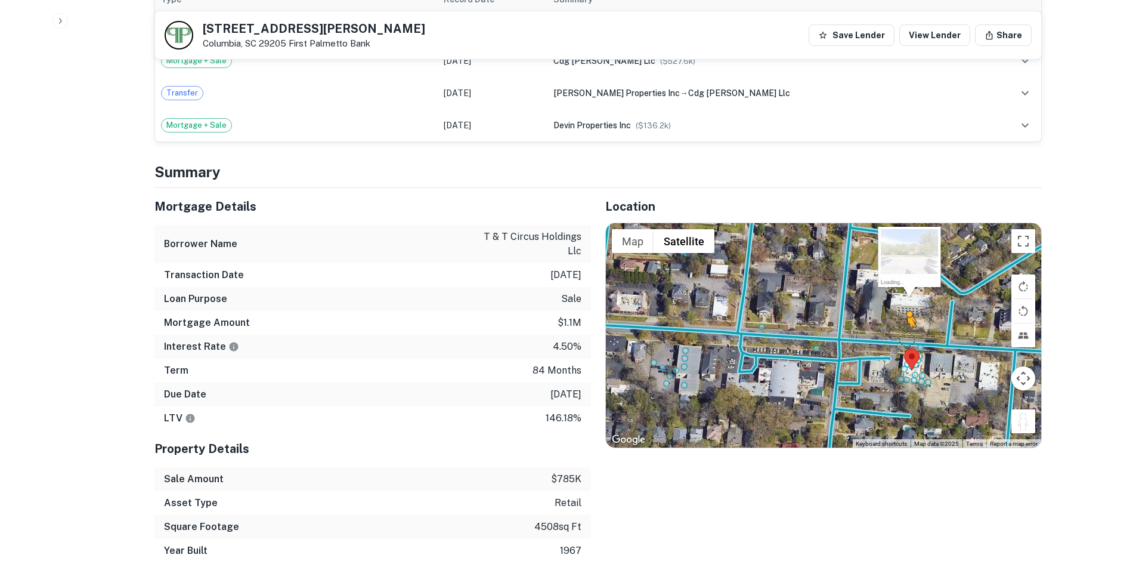
drag, startPoint x: 1018, startPoint y: 417, endPoint x: 905, endPoint y: 335, distance: 139.7
click at [905, 335] on div "To activate drag with keyboard, press Alt + Enter. Once in keyboard drag state,…" at bounding box center [823, 335] width 435 height 224
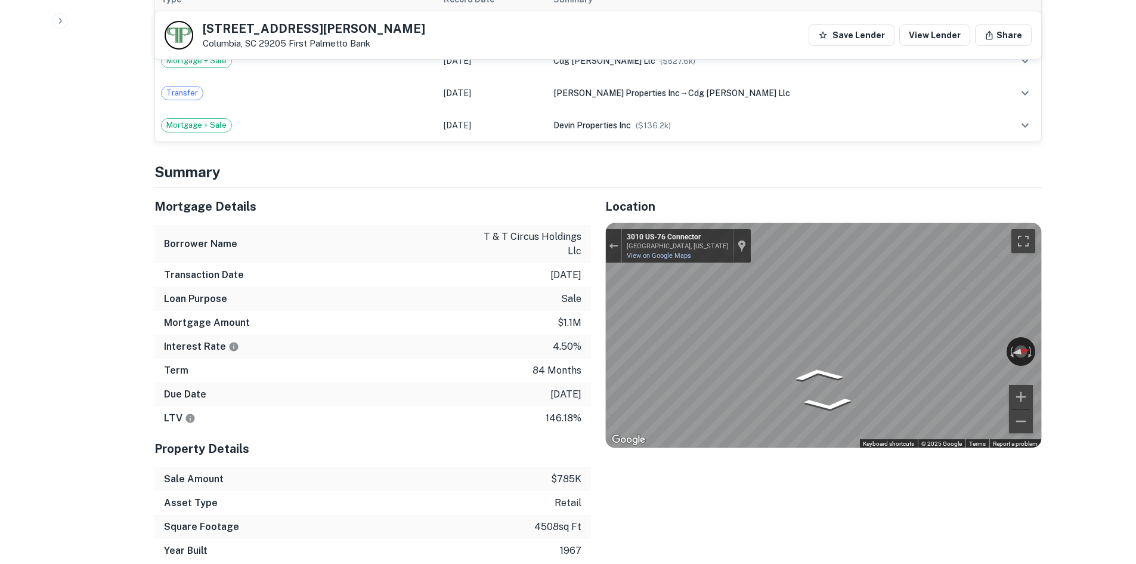
click at [959, 344] on div "← Move left → Move right ↑ Move up ↓ Move down + Zoom in - Zoom out 3010 US-76 …" at bounding box center [823, 335] width 435 height 224
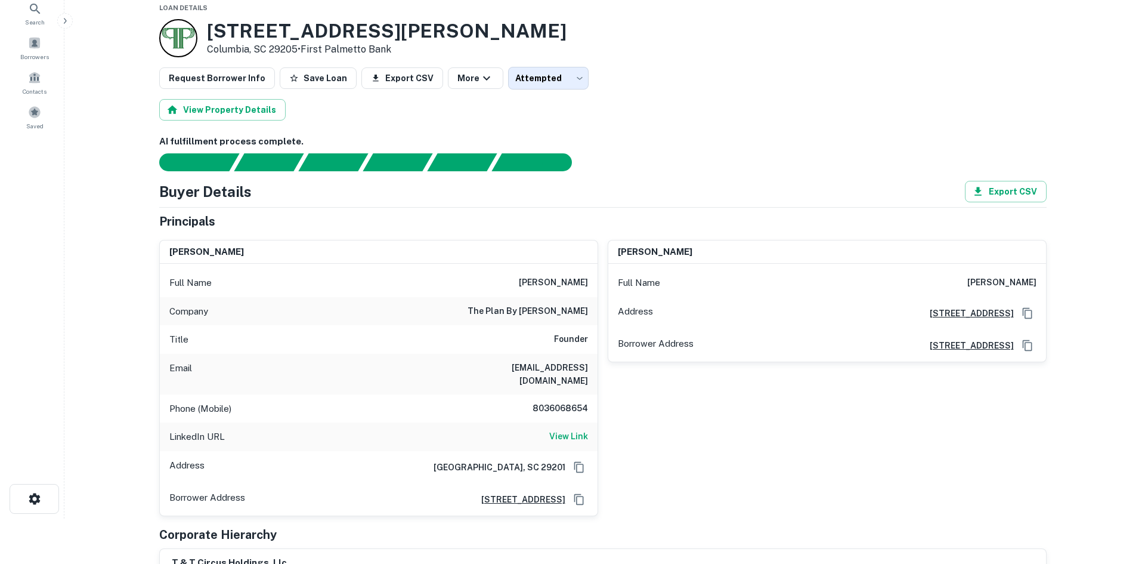
scroll to position [0, 0]
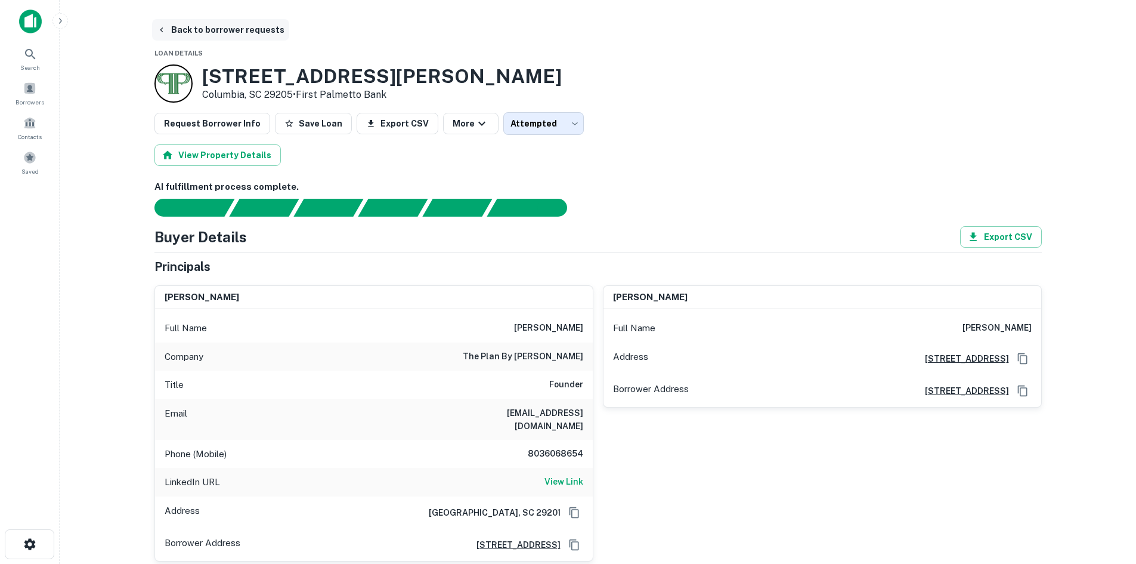
click at [251, 34] on button "Back to borrower requests" at bounding box center [220, 29] width 137 height 21
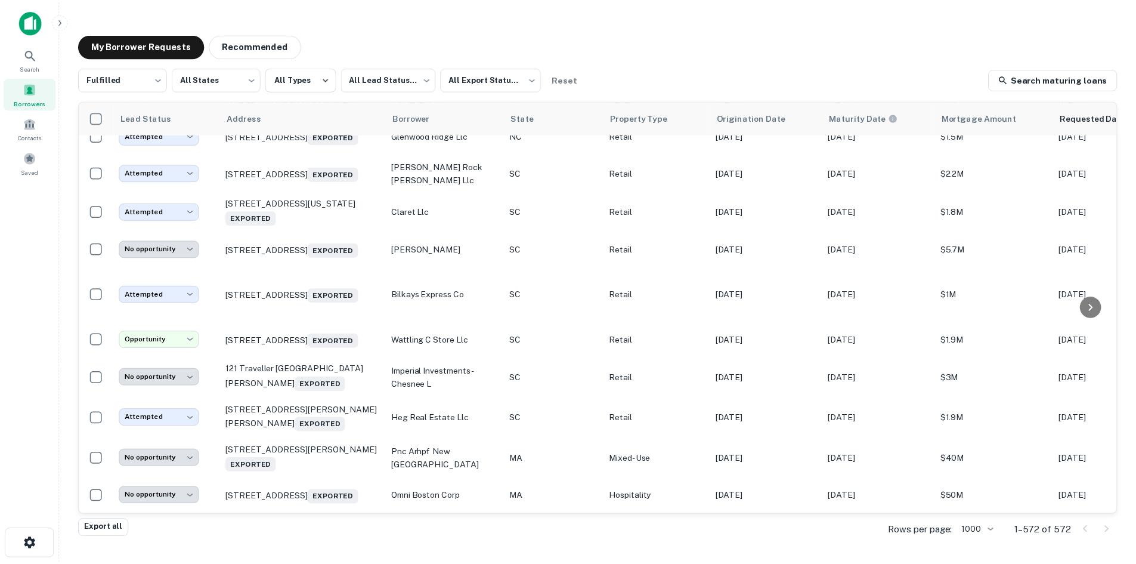
scroll to position [21979, 0]
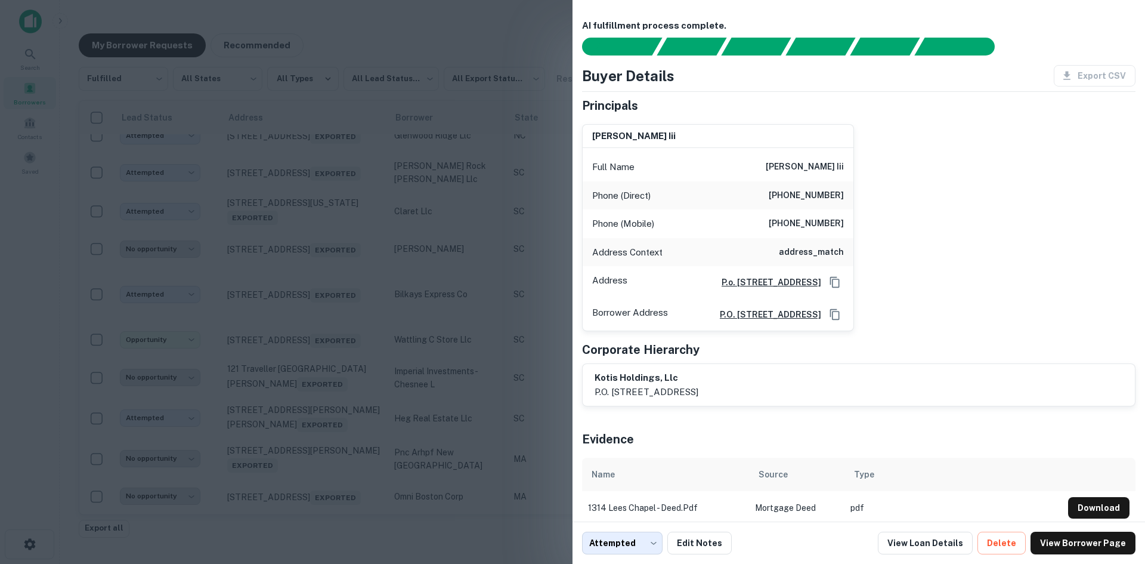
click at [304, 256] on div at bounding box center [572, 282] width 1145 height 564
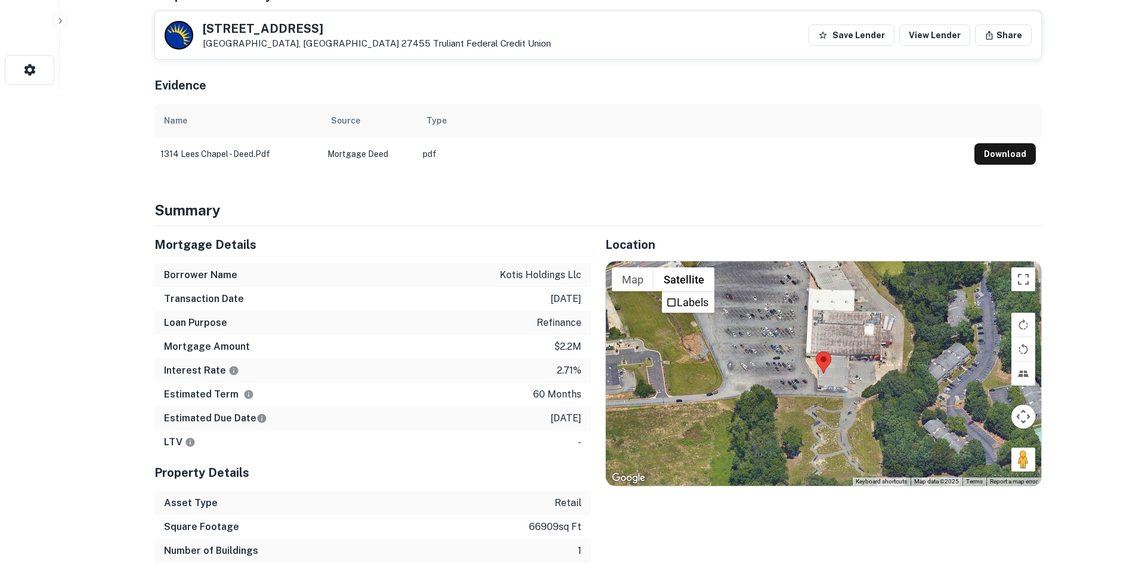
scroll to position [537, 0]
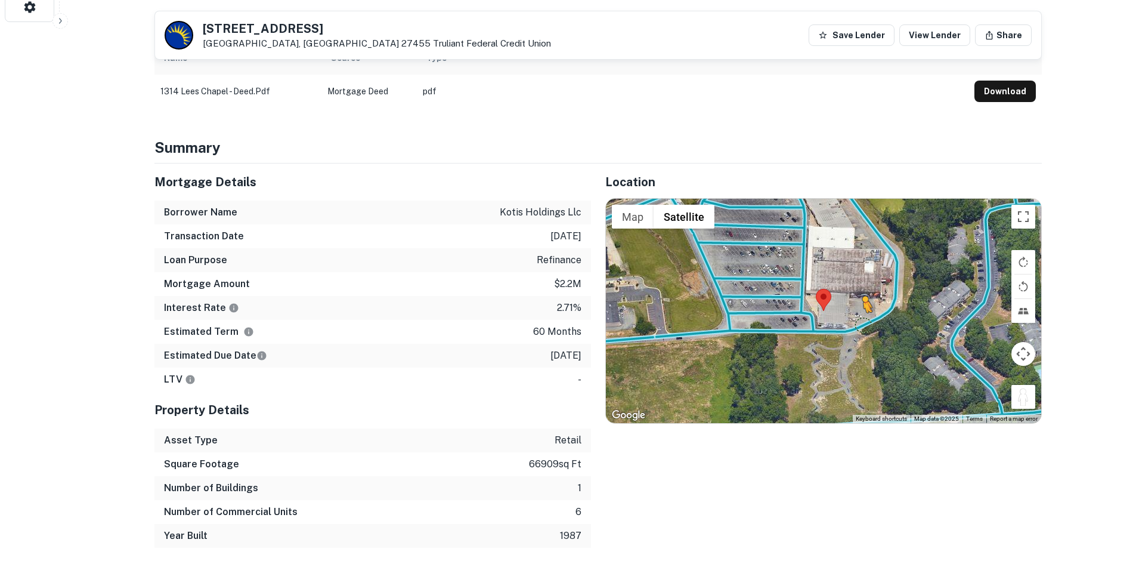
drag, startPoint x: 1017, startPoint y: 404, endPoint x: 860, endPoint y: 323, distance: 176.6
click at [860, 323] on div "To activate drag with keyboard, press Alt + Enter. Once in keyboard drag state,…" at bounding box center [823, 311] width 435 height 224
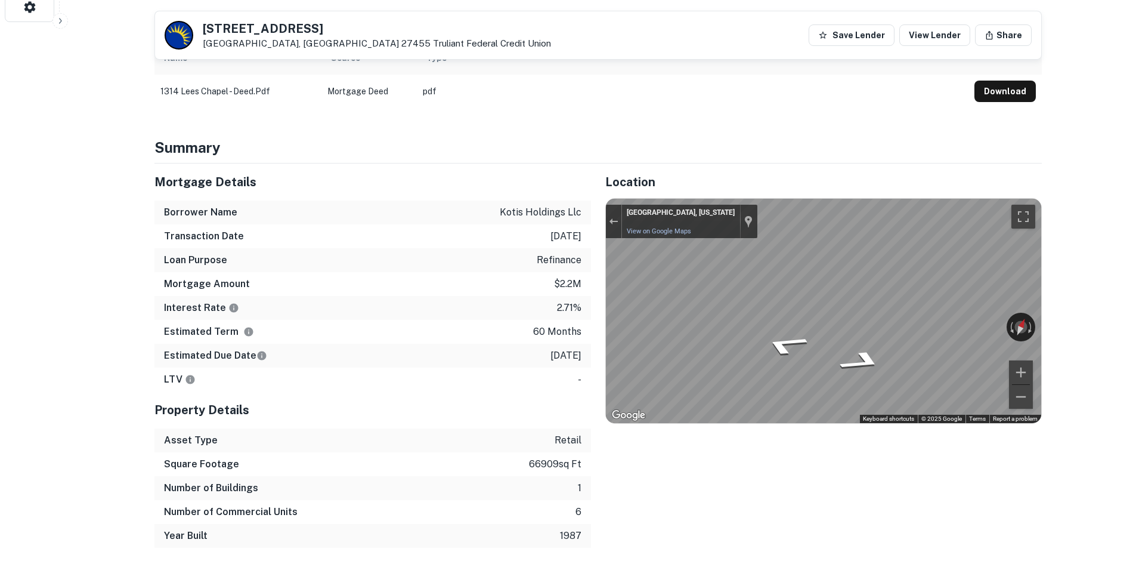
click at [544, 292] on div "Mortgage Details Borrower Name kotis holdings llc Transaction Date 12/29/2020 L…" at bounding box center [591, 355] width 902 height 384
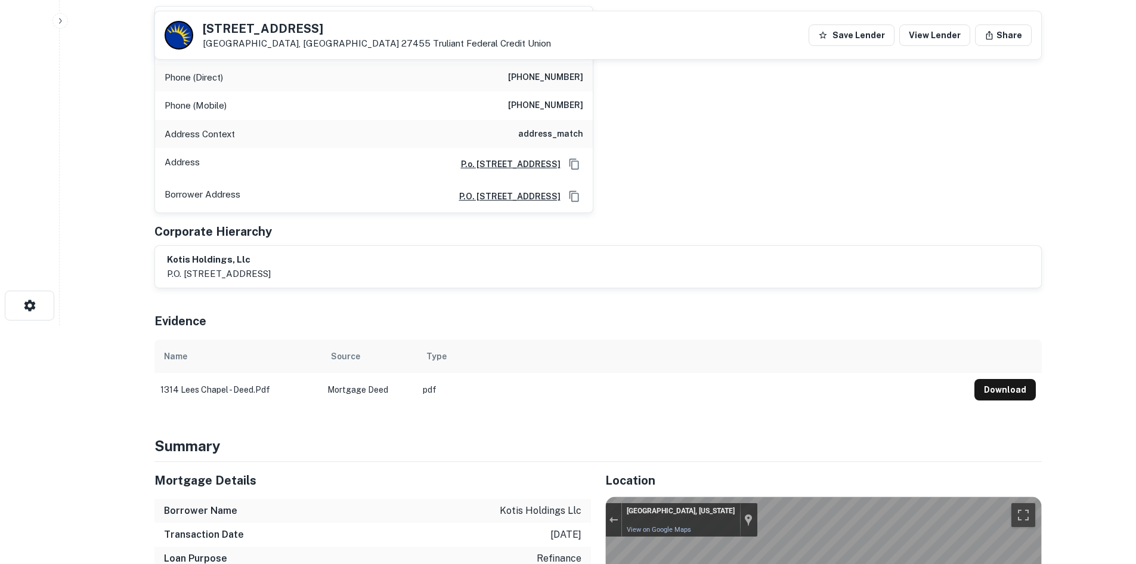
scroll to position [119, 0]
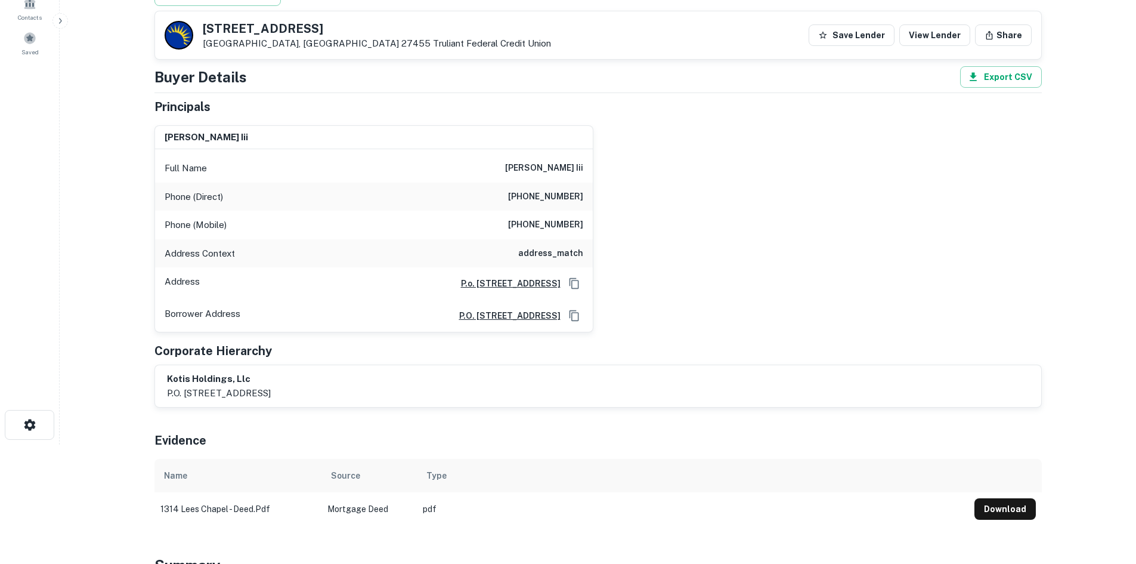
click at [539, 197] on h6 "(843) 449-8136" at bounding box center [545, 197] width 75 height 14
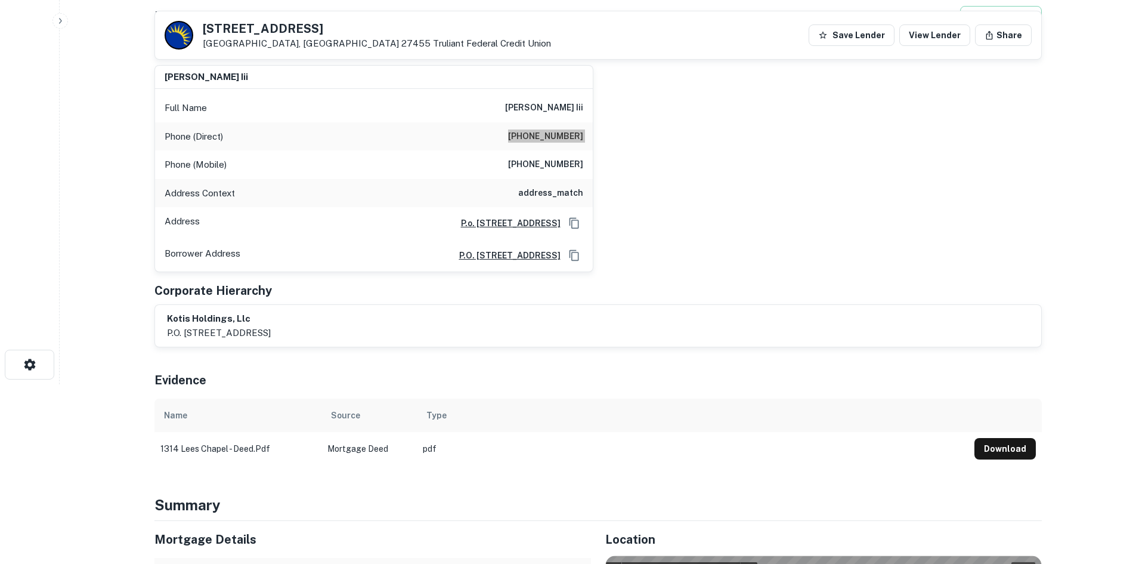
scroll to position [179, 0]
click at [542, 172] on div "Phone (Mobile) (336) 467-2550" at bounding box center [374, 165] width 438 height 29
click at [543, 172] on h6 "(336) 467-2550" at bounding box center [545, 165] width 75 height 14
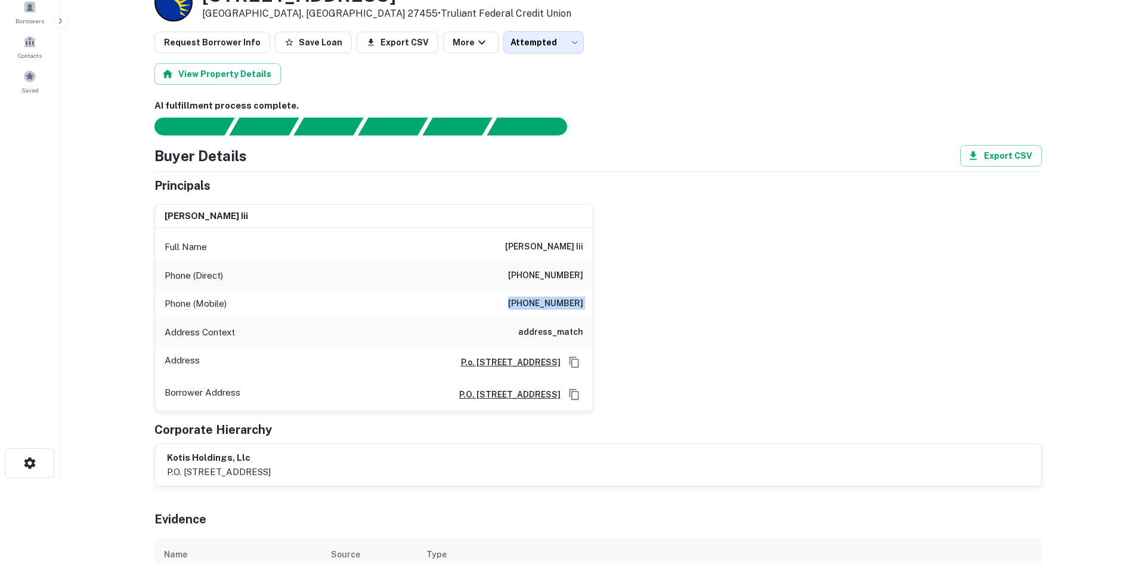
scroll to position [60, 0]
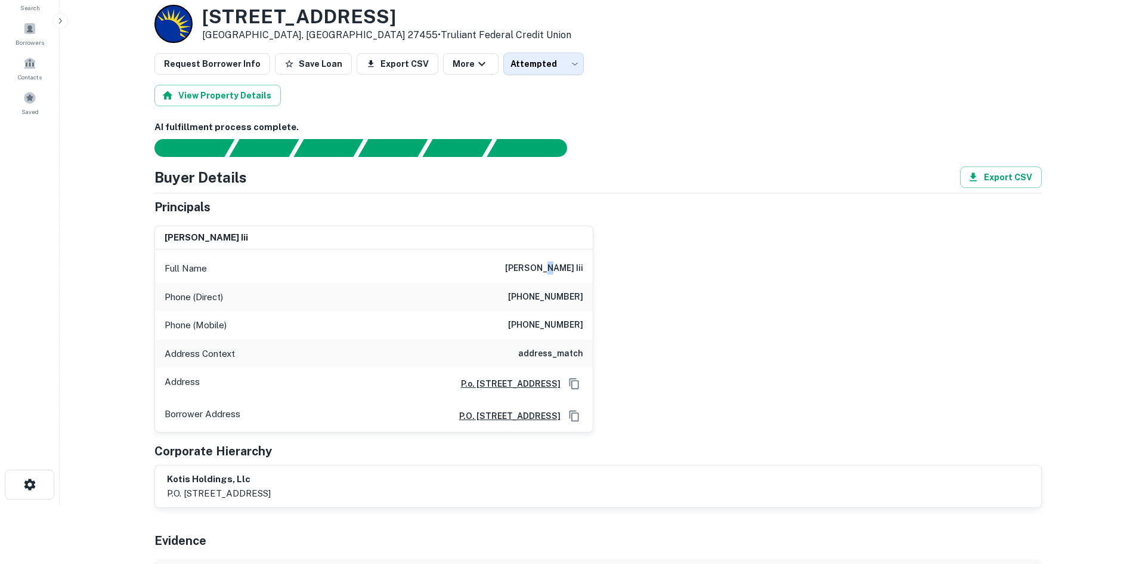
click at [526, 282] on div "Full Name william m. kotis iii" at bounding box center [374, 268] width 438 height 29
click at [524, 286] on div "Phone (Direct) (843) 449-8136" at bounding box center [374, 297] width 438 height 29
click at [533, 262] on h6 "william m. kotis iii" at bounding box center [544, 268] width 78 height 14
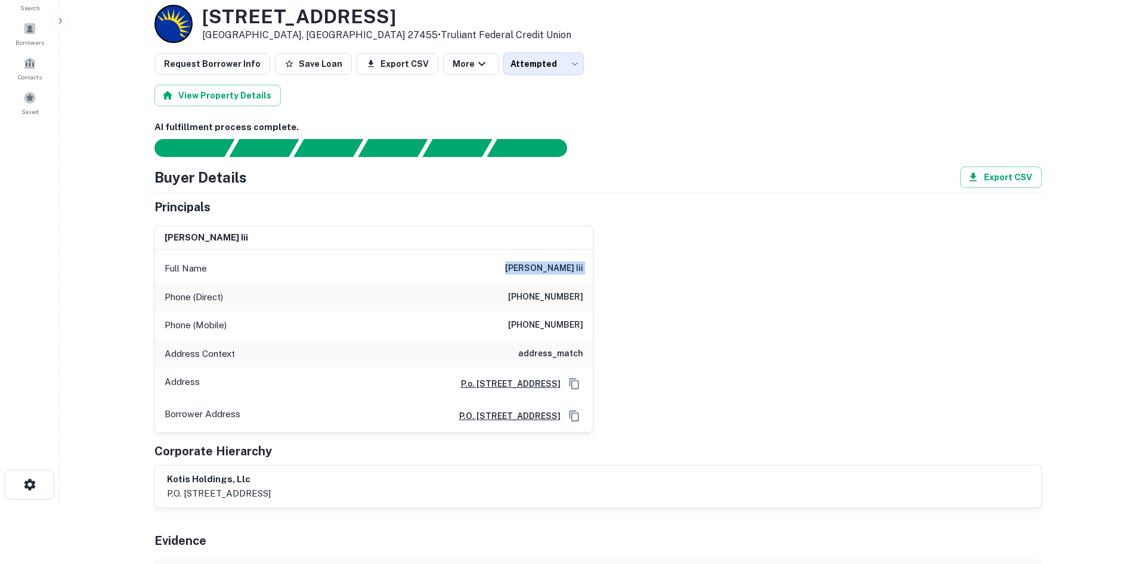
click at [533, 262] on h6 "william m. kotis iii" at bounding box center [544, 268] width 78 height 14
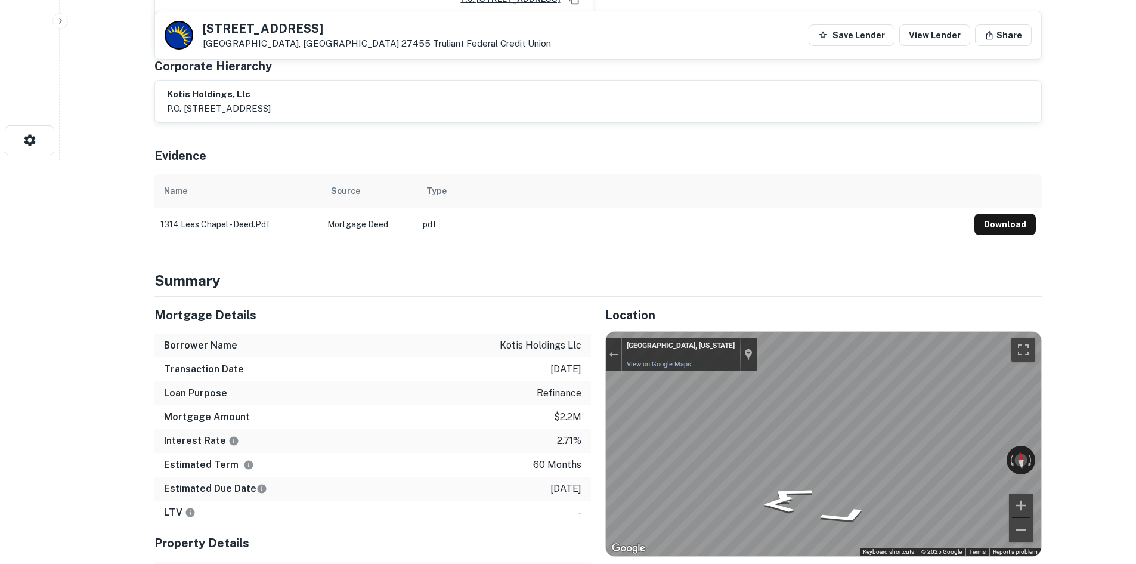
scroll to position [418, 0]
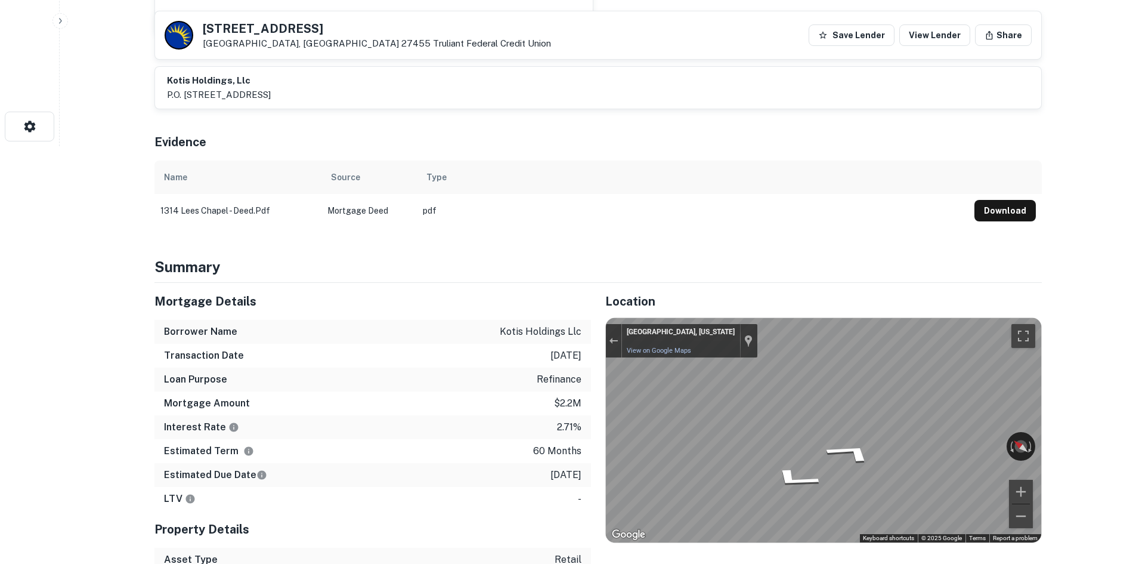
click at [601, 401] on div "Location ← Move left → Move right ↑ Move up ↓ Move down + Zoom in - Zoom out Ho…" at bounding box center [816, 475] width 451 height 384
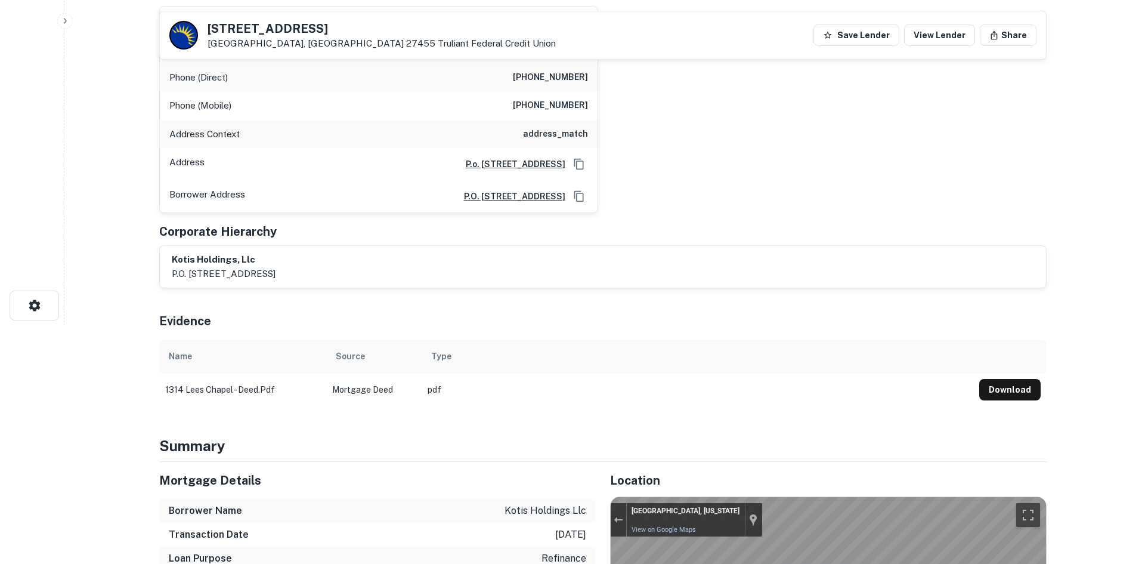
scroll to position [0, 0]
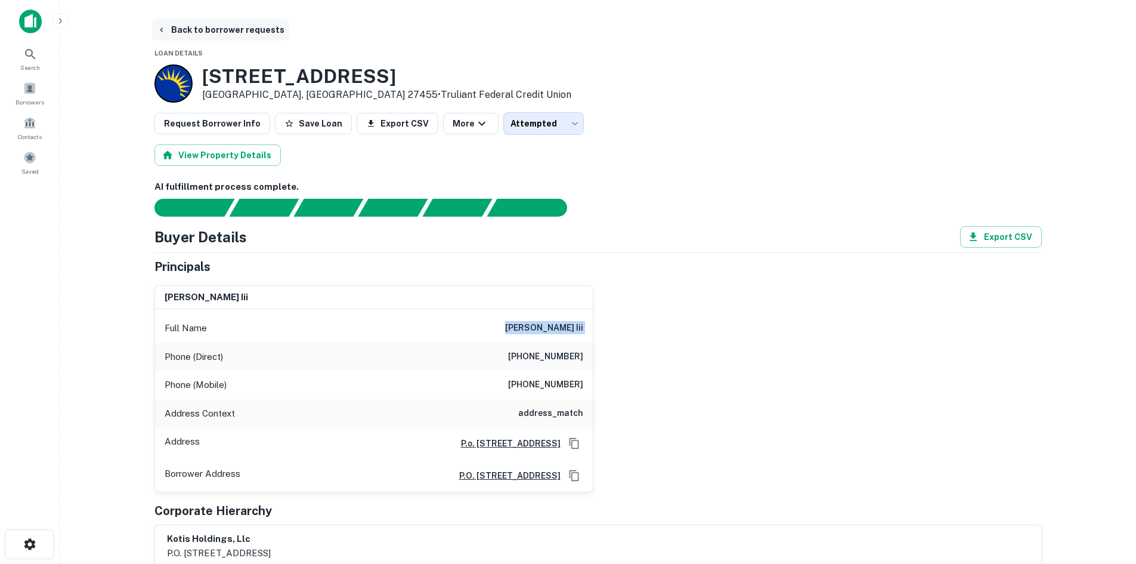
click at [213, 29] on button "Back to borrower requests" at bounding box center [220, 29] width 137 height 21
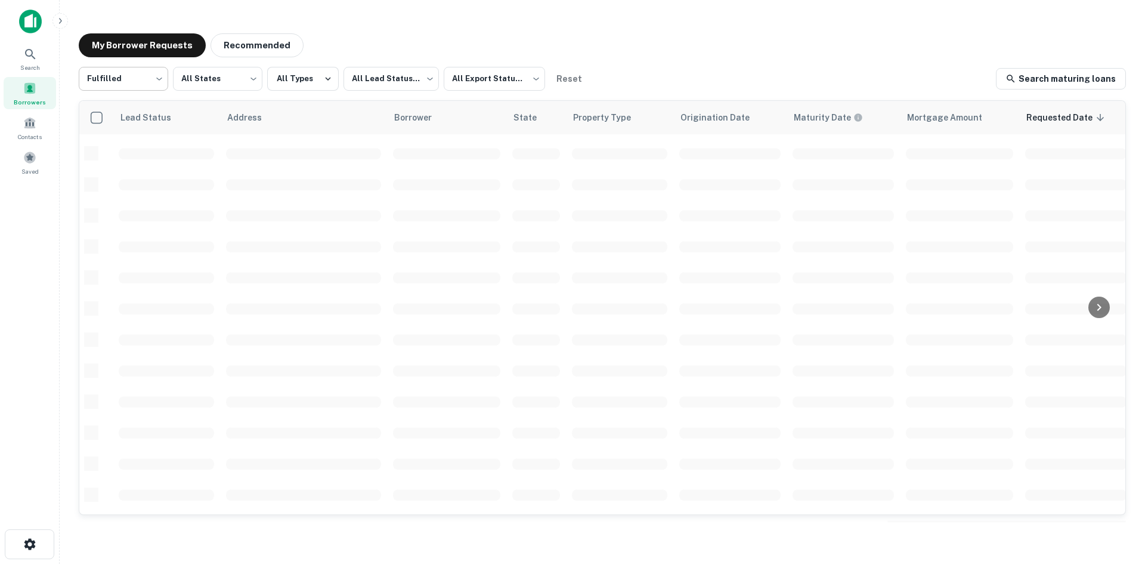
scroll to position [47, 0]
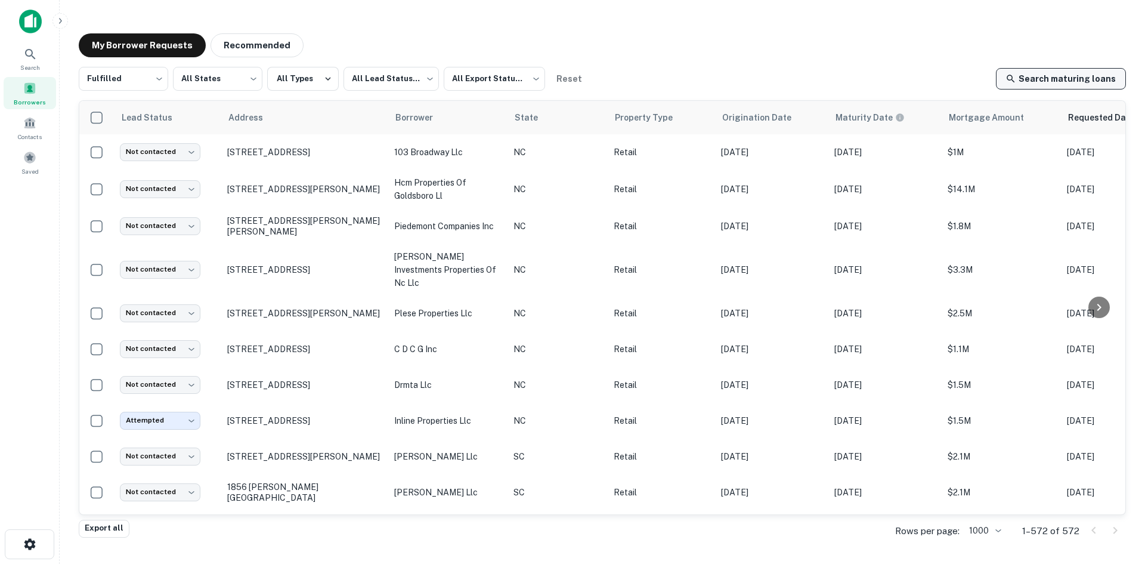
drag, startPoint x: 1118, startPoint y: 120, endPoint x: 1087, endPoint y: 83, distance: 48.3
click at [1112, 205] on div at bounding box center [1099, 307] width 38 height 413
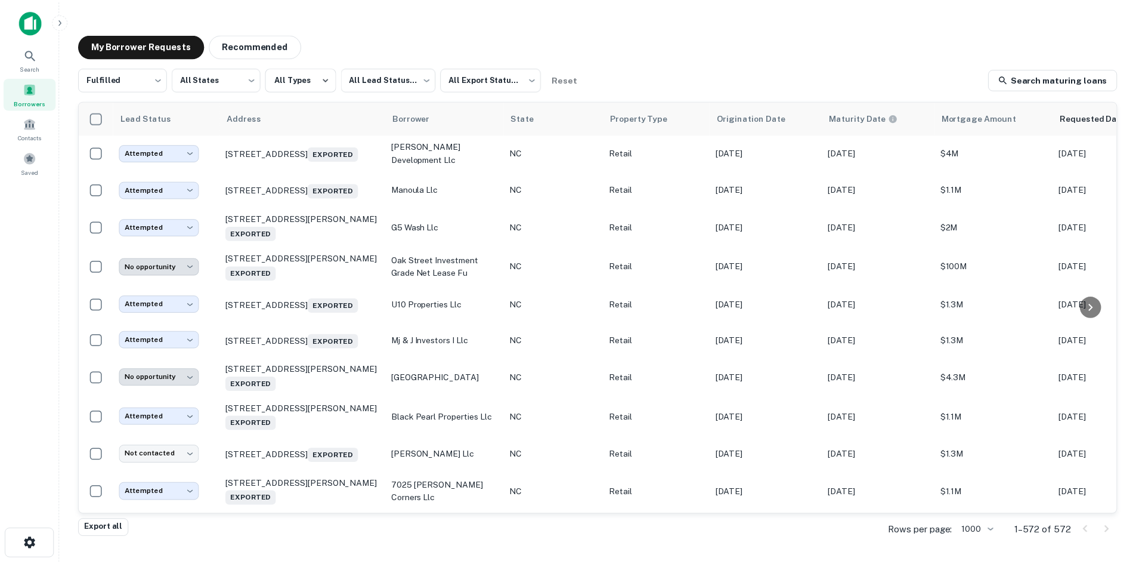
scroll to position [20464, 0]
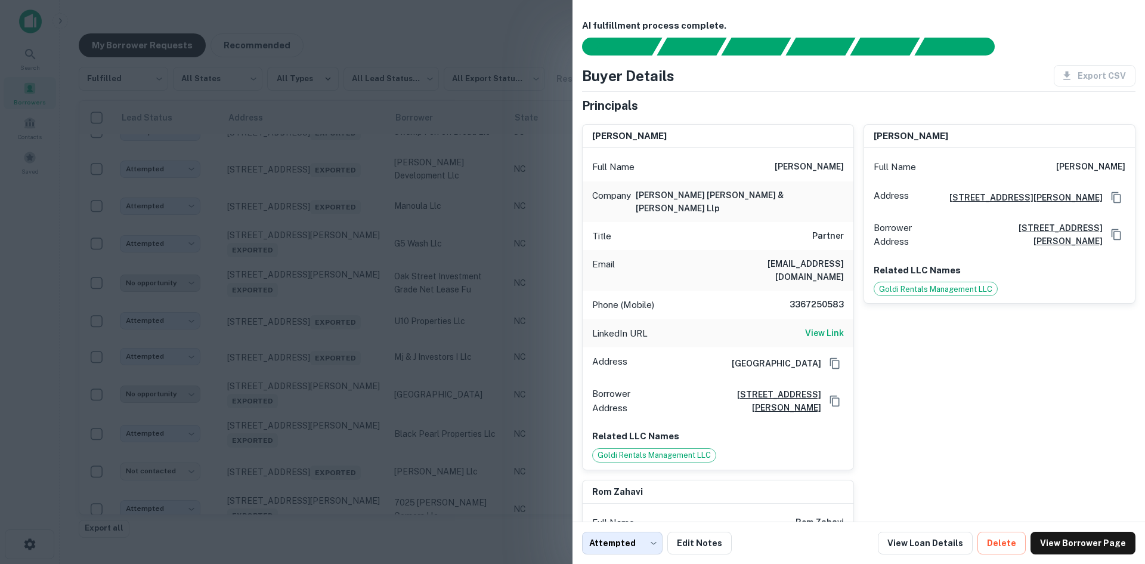
click at [318, 192] on div at bounding box center [572, 282] width 1145 height 564
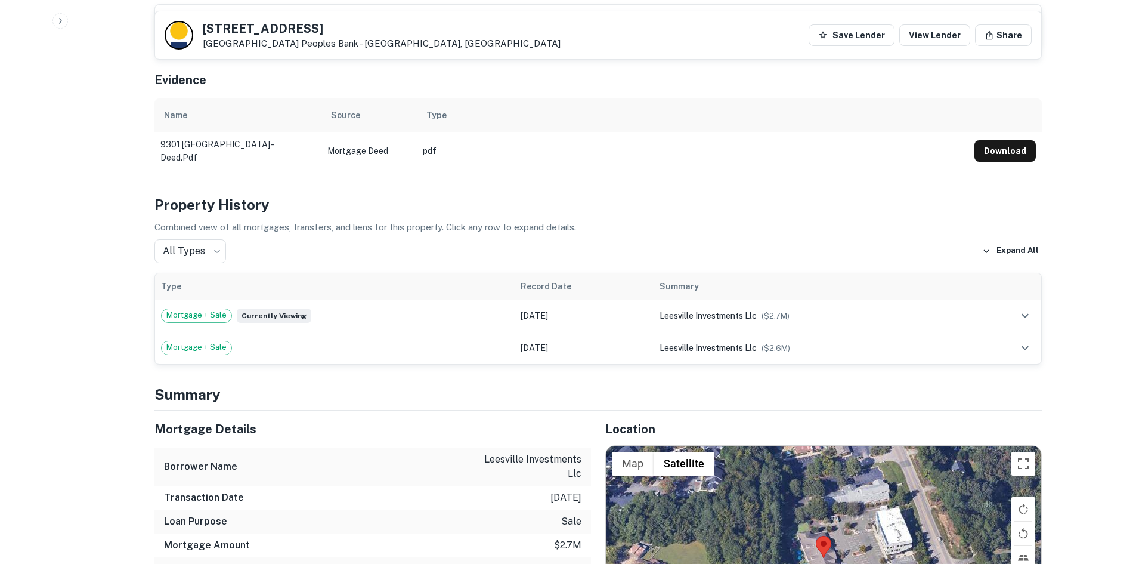
scroll to position [1014, 0]
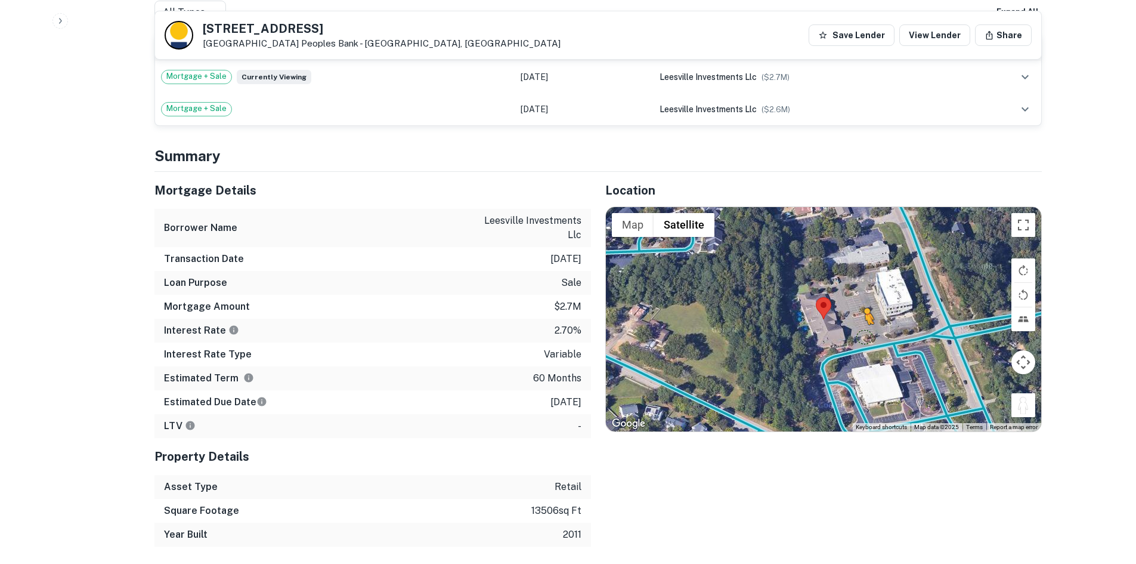
drag, startPoint x: 1026, startPoint y: 393, endPoint x: 868, endPoint y: 330, distance: 170.2
click at [868, 330] on div "To activate drag with keyboard, press Alt + Enter. Once in keyboard drag state,…" at bounding box center [823, 319] width 435 height 224
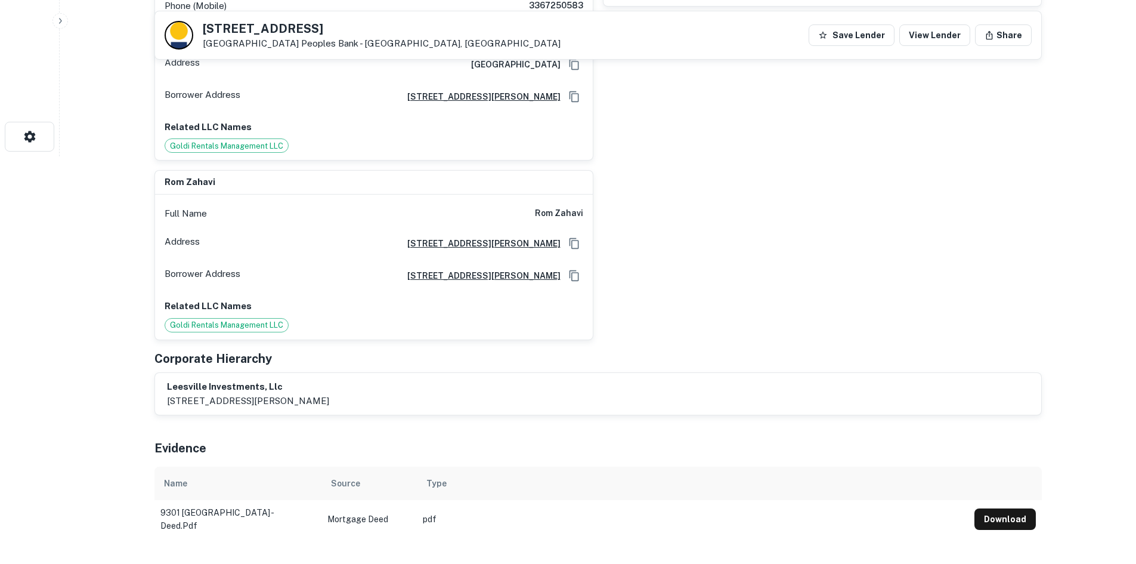
scroll to position [179, 0]
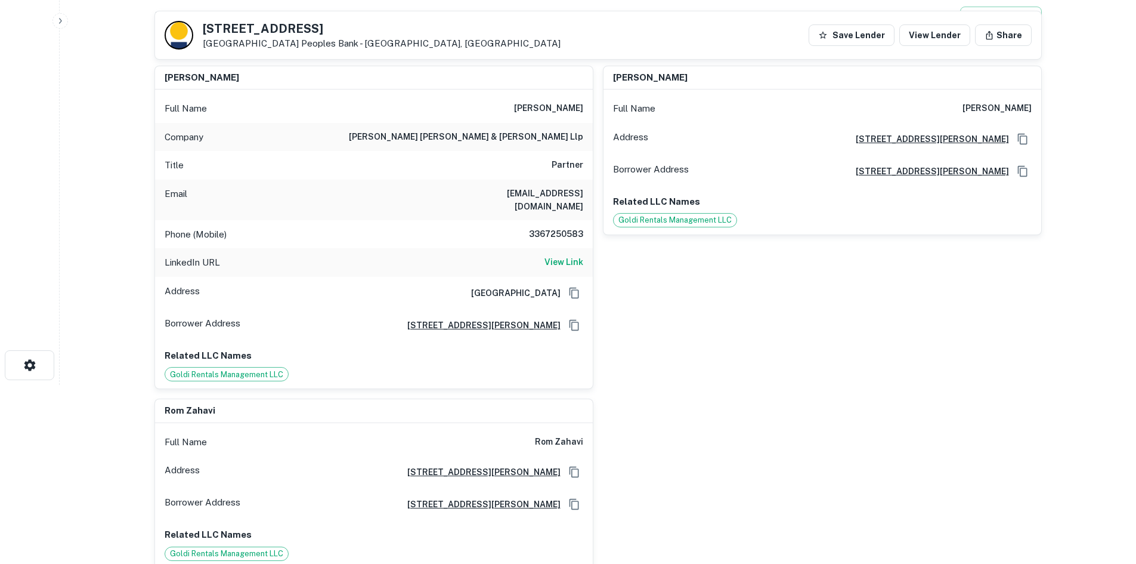
click at [549, 227] on h6 "3367250583" at bounding box center [548, 234] width 72 height 14
copy h6 "3367250583"
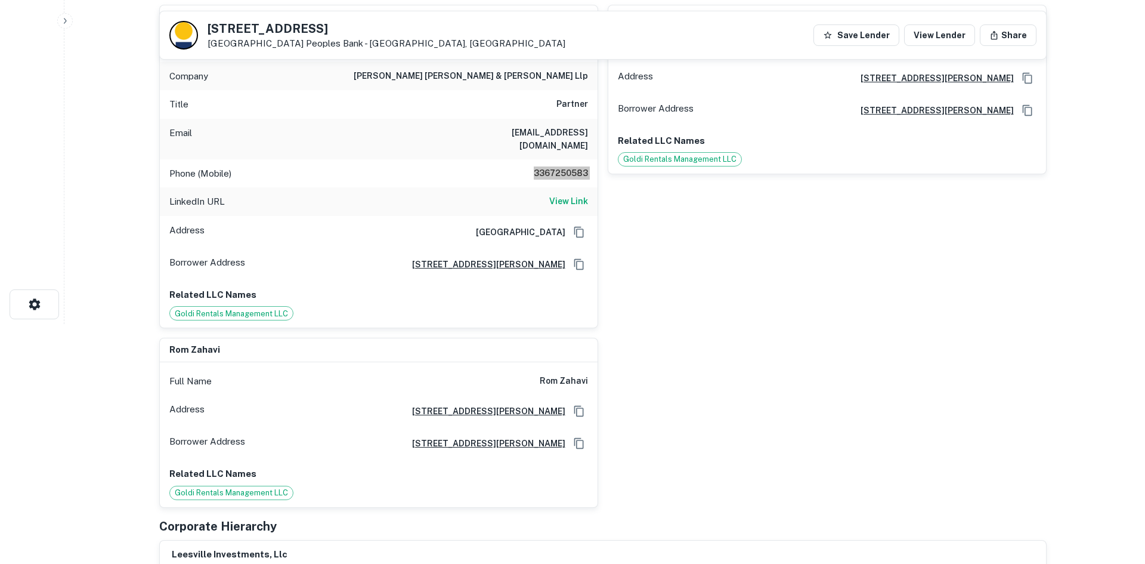
scroll to position [0, 0]
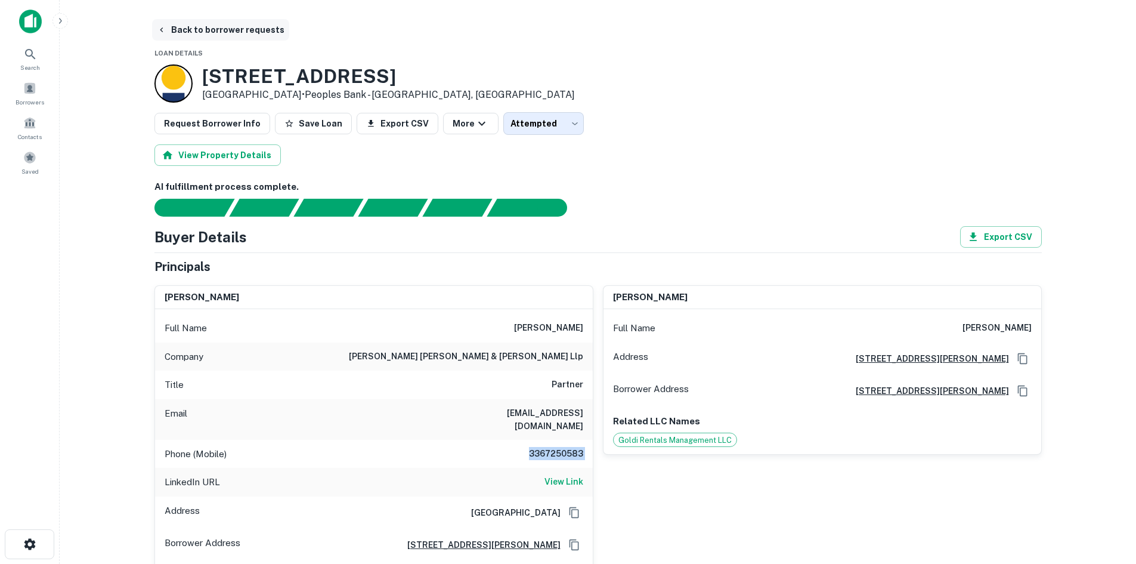
click at [217, 26] on button "Back to borrower requests" at bounding box center [220, 29] width 137 height 21
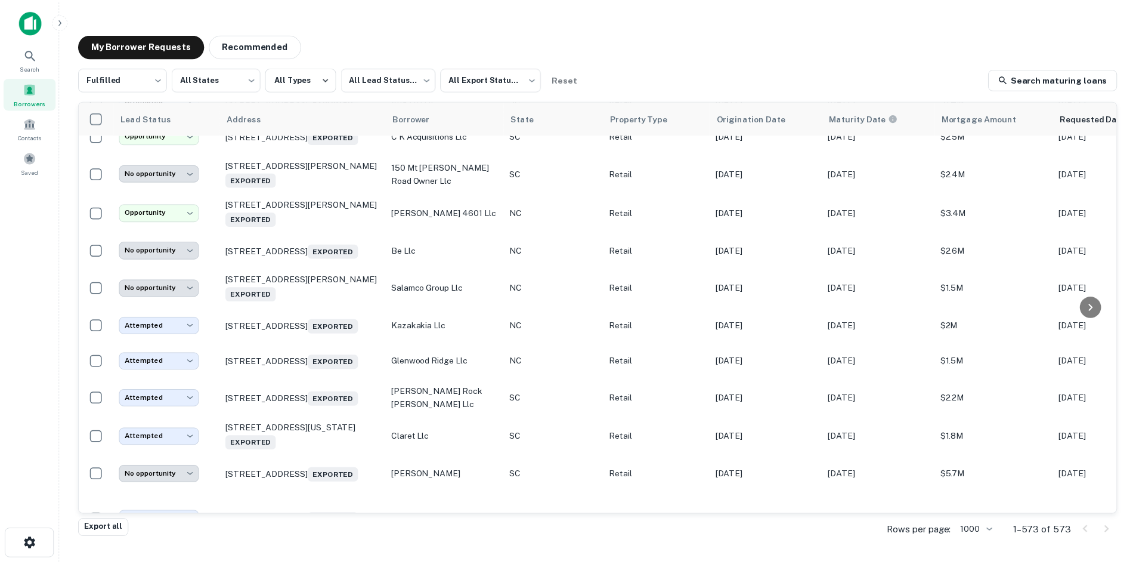
scroll to position [21096, 0]
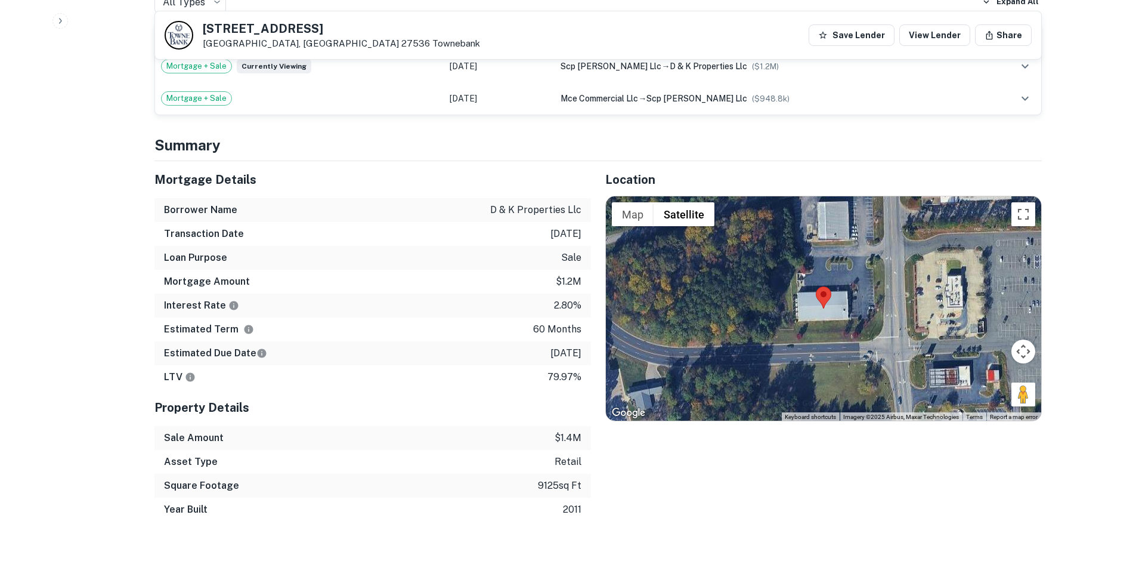
scroll to position [835, 0]
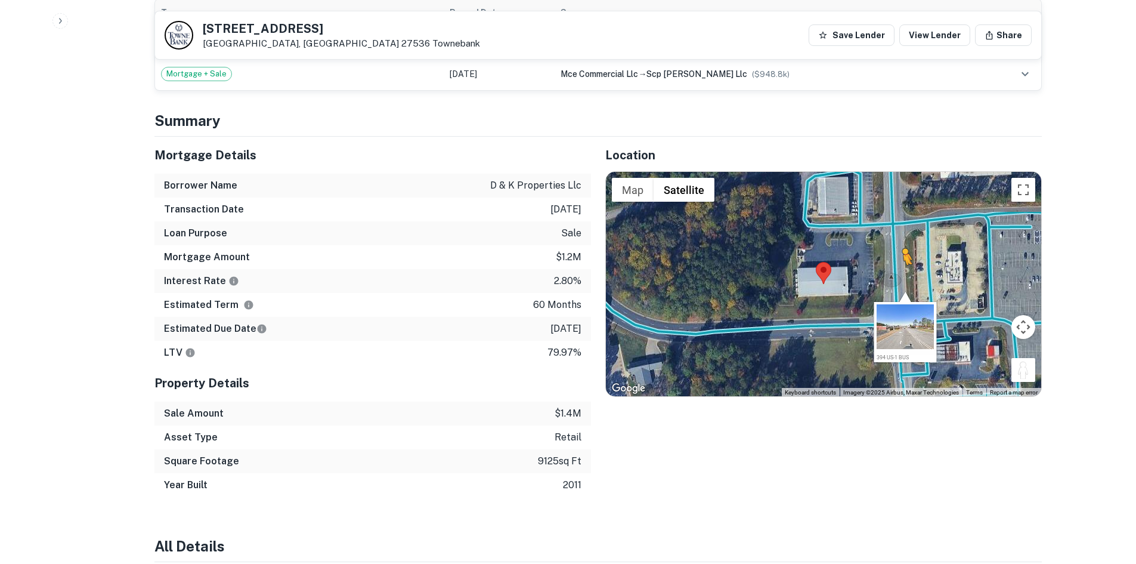
drag, startPoint x: 1025, startPoint y: 344, endPoint x: 899, endPoint y: 253, distance: 154.6
click at [899, 253] on div "To activate drag with keyboard, press Alt + Enter. Once in keyboard drag state,…" at bounding box center [823, 284] width 435 height 224
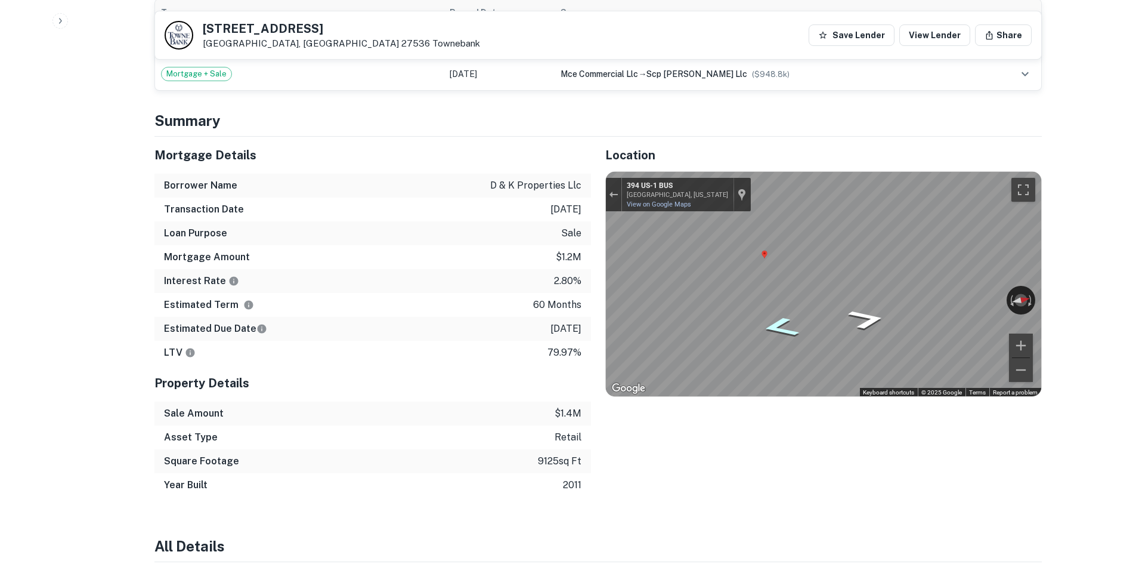
click at [784, 294] on div "Map" at bounding box center [823, 284] width 435 height 224
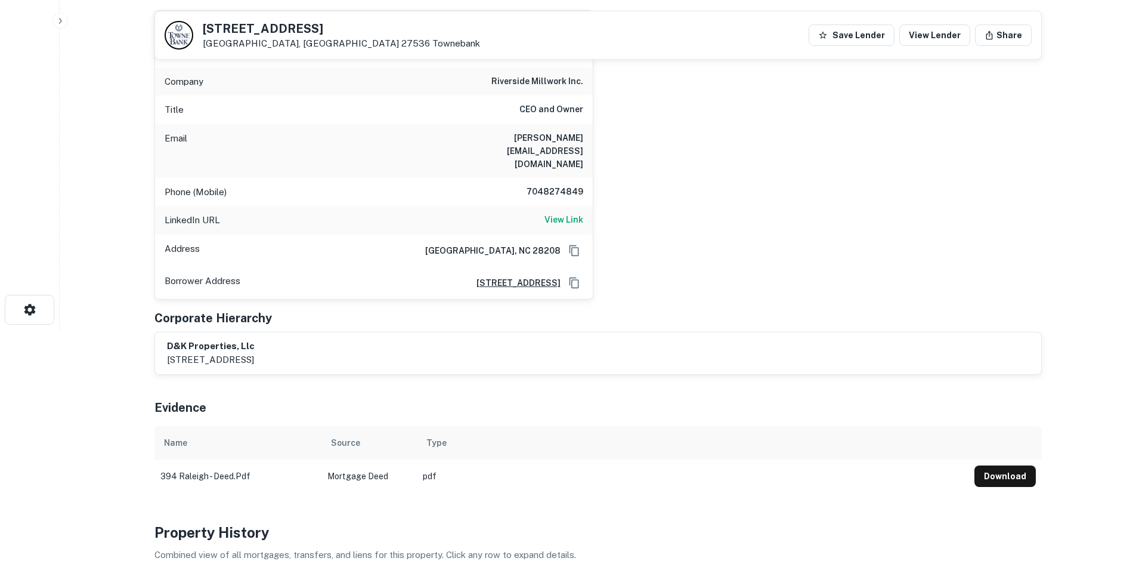
scroll to position [119, 0]
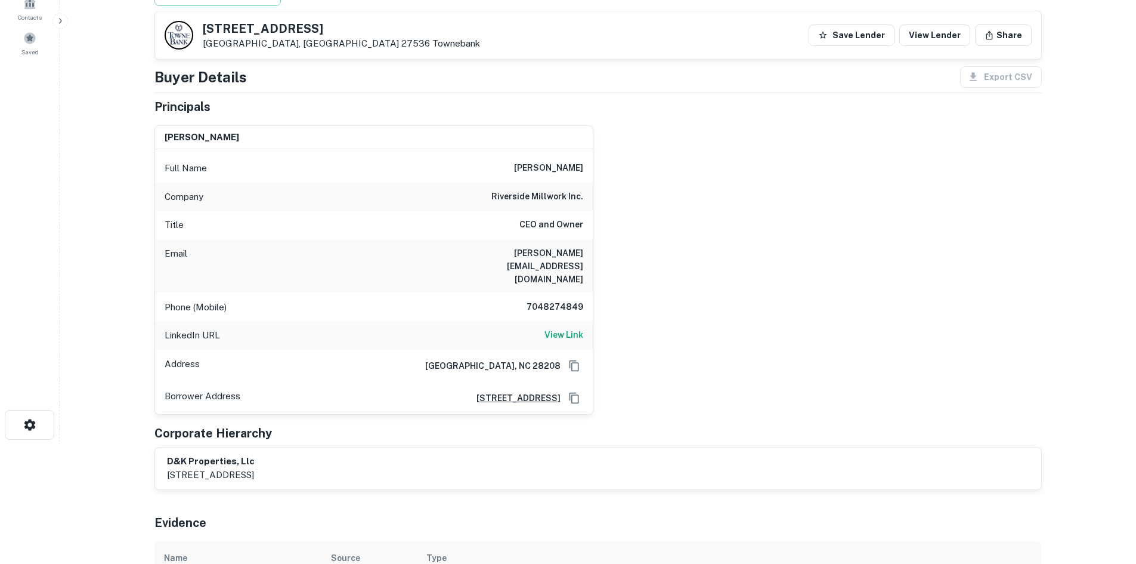
click at [539, 300] on h6 "7048274849" at bounding box center [548, 307] width 72 height 14
copy h6 "7048274849"
click at [551, 321] on div "LinkedIn URL View Link" at bounding box center [374, 335] width 438 height 29
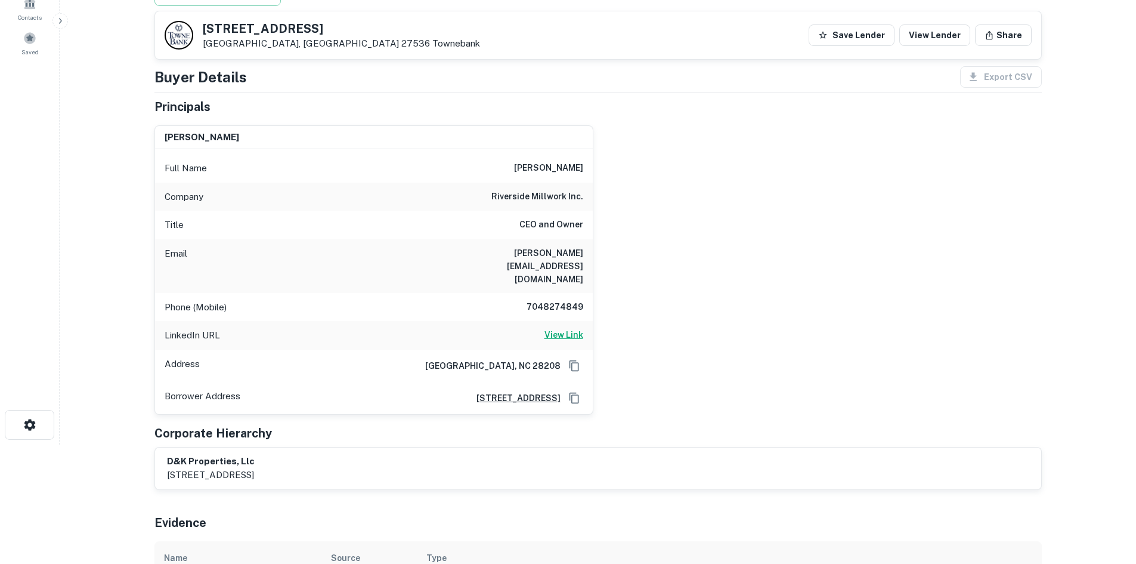
click at [565, 328] on h6 "View Link" at bounding box center [564, 334] width 39 height 13
click at [538, 256] on h6 "kevin@riversidemillwork.com" at bounding box center [511, 265] width 143 height 39
copy h6 "kevin@riversidemillwork.com"
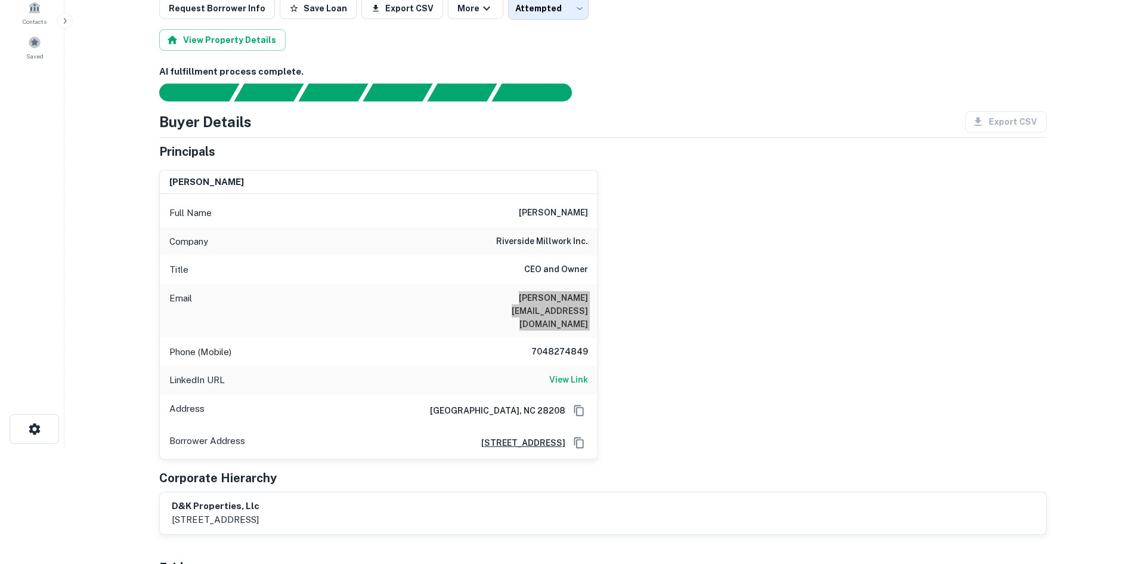
scroll to position [0, 0]
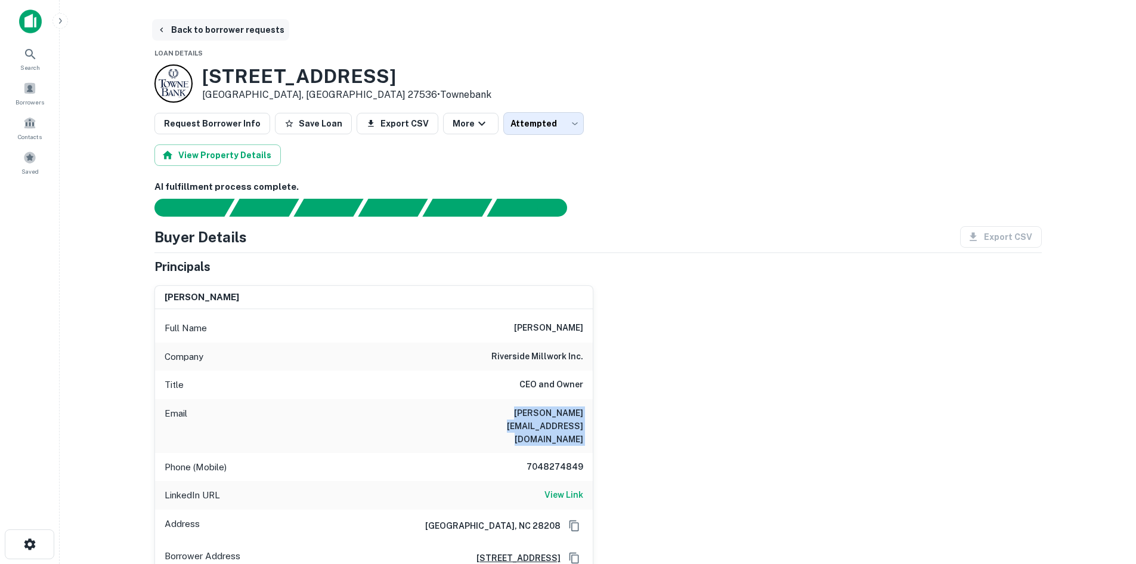
click at [248, 33] on button "Back to borrower requests" at bounding box center [220, 29] width 137 height 21
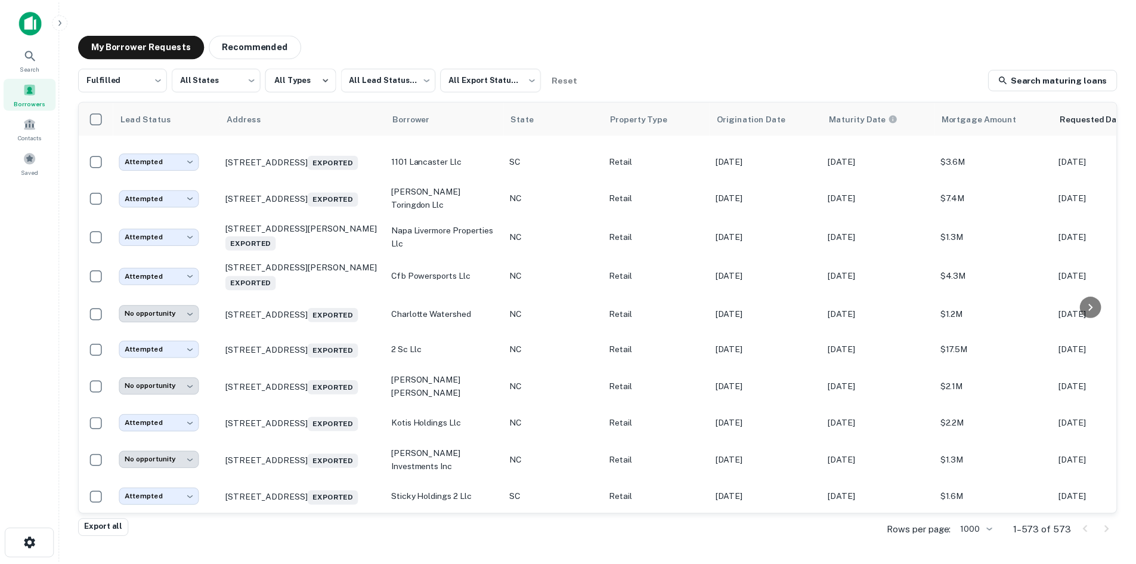
scroll to position [20858, 0]
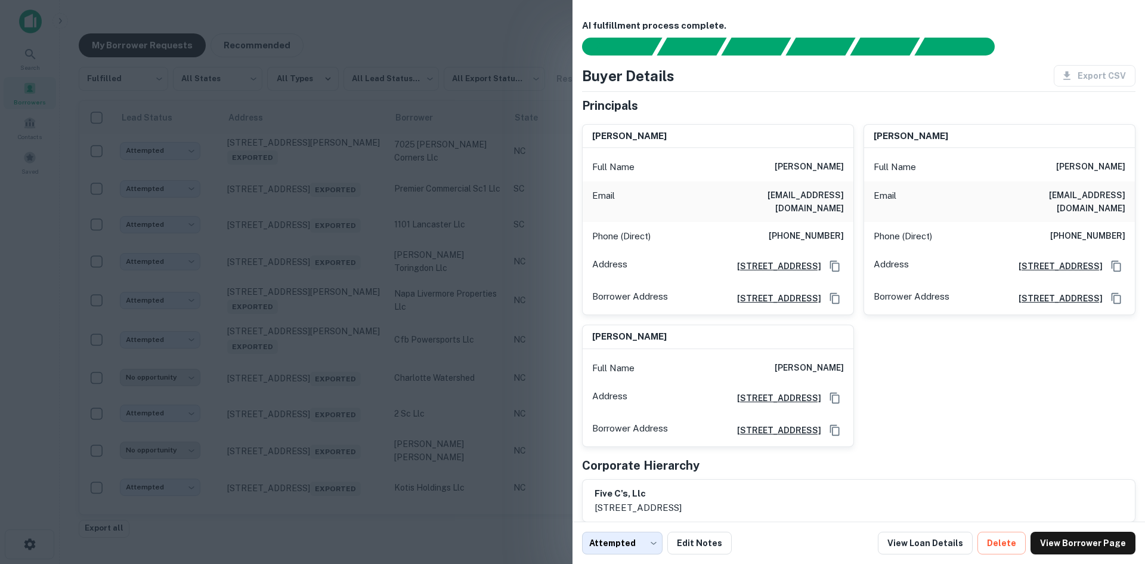
click at [296, 313] on div at bounding box center [572, 282] width 1145 height 564
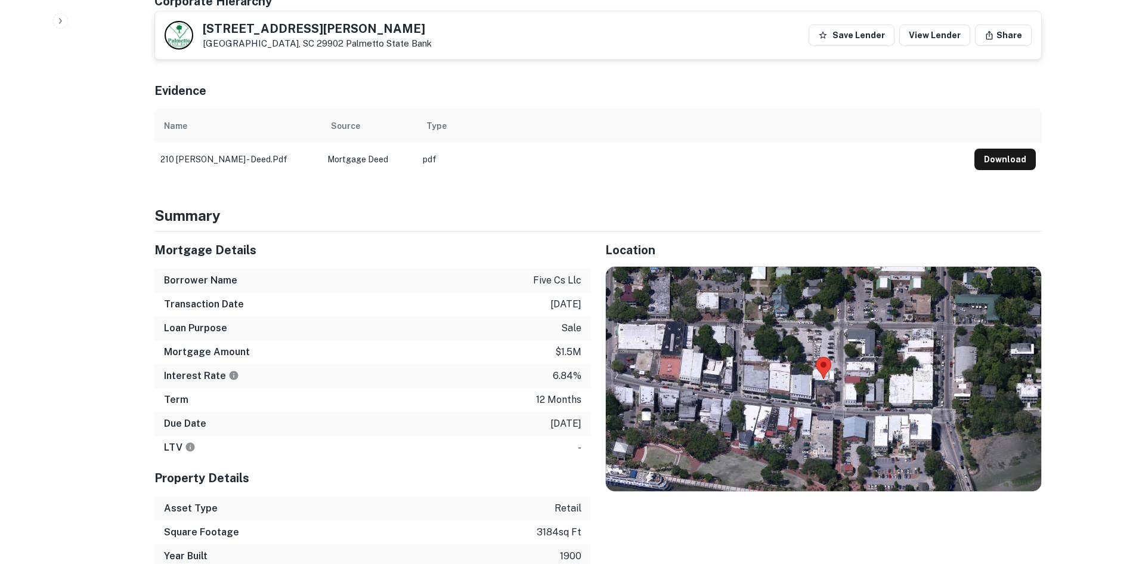
scroll to position [596, 0]
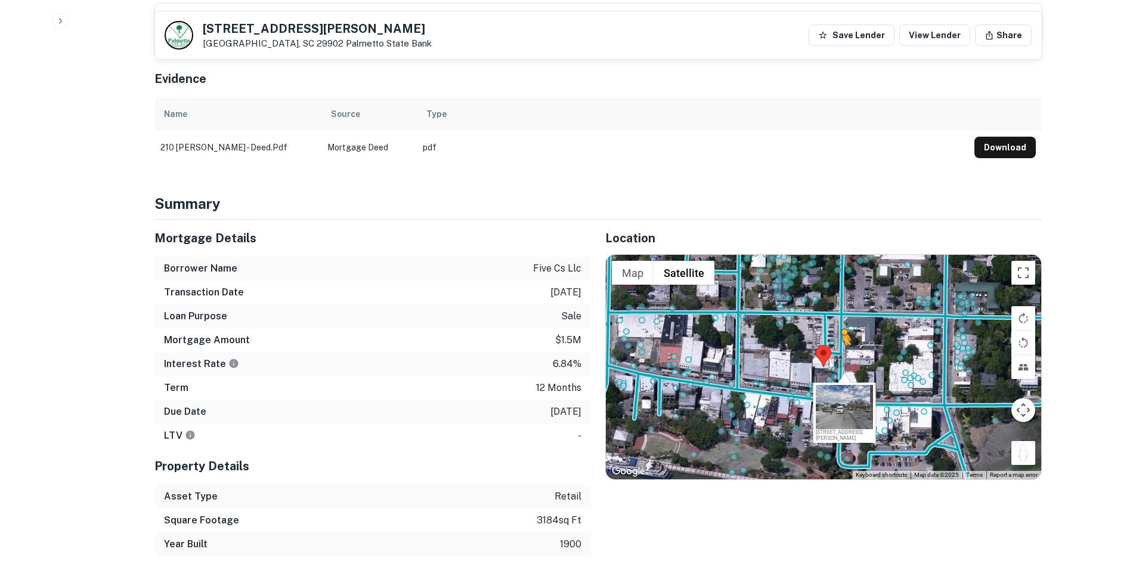
drag, startPoint x: 1024, startPoint y: 434, endPoint x: 841, endPoint y: 345, distance: 203.0
click at [841, 345] on div "To activate drag with keyboard, press Alt + Enter. Once in keyboard drag state,…" at bounding box center [823, 367] width 435 height 224
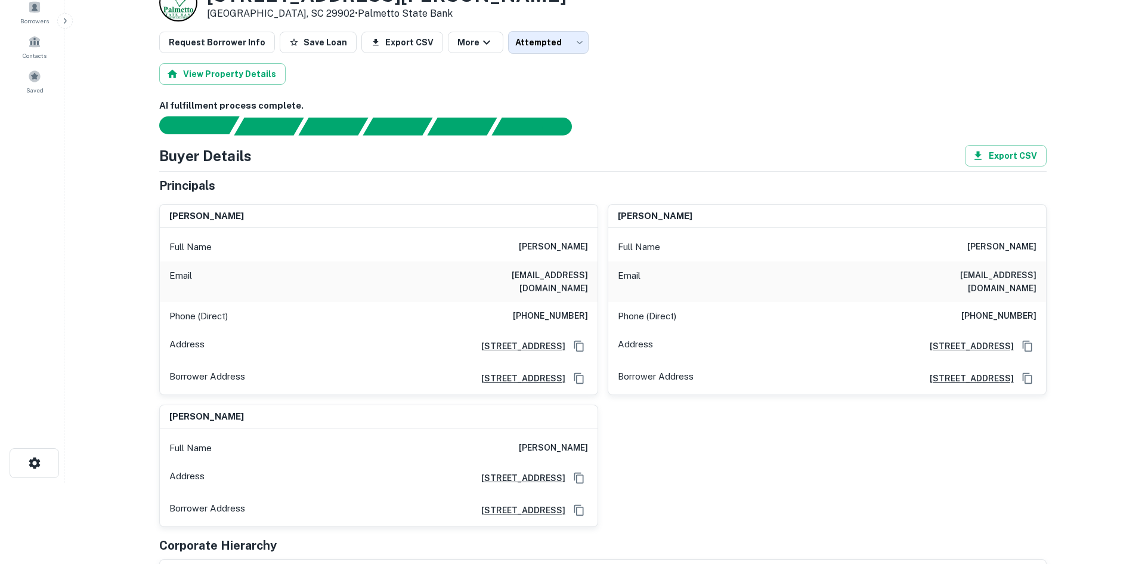
scroll to position [0, 0]
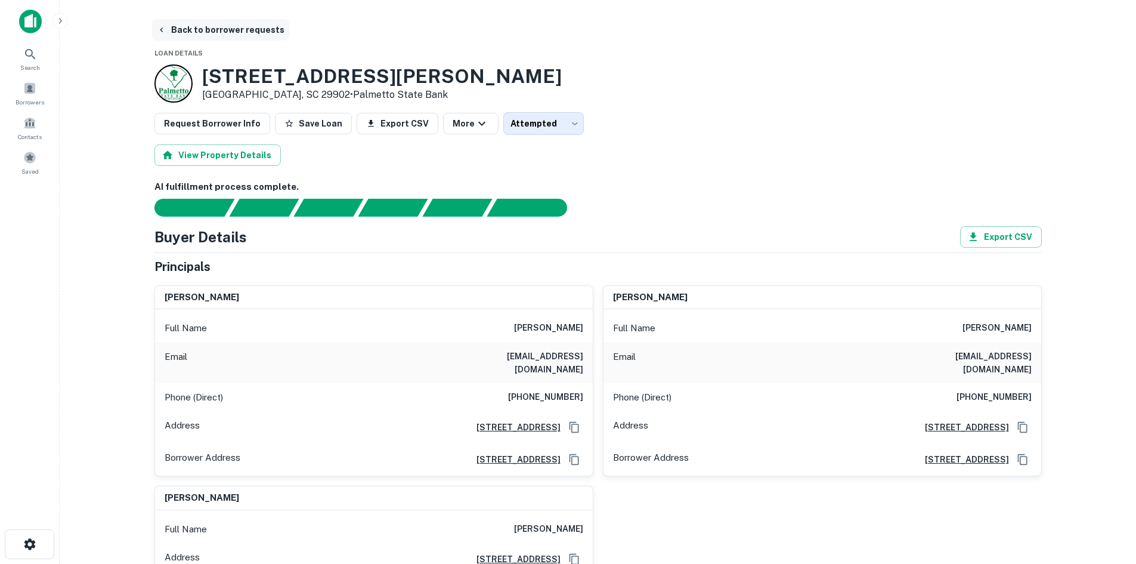
click at [234, 29] on button "Back to borrower requests" at bounding box center [220, 29] width 137 height 21
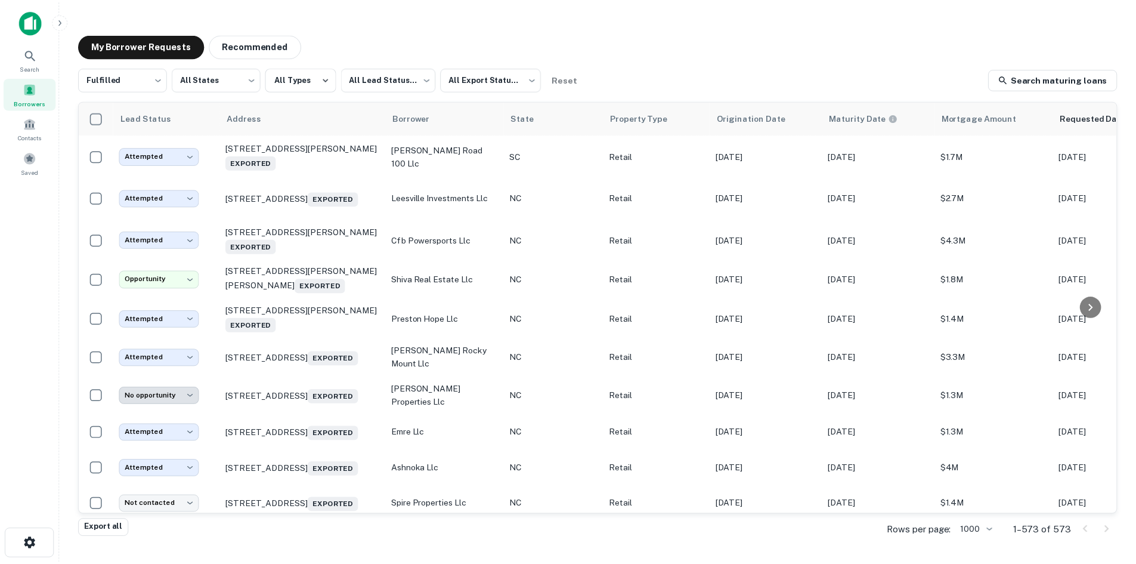
scroll to position [19546, 0]
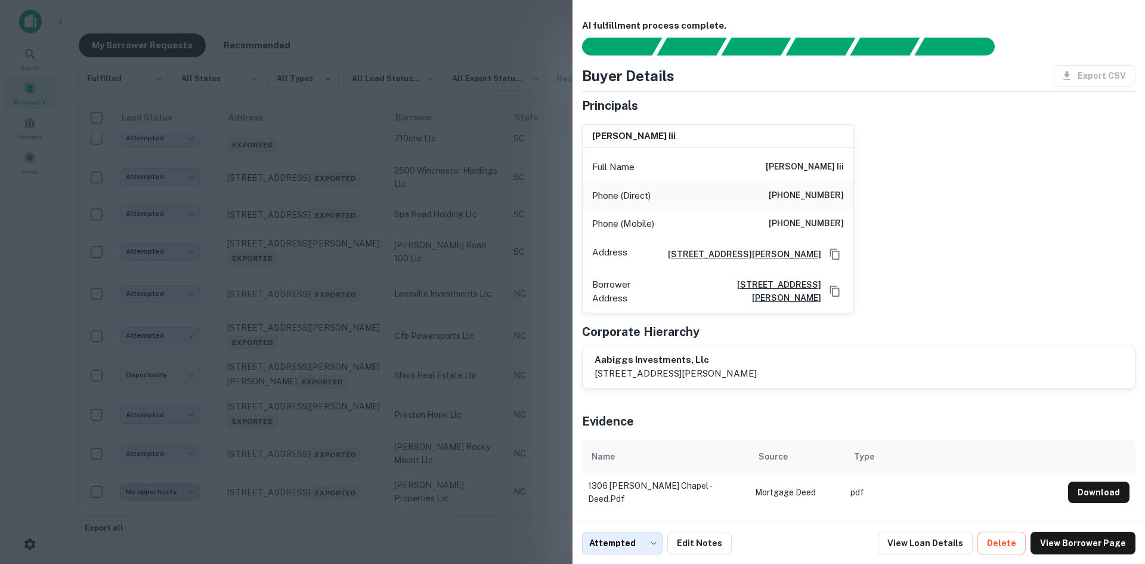
click at [327, 283] on div at bounding box center [572, 282] width 1145 height 564
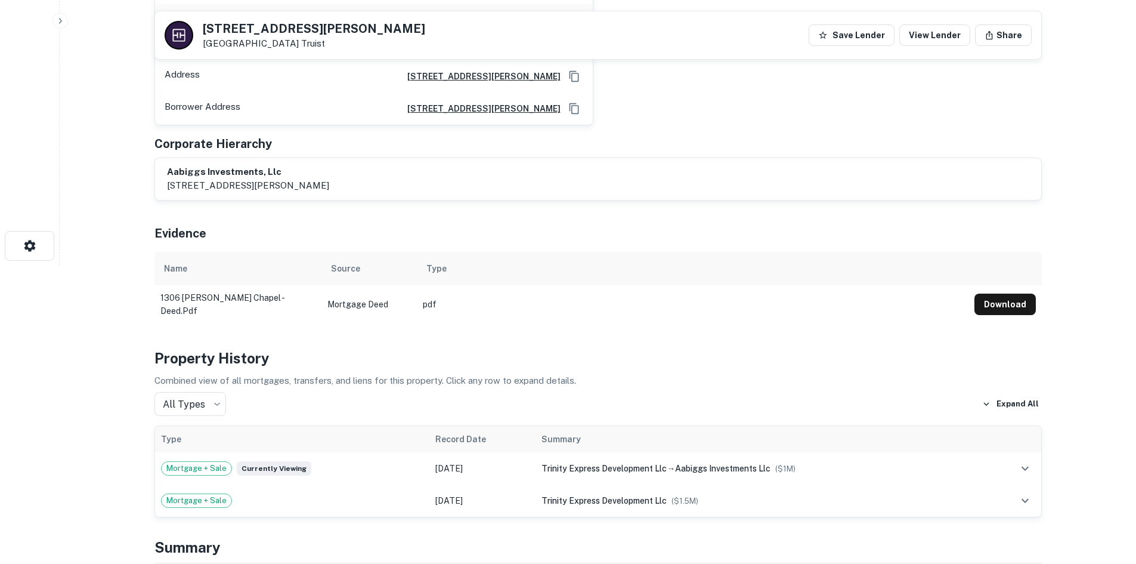
scroll to position [596, 0]
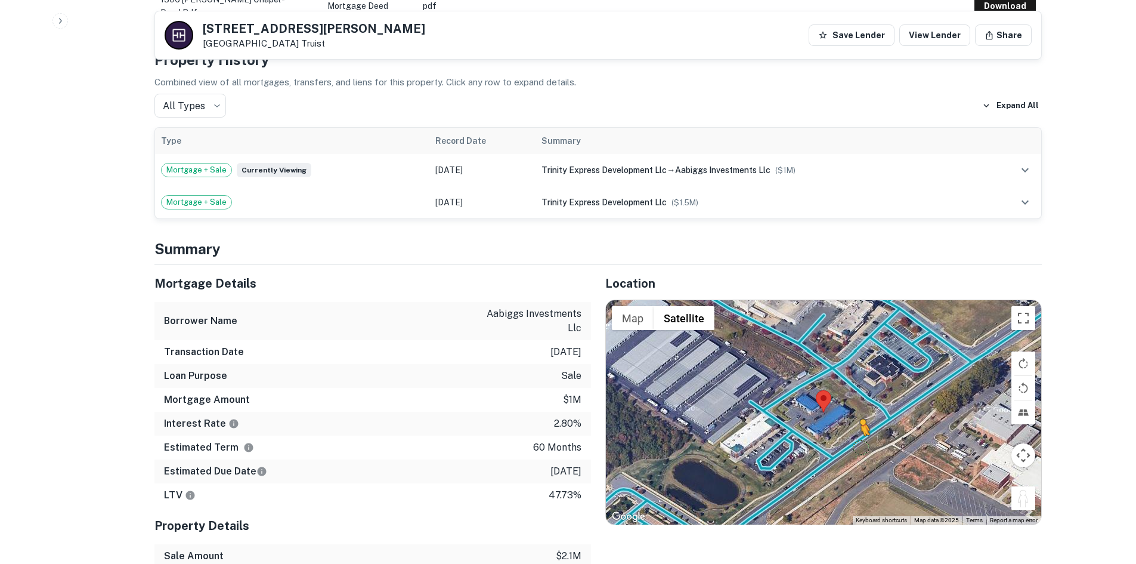
drag, startPoint x: 1021, startPoint y: 501, endPoint x: 858, endPoint y: 442, distance: 172.6
click at [858, 442] on div "To activate drag with keyboard, press Alt + Enter. Once in keyboard drag state,…" at bounding box center [823, 412] width 435 height 224
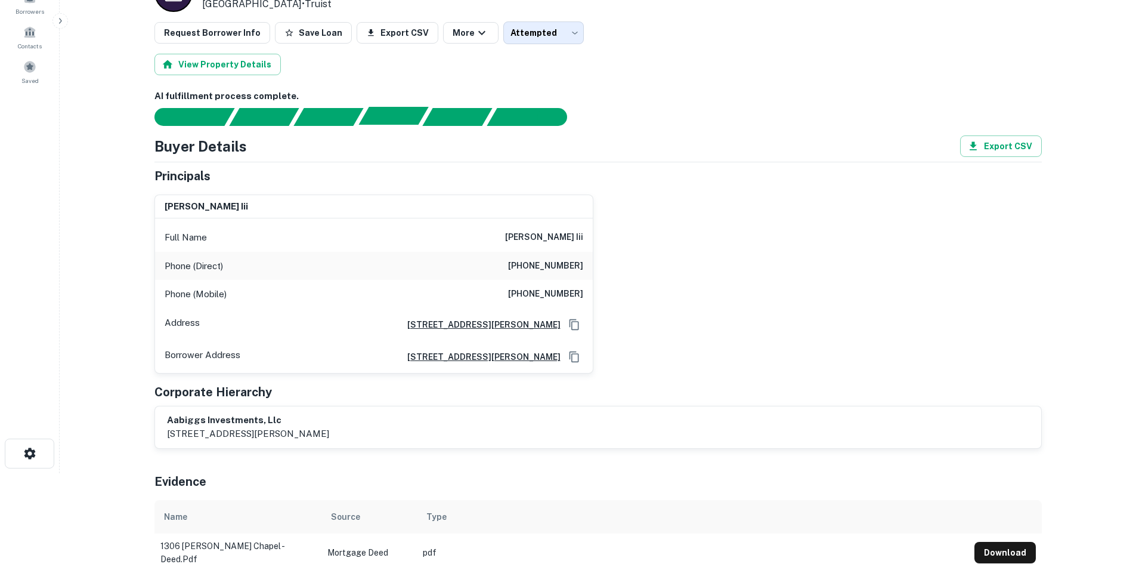
scroll to position [0, 0]
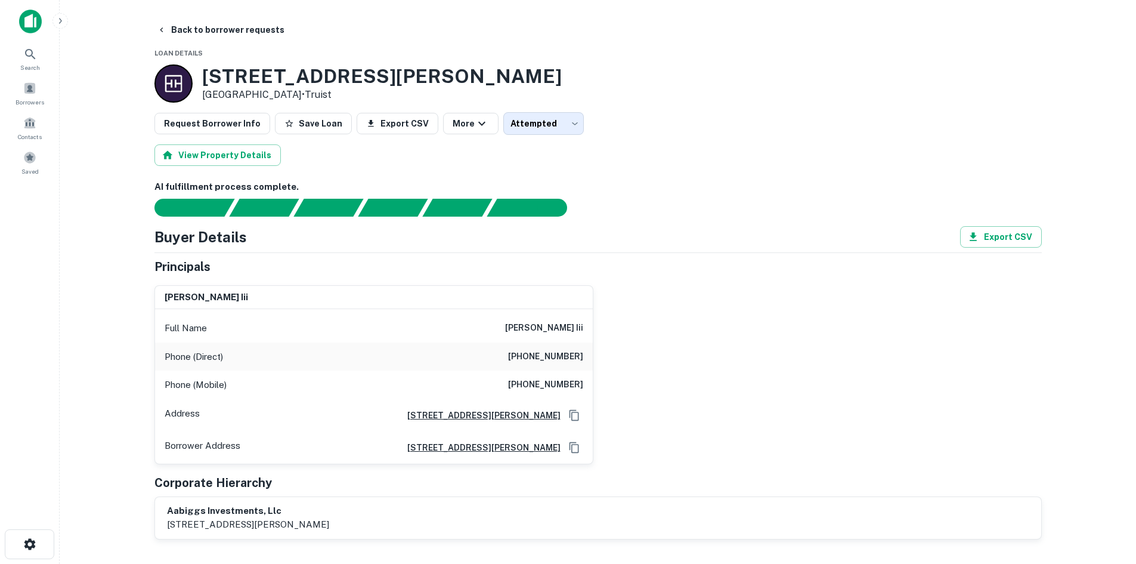
click at [564, 356] on h6 "(772) 597-1345" at bounding box center [545, 357] width 75 height 14
copy h6 "(772) 597-1345"
click at [568, 382] on h6 "(772) 215-2017" at bounding box center [545, 385] width 75 height 14
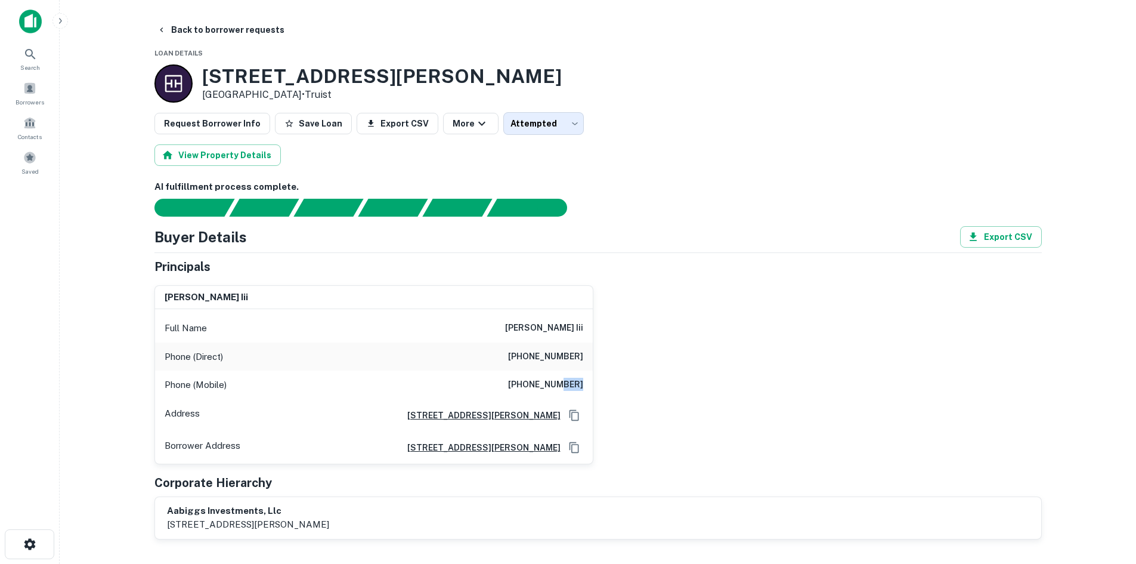
click at [568, 382] on h6 "(772) 215-2017" at bounding box center [545, 385] width 75 height 14
copy h6 "(772) 215-2017"
click at [211, 29] on button "Back to borrower requests" at bounding box center [220, 29] width 137 height 21
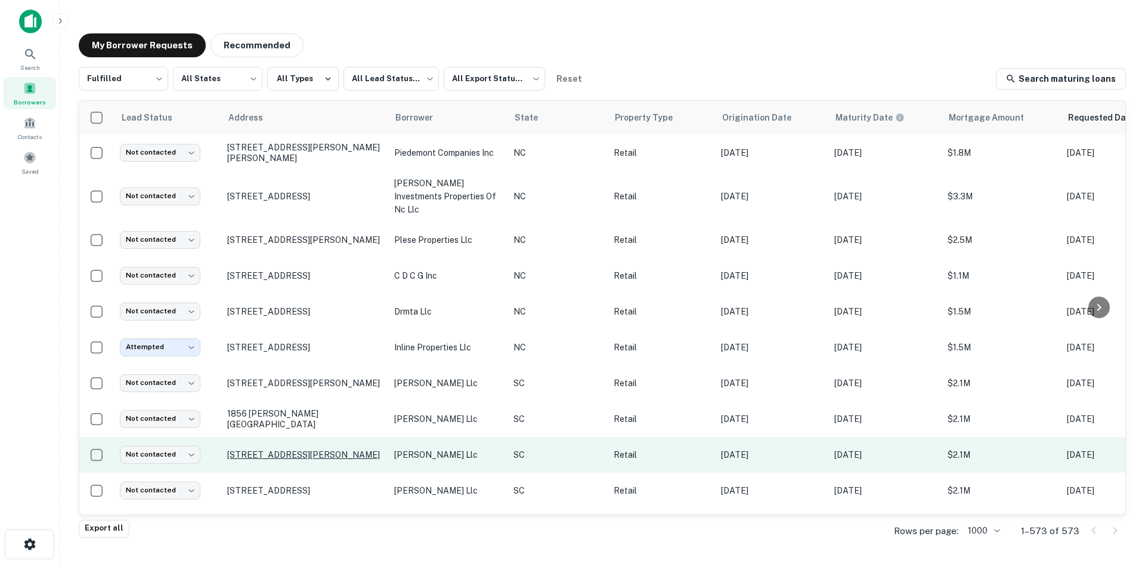
scroll to position [106, 0]
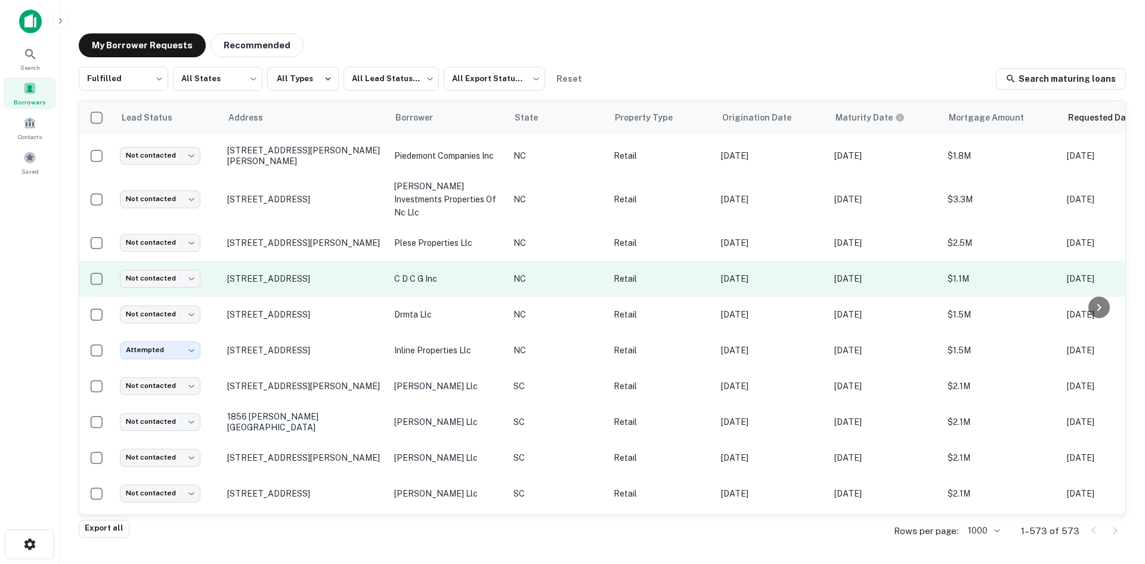
click at [285, 280] on td "[STREET_ADDRESS]" at bounding box center [304, 279] width 167 height 36
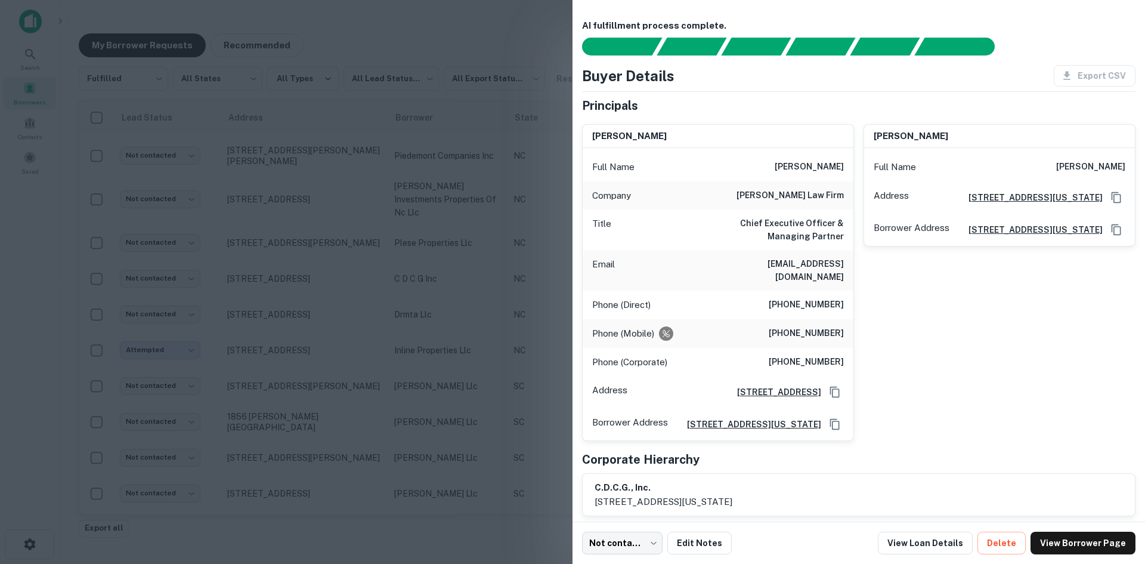
drag, startPoint x: 347, startPoint y: 48, endPoint x: 499, endPoint y: 1, distance: 159.2
click at [348, 48] on div at bounding box center [572, 282] width 1145 height 564
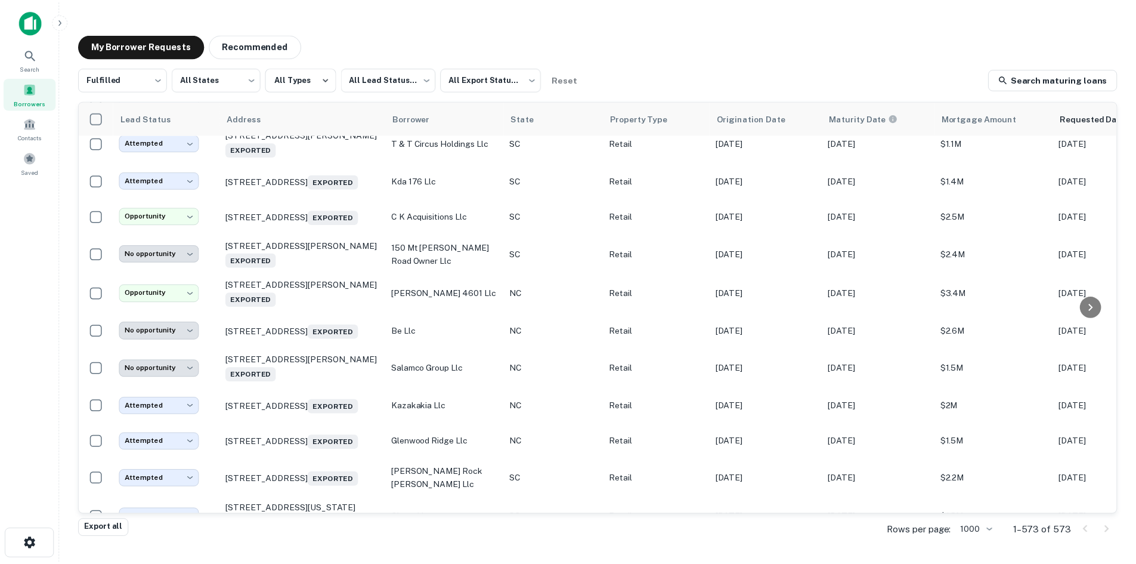
scroll to position [21216, 0]
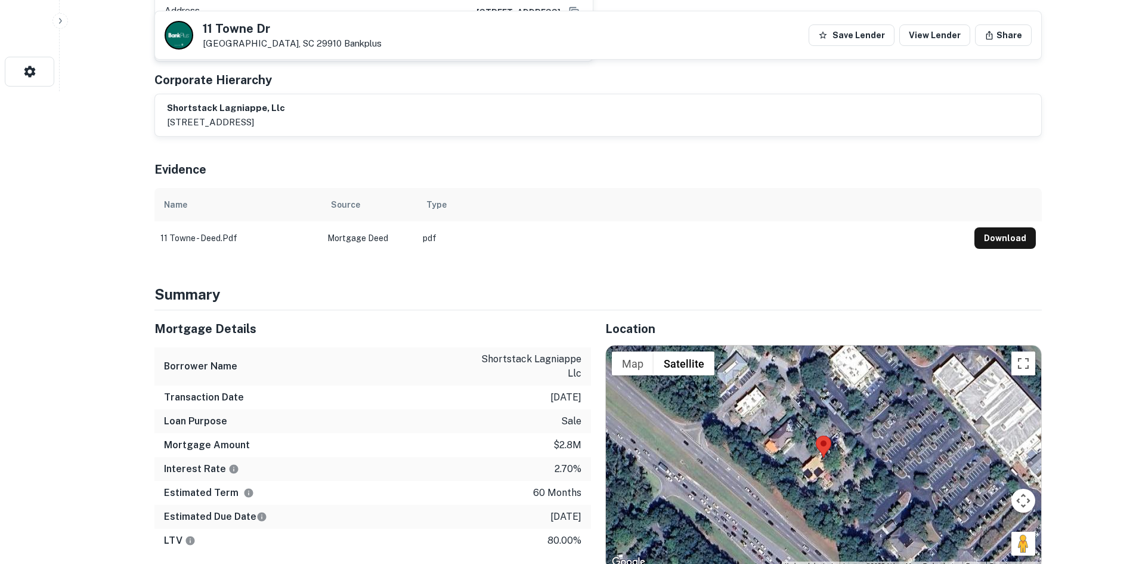
scroll to position [477, 0]
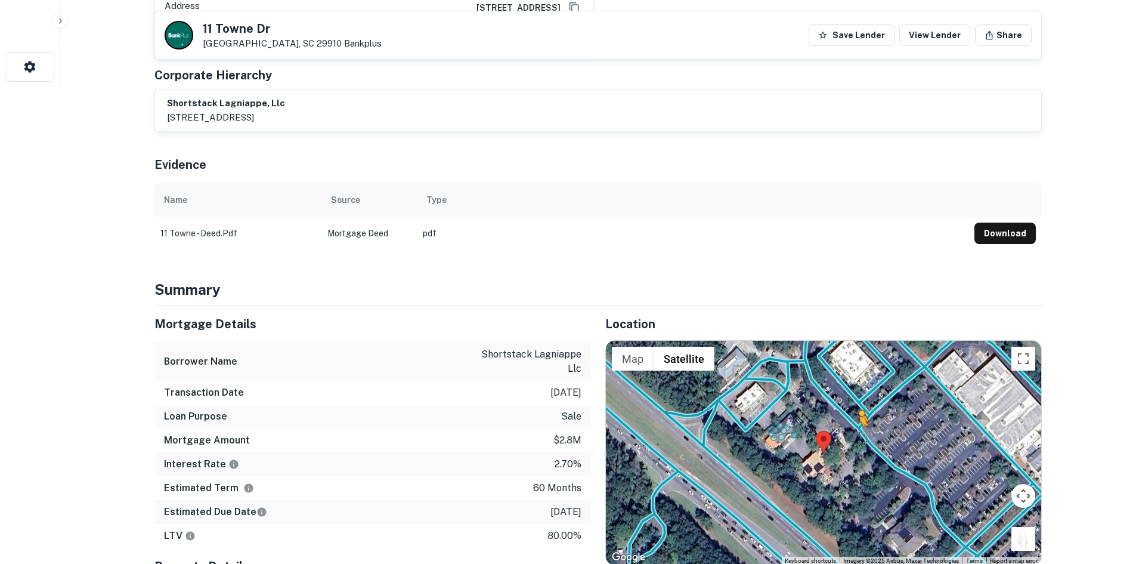
drag, startPoint x: 1021, startPoint y: 511, endPoint x: 858, endPoint y: 411, distance: 190.9
click at [858, 411] on div "To activate drag with keyboard, press Alt + Enter. Once in keyboard drag state,…" at bounding box center [823, 453] width 435 height 224
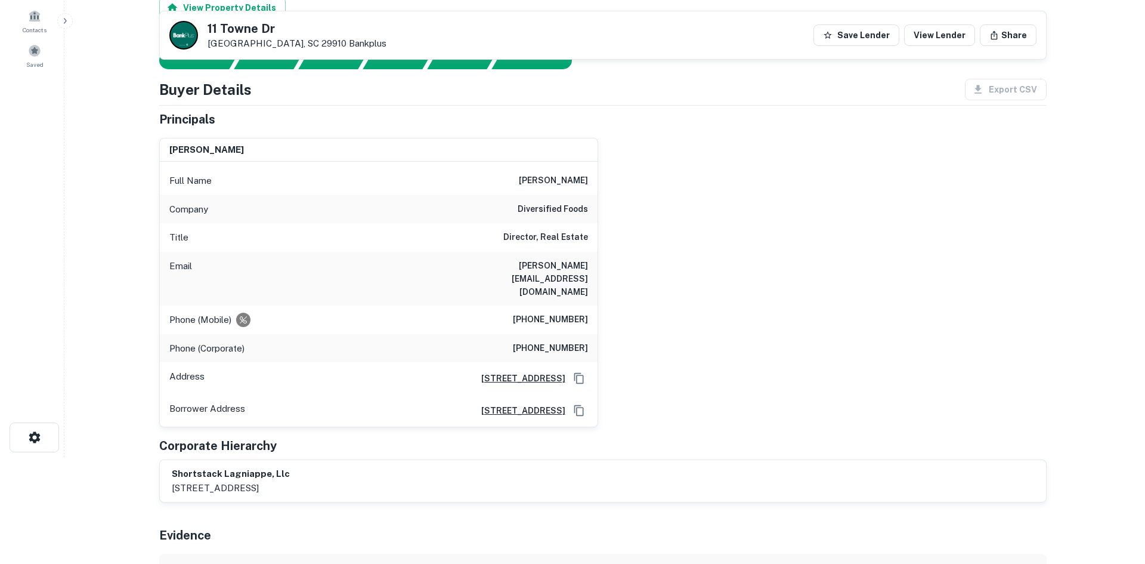
scroll to position [0, 0]
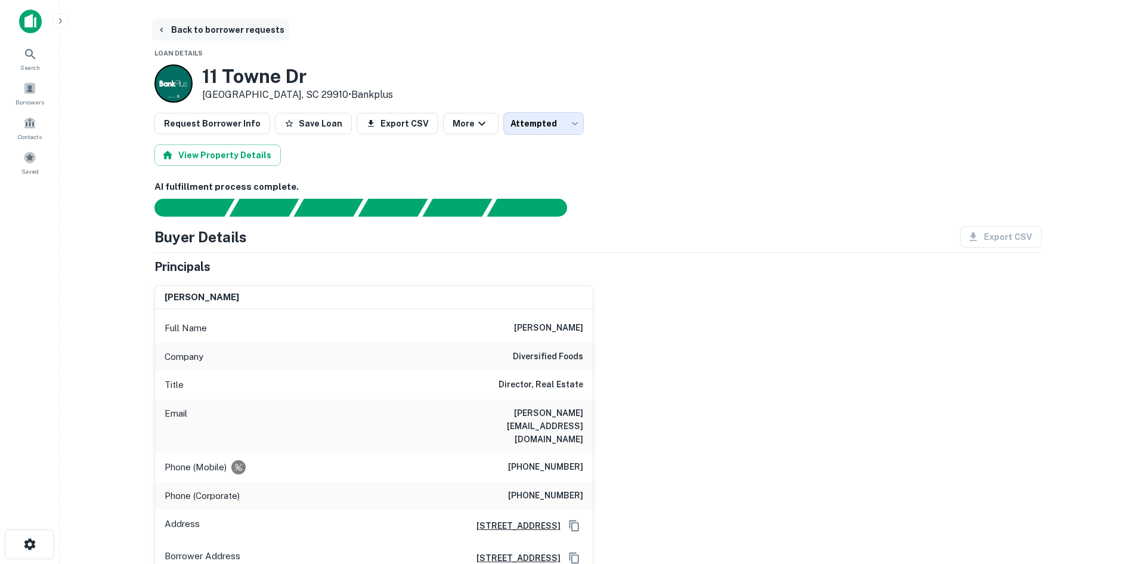
click at [222, 31] on button "Back to borrower requests" at bounding box center [220, 29] width 137 height 21
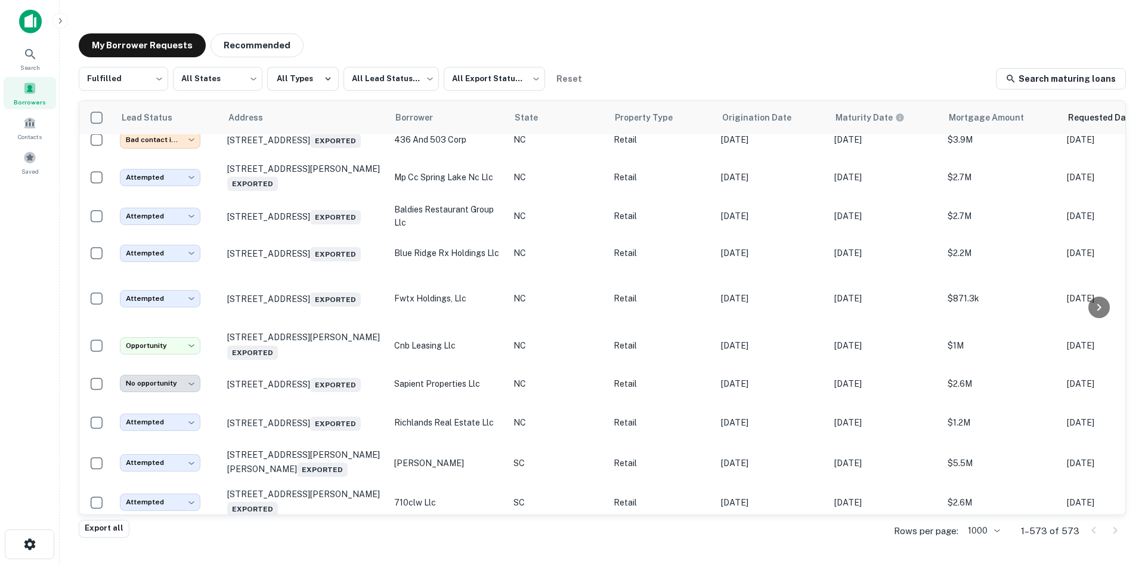
scroll to position [19068, 0]
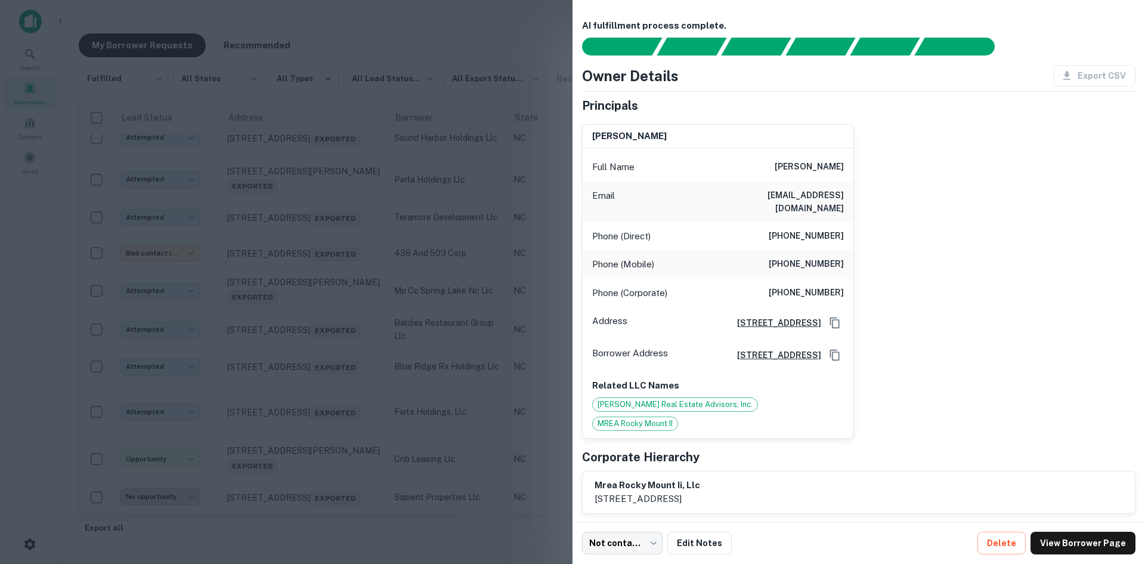
click at [313, 277] on div at bounding box center [572, 282] width 1145 height 564
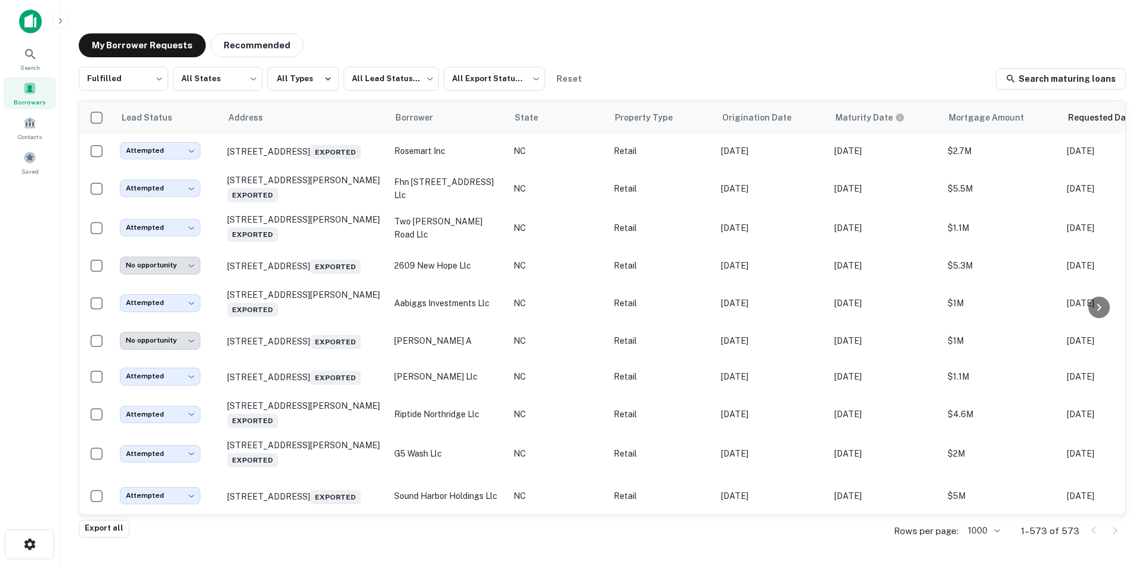
scroll to position [19009, 0]
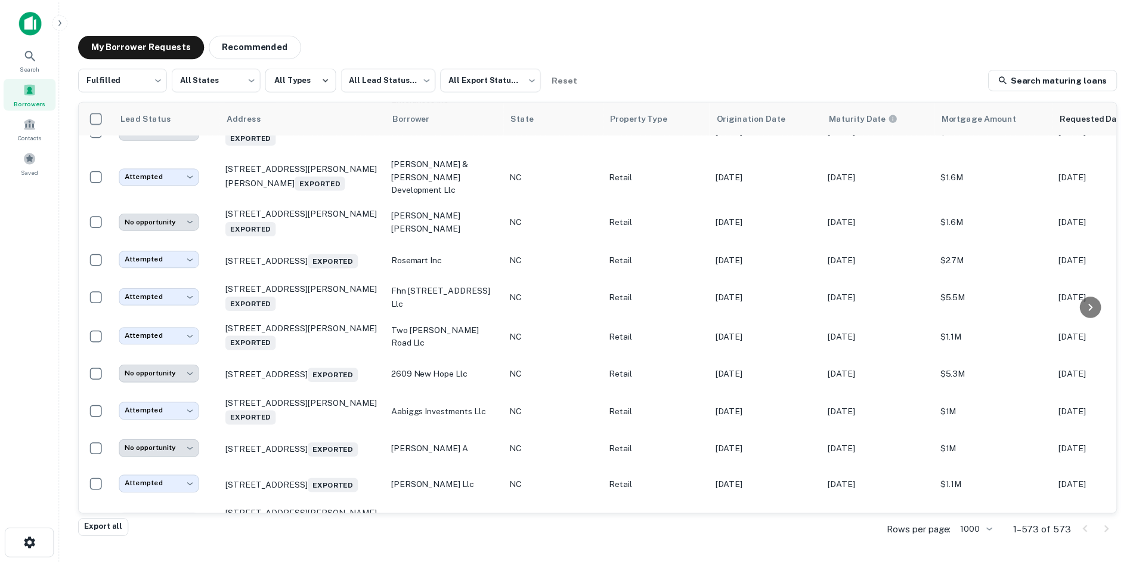
scroll to position [18591, 0]
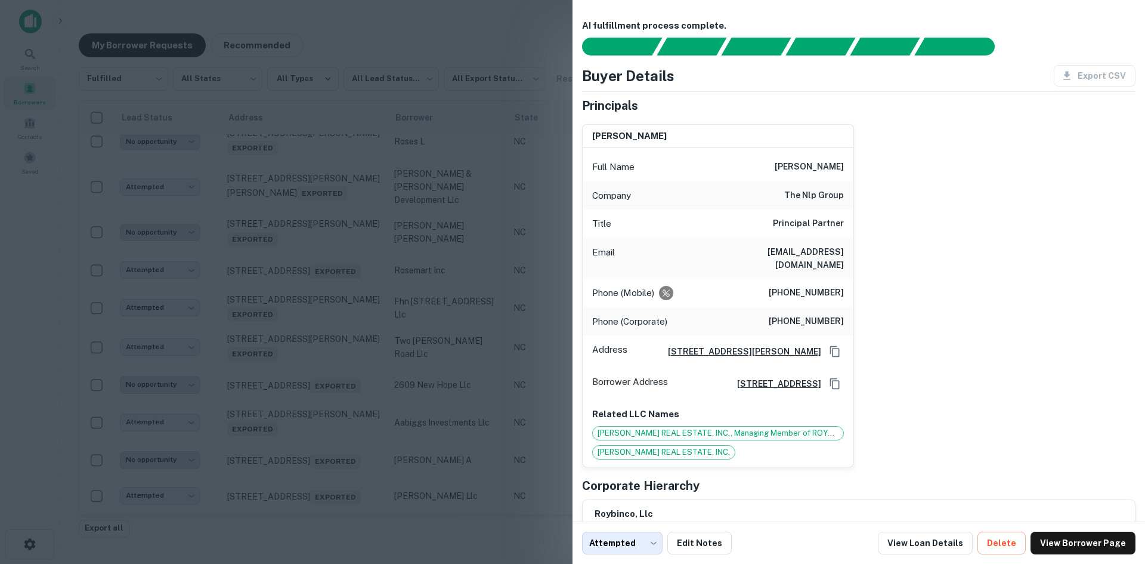
click at [314, 202] on div at bounding box center [572, 282] width 1145 height 564
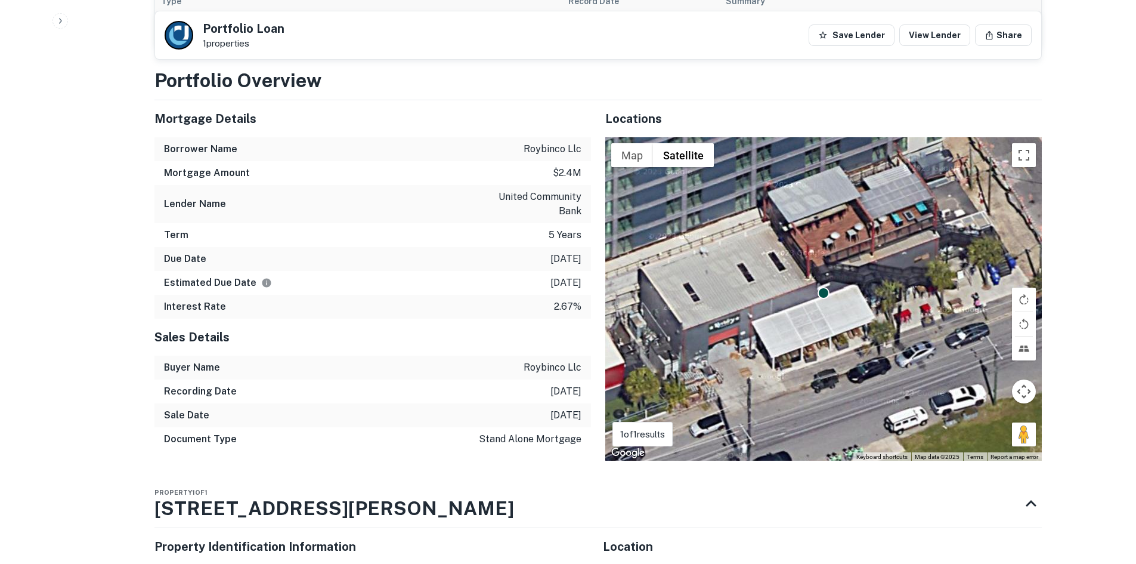
scroll to position [1253, 0]
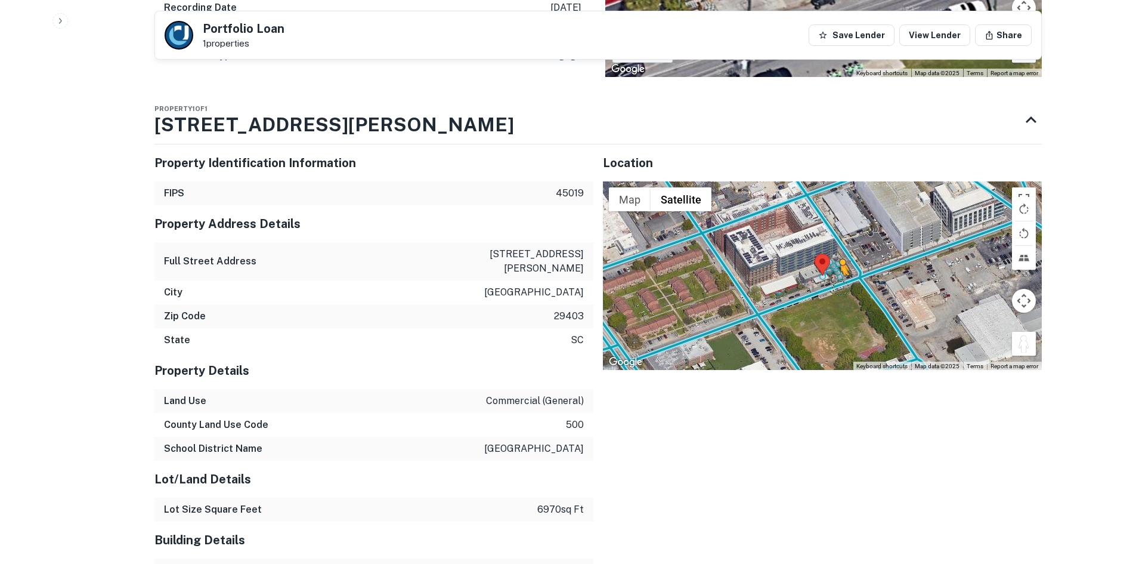
drag, startPoint x: 1028, startPoint y: 294, endPoint x: 829, endPoint y: 242, distance: 205.9
click at [830, 242] on div "To activate drag with keyboard, press Alt + Enter. Once in keyboard drag state,…" at bounding box center [822, 275] width 439 height 188
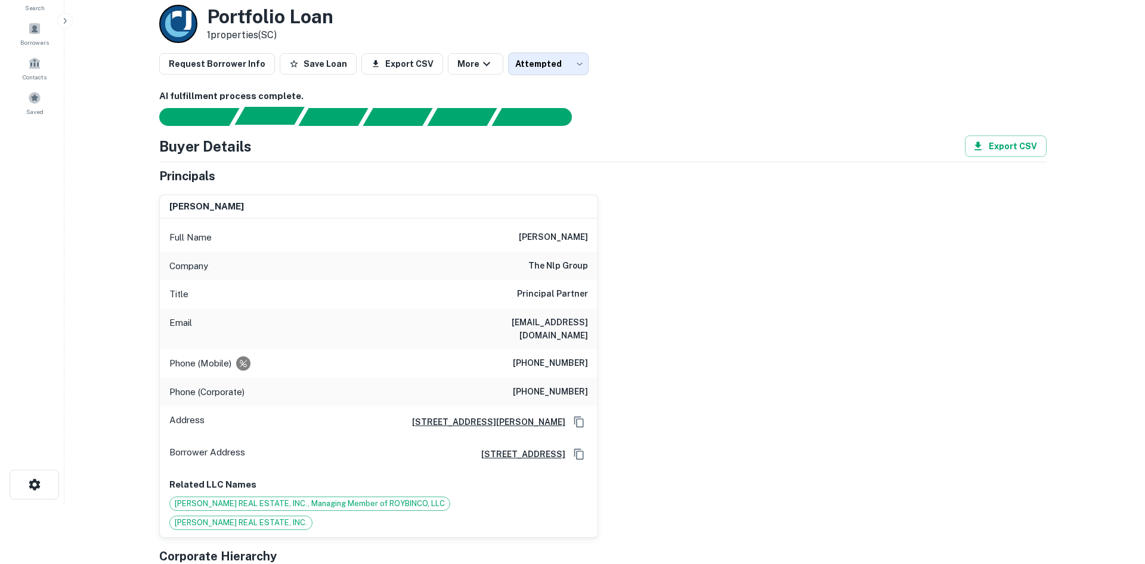
scroll to position [0, 0]
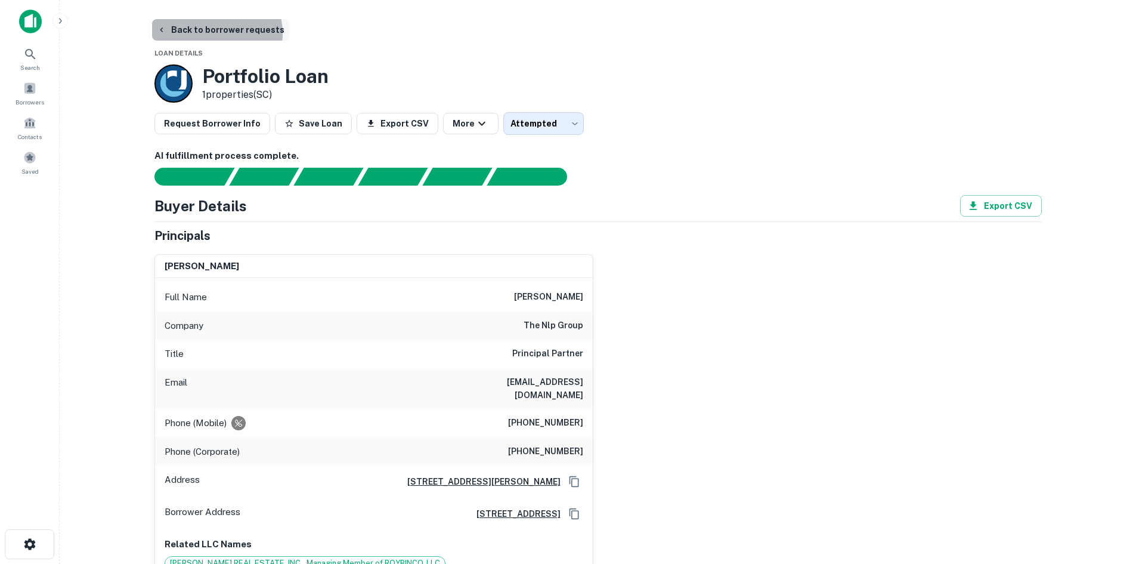
click at [215, 33] on button "Back to borrower requests" at bounding box center [220, 29] width 137 height 21
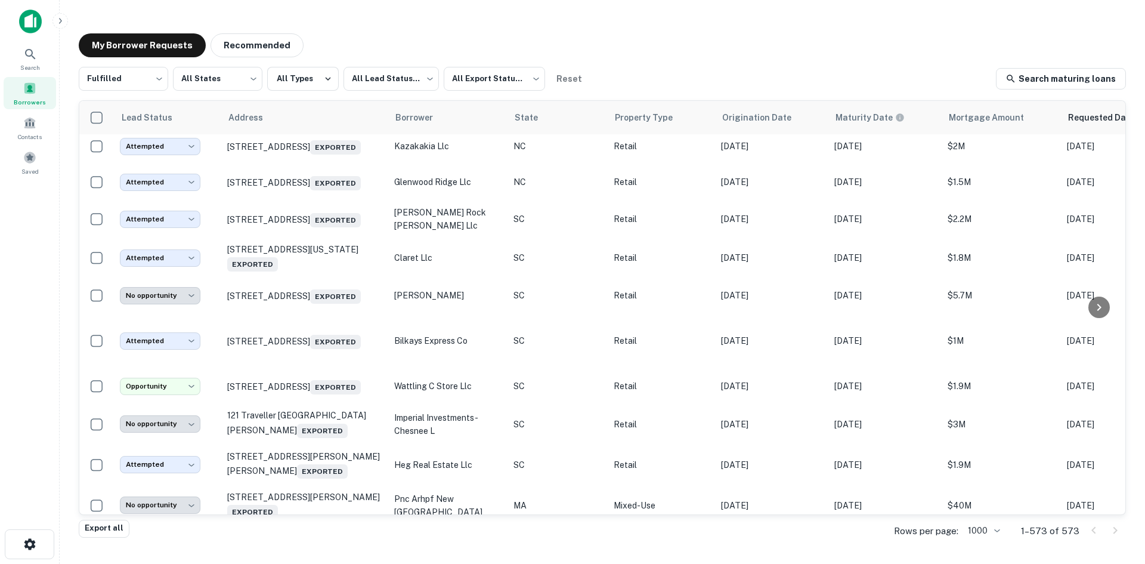
scroll to position [21454, 0]
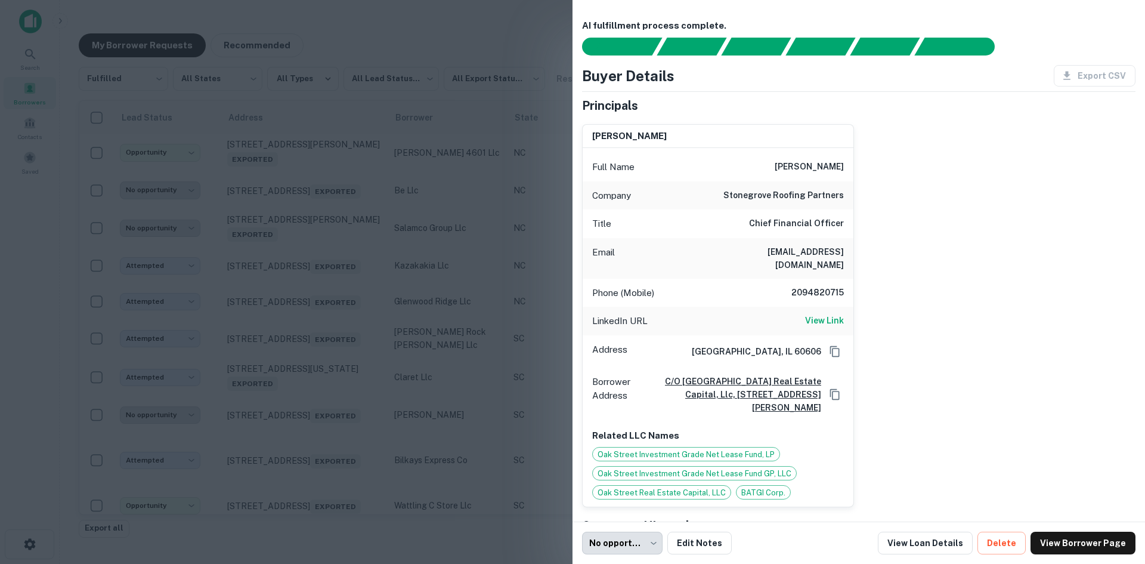
click at [339, 51] on div at bounding box center [572, 282] width 1145 height 564
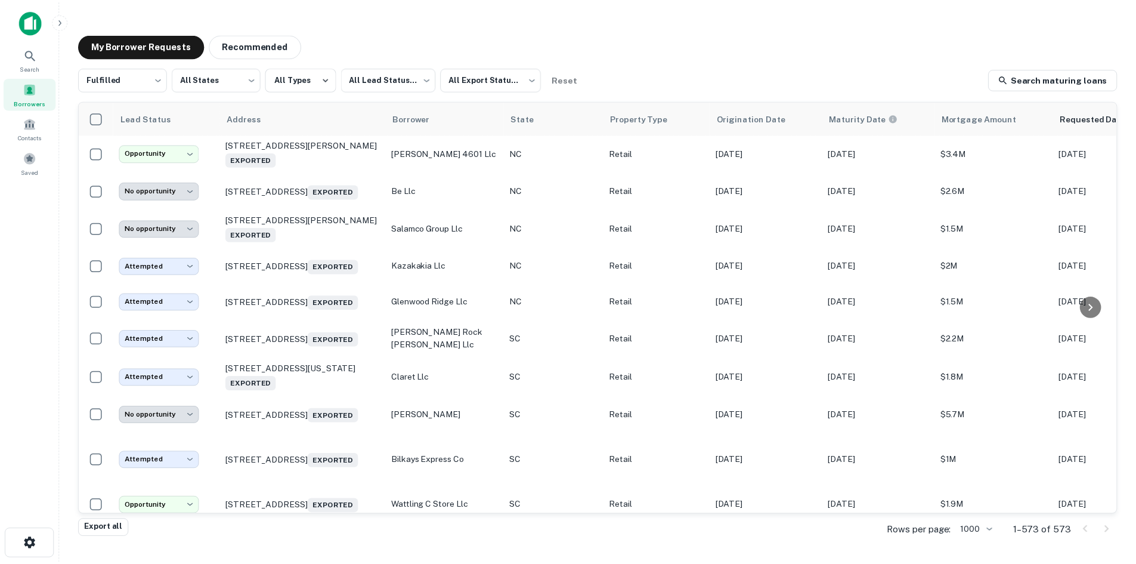
scroll to position [21216, 0]
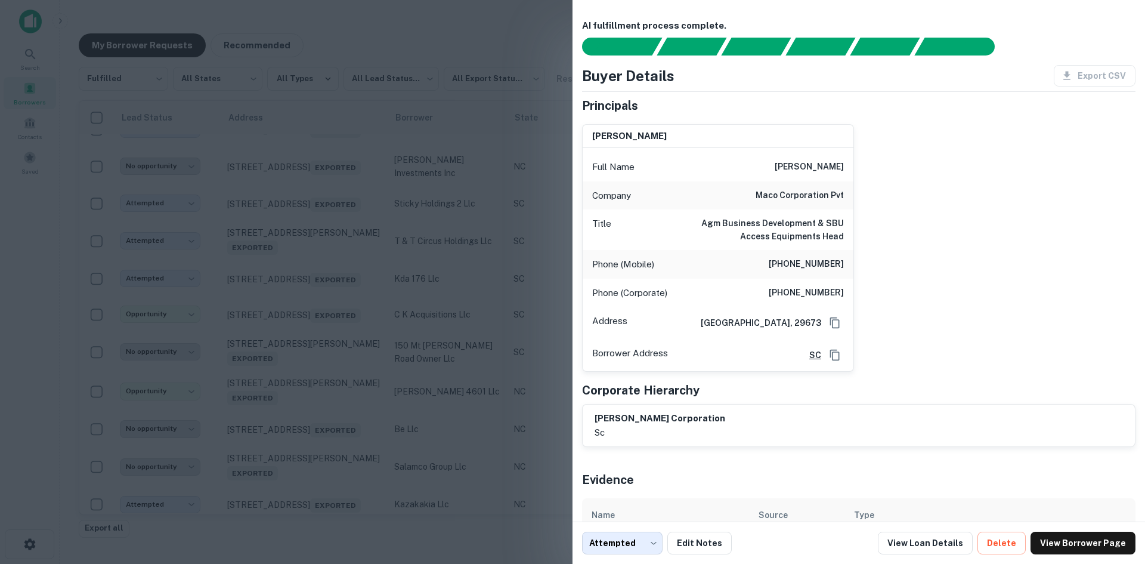
click at [321, 230] on div at bounding box center [572, 282] width 1145 height 564
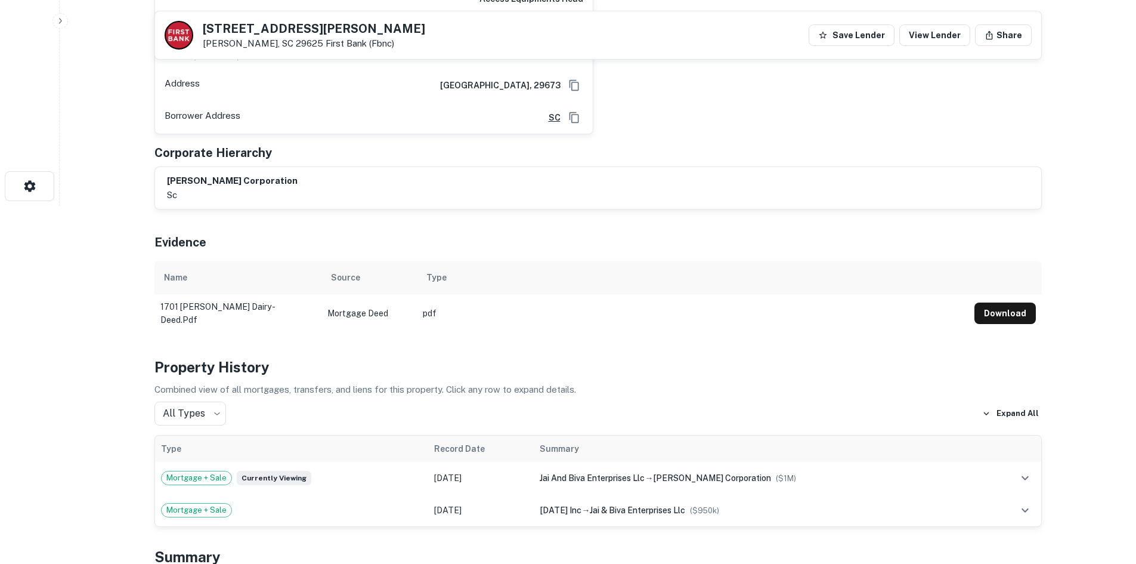
scroll to position [60, 0]
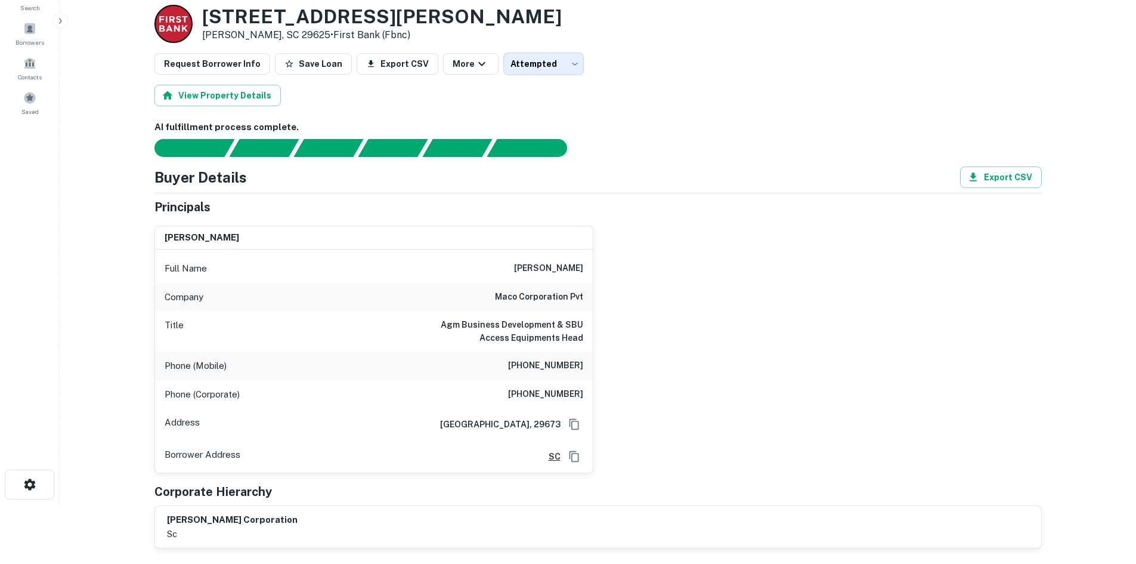
click at [553, 390] on h6 "(954) 552-1718" at bounding box center [545, 394] width 75 height 14
copy h6 "(954) 552-1718"
drag, startPoint x: 525, startPoint y: 270, endPoint x: 585, endPoint y: 295, distance: 65.2
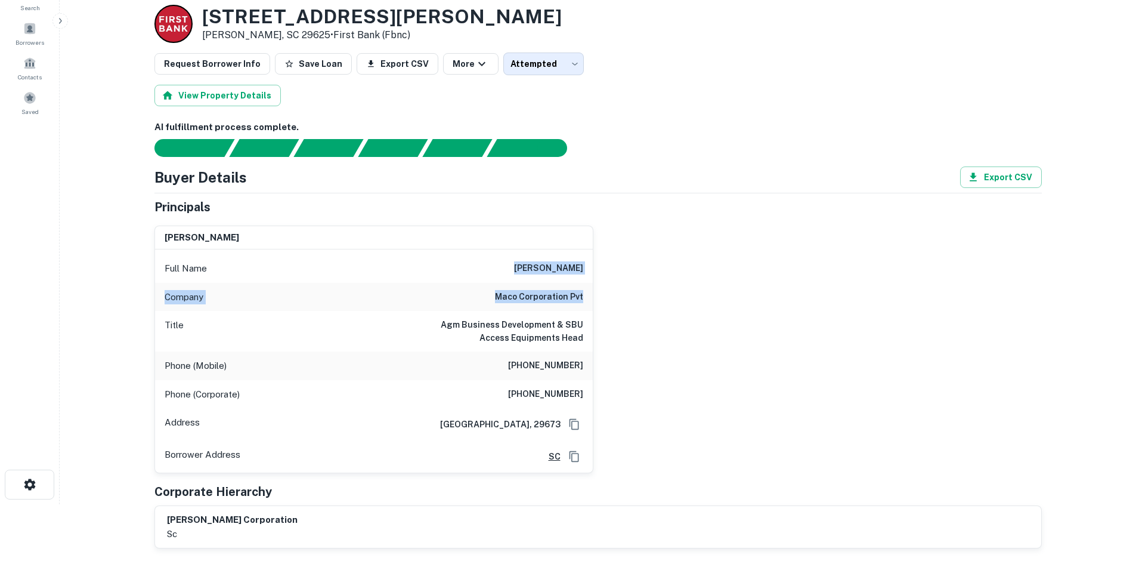
click at [585, 295] on div "Full Name krishna patel Company maco corporation pvt Title Agm Business Develop…" at bounding box center [374, 360] width 438 height 223
copy div "krishna patel Company maco corporation pvt"
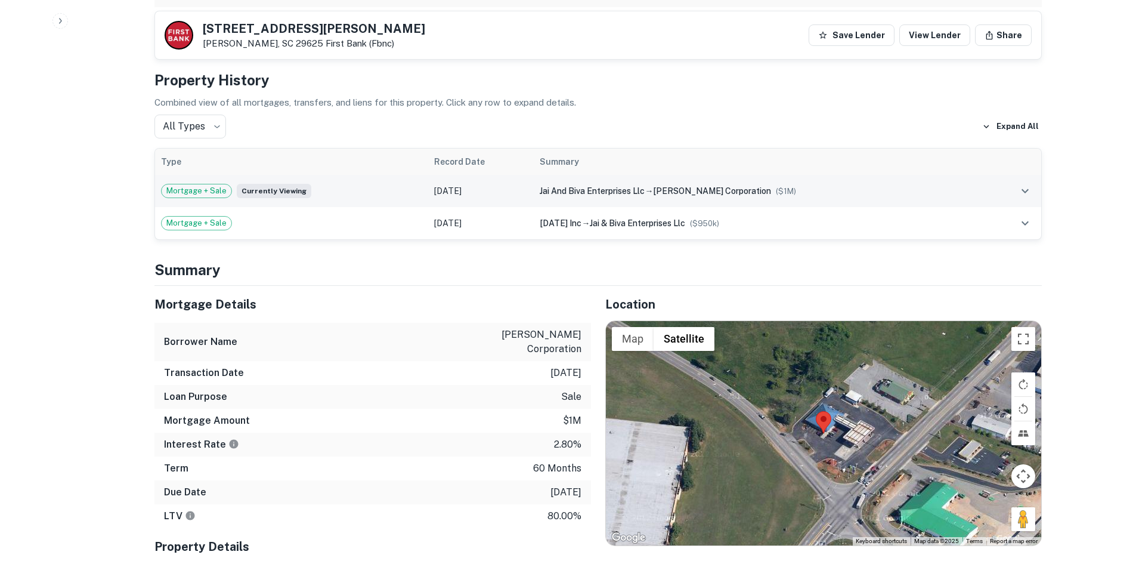
scroll to position [716, 0]
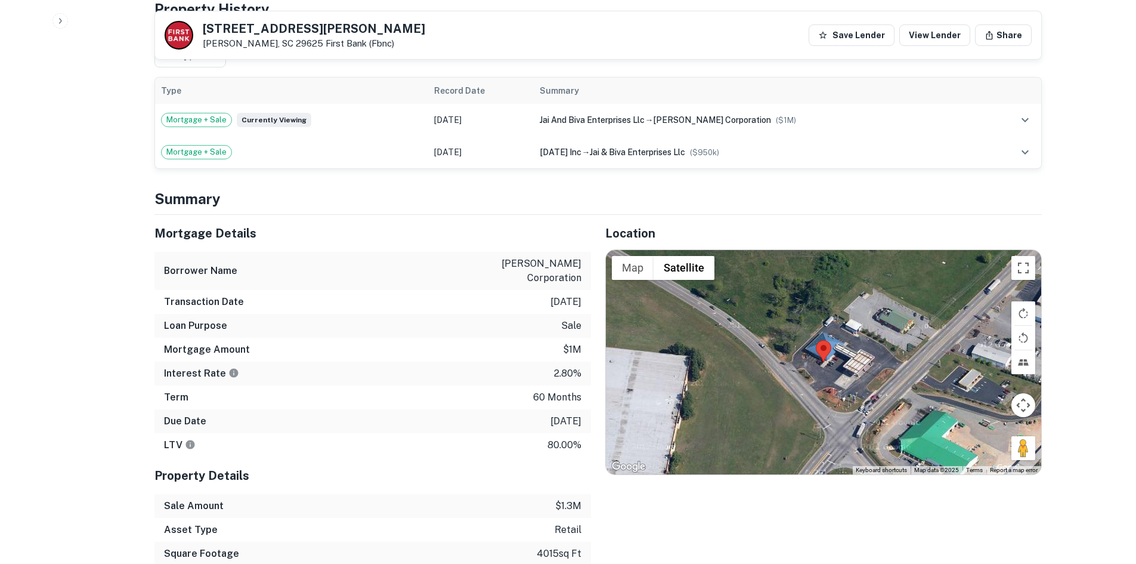
drag, startPoint x: 1020, startPoint y: 449, endPoint x: 885, endPoint y: 404, distance: 142.2
click at [885, 404] on div "Map Terrain Satellite Labels Keyboard shortcuts Map Data Map data ©2025 Map dat…" at bounding box center [823, 362] width 435 height 224
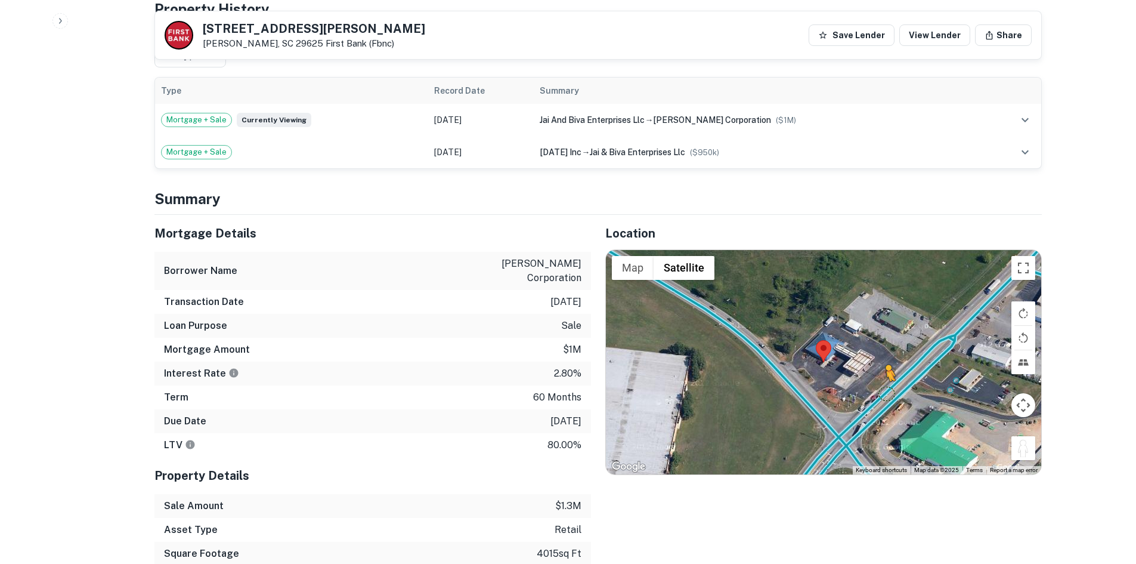
drag, startPoint x: 1024, startPoint y: 443, endPoint x: 886, endPoint y: 387, distance: 148.2
click at [886, 387] on div "To activate drag with keyboard, press Alt + Enter. Once in keyboard drag state,…" at bounding box center [823, 362] width 435 height 224
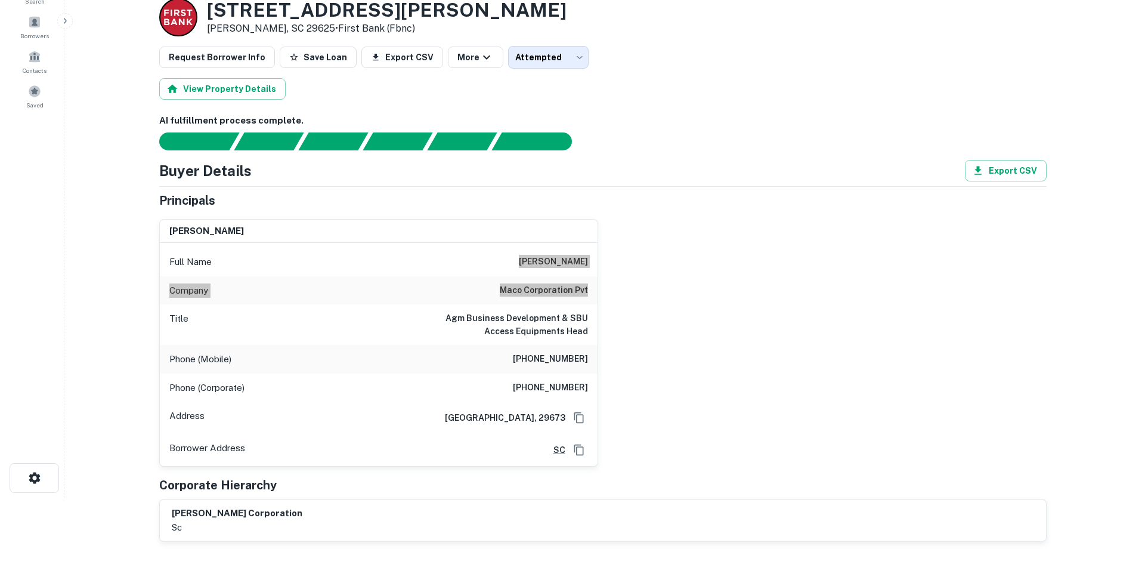
scroll to position [0, 0]
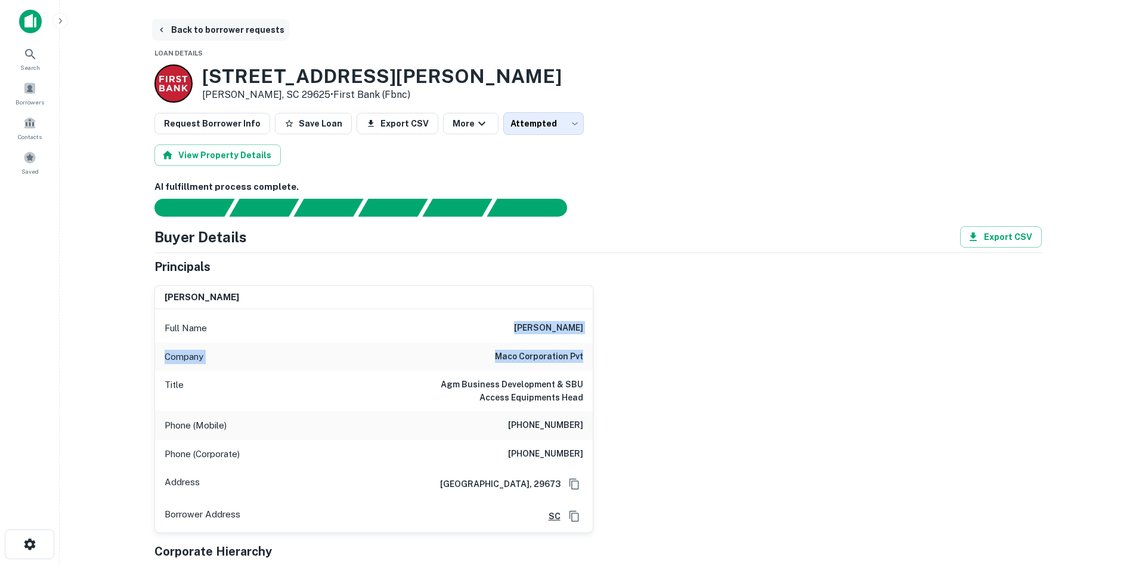
click at [255, 34] on button "Back to borrower requests" at bounding box center [220, 29] width 137 height 21
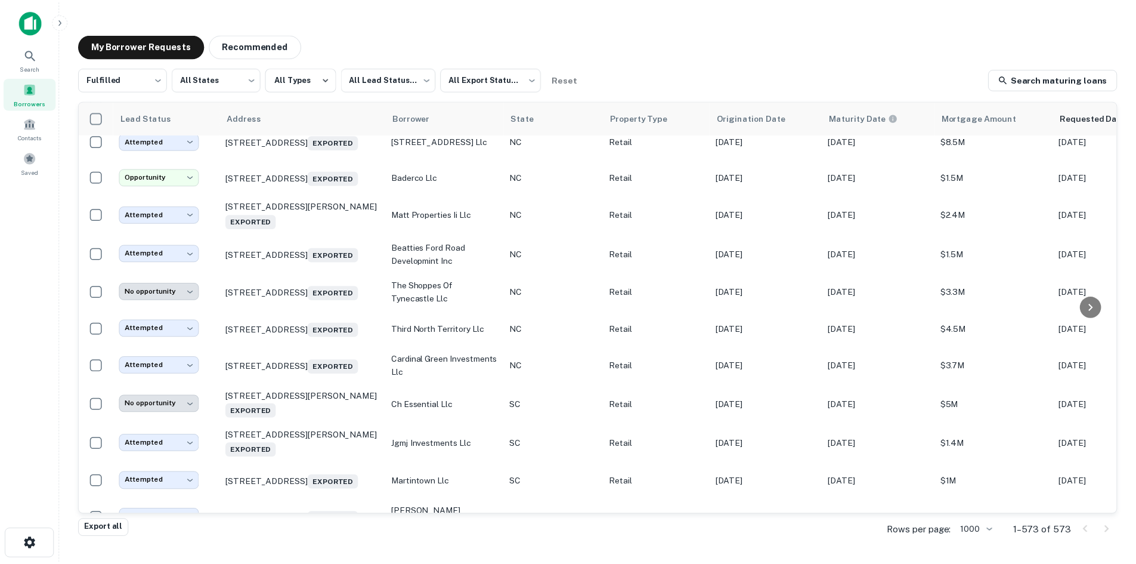
scroll to position [16650, 0]
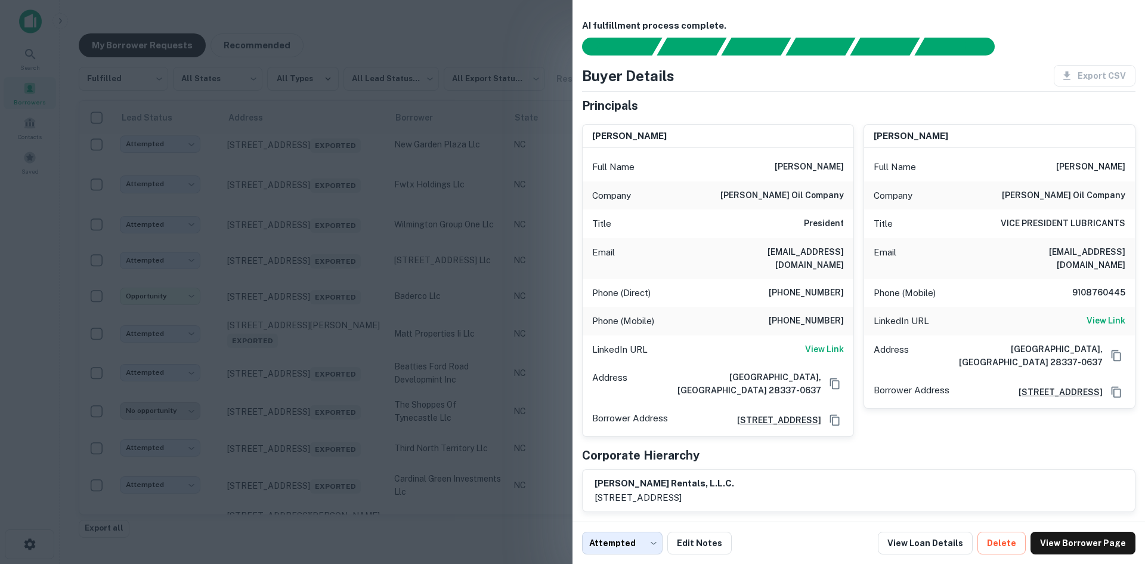
click at [312, 276] on div at bounding box center [572, 282] width 1145 height 564
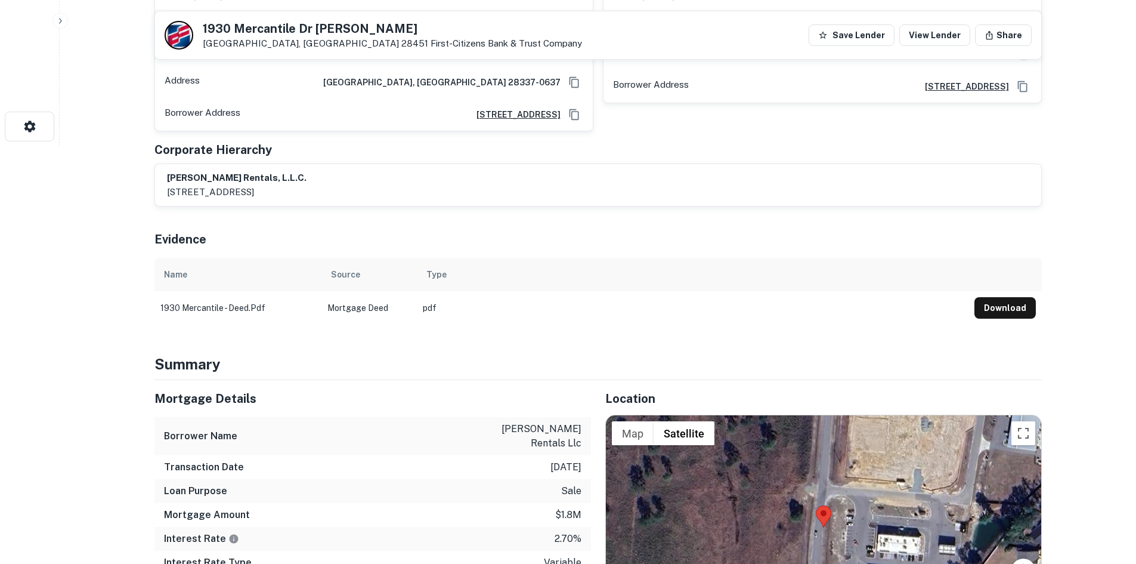
scroll to position [775, 0]
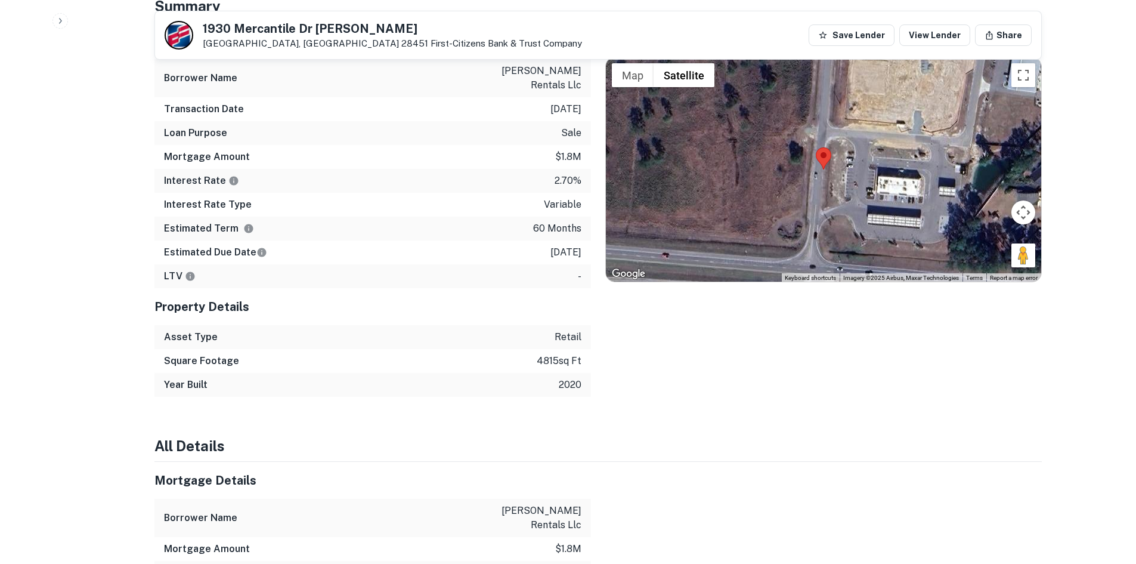
drag, startPoint x: 954, startPoint y: 231, endPoint x: 829, endPoint y: 191, distance: 130.9
click at [829, 191] on div "Map Terrain Satellite Labels Keyboard shortcuts Map Data Imagery ©2025 Airbus, …" at bounding box center [823, 169] width 435 height 224
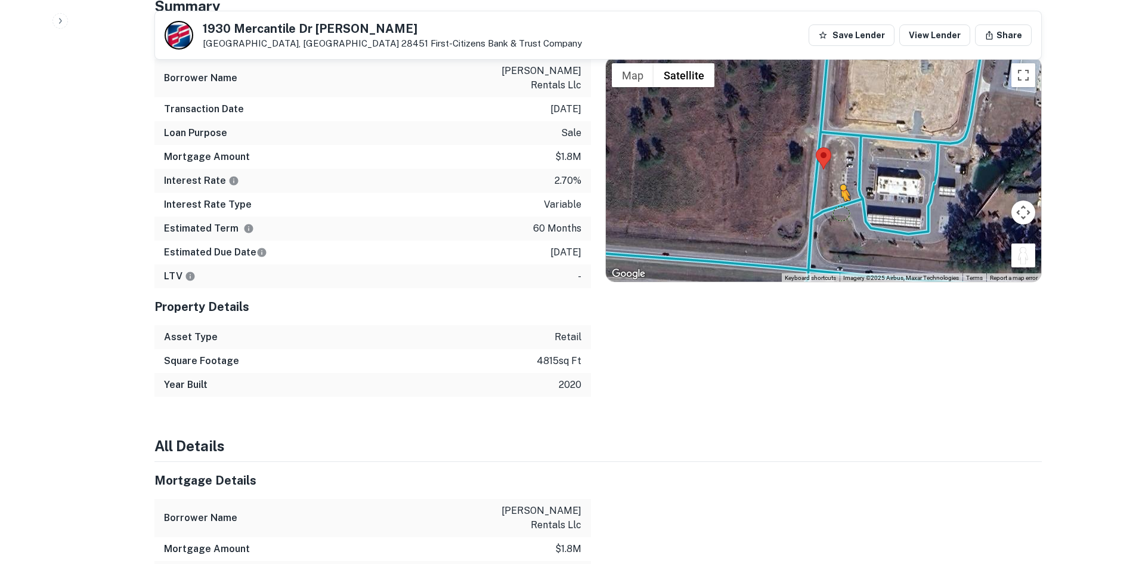
drag, startPoint x: 1017, startPoint y: 243, endPoint x: 833, endPoint y: 199, distance: 189.5
click at [833, 199] on div "To activate drag with keyboard, press Alt + Enter. Once in keyboard drag state,…" at bounding box center [823, 169] width 435 height 224
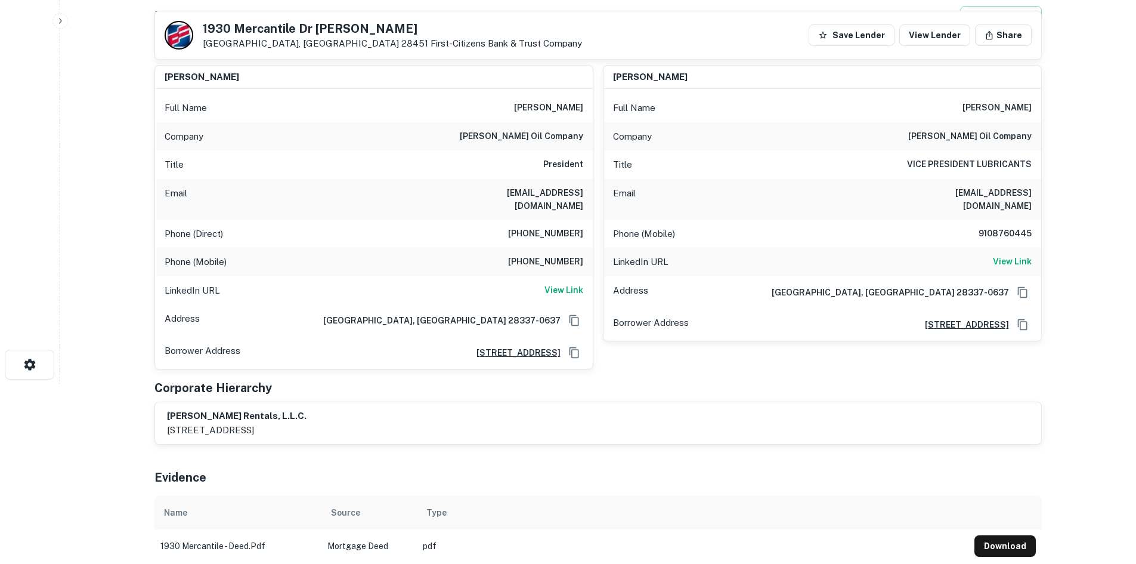
scroll to position [179, 0]
click at [551, 220] on div "Phone (Direct) 910-862-8955" at bounding box center [374, 234] width 438 height 29
click at [552, 220] on div "Phone (Direct) 910-862-8955" at bounding box center [374, 234] width 438 height 29
copy h6 "910-862-8955"
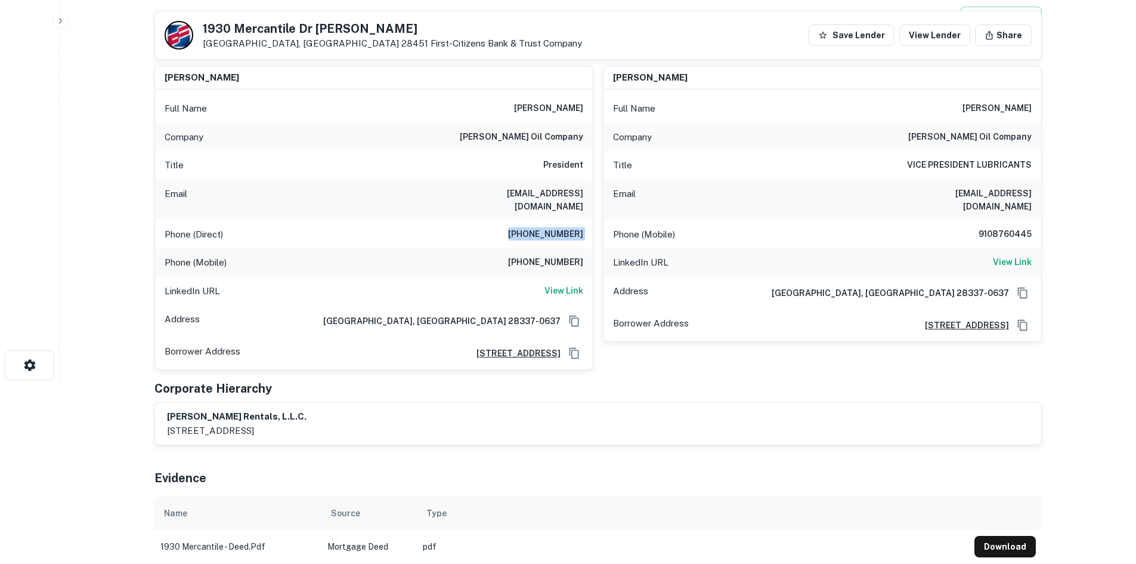
click at [547, 256] on h6 "910-862-7250" at bounding box center [545, 262] width 75 height 14
copy h6 "910-862-7250"
click at [580, 284] on h6 "View Link" at bounding box center [564, 290] width 39 height 13
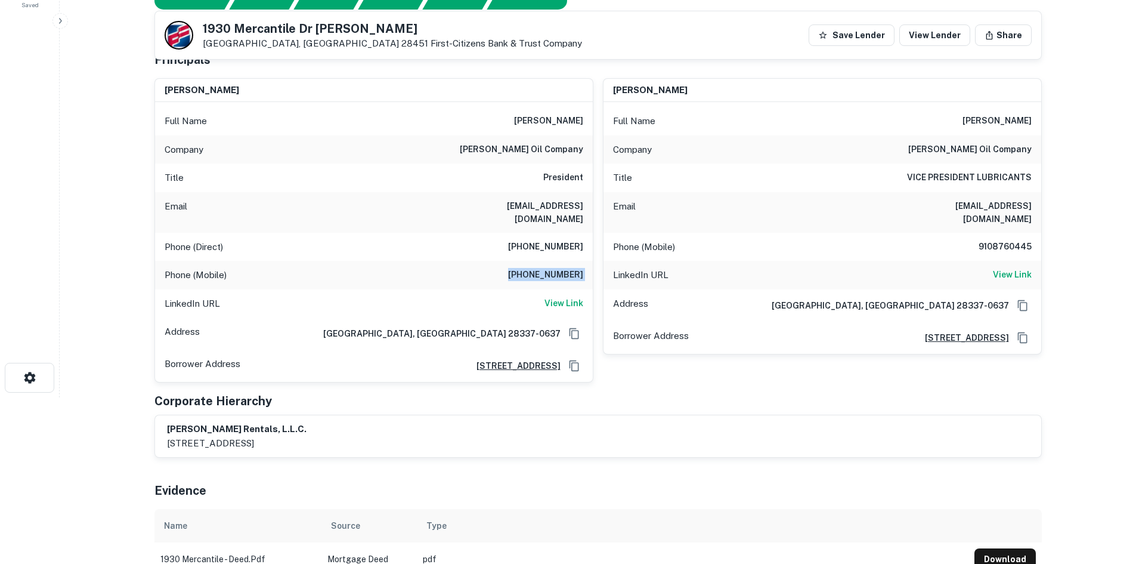
scroll to position [0, 0]
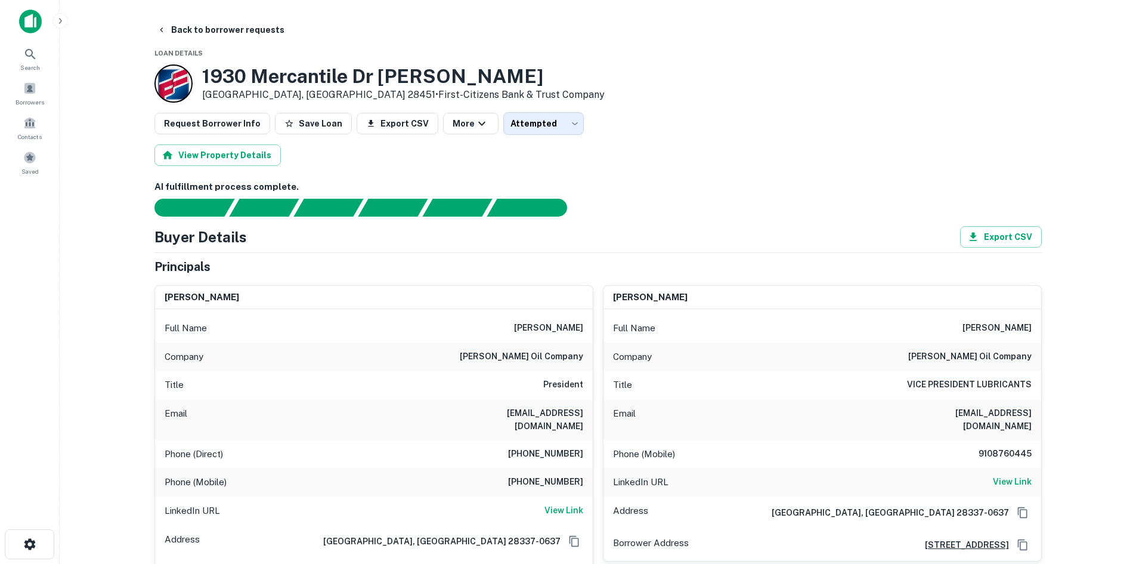
click at [526, 324] on h6 "brian campbell" at bounding box center [548, 328] width 69 height 14
click at [517, 324] on div "Full Name brian campbell" at bounding box center [374, 328] width 438 height 29
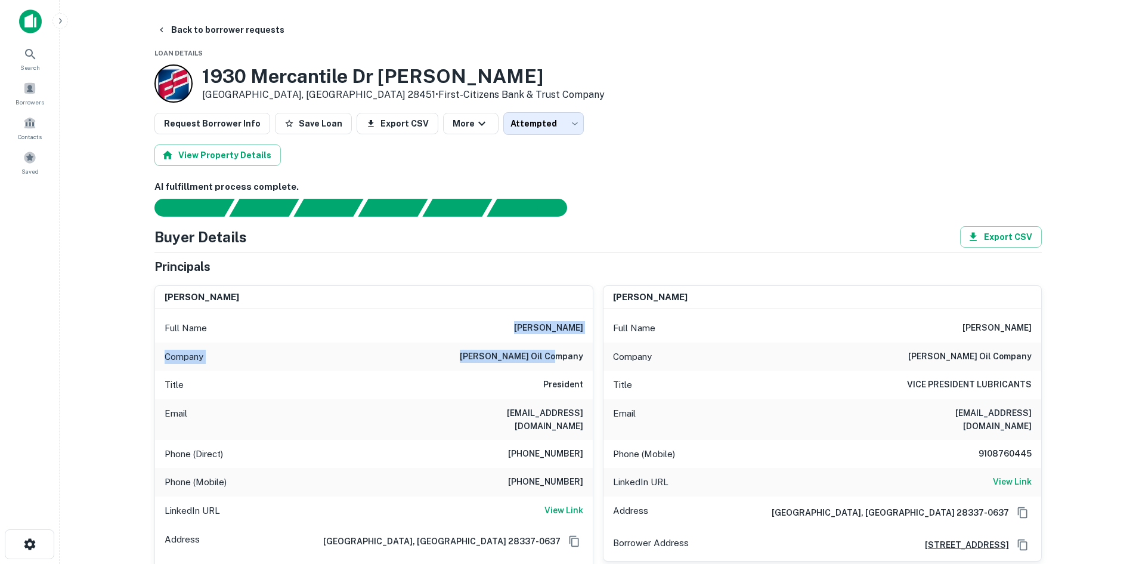
drag, startPoint x: 517, startPoint y: 324, endPoint x: 551, endPoint y: 346, distance: 40.0
click at [551, 346] on div "Full Name brian campbell Company campbell oil company Title President Email bri…" at bounding box center [374, 449] width 438 height 280
click at [187, 29] on button "Back to borrower requests" at bounding box center [220, 29] width 137 height 21
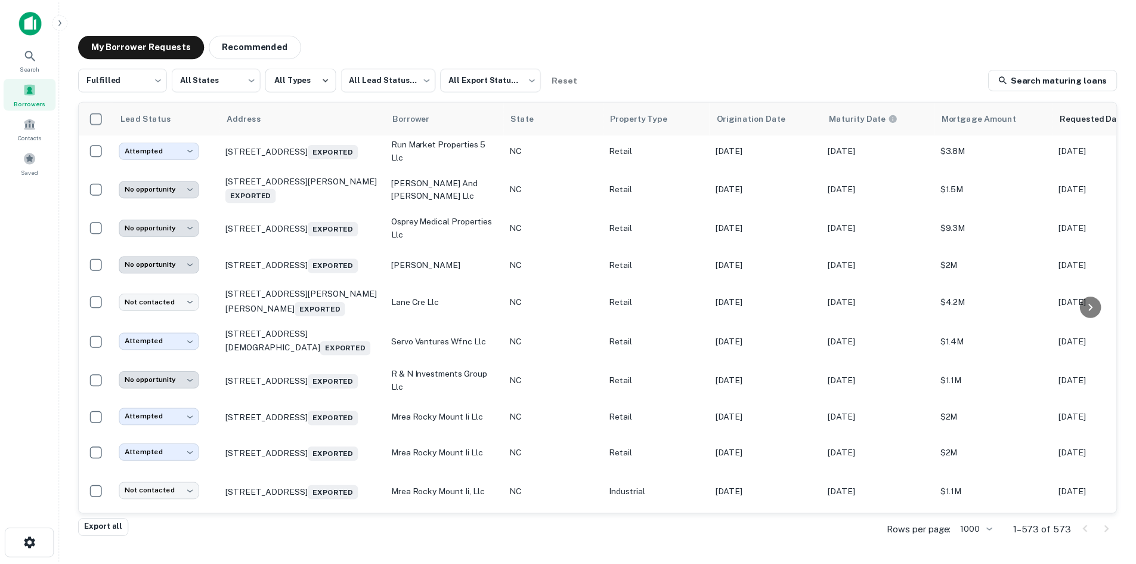
scroll to position [17689, 0]
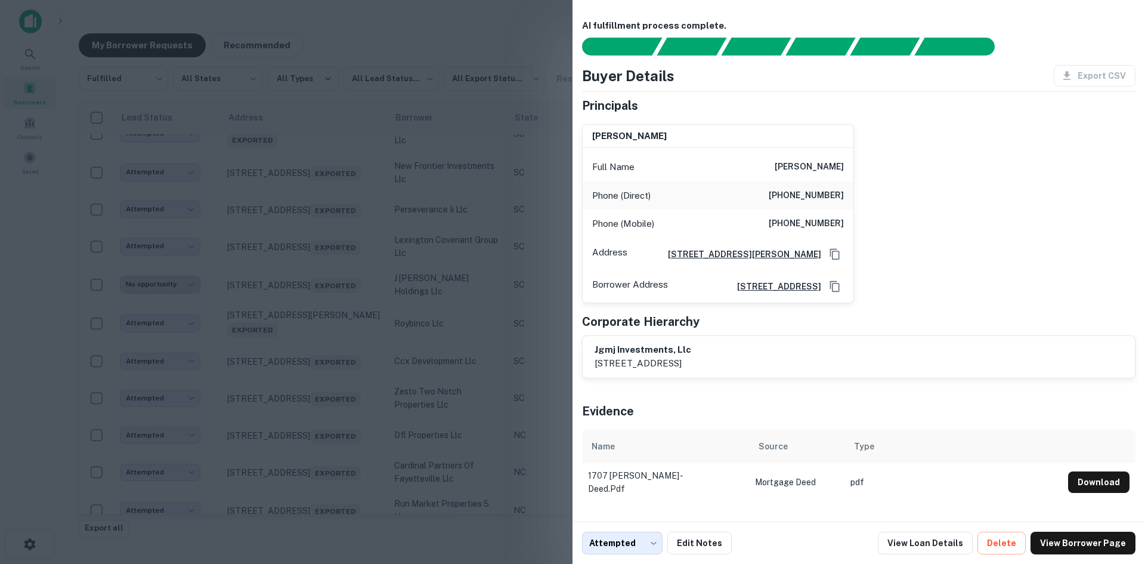
click at [245, 262] on div at bounding box center [572, 282] width 1145 height 564
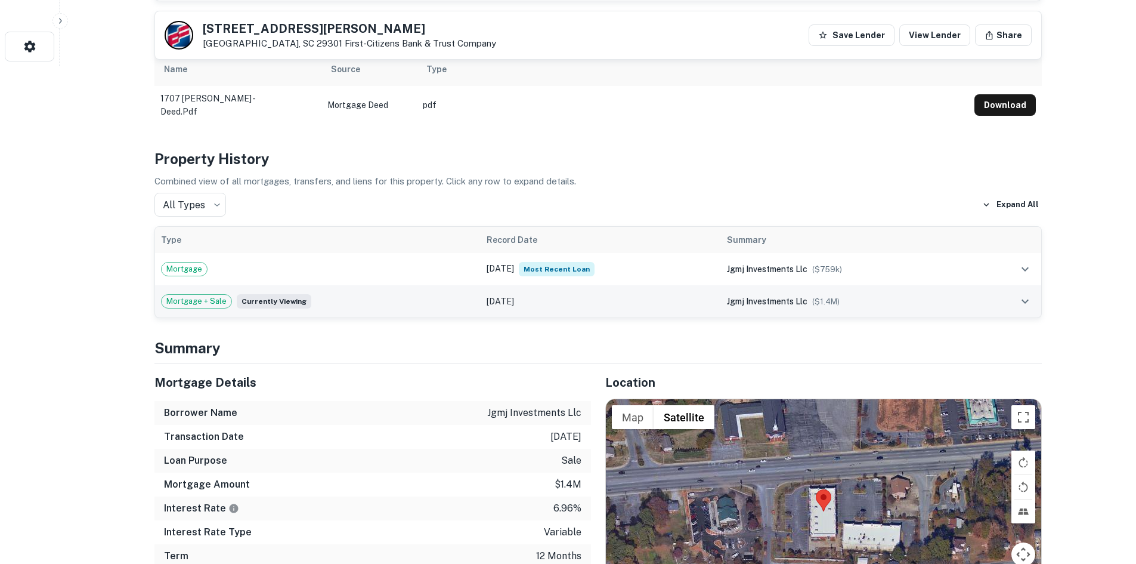
scroll to position [656, 0]
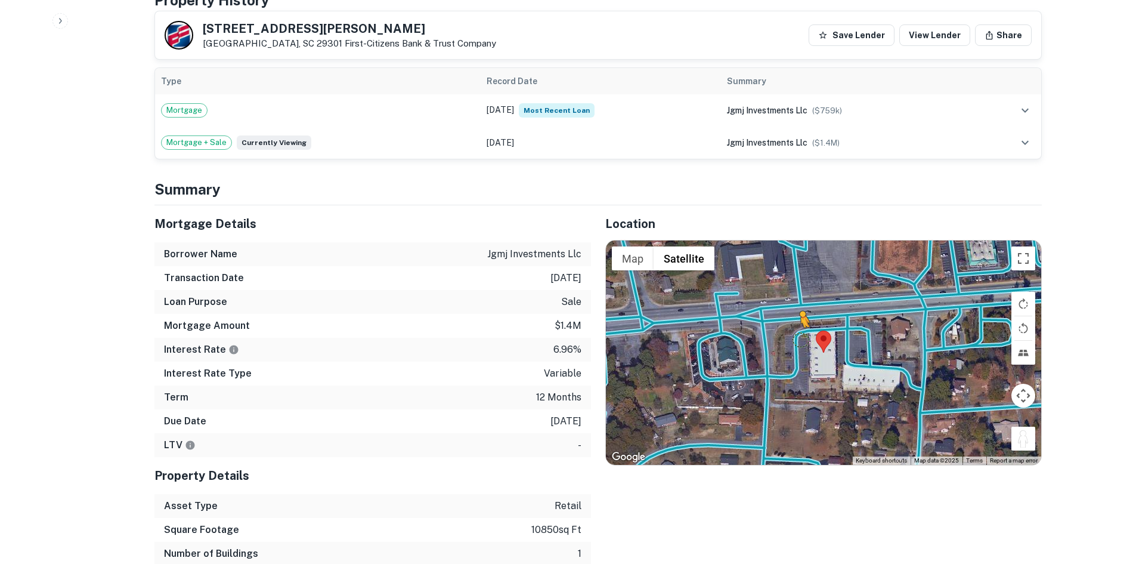
drag, startPoint x: 1034, startPoint y: 446, endPoint x: 800, endPoint y: 339, distance: 256.8
click at [800, 339] on div "To activate drag with keyboard, press Alt + Enter. Once in keyboard drag state,…" at bounding box center [823, 352] width 435 height 224
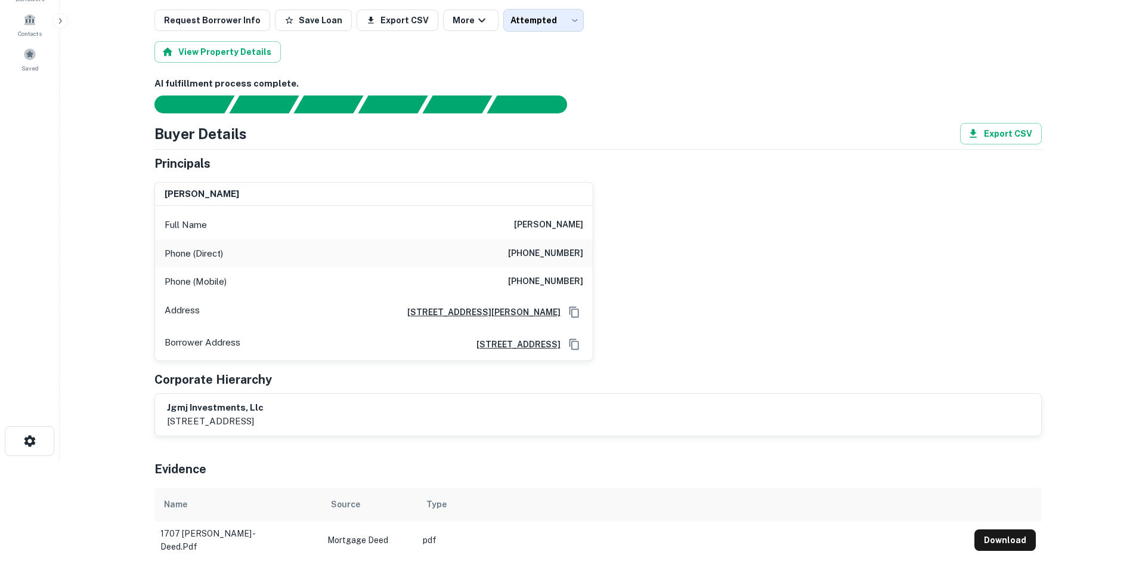
scroll to position [60, 0]
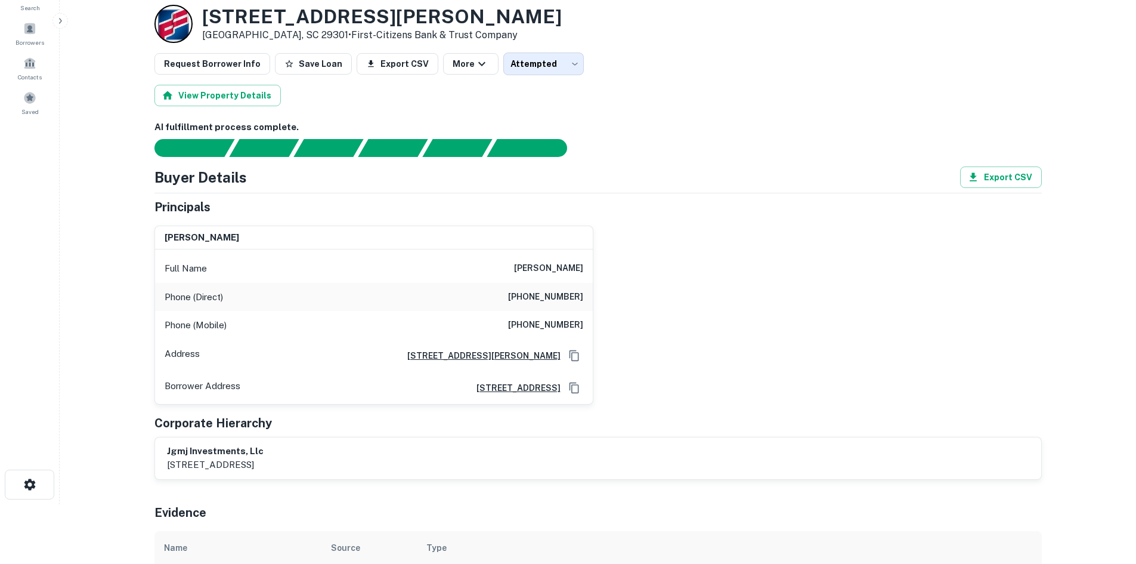
click at [553, 307] on div "Phone (Direct) (864) 297-8747" at bounding box center [374, 297] width 438 height 29
click at [553, 303] on div "Phone (Direct) (864) 297-8747" at bounding box center [374, 297] width 438 height 29
click at [552, 302] on h6 "(864) 297-8747" at bounding box center [545, 297] width 75 height 14
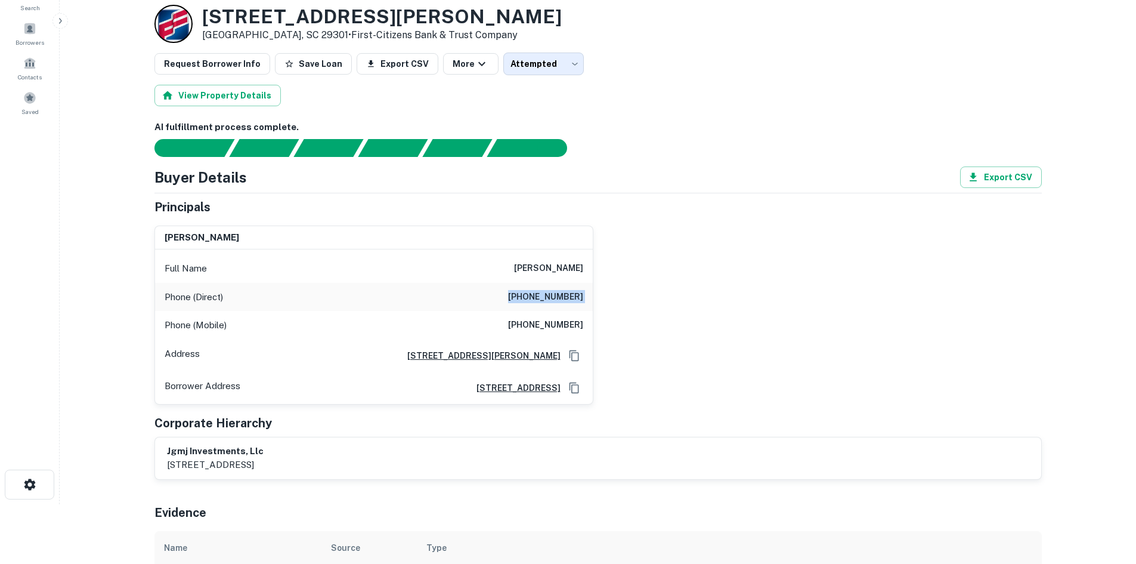
copy h6 "(864) 297-8747"
click at [560, 327] on h6 "(864) 297-8747" at bounding box center [545, 325] width 75 height 14
click at [558, 327] on h6 "(864) 297-8747" at bounding box center [545, 325] width 75 height 14
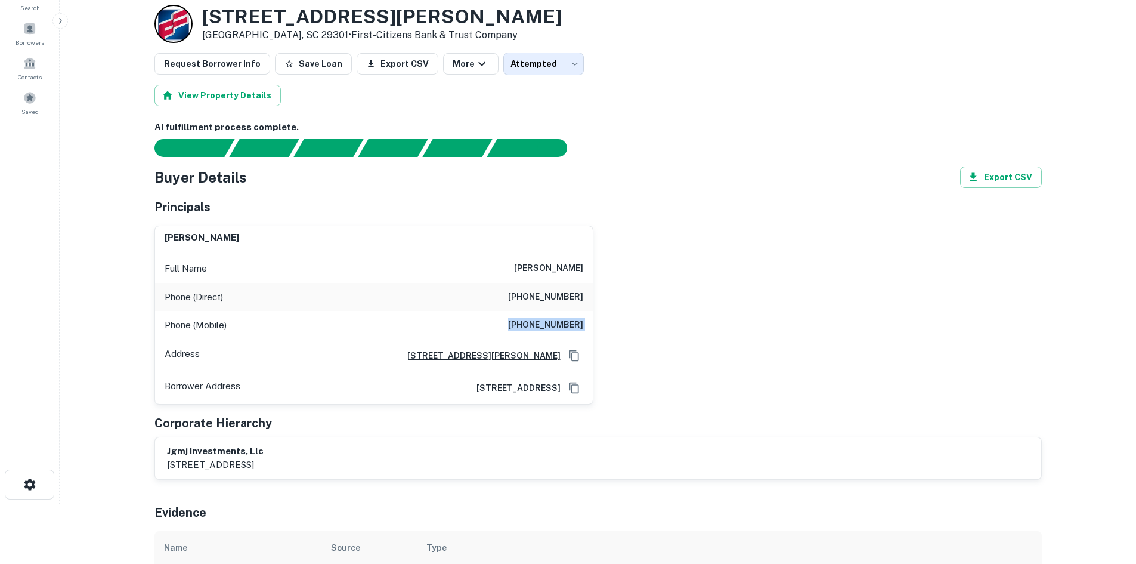
click at [558, 327] on h6 "(864) 297-8747" at bounding box center [545, 325] width 75 height 14
drag, startPoint x: 472, startPoint y: 256, endPoint x: 592, endPoint y: 281, distance: 122.5
click at [592, 281] on div "Full Name joseph g mahaffey jr" at bounding box center [374, 268] width 438 height 29
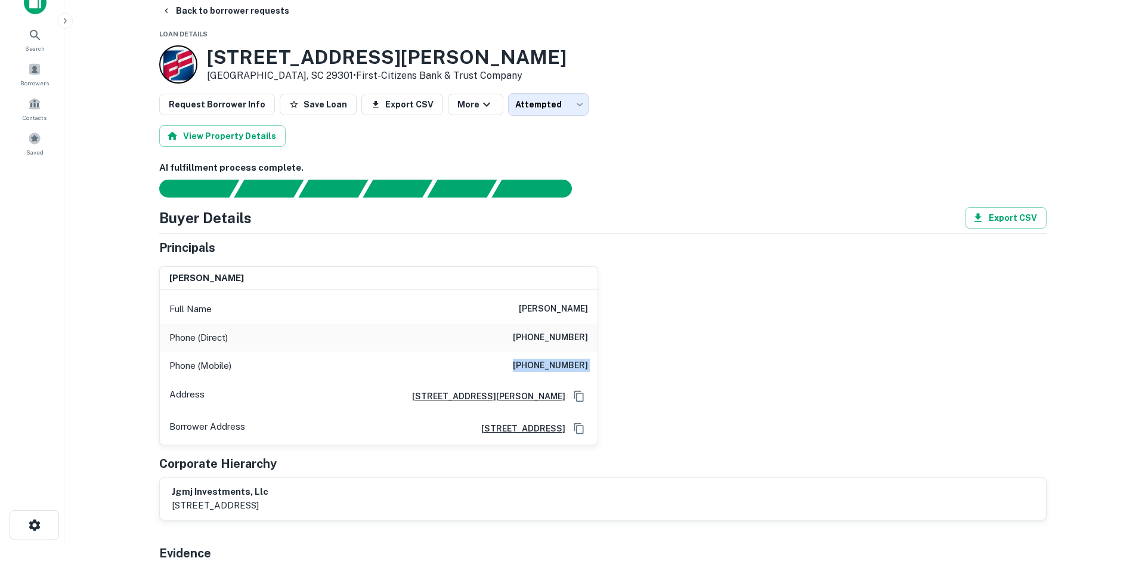
scroll to position [0, 0]
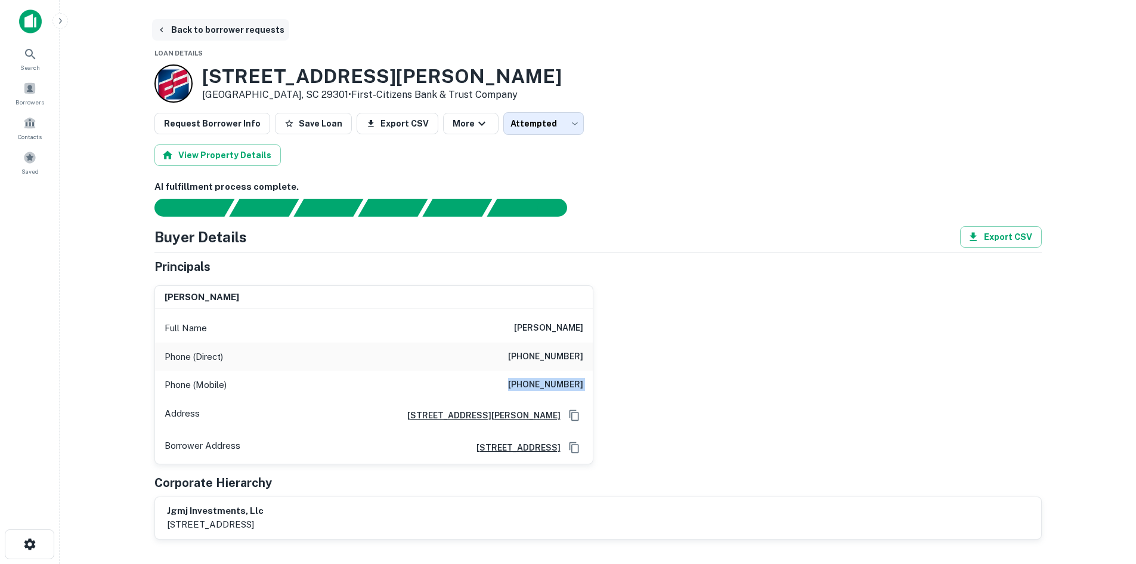
click at [205, 38] on button "Back to borrower requests" at bounding box center [220, 29] width 137 height 21
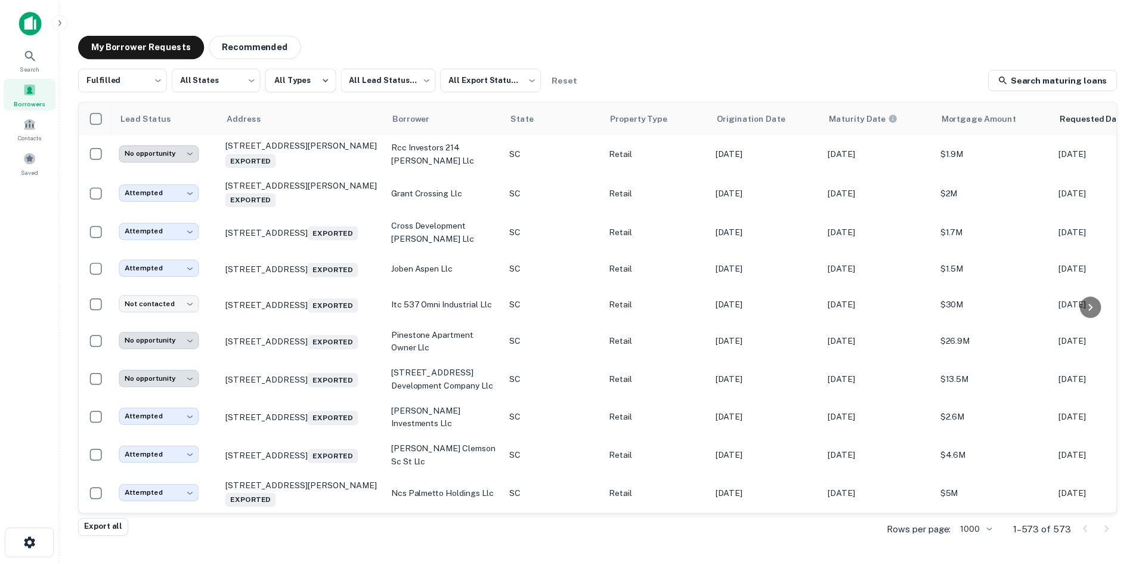
scroll to position [13326, 0]
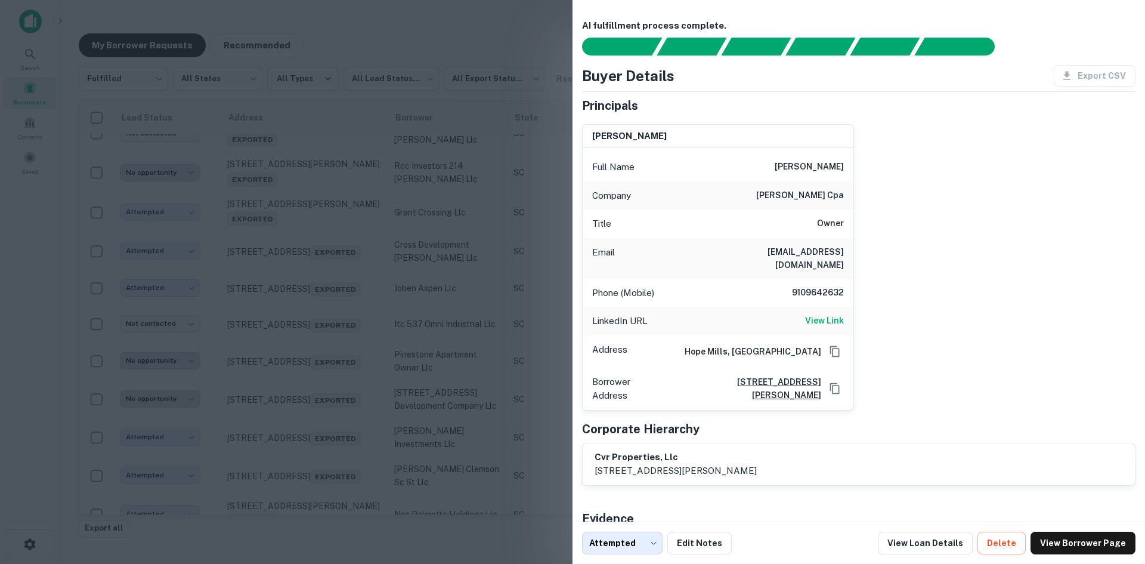
click at [324, 237] on div at bounding box center [572, 282] width 1145 height 564
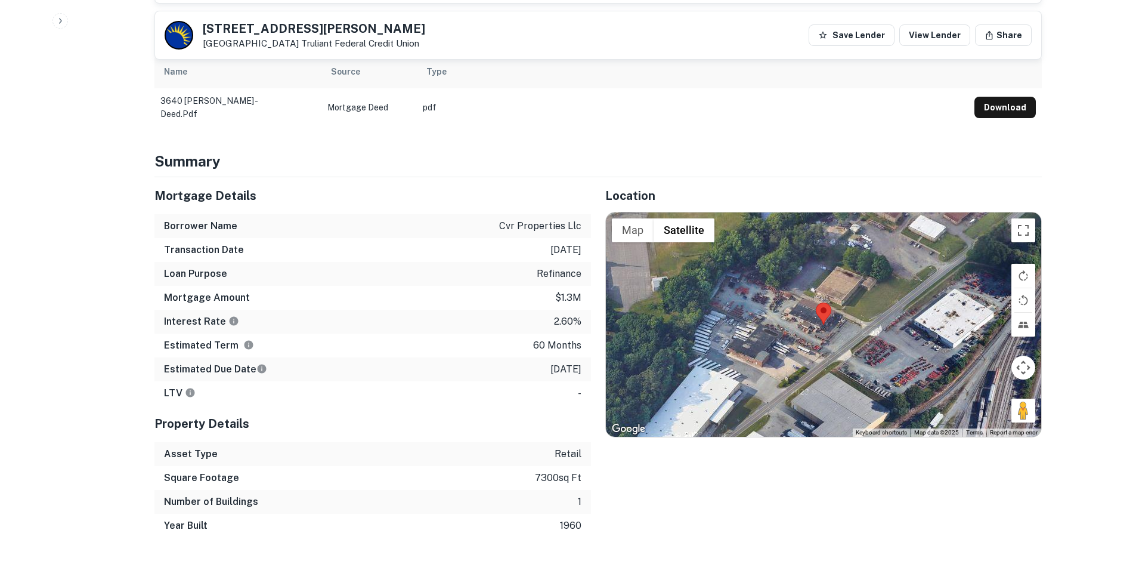
scroll to position [596, 0]
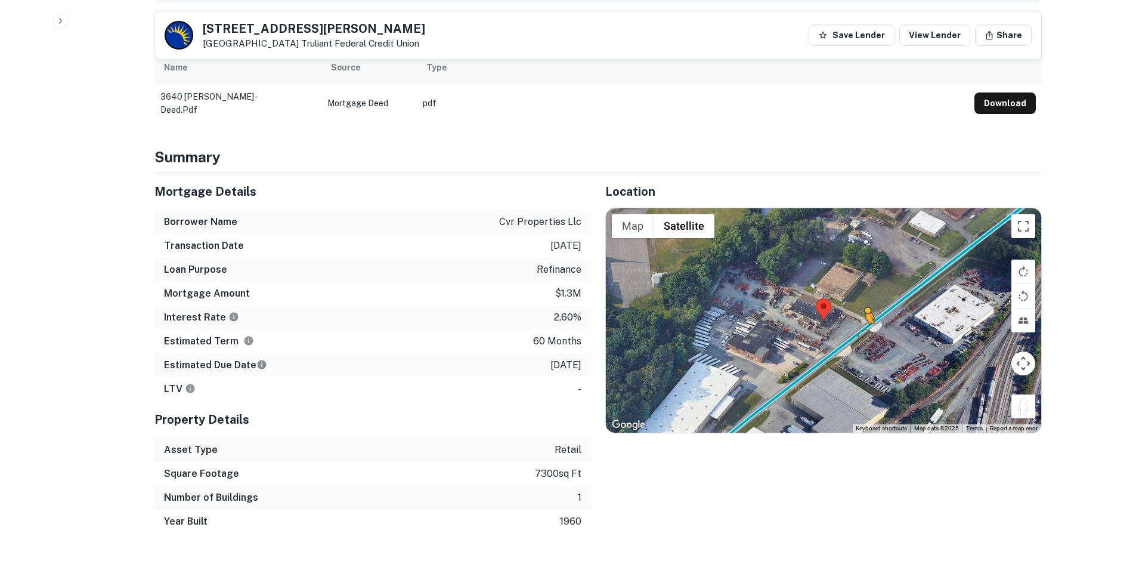
drag, startPoint x: 1021, startPoint y: 395, endPoint x: 862, endPoint y: 322, distance: 174.8
click at [864, 322] on div "To activate drag with keyboard, press Alt + Enter. Once in keyboard drag state,…" at bounding box center [823, 320] width 435 height 224
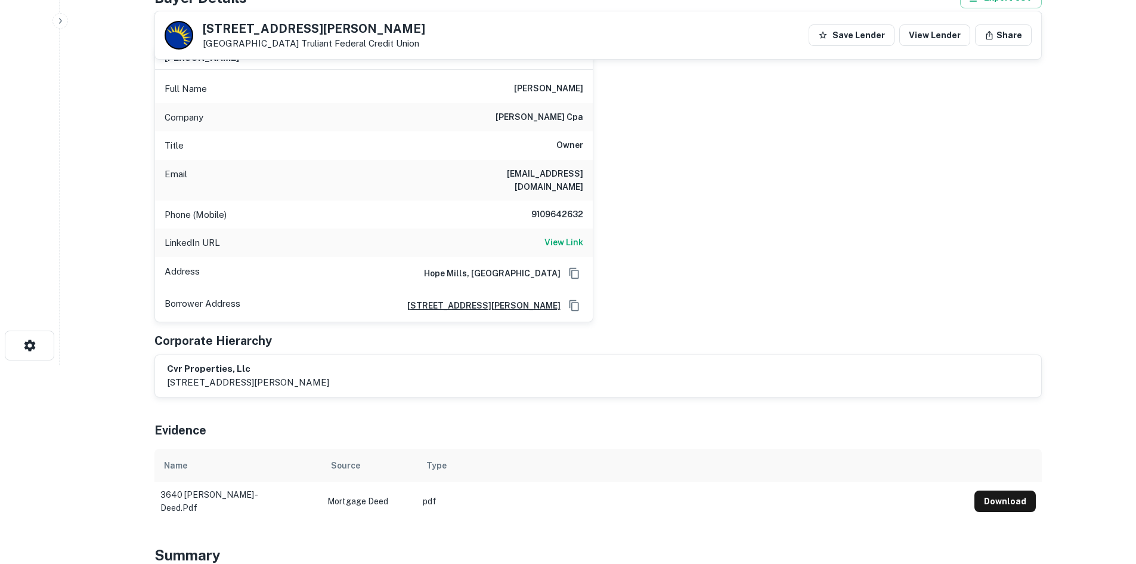
scroll to position [179, 0]
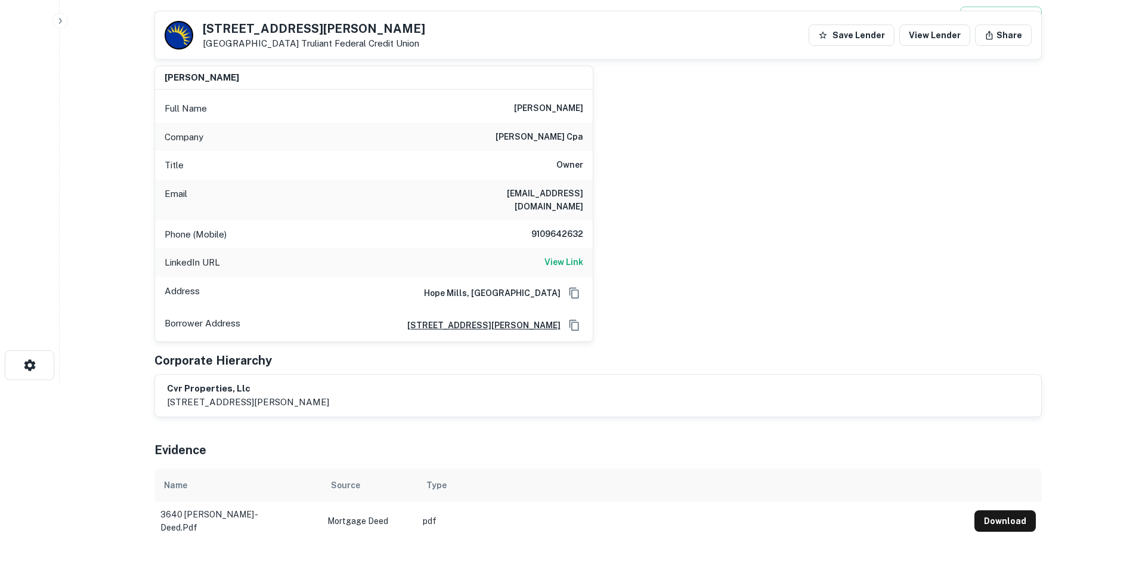
click at [552, 227] on h6 "9109642632" at bounding box center [548, 234] width 72 height 14
drag, startPoint x: 205, startPoint y: 29, endPoint x: 308, endPoint y: 39, distance: 104.3
click at [308, 39] on div "3640 N Glenn Ave Winston Salem, NC 27105 Truliant Federal Credit Union" at bounding box center [314, 36] width 222 height 26
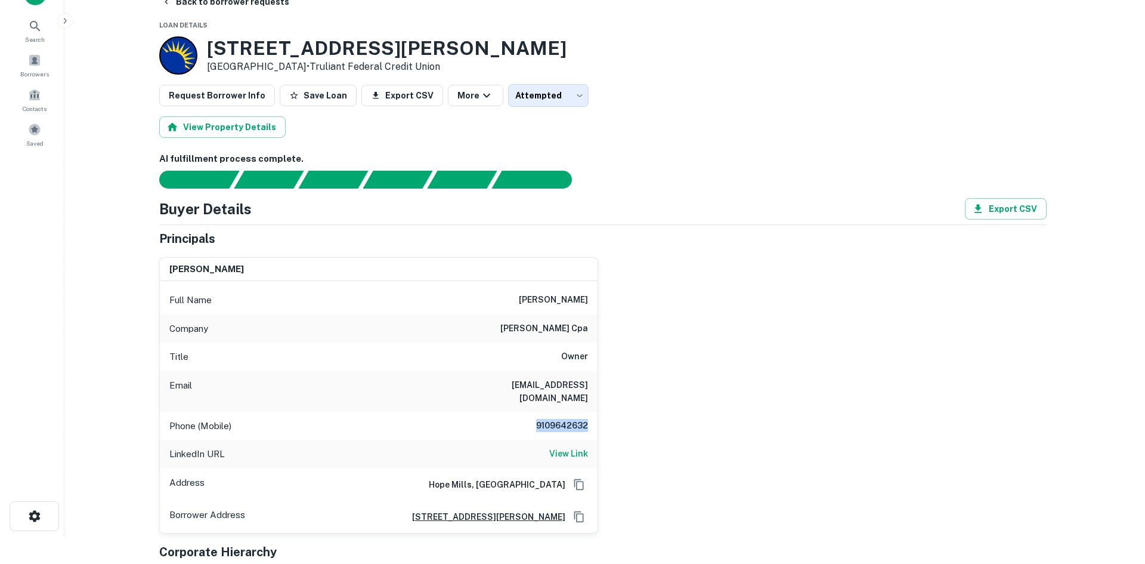
scroll to position [0, 0]
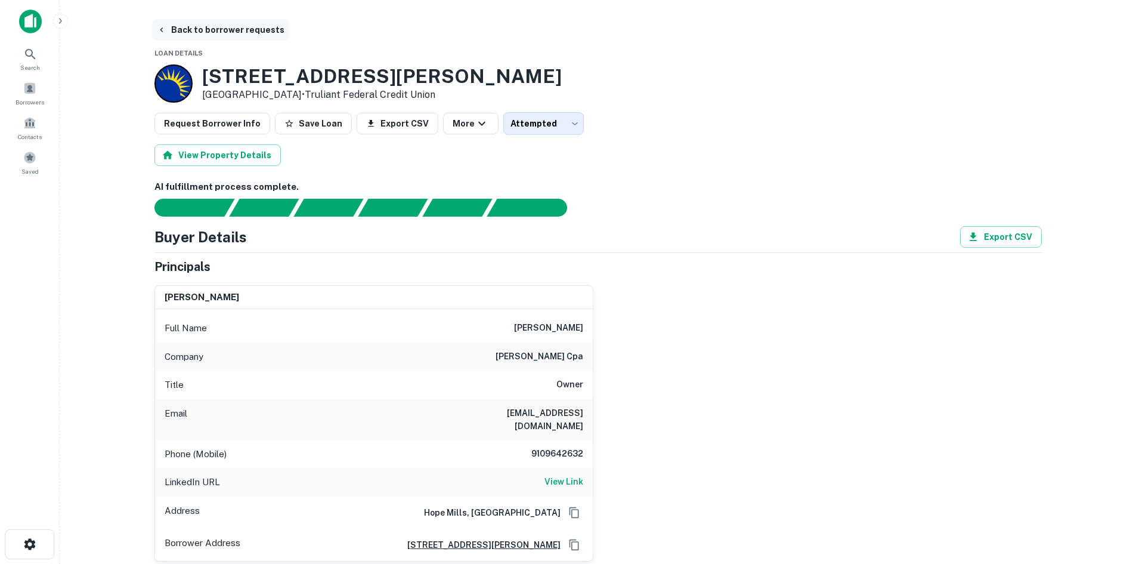
click at [181, 27] on button "Back to borrower requests" at bounding box center [220, 29] width 137 height 21
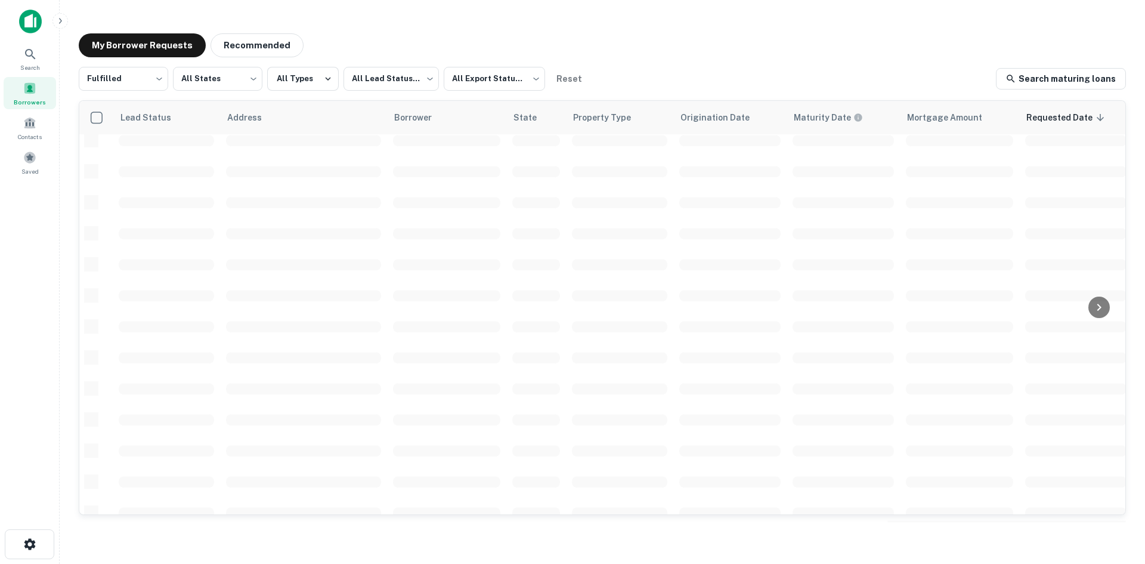
scroll to position [404, 0]
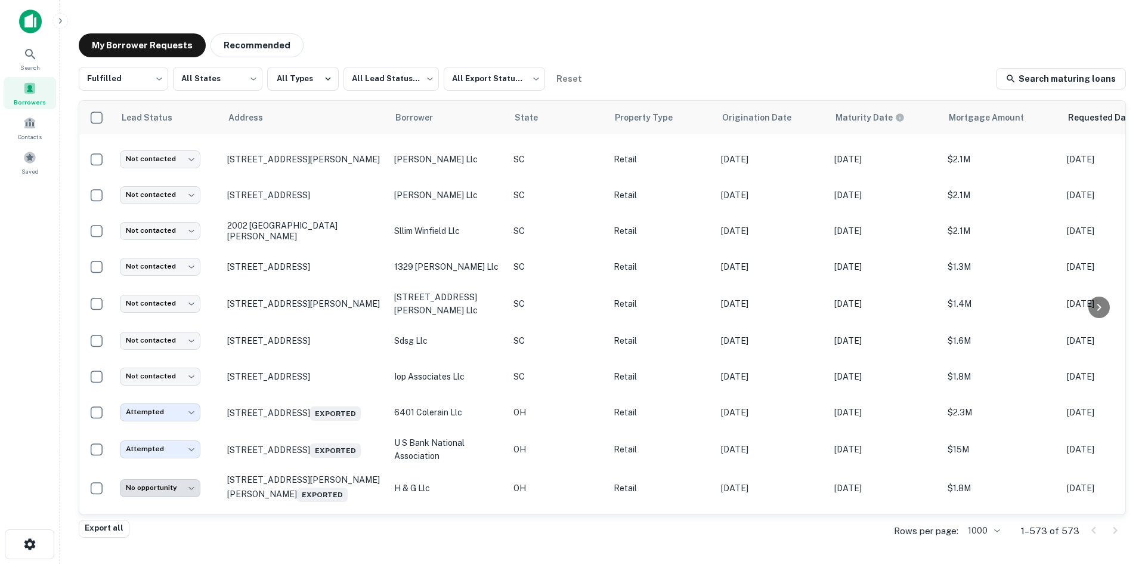
scroll to position [22349, 0]
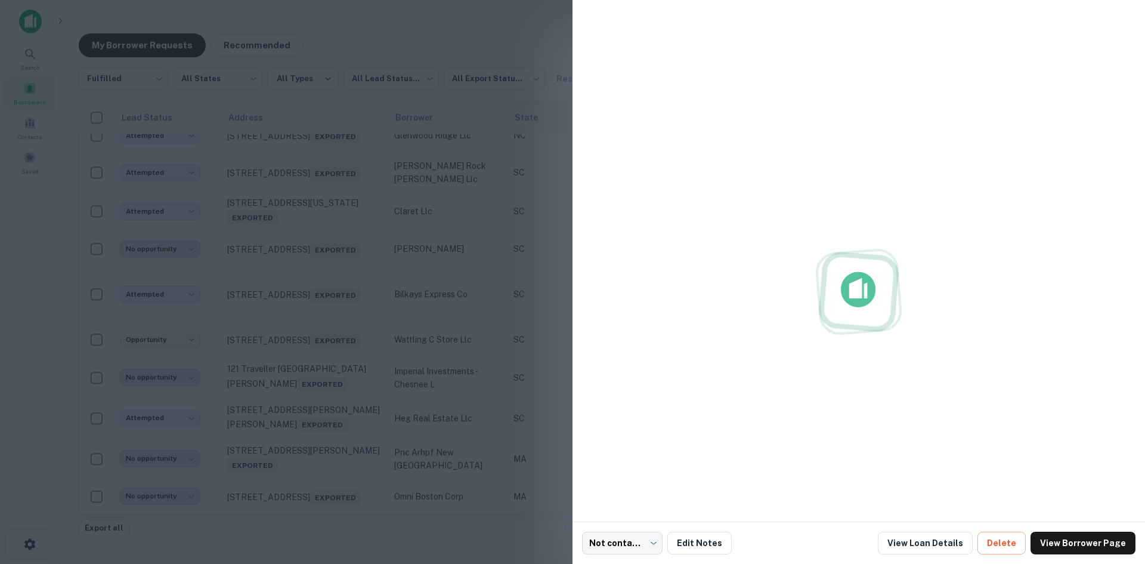
scroll to position [19724, 0]
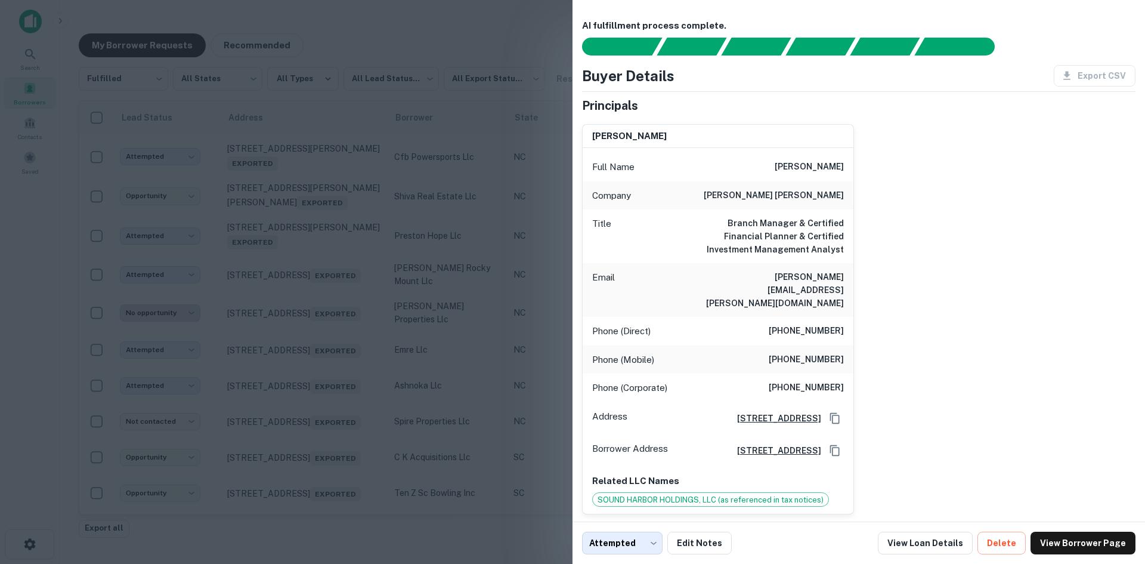
click at [321, 303] on div at bounding box center [572, 282] width 1145 height 564
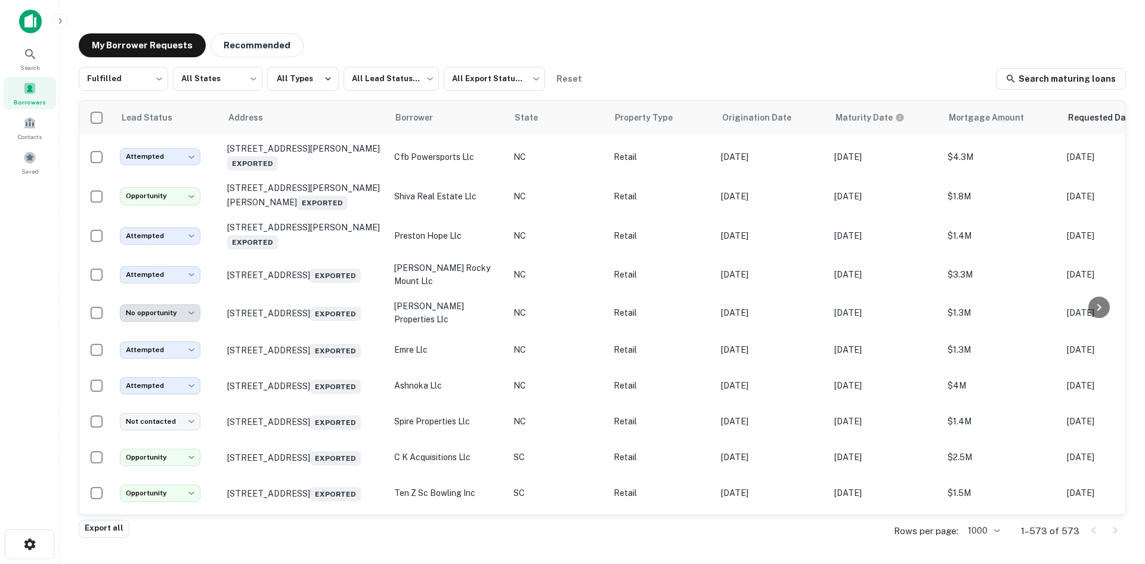
scroll to position [19546, 0]
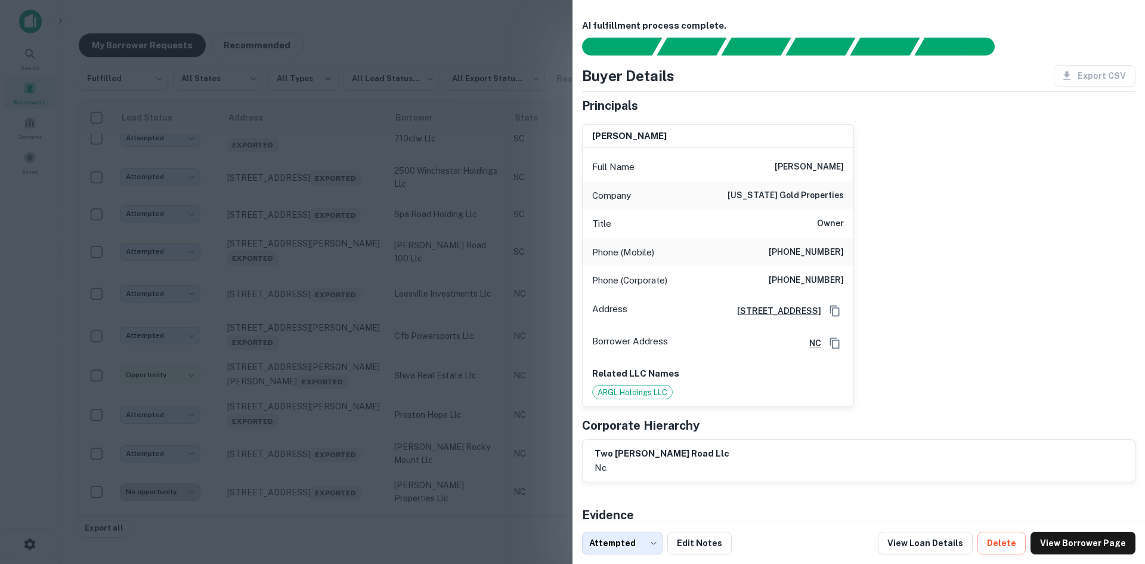
click at [453, 54] on div at bounding box center [572, 282] width 1145 height 564
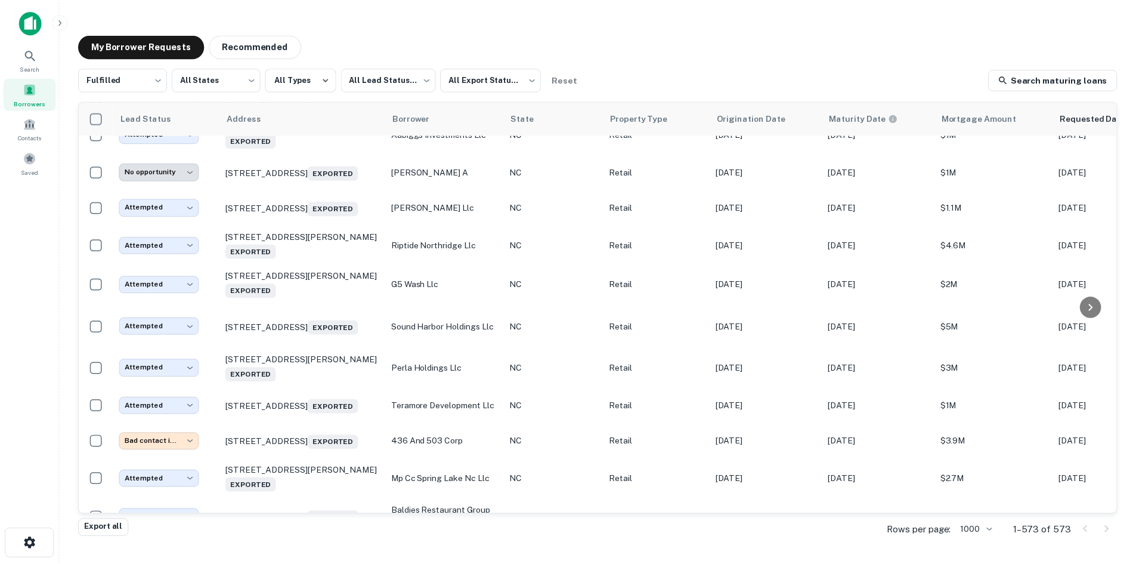
scroll to position [18830, 0]
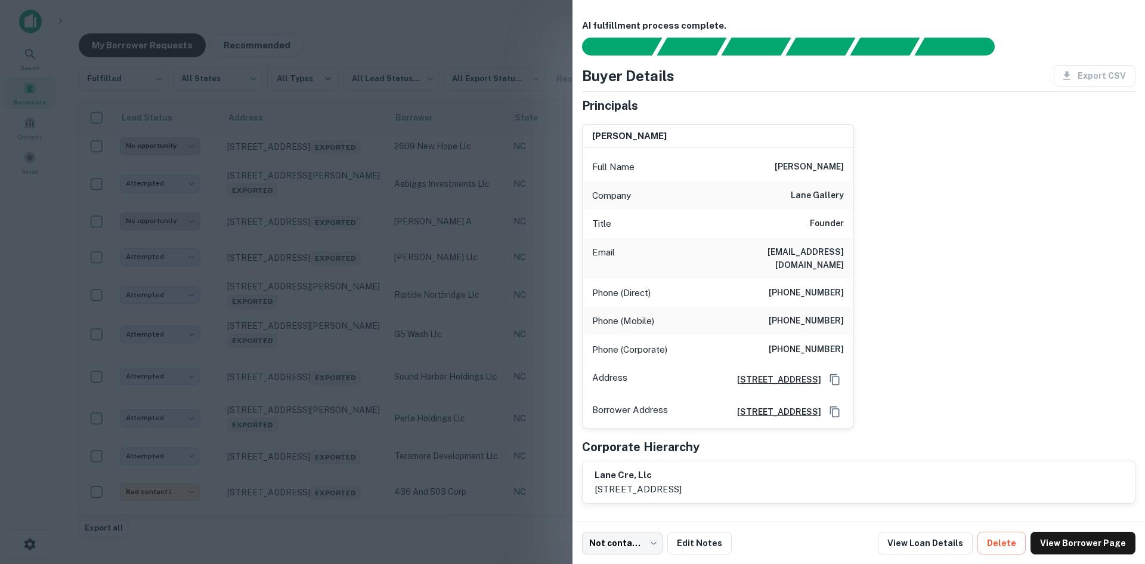
click at [326, 305] on div at bounding box center [572, 282] width 1145 height 564
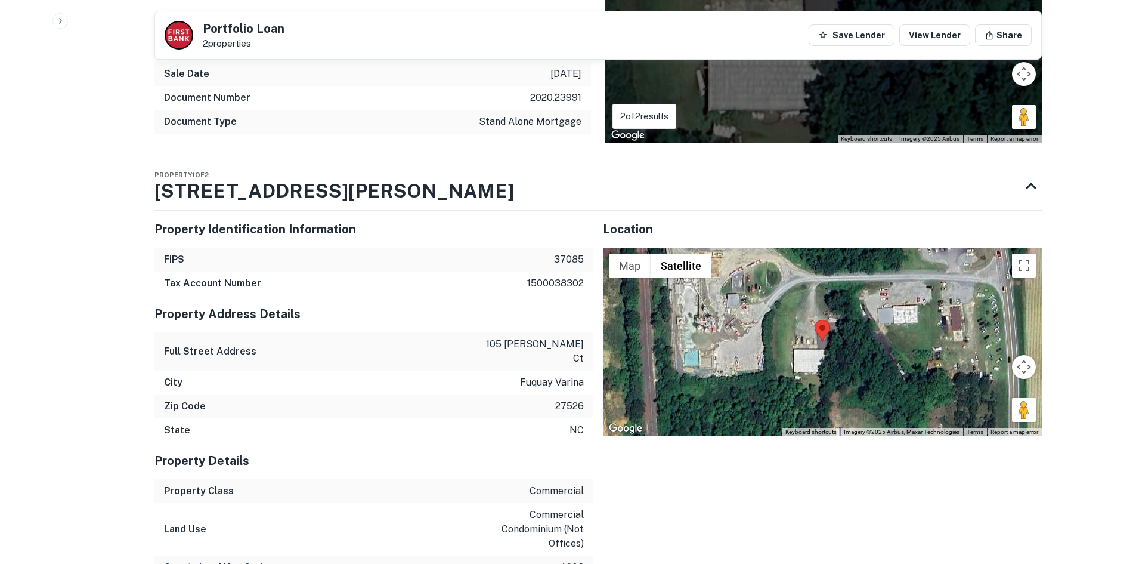
scroll to position [1312, 0]
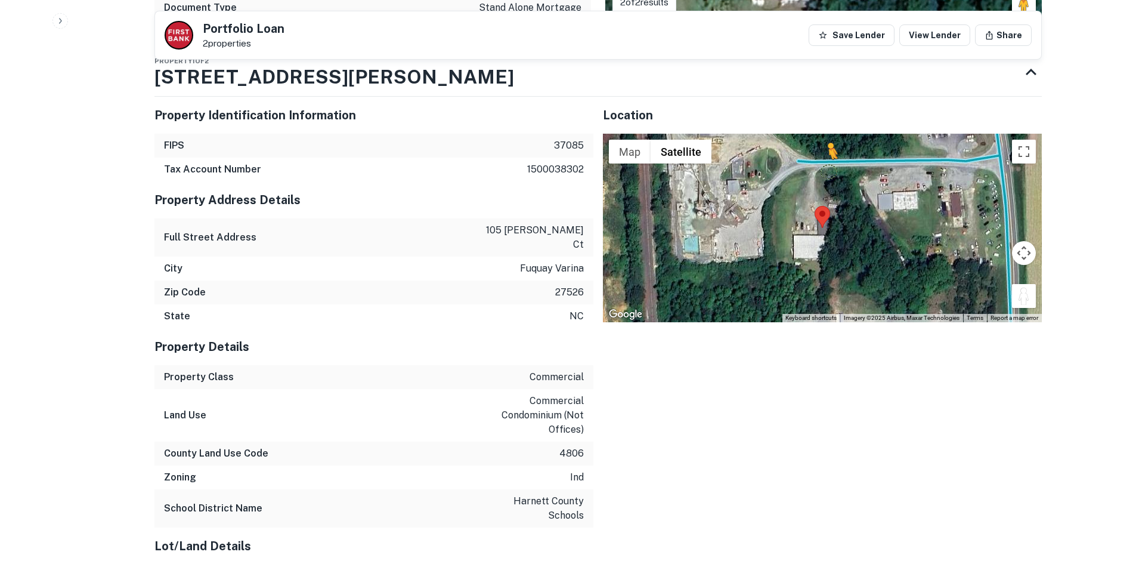
drag, startPoint x: 1034, startPoint y: 285, endPoint x: 822, endPoint y: 155, distance: 248.2
click at [822, 155] on div "To activate drag with keyboard, press Alt + Enter. Once in keyboard drag state,…" at bounding box center [822, 228] width 439 height 188
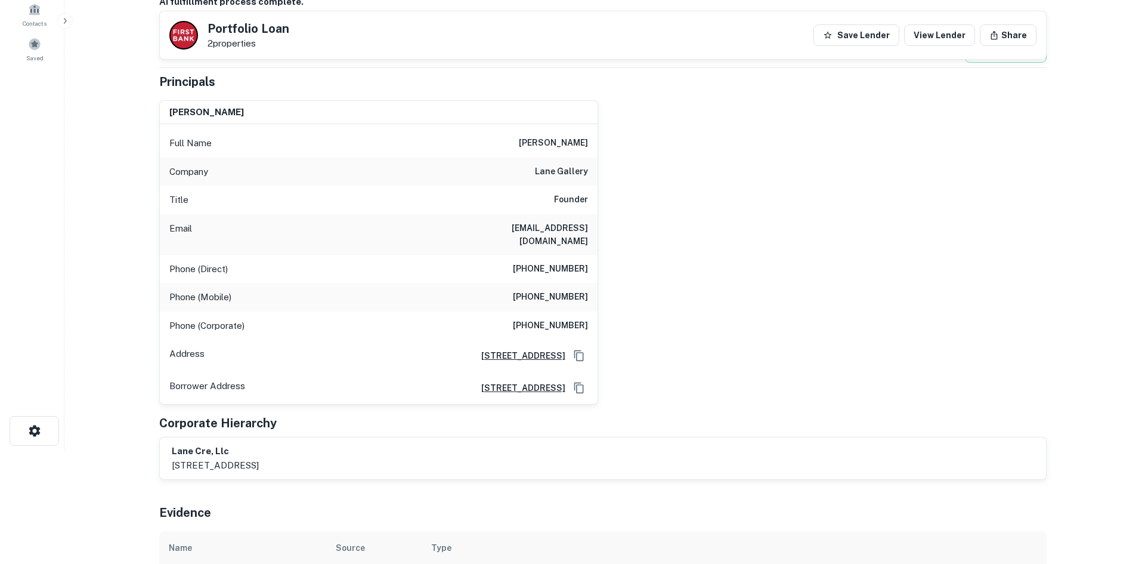
scroll to position [0, 0]
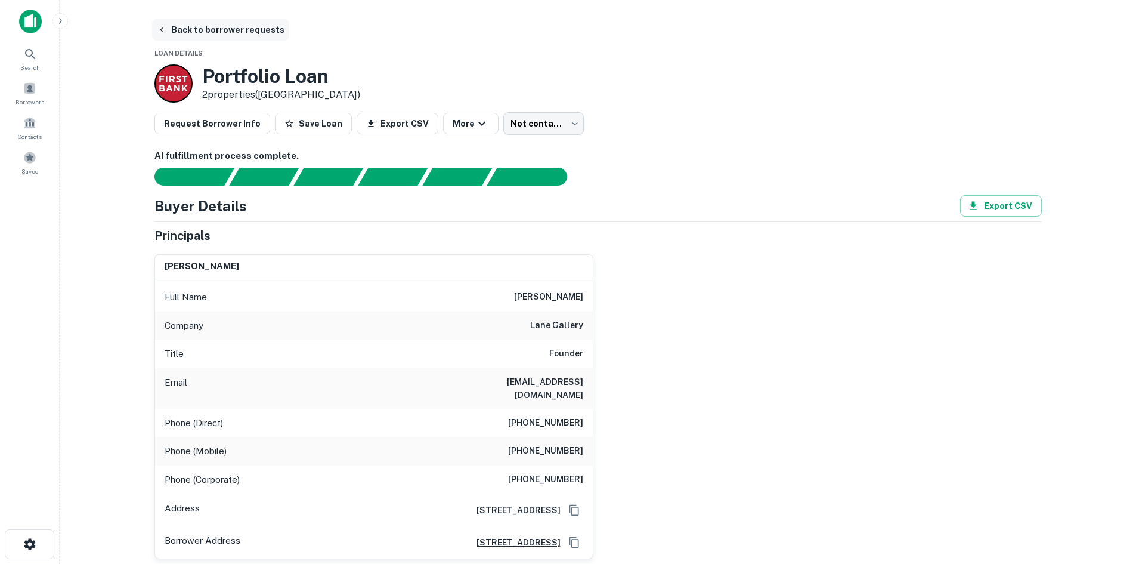
click at [231, 19] on button "Back to borrower requests" at bounding box center [220, 29] width 137 height 21
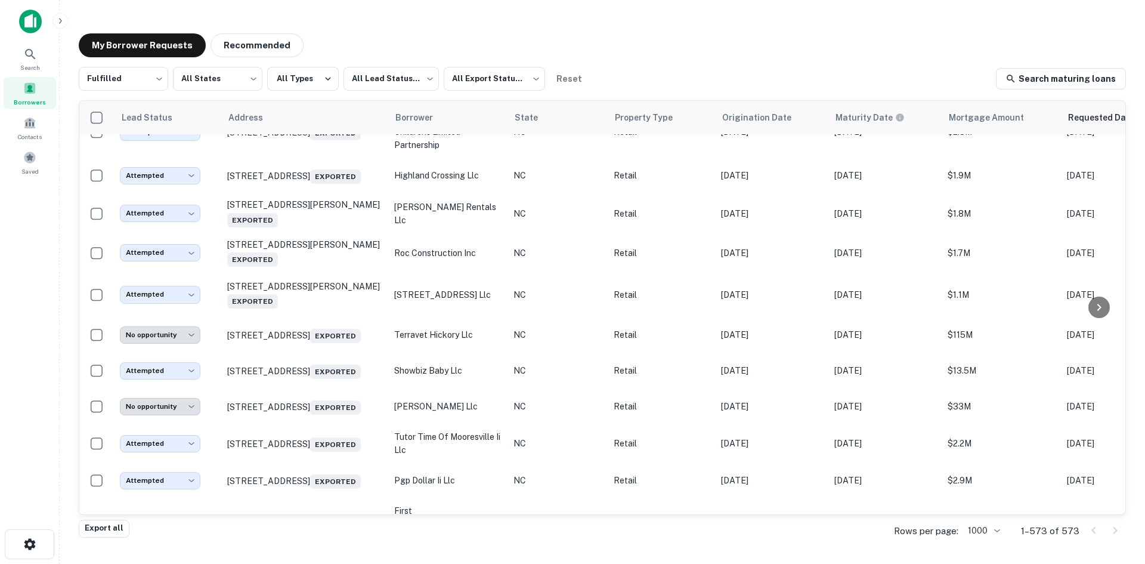
scroll to position [15988, 0]
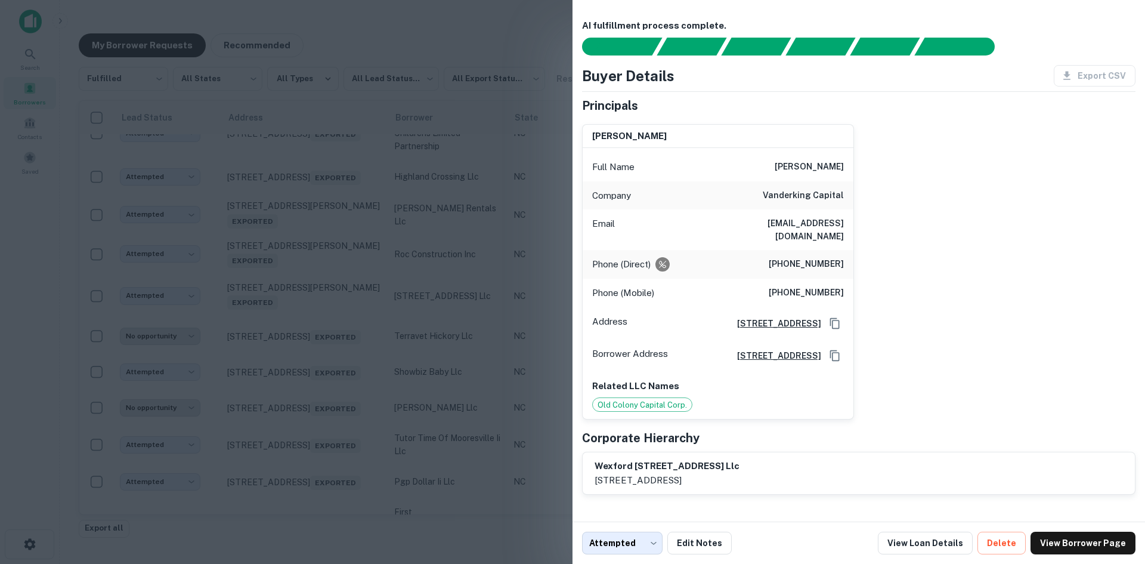
click at [303, 287] on div at bounding box center [572, 282] width 1145 height 564
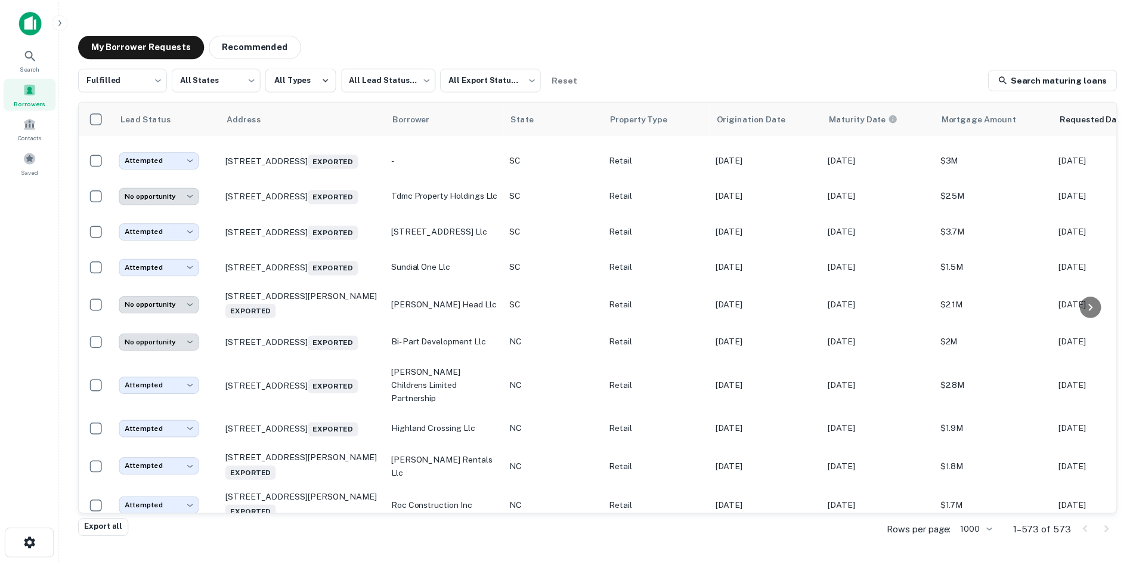
scroll to position [15690, 0]
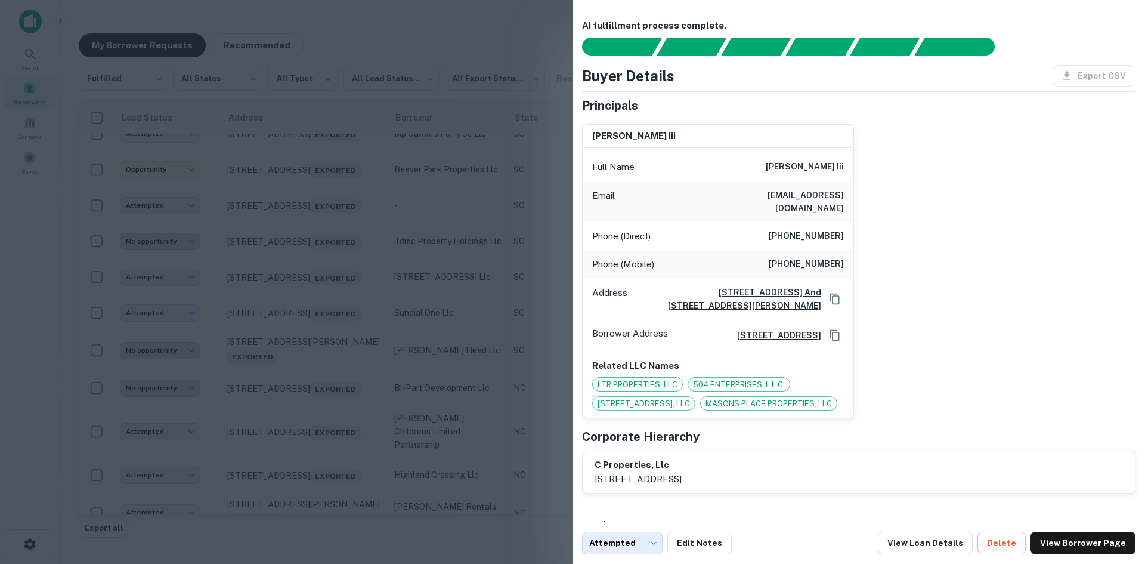
click at [332, 255] on div at bounding box center [572, 282] width 1145 height 564
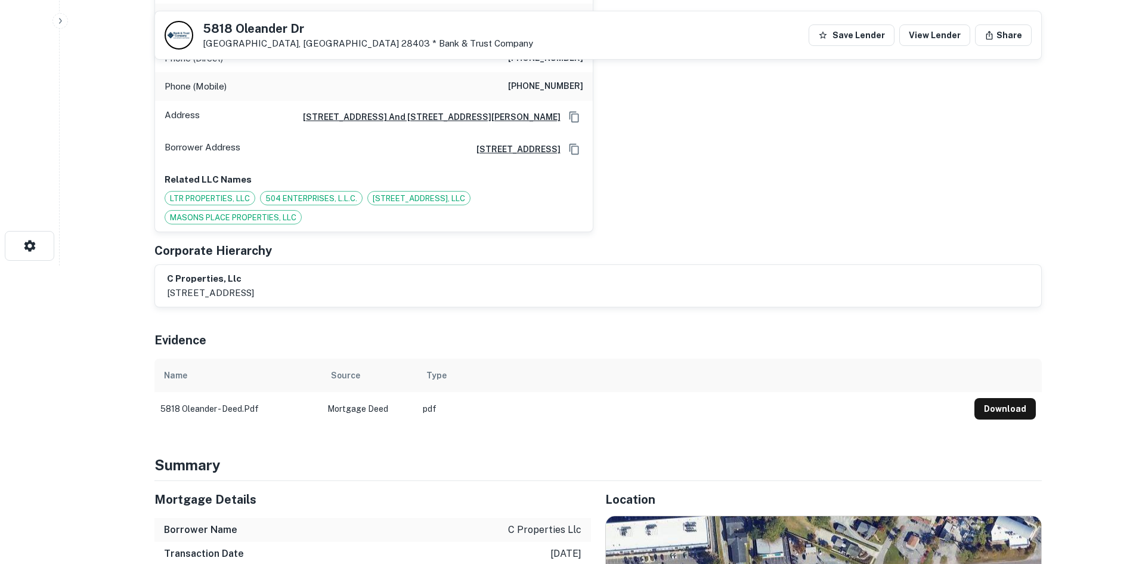
scroll to position [656, 0]
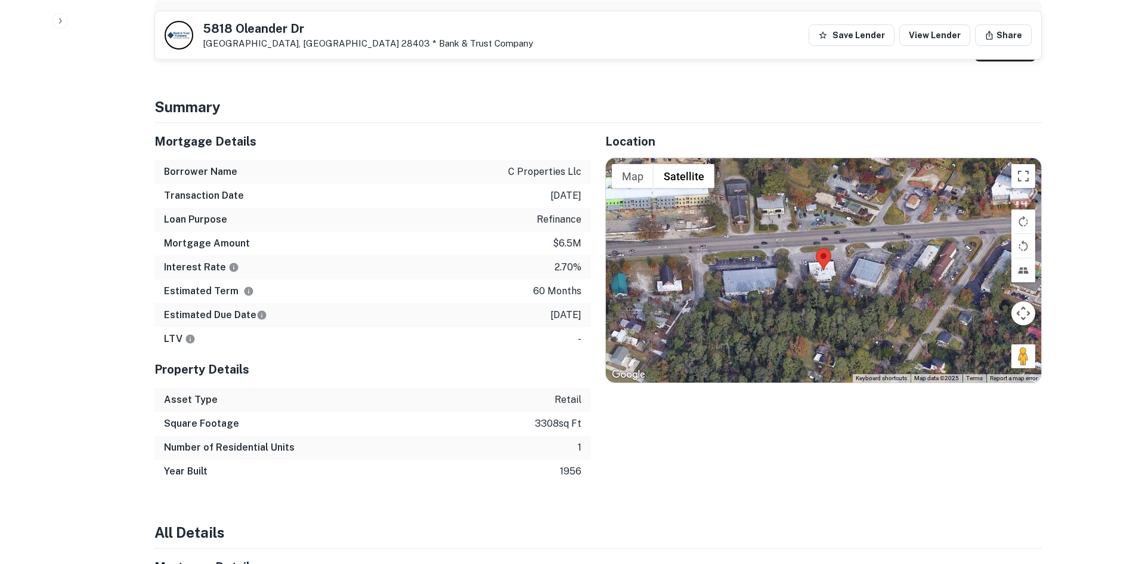
drag, startPoint x: 1024, startPoint y: 352, endPoint x: 830, endPoint y: 246, distance: 221.3
click at [830, 246] on div "Map Terrain Satellite Labels Keyboard shortcuts Map Data Map data ©2025 Map dat…" at bounding box center [823, 270] width 435 height 224
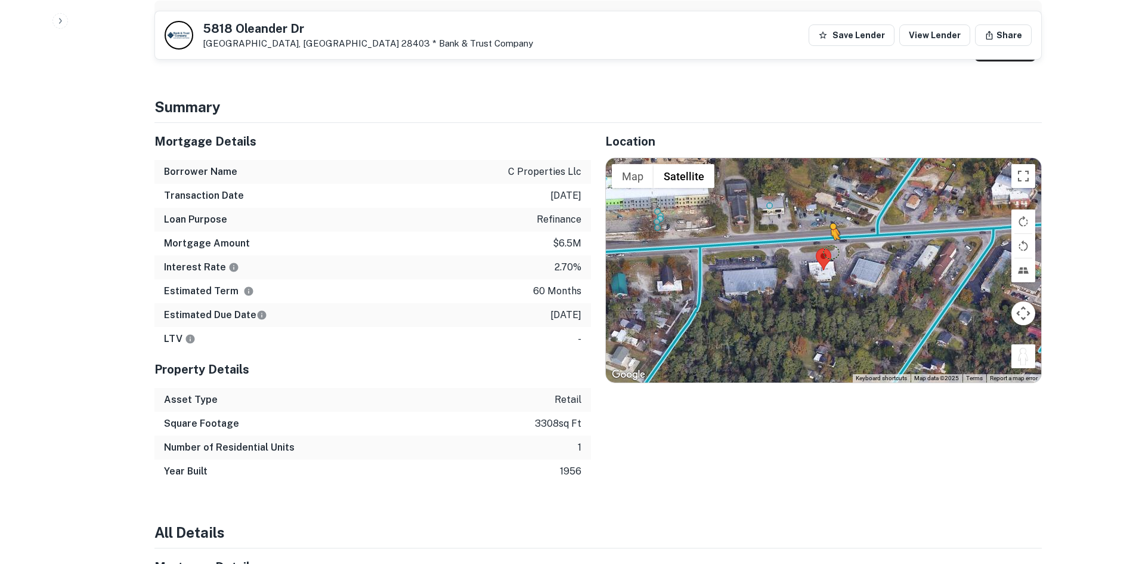
drag, startPoint x: 1025, startPoint y: 355, endPoint x: 815, endPoint y: 234, distance: 242.7
click at [815, 234] on div "To activate drag with keyboard, press Alt + Enter. Once in keyboard drag state,…" at bounding box center [823, 270] width 435 height 224
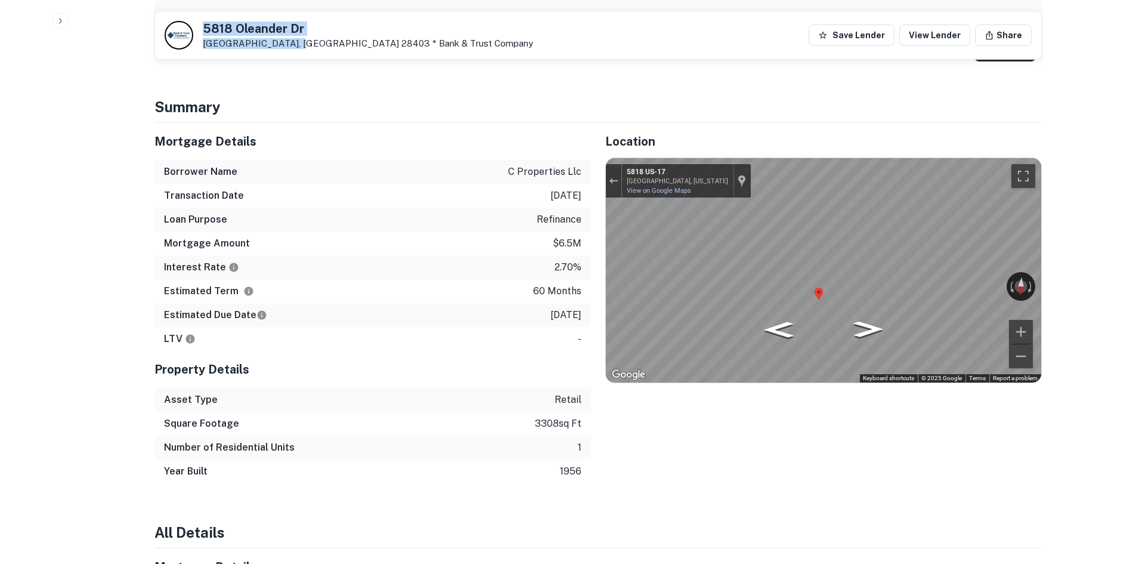
drag, startPoint x: 202, startPoint y: 26, endPoint x: 296, endPoint y: 41, distance: 95.4
click at [296, 41] on div "[STREET_ADDRESS][PERSON_NAME] * Bank & Trust Company" at bounding box center [349, 35] width 369 height 29
copy div "[STREET_ADDRESS][PERSON_NAME]"
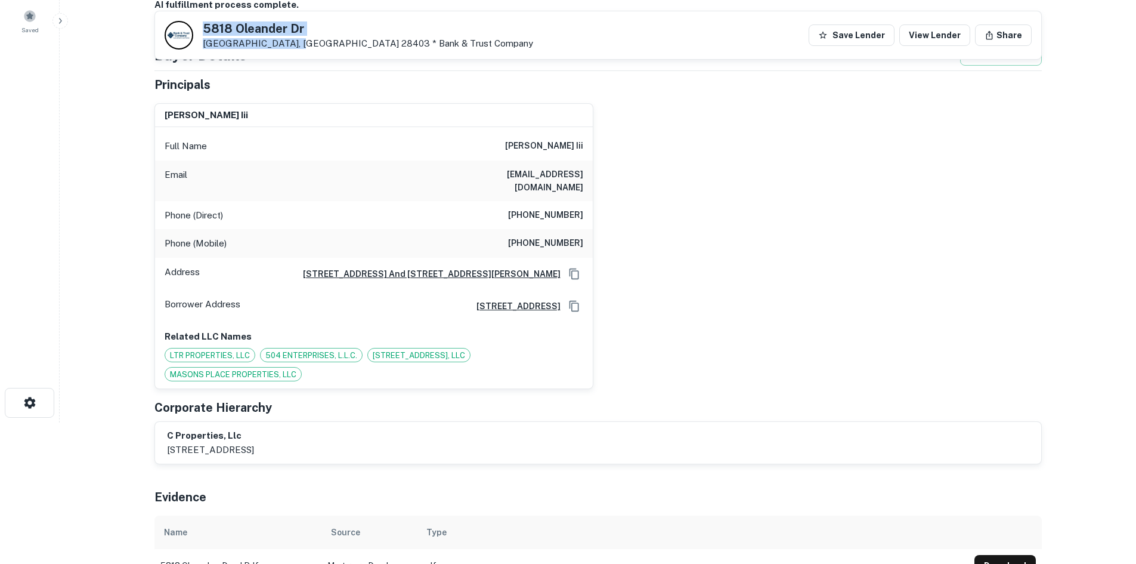
scroll to position [119, 0]
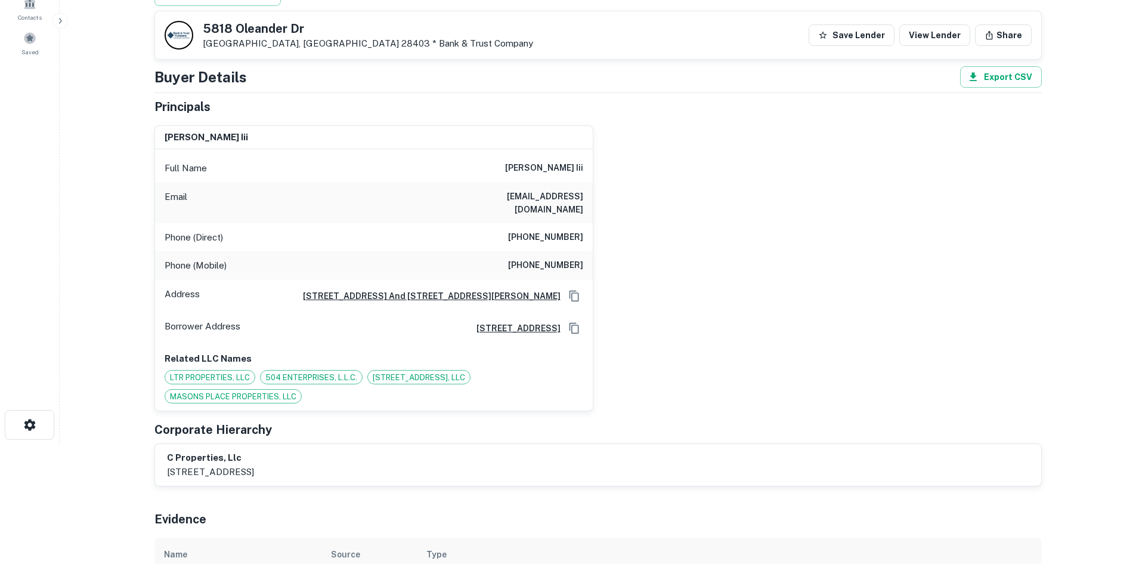
click at [558, 230] on h6 "[PHONE_NUMBER]" at bounding box center [545, 237] width 75 height 14
copy h6 "[PHONE_NUMBER]"
click at [555, 251] on div "Phone (Mobile) [PHONE_NUMBER]" at bounding box center [374, 265] width 438 height 29
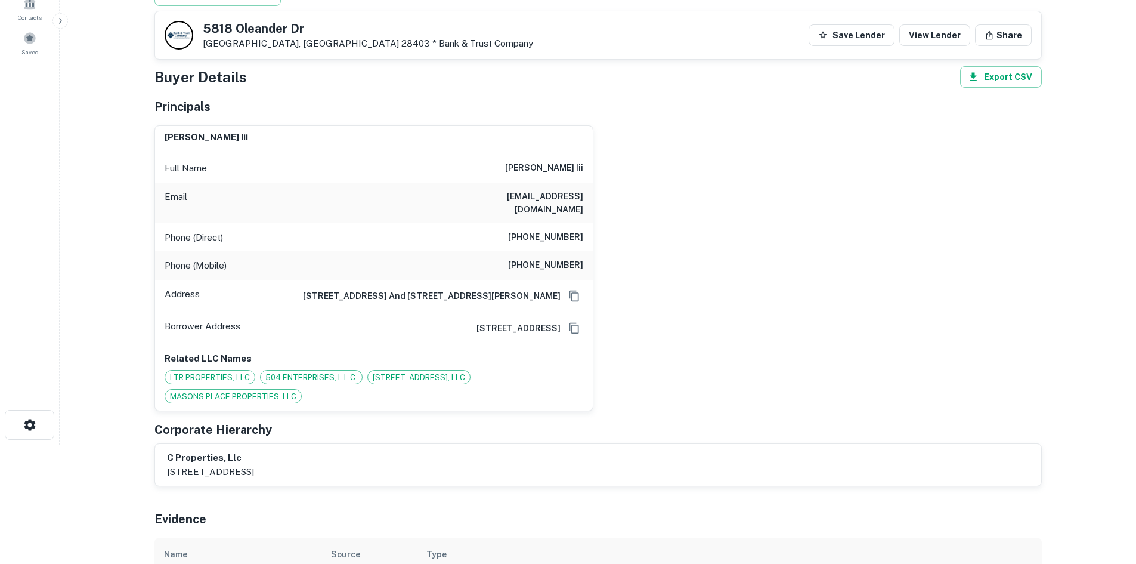
click at [555, 251] on div "Phone (Mobile) [PHONE_NUMBER]" at bounding box center [374, 265] width 438 height 29
copy h6 "[PHONE_NUMBER]"
drag, startPoint x: 480, startPoint y: 165, endPoint x: 630, endPoint y: 164, distance: 150.3
click at [630, 164] on div "[PERSON_NAME] Full Name [PERSON_NAME] iii Email [EMAIL_ADDRESS][DOMAIN_NAME] Ph…" at bounding box center [593, 264] width 897 height 296
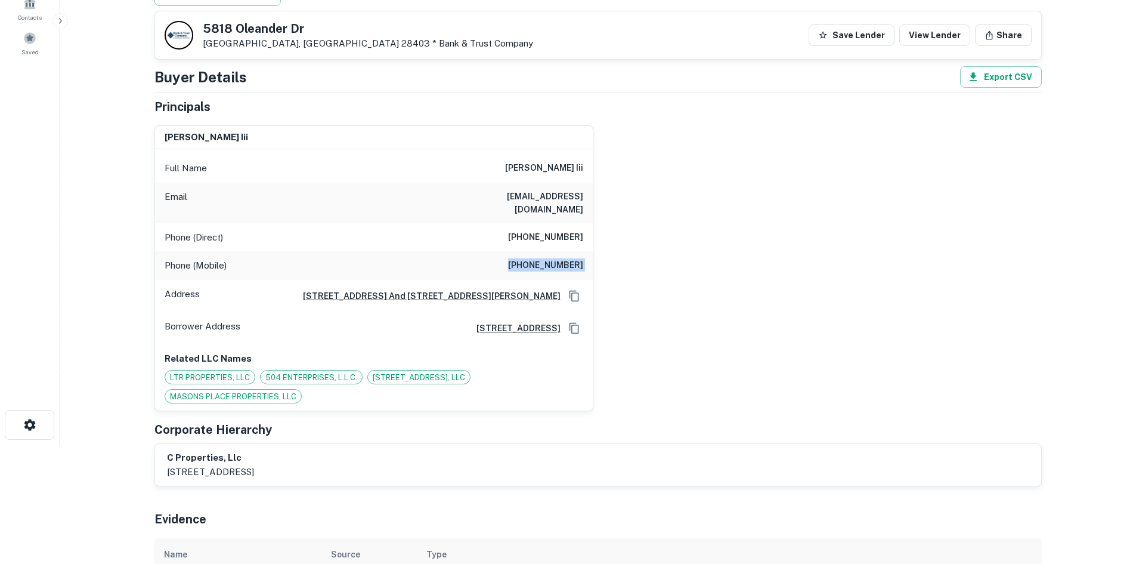
copy h6 "[PERSON_NAME] iii"
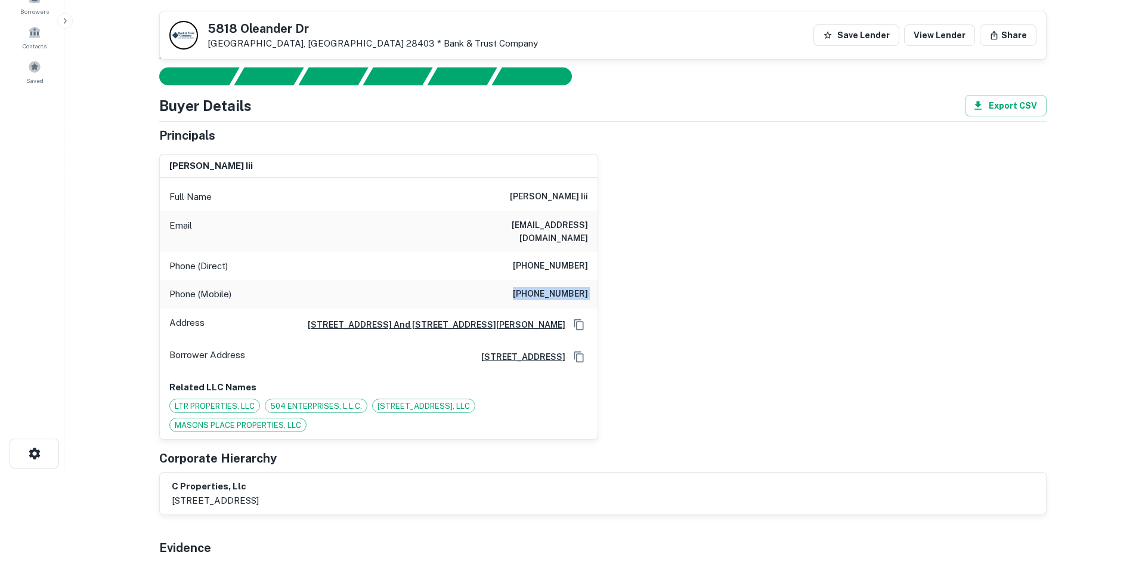
scroll to position [0, 0]
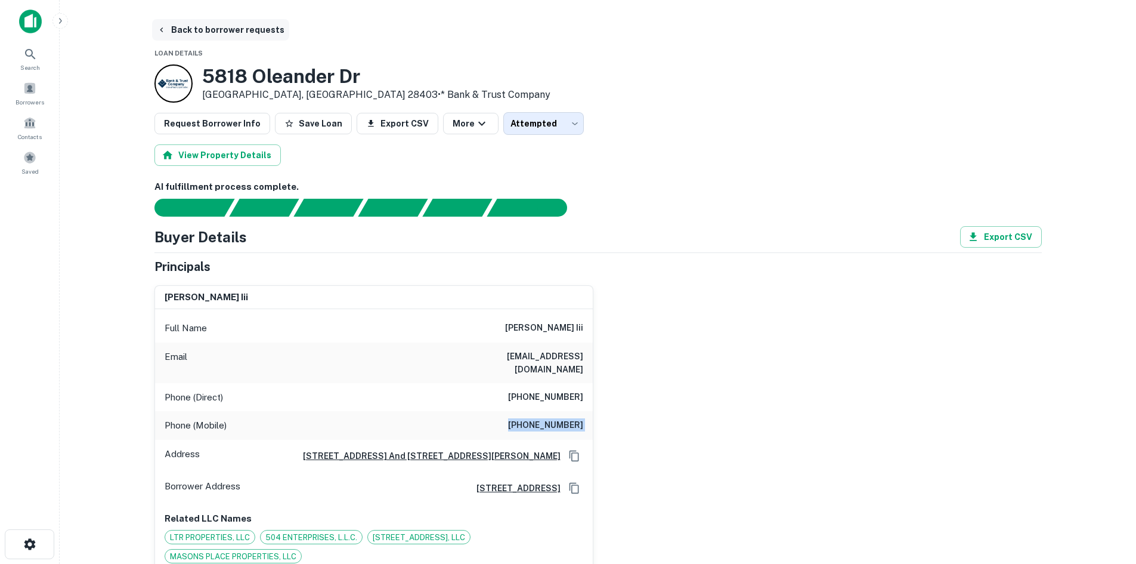
click at [240, 35] on button "Back to borrower requests" at bounding box center [220, 29] width 137 height 21
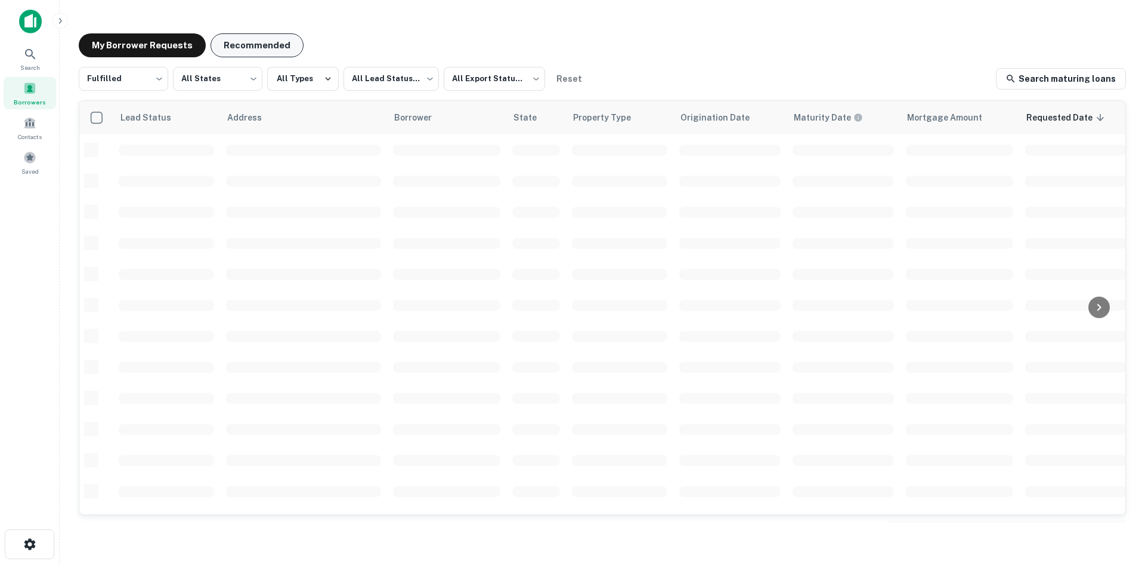
scroll to position [404, 0]
